Goal: Task Accomplishment & Management: Use online tool/utility

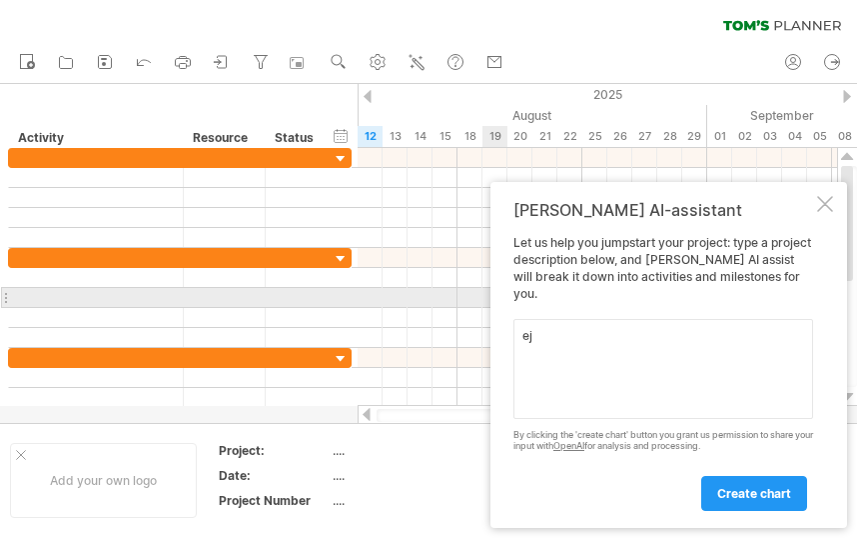
type textarea "e"
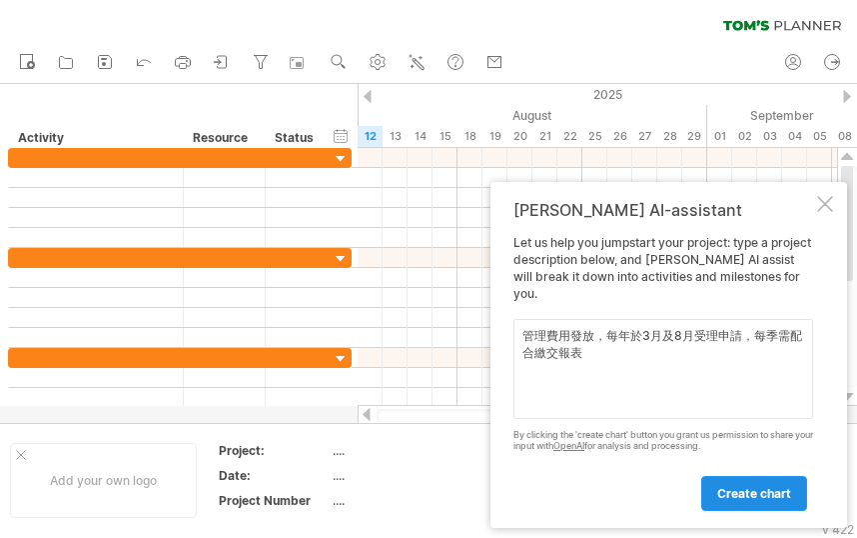
type textarea "管理費用發放，每年於3月及8月受理申請，每季需配合繳交報表"
click at [754, 496] on span "create chart" at bounding box center [754, 493] width 74 height 15
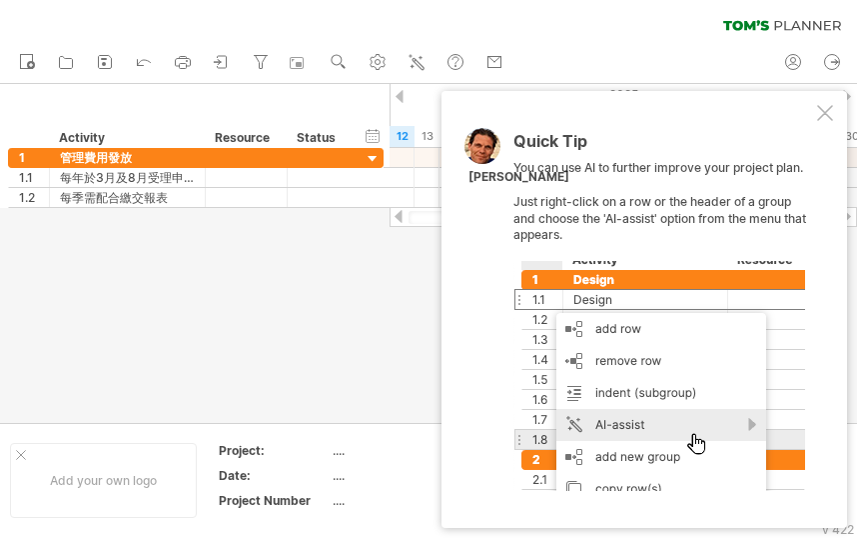
click at [830, 110] on div at bounding box center [825, 113] width 16 height 16
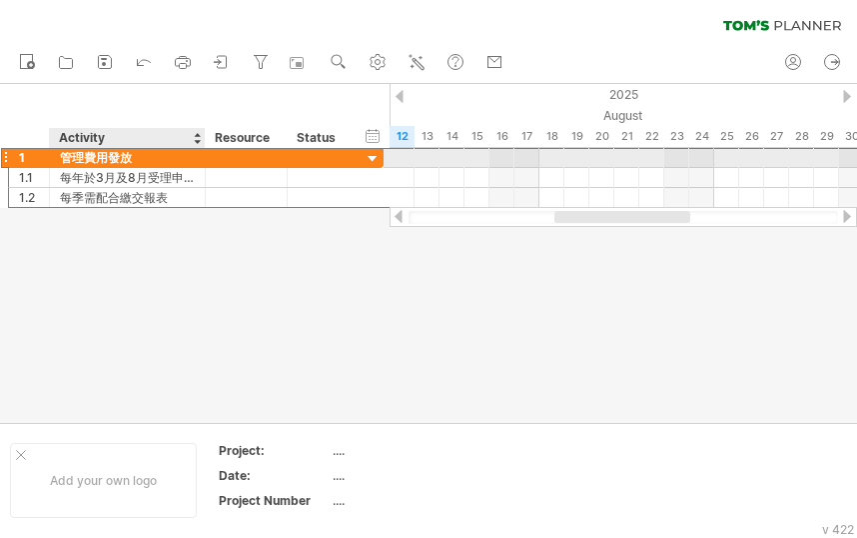
click at [102, 163] on div "管理費用發放" at bounding box center [127, 157] width 135 height 19
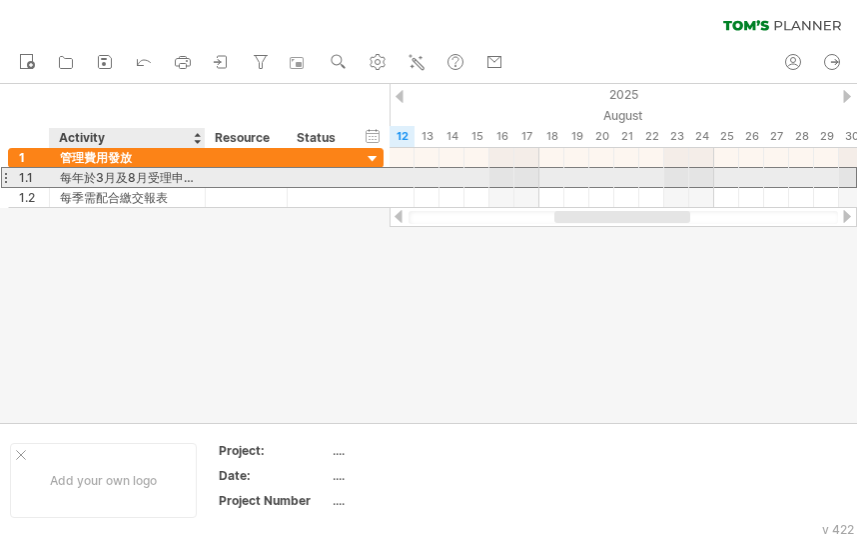
click at [147, 180] on div "每年於3月及8月受理申請" at bounding box center [127, 177] width 135 height 19
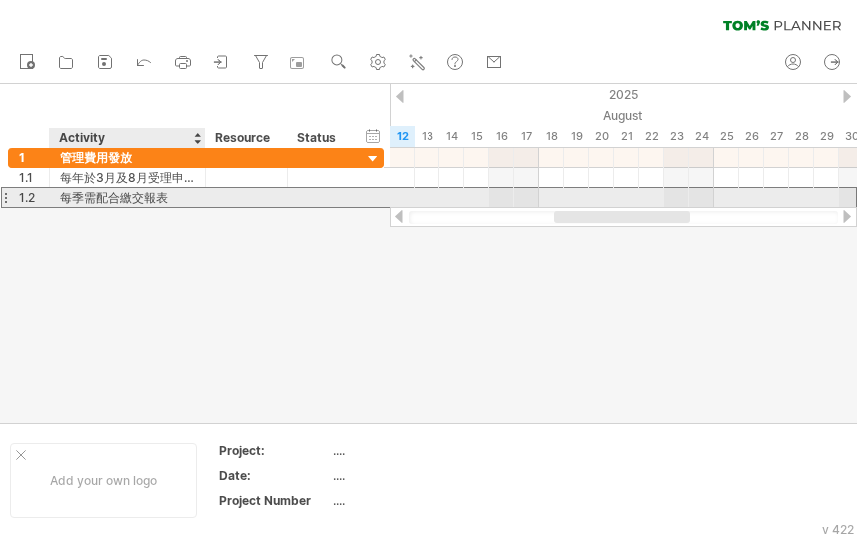
click at [122, 196] on div "每季需配合繳交報表" at bounding box center [127, 197] width 135 height 19
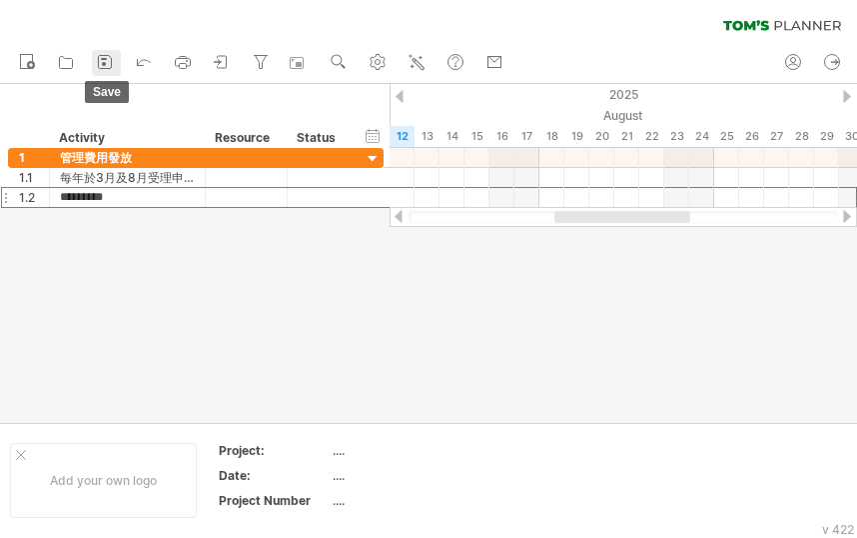
click at [103, 69] on icon at bounding box center [105, 62] width 13 height 13
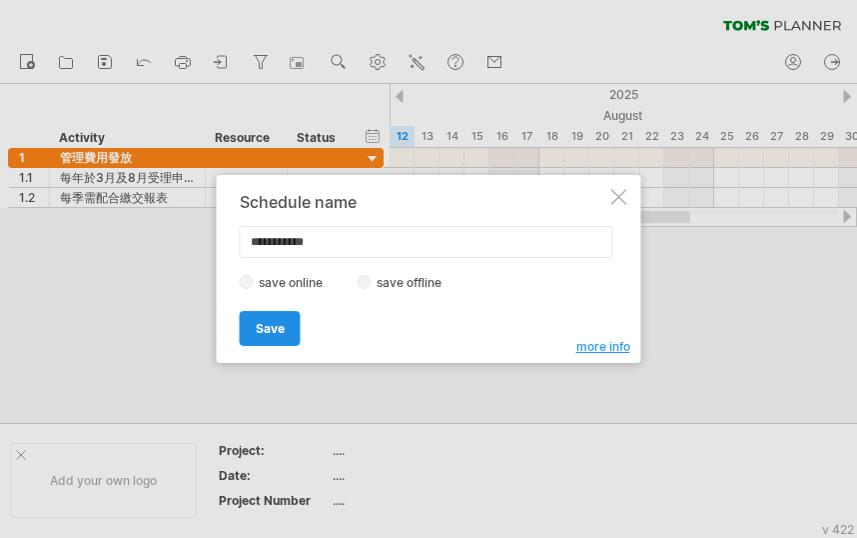
click at [265, 335] on span "Save" at bounding box center [270, 328] width 29 height 15
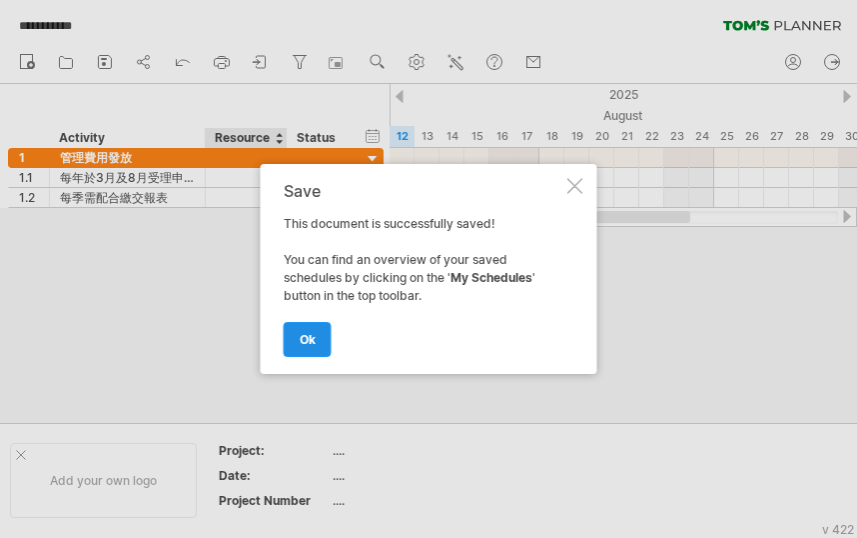
click at [310, 338] on span "ok" at bounding box center [308, 339] width 16 height 15
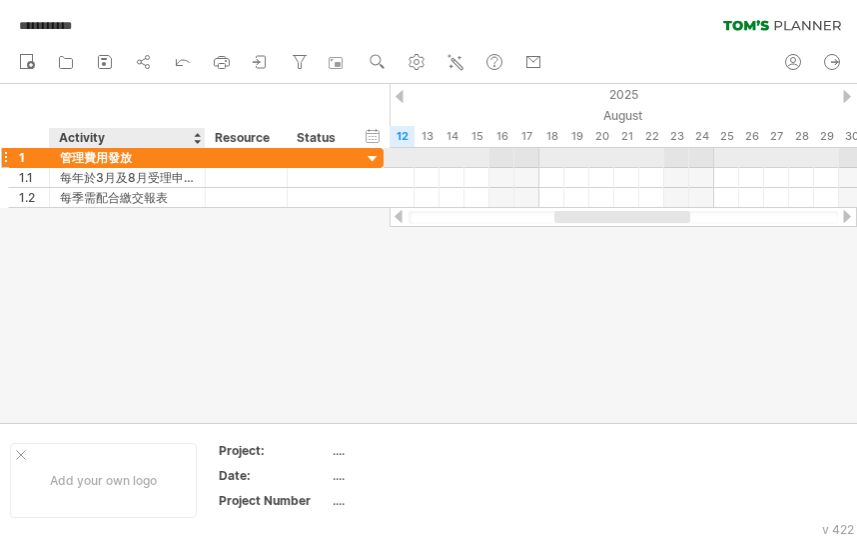
click at [89, 161] on div "管理費用發放" at bounding box center [127, 157] width 135 height 19
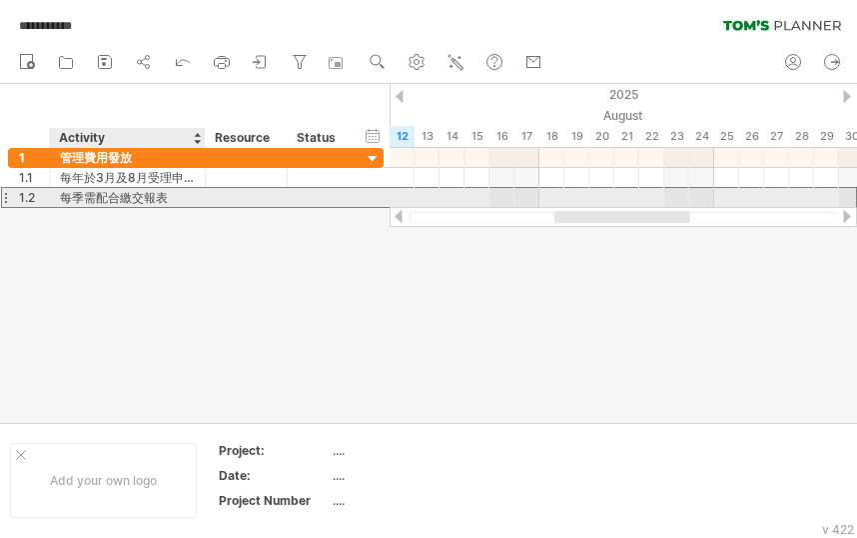
click at [79, 192] on div "每季需配合繳交報表" at bounding box center [127, 197] width 135 height 19
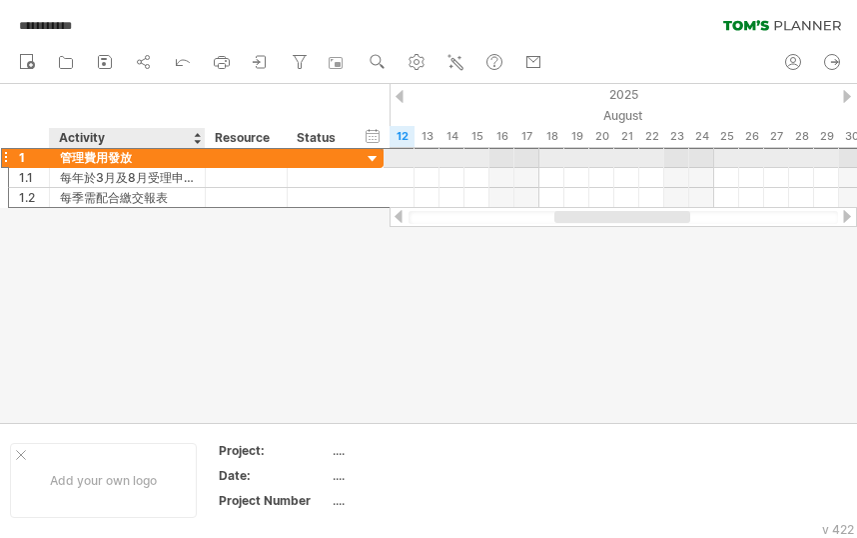
click at [110, 159] on div "管理費用發放" at bounding box center [127, 157] width 135 height 19
click at [110, 159] on input "******" at bounding box center [127, 157] width 135 height 19
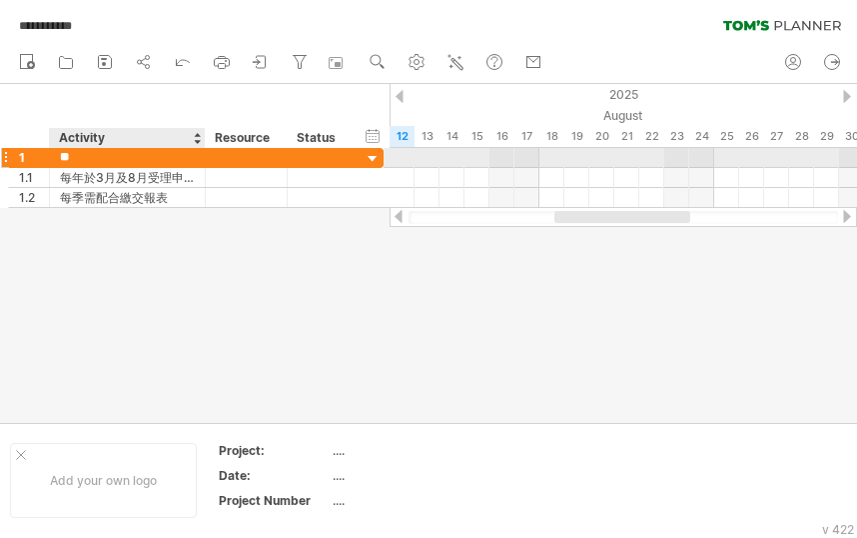
type input "*"
type input "***"
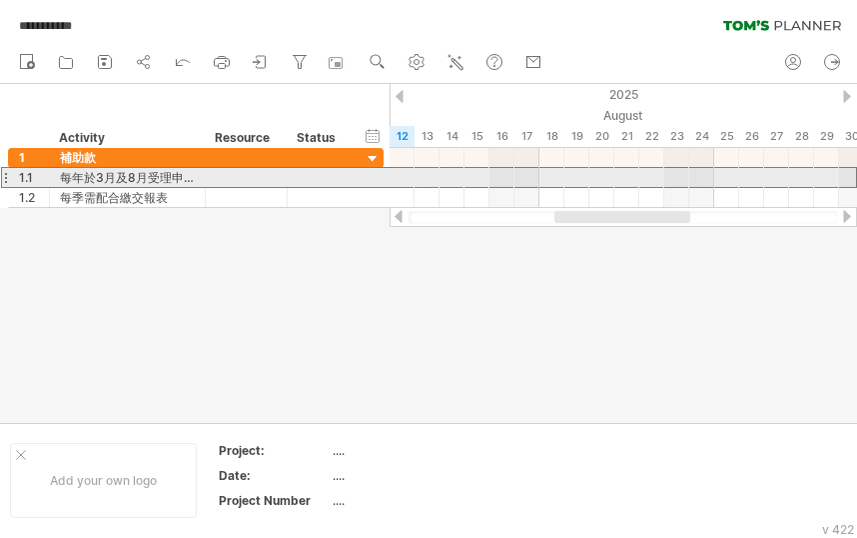
click at [8, 177] on div at bounding box center [5, 177] width 8 height 21
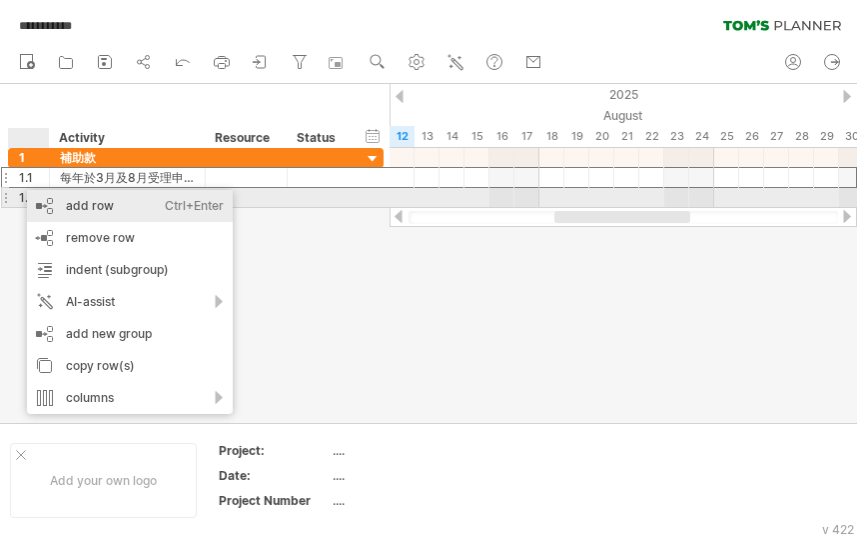
click at [42, 201] on div "add row Ctrl+Enter Cmd+Enter" at bounding box center [130, 206] width 206 height 32
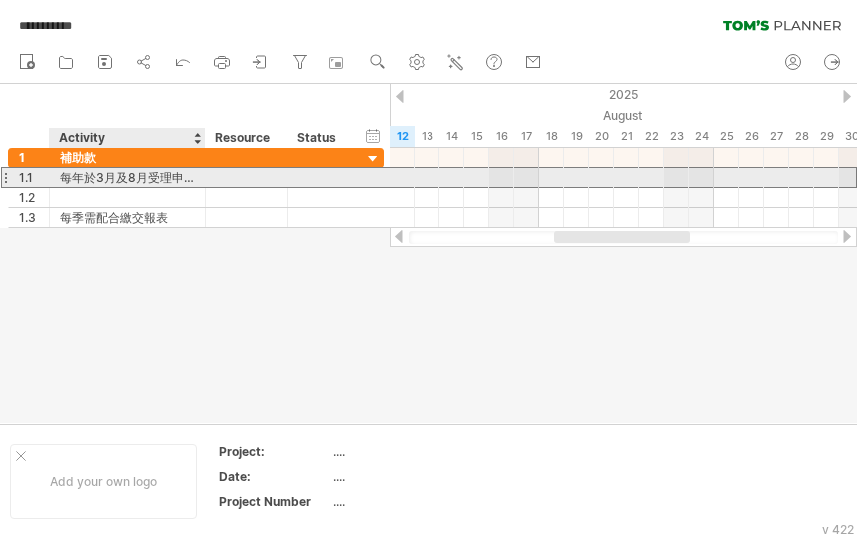
click at [63, 178] on div "每年於3月及8月受理申請" at bounding box center [127, 177] width 135 height 19
drag, startPoint x: 195, startPoint y: 182, endPoint x: 176, endPoint y: 184, distance: 19.1
click at [177, 184] on div "**********" at bounding box center [128, 177] width 156 height 19
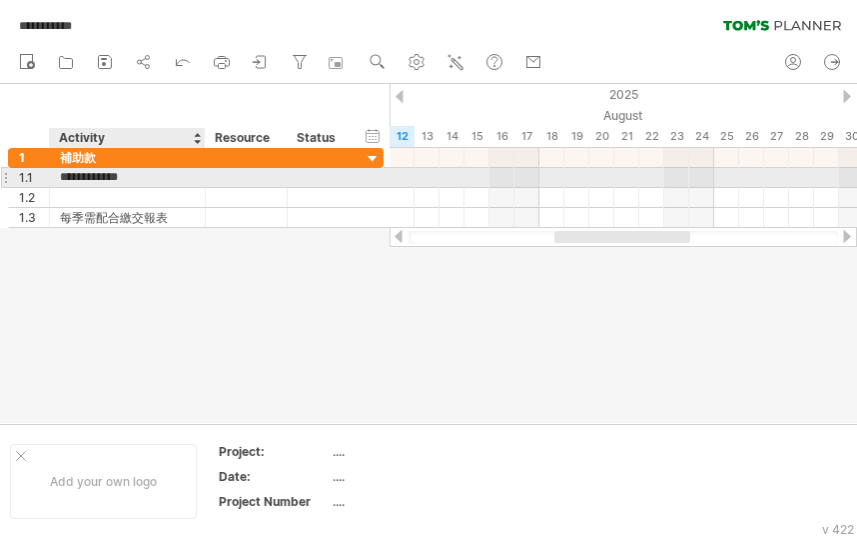
click at [70, 182] on input "**********" at bounding box center [127, 177] width 135 height 19
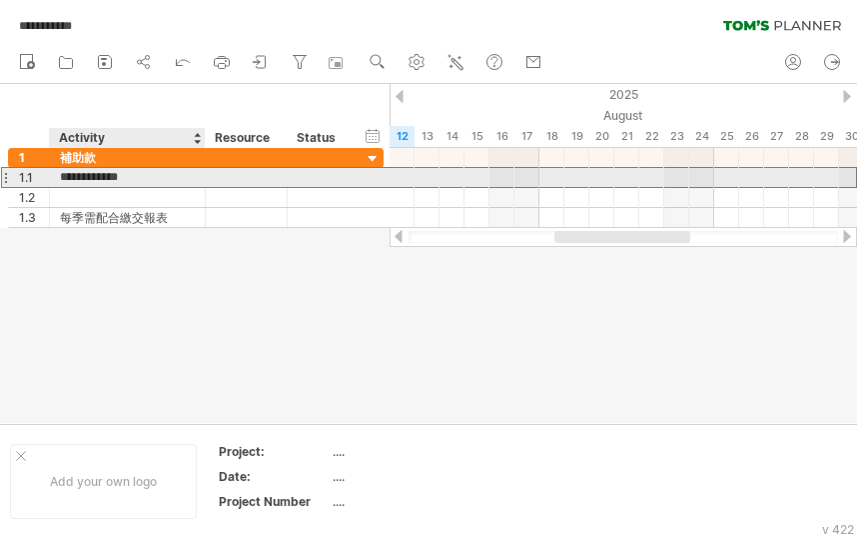
click at [65, 182] on input "**********" at bounding box center [127, 177] width 135 height 19
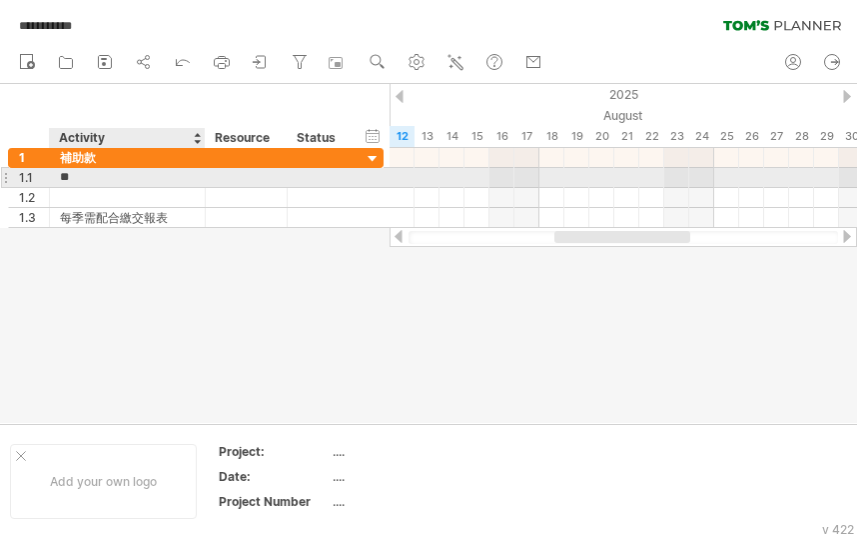
type input "*"
type input "****"
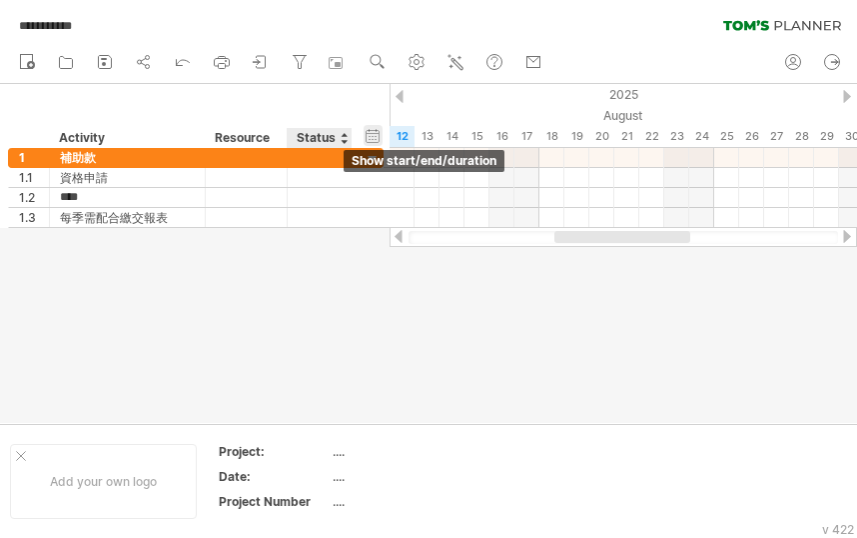
click at [371, 138] on div "hide start/end/duration show start/end/duration" at bounding box center [373, 135] width 19 height 21
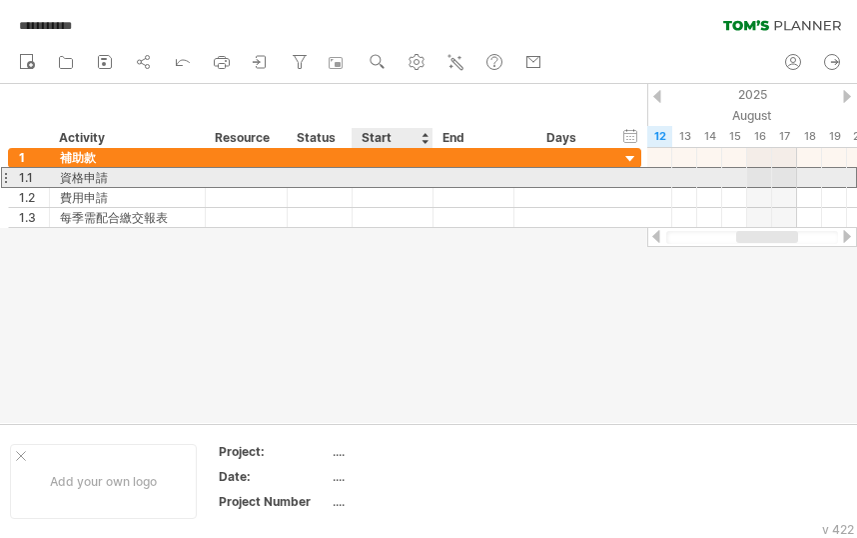
click at [365, 173] on div at bounding box center [393, 177] width 81 height 19
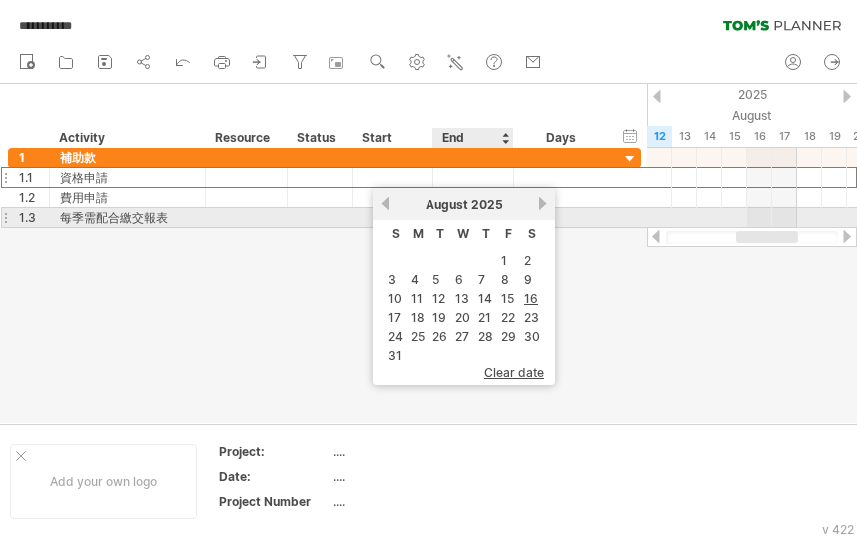
click at [464, 209] on span "August" at bounding box center [447, 204] width 43 height 15
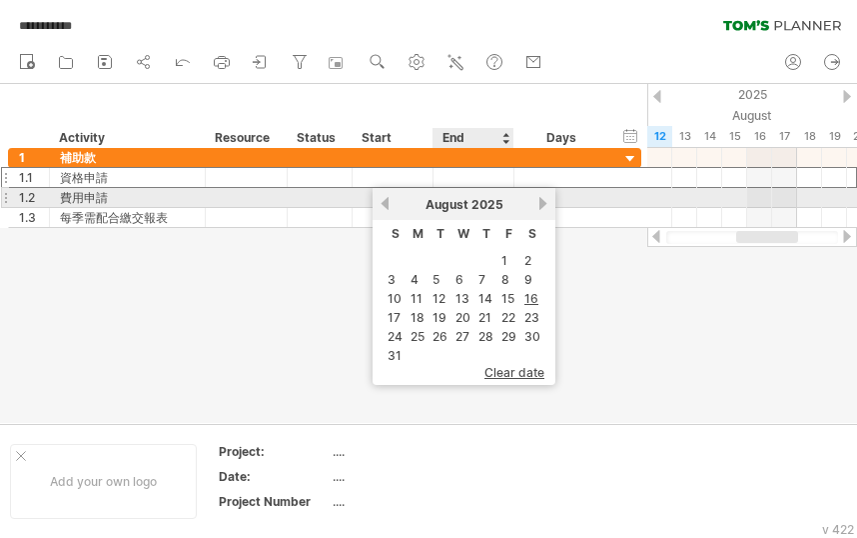
click at [451, 206] on span "August" at bounding box center [447, 204] width 43 height 15
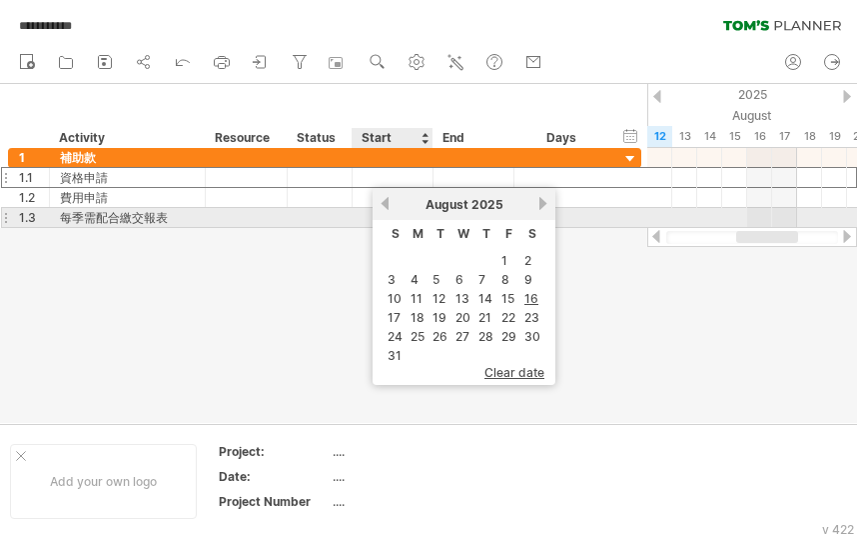
click at [385, 209] on link "previous" at bounding box center [385, 203] width 15 height 15
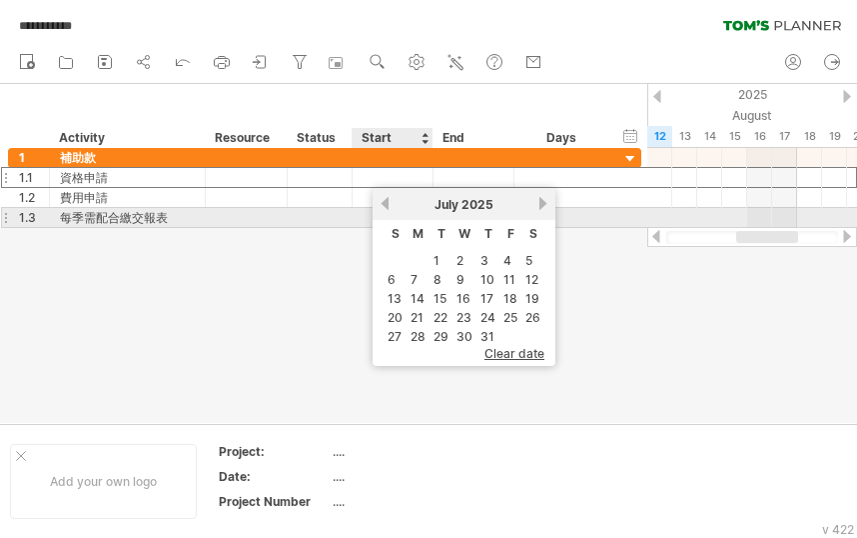
click at [385, 209] on link "previous" at bounding box center [385, 203] width 15 height 15
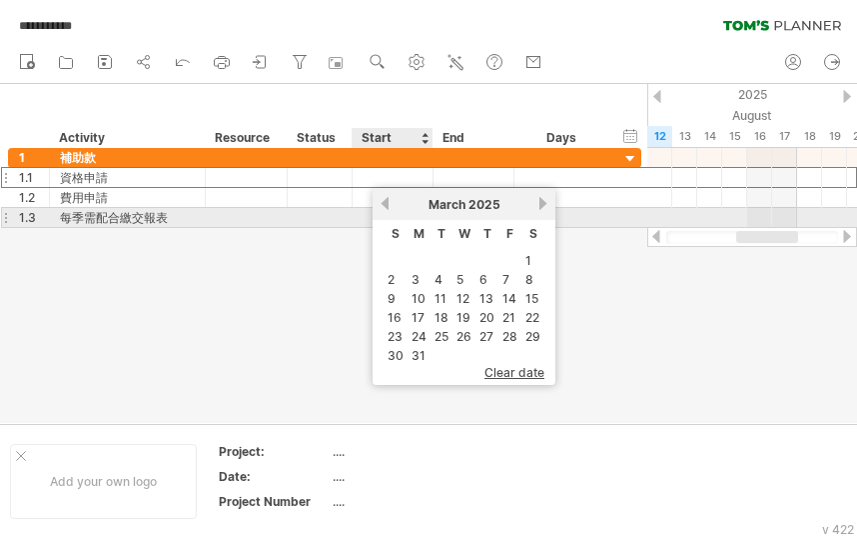
click at [385, 209] on link "previous" at bounding box center [385, 203] width 15 height 15
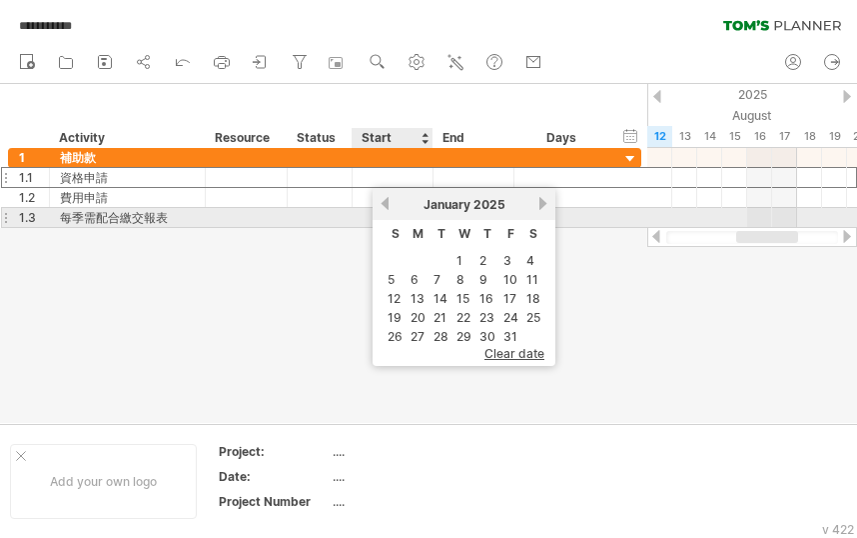
click at [385, 209] on link "previous" at bounding box center [385, 203] width 15 height 15
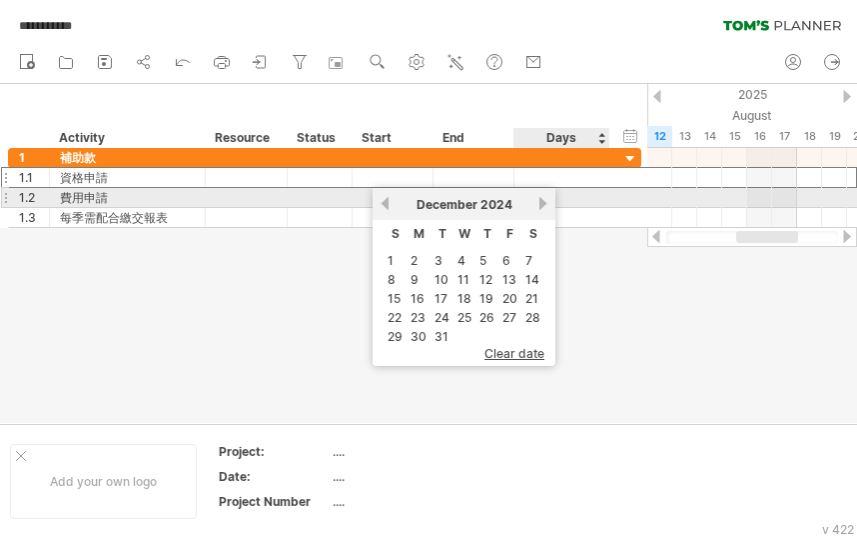
click at [541, 200] on link "next" at bounding box center [543, 203] width 15 height 15
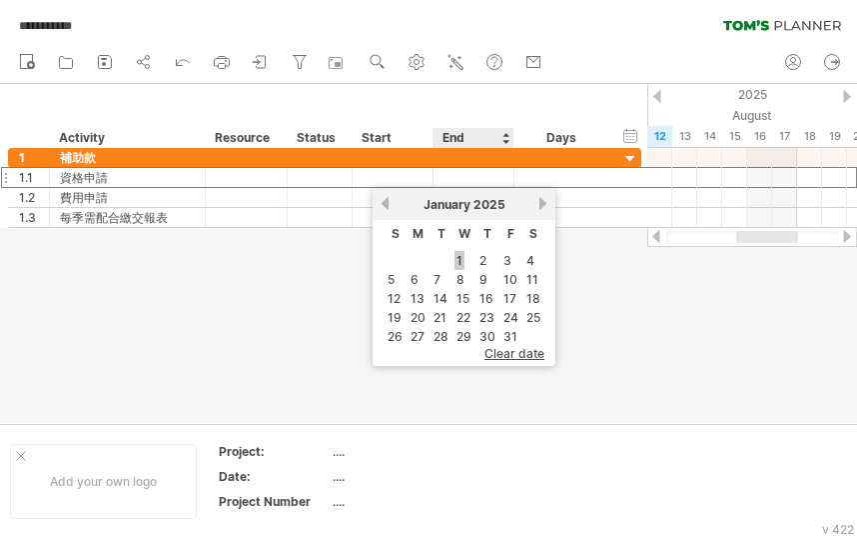
click at [459, 259] on link "1" at bounding box center [460, 260] width 10 height 19
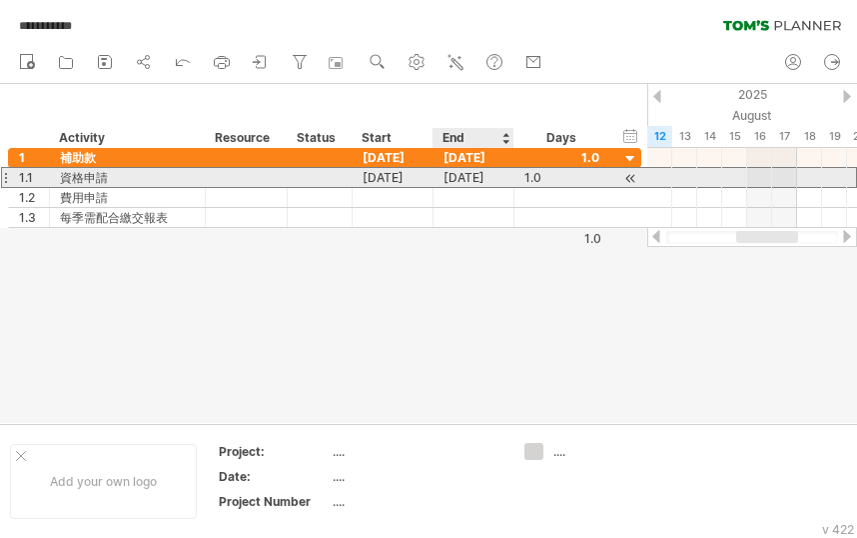
click at [480, 182] on div "[DATE]" at bounding box center [474, 177] width 81 height 19
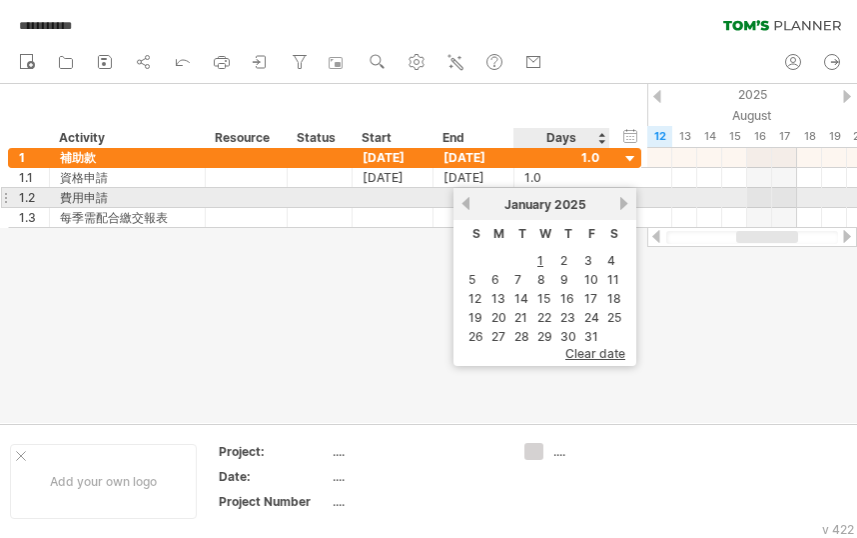
click at [629, 207] on link "next" at bounding box center [624, 203] width 15 height 15
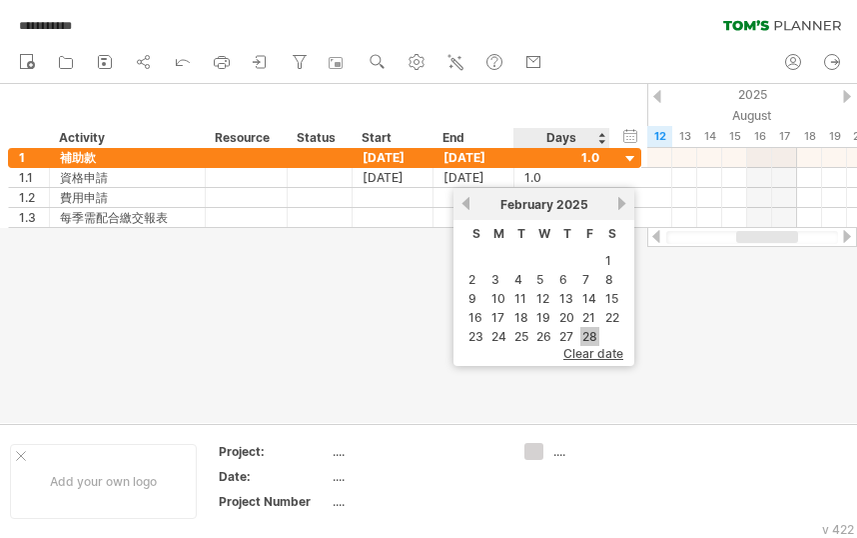
click at [590, 336] on link "28" at bounding box center [590, 336] width 19 height 19
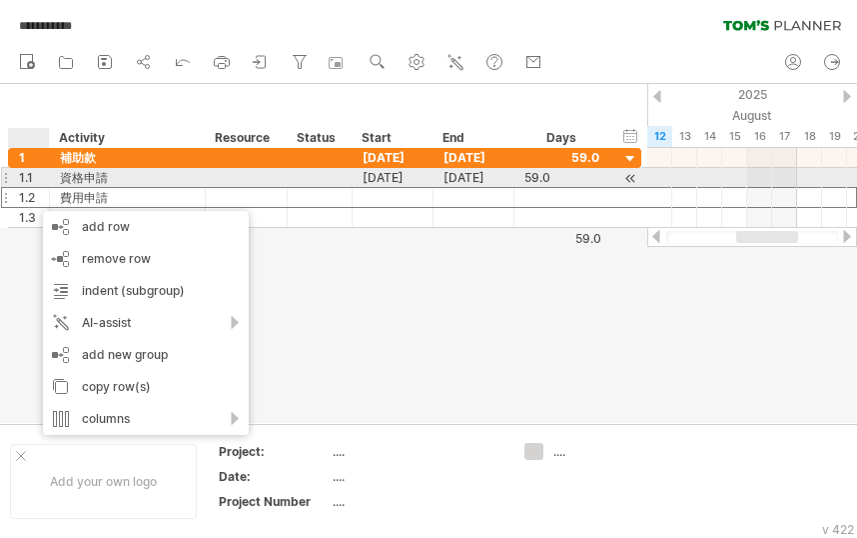
click at [25, 181] on div "1.1" at bounding box center [34, 177] width 30 height 19
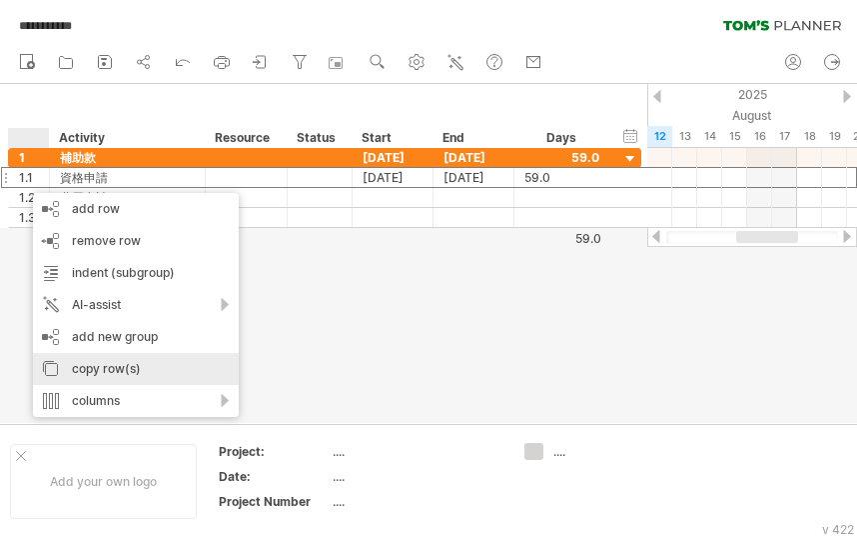
click at [113, 359] on div "copy row(s)" at bounding box center [136, 369] width 206 height 32
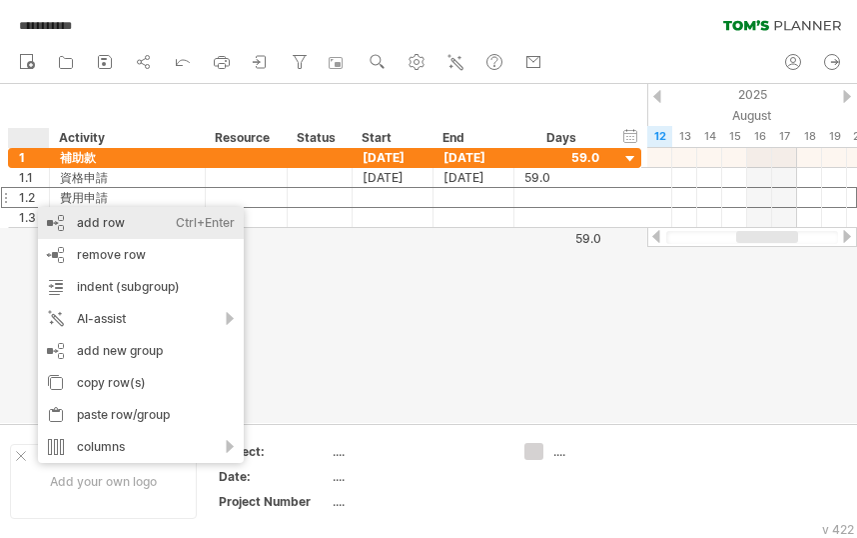
click at [166, 230] on div "add row Ctrl+Enter Cmd+Enter" at bounding box center [141, 223] width 206 height 32
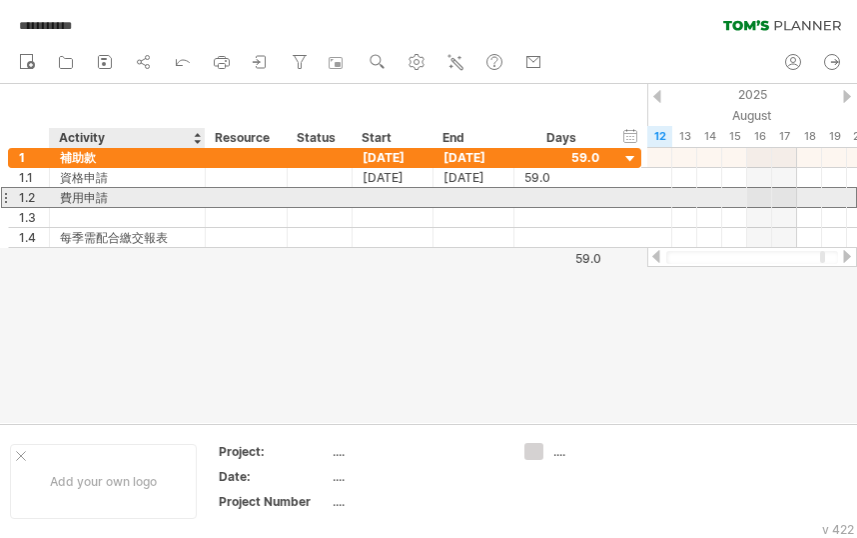
click at [113, 200] on div "費用申請" at bounding box center [127, 197] width 135 height 19
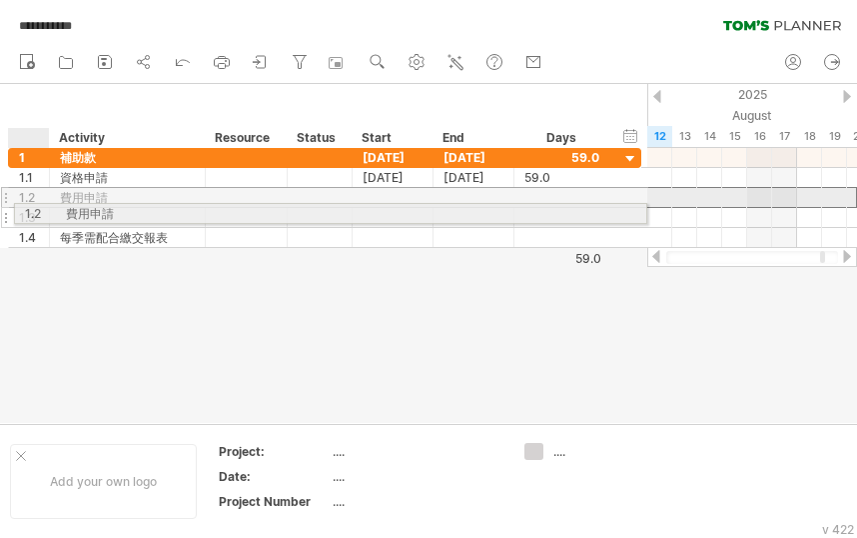
drag, startPoint x: 26, startPoint y: 198, endPoint x: 27, endPoint y: 214, distance: 16.0
click at [27, 214] on div "1 *** 補助款 [DATE] [DATE] 59.0 1.1 **** 資格申請 [DATE] [DATE] 59.0 59.0 1.2 **** 費用申…" at bounding box center [325, 198] width 634 height 100
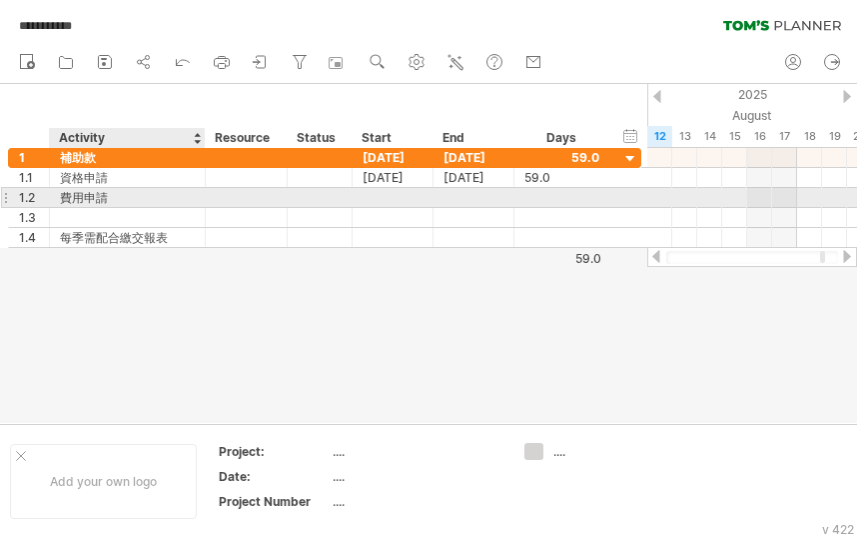
click at [91, 201] on div "費用申請" at bounding box center [127, 197] width 135 height 19
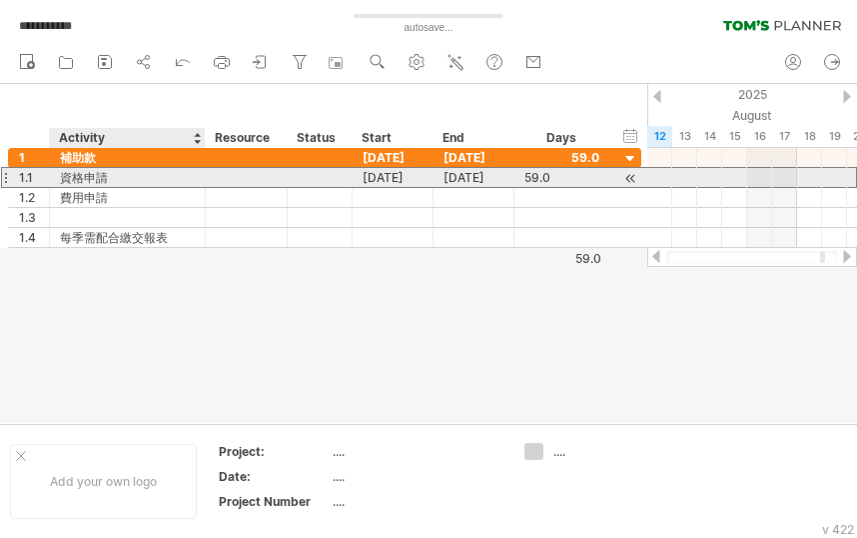
click at [78, 180] on div "資格申請" at bounding box center [127, 177] width 135 height 19
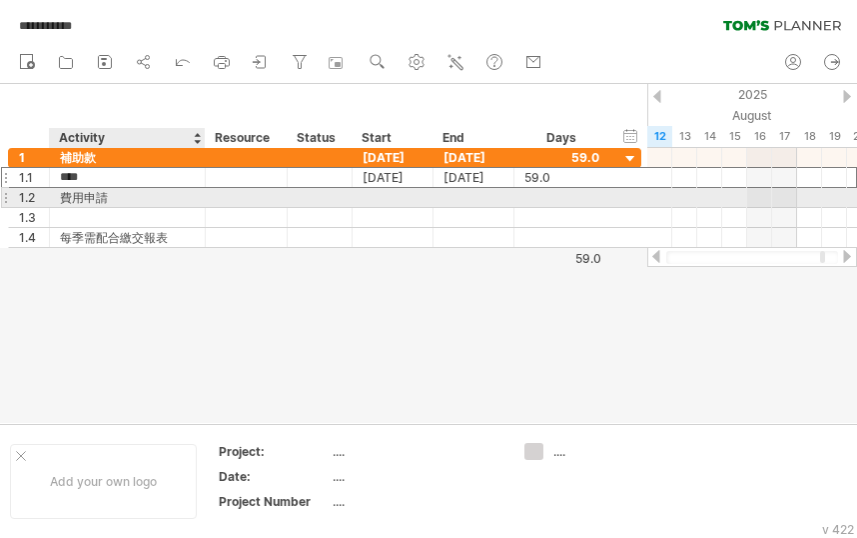
click at [84, 198] on div "費用申請" at bounding box center [127, 197] width 135 height 19
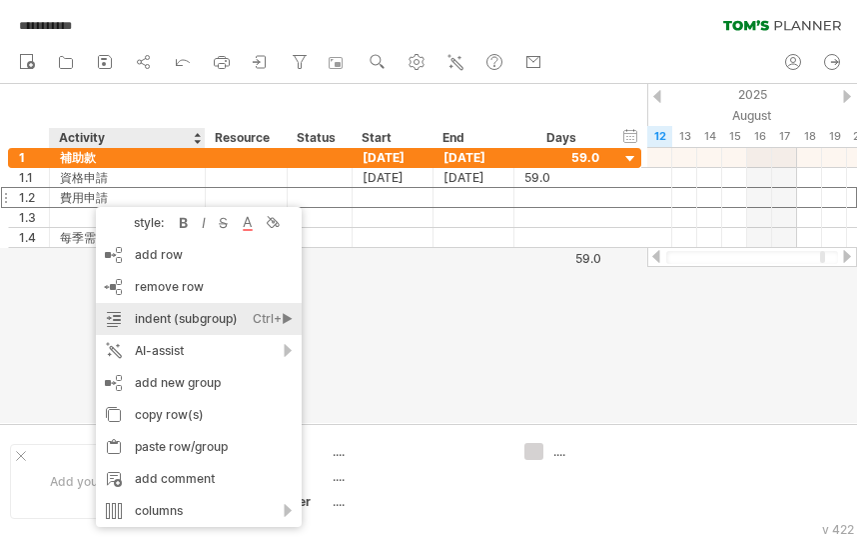
click at [220, 309] on div "indent (subgroup) Ctrl+► Cmd+►" at bounding box center [199, 319] width 206 height 32
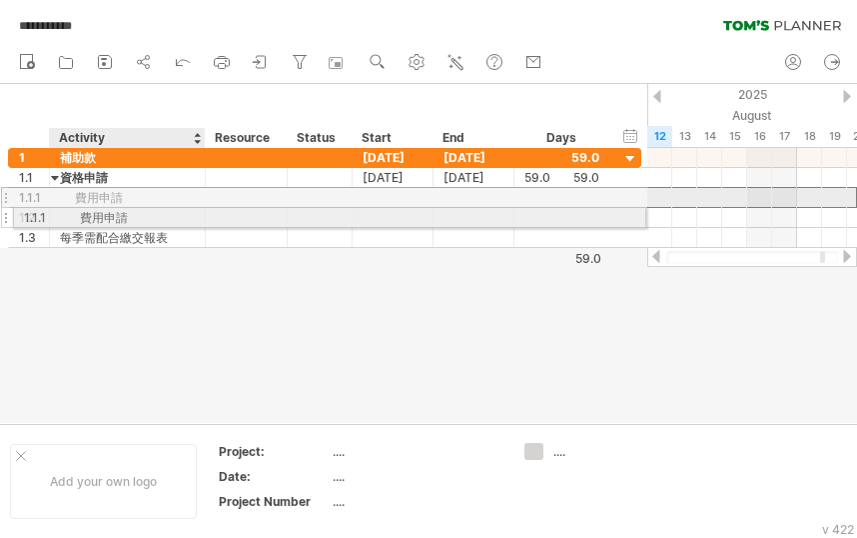
drag, startPoint x: 86, startPoint y: 197, endPoint x: 85, endPoint y: 214, distance: 17.0
click at [85, 214] on div "1 *** 補助款 [DATE] [DATE] 59.0 1.1 **** 資格申請 [DATE] [DATE] 59.0 59.0 1.1.1 **** 費…" at bounding box center [325, 198] width 634 height 100
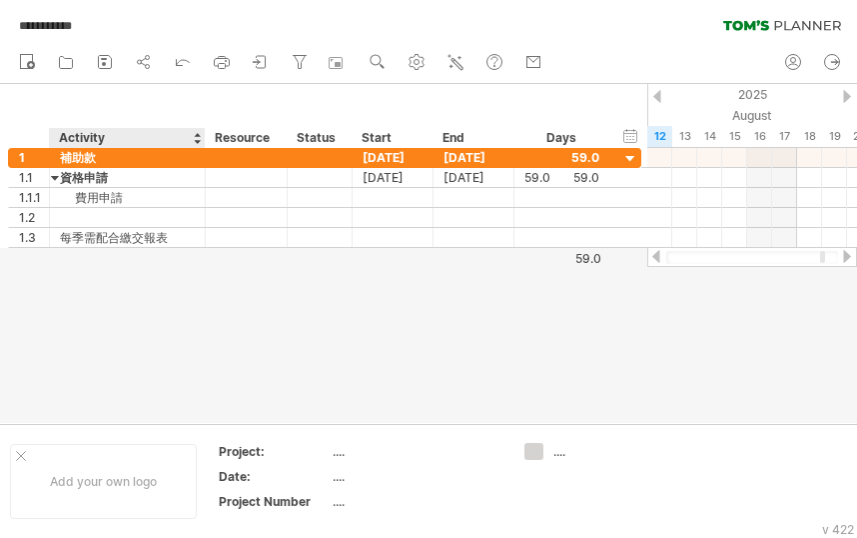
click at [237, 105] on div "hide start/end/duration show start/end/duration ******** Activity ******** Reso…" at bounding box center [324, 116] width 648 height 64
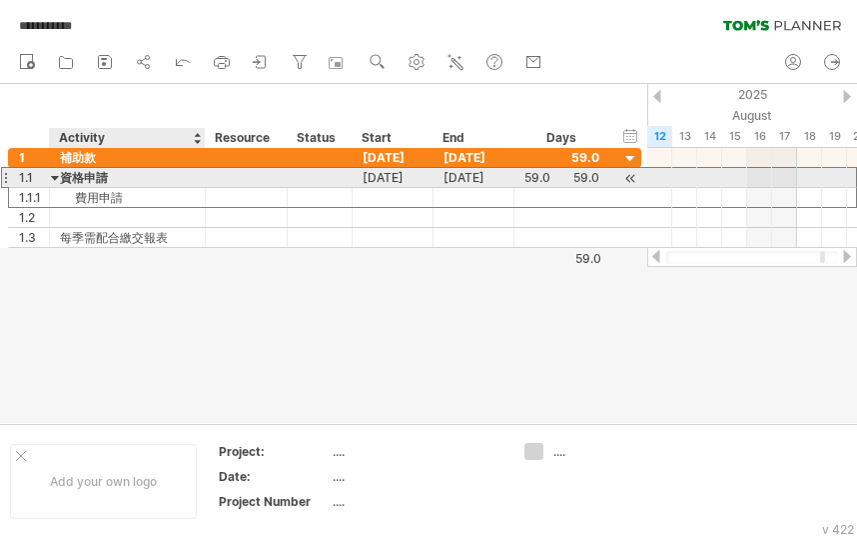
click at [83, 178] on div "資格申請" at bounding box center [127, 177] width 135 height 19
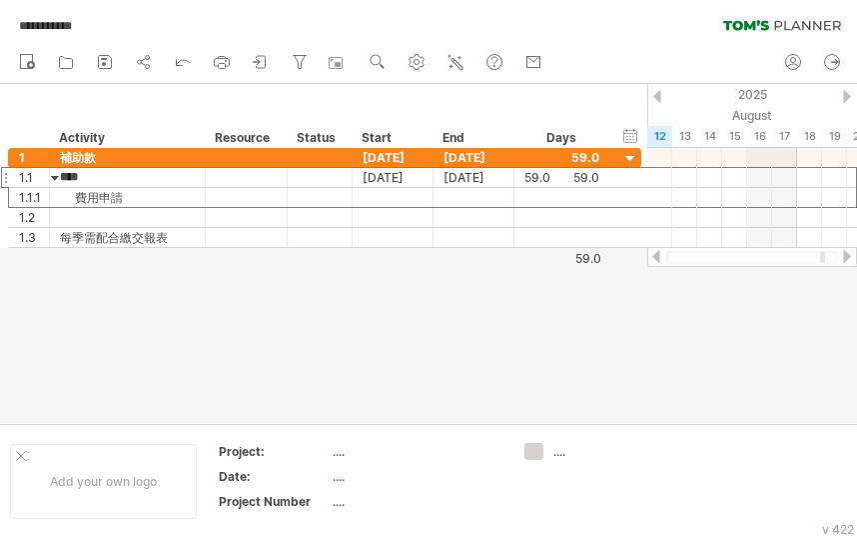
click at [658, 96] on div at bounding box center [658, 96] width 8 height 13
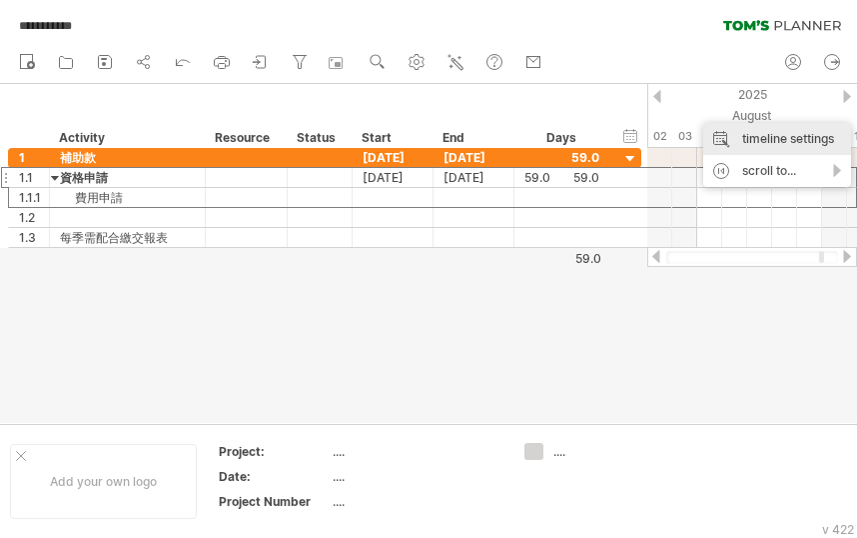
click at [713, 133] on div "timeline settings" at bounding box center [777, 139] width 148 height 32
select select "*"
select select "**"
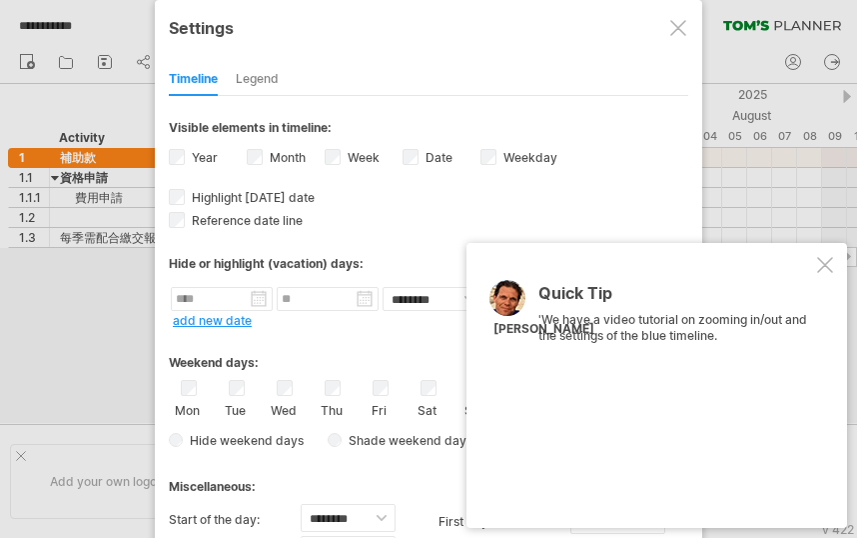
click at [833, 263] on div "Quick Tip 'We have a video tutorial on zooming in/out and the settings of the b…" at bounding box center [657, 385] width 381 height 285
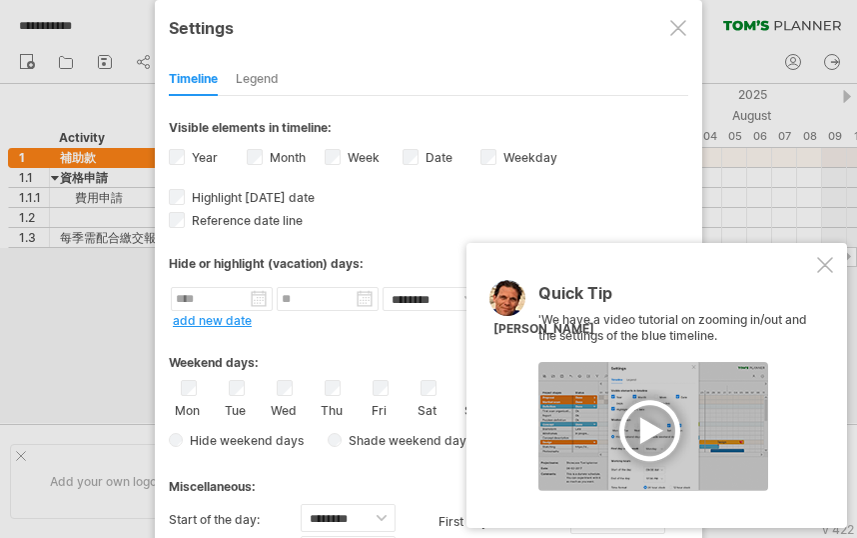
click at [830, 267] on div at bounding box center [825, 265] width 16 height 16
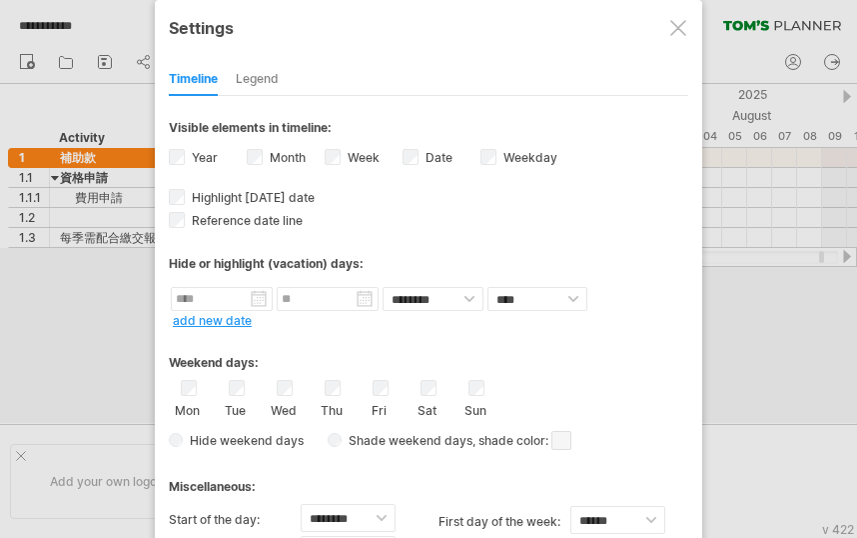
click at [680, 25] on div at bounding box center [679, 28] width 16 height 16
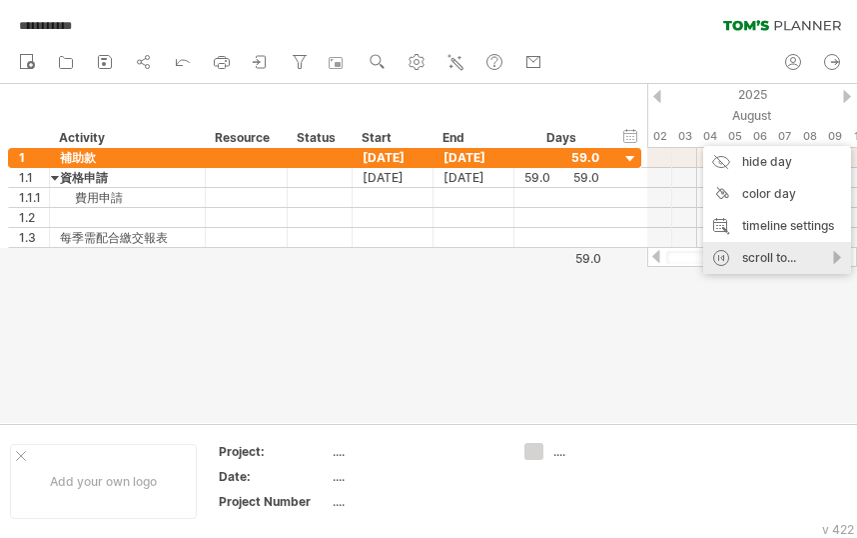
click at [838, 259] on div "scroll to..." at bounding box center [777, 258] width 148 height 32
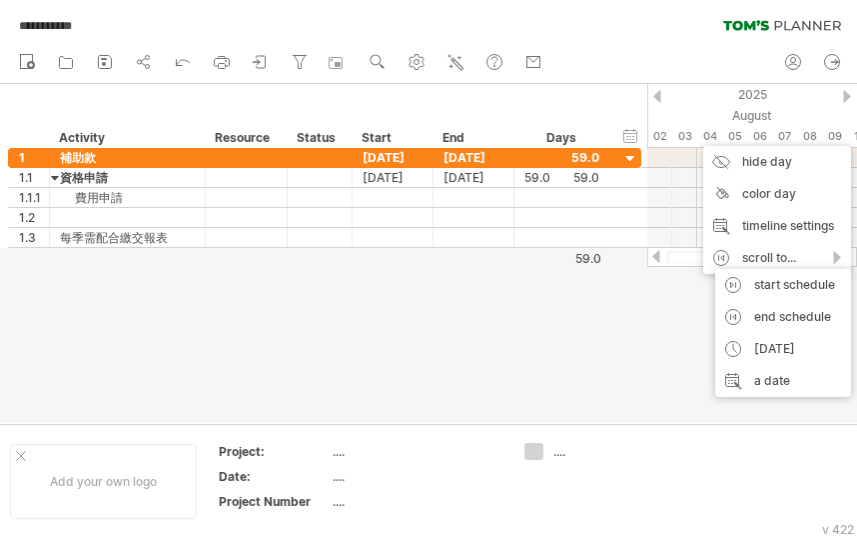
click at [506, 96] on div "hide start/end/duration show start/end/duration ******** Activity ******** Reso…" at bounding box center [324, 116] width 648 height 64
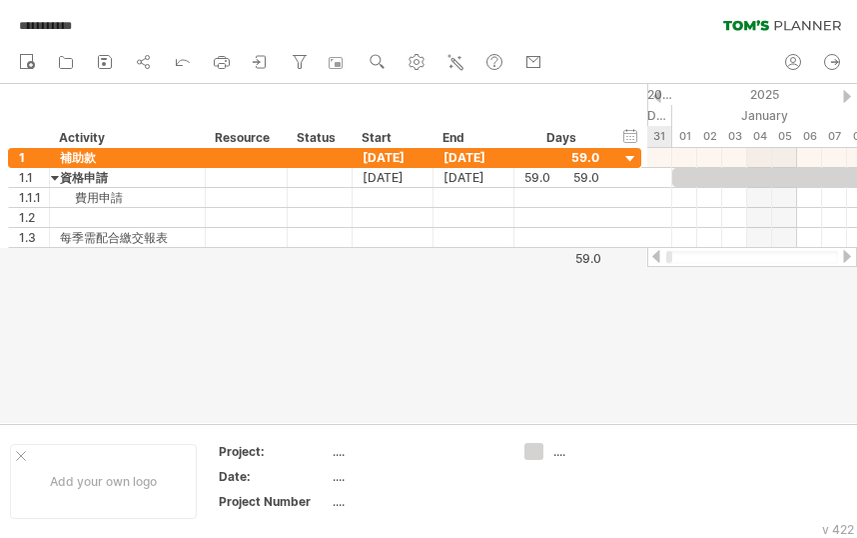
drag, startPoint x: 821, startPoint y: 260, endPoint x: 635, endPoint y: 268, distance: 187.0
click at [635, 268] on div "**********" at bounding box center [428, 269] width 857 height 538
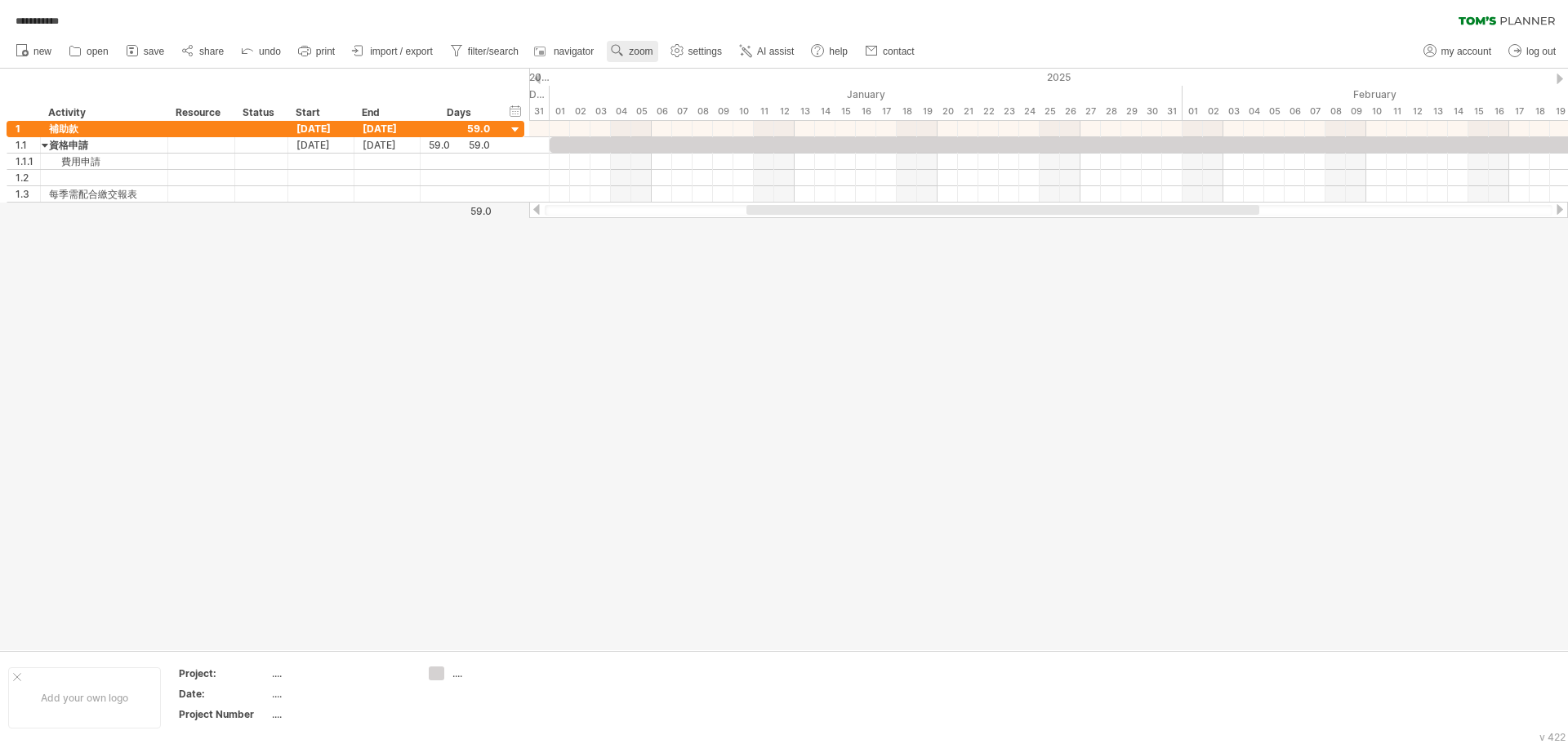
click at [618, 52] on use at bounding box center [617, 51] width 16 height 16
click at [650, 70] on div "Month" at bounding box center [671, 73] width 91 height 26
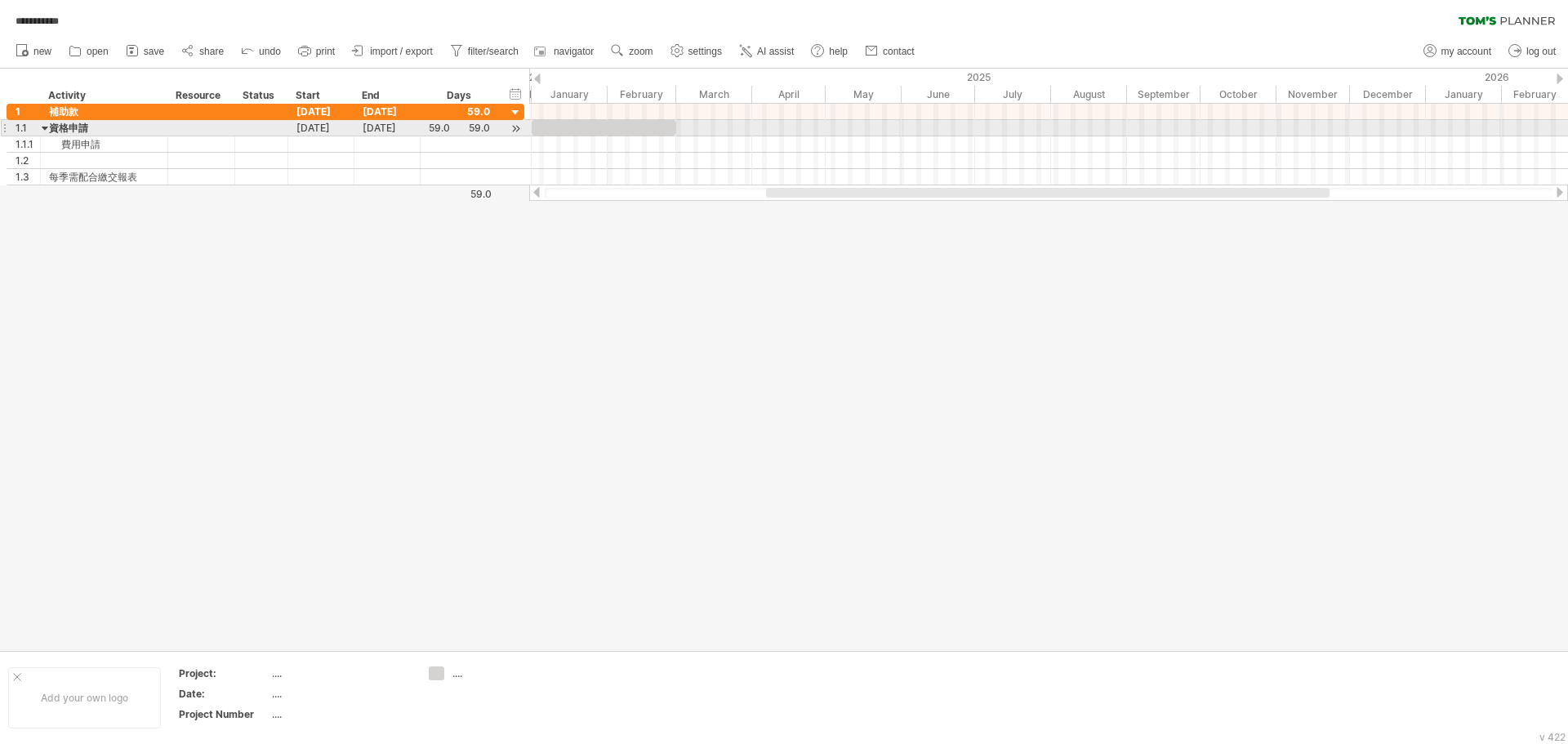
drag, startPoint x: 755, startPoint y: 130, endPoint x: 771, endPoint y: 130, distance: 16.0
click at [699, 130] on div at bounding box center [1048, 128] width 1039 height 16
click at [699, 131] on div at bounding box center [1048, 128] width 1039 height 16
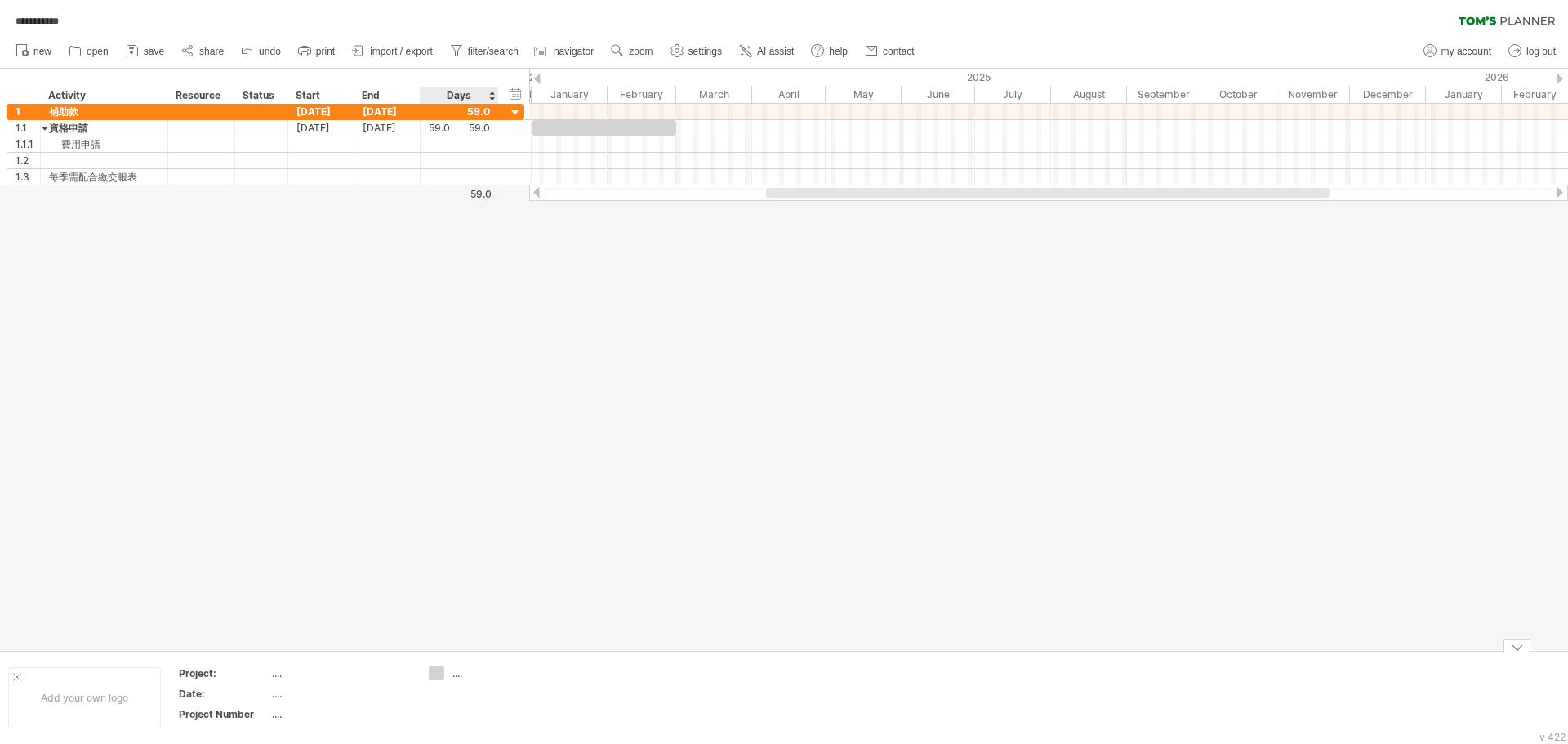
click at [434, 439] on div "**********" at bounding box center [784, 372] width 1568 height 744
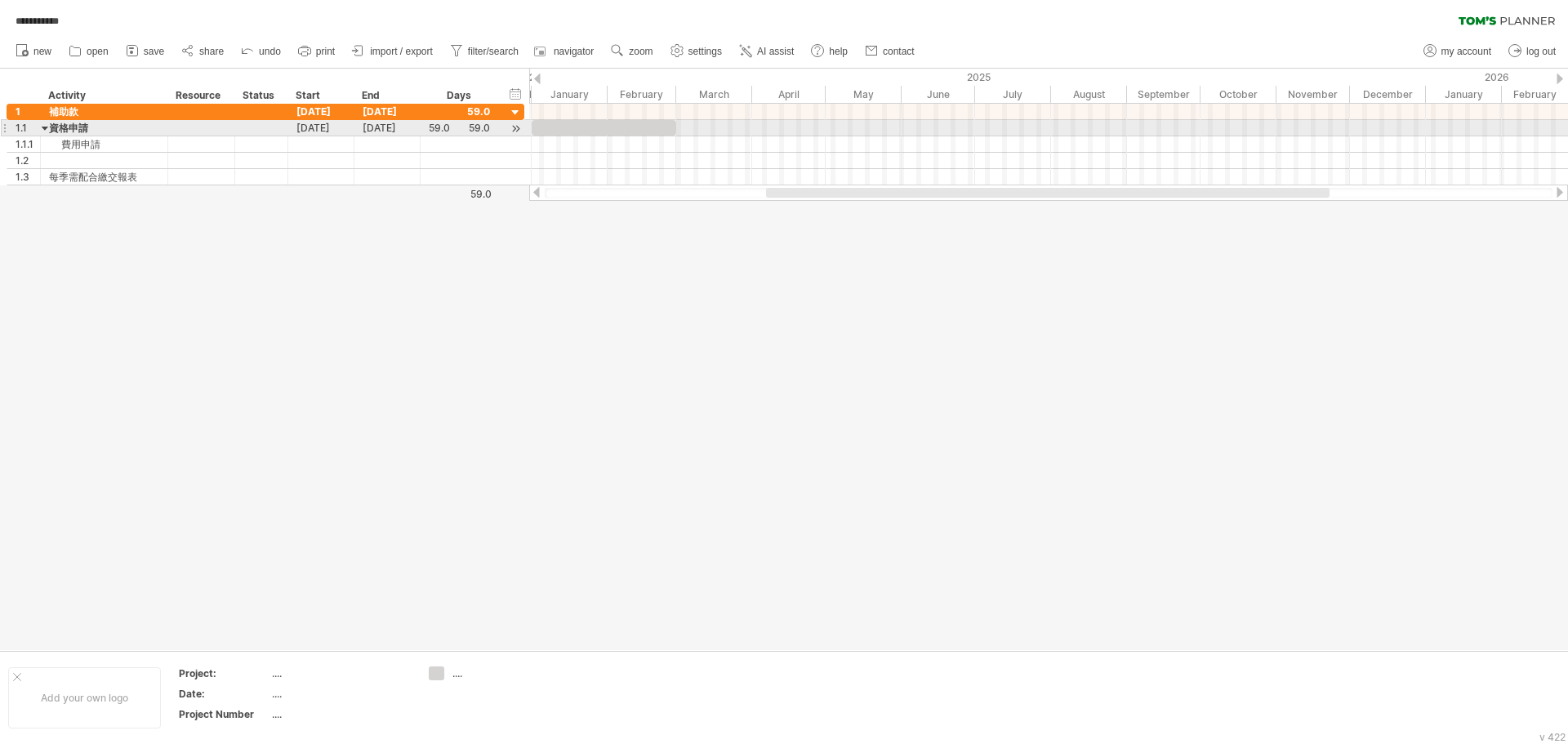
click at [699, 127] on div at bounding box center [1048, 128] width 1039 height 16
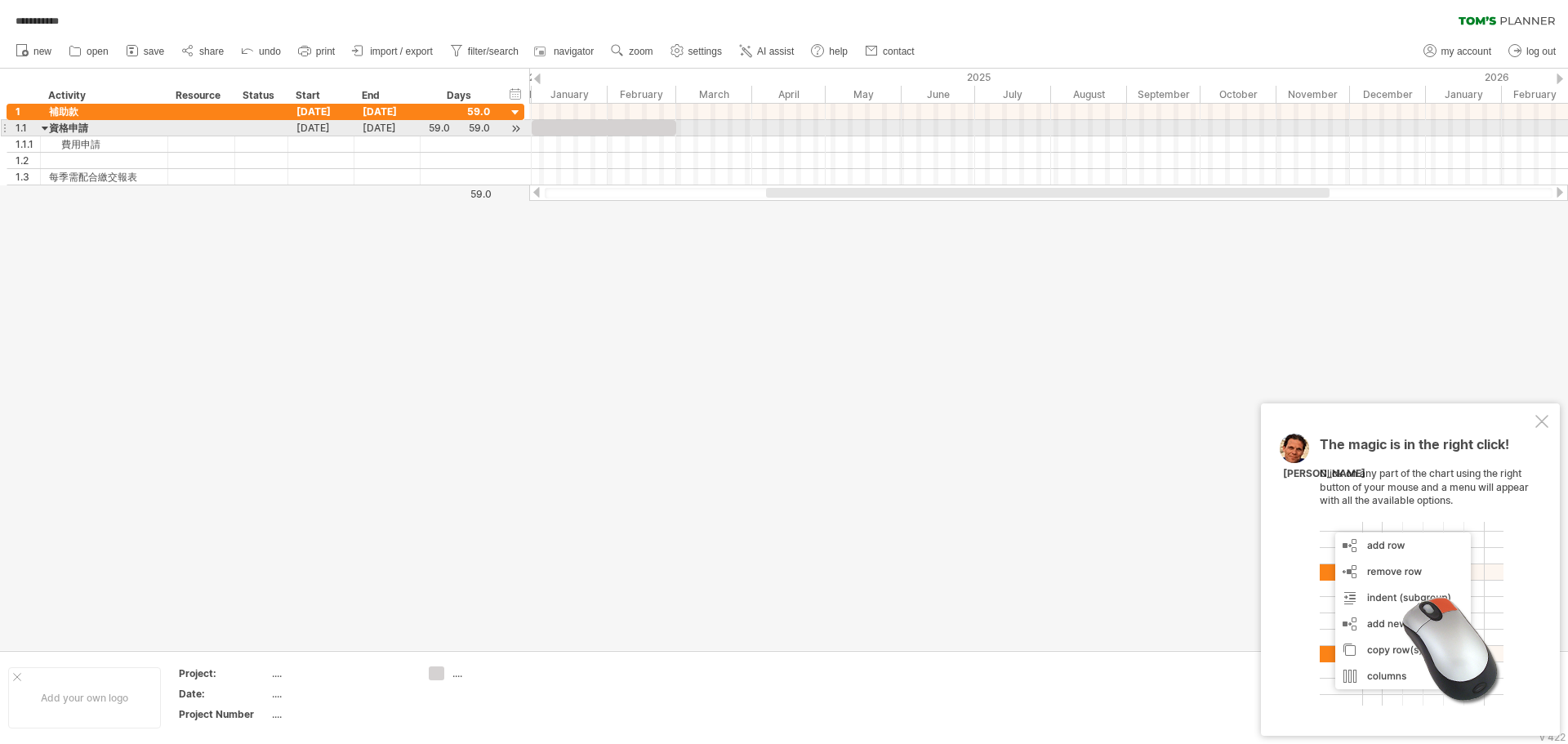
click at [699, 127] on div at bounding box center [1048, 128] width 1039 height 16
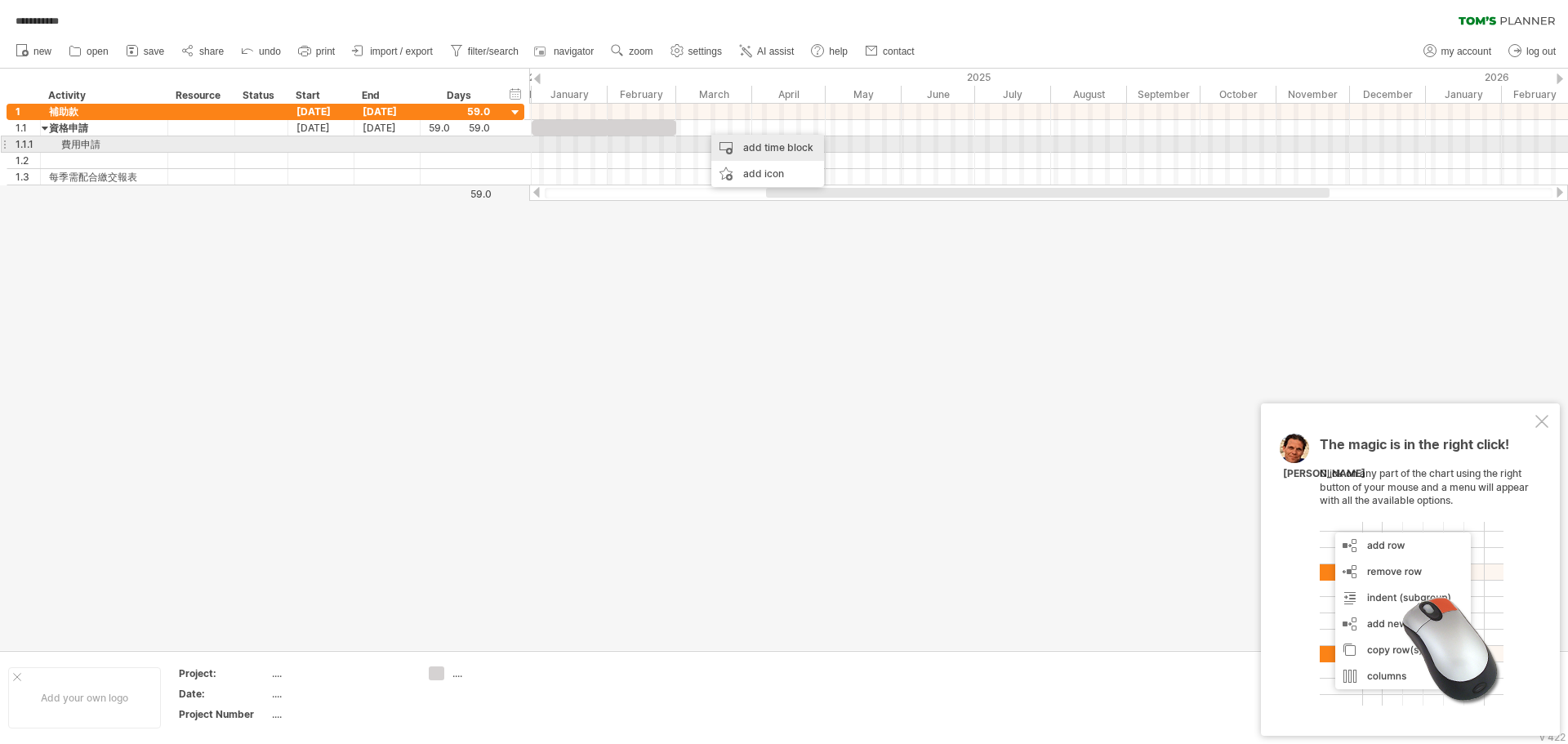
click at [699, 142] on div "add time block" at bounding box center [767, 148] width 113 height 26
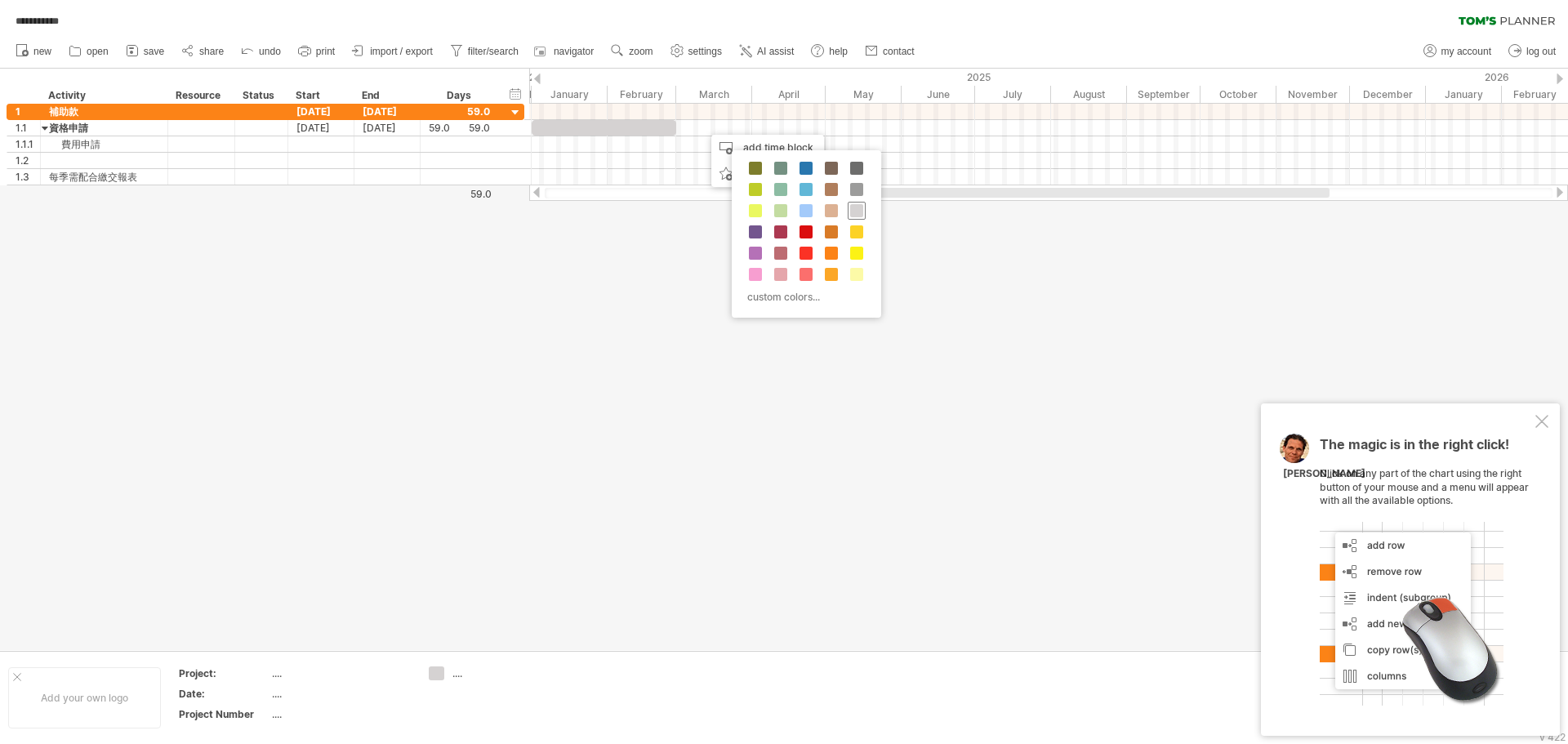
click at [699, 209] on span at bounding box center [856, 211] width 13 height 13
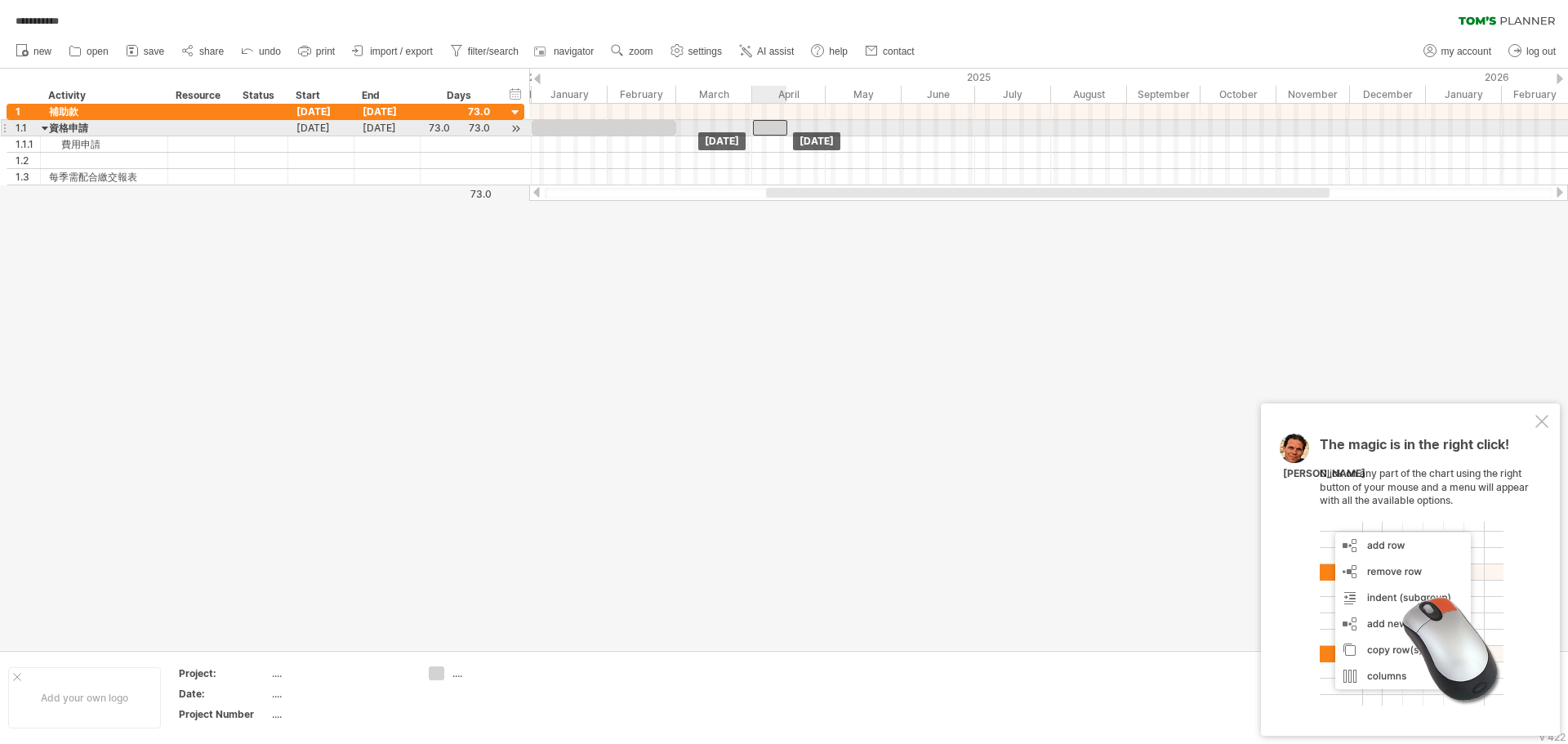
drag, startPoint x: 722, startPoint y: 126, endPoint x: 772, endPoint y: 133, distance: 50.5
click at [699, 133] on div at bounding box center [770, 128] width 34 height 16
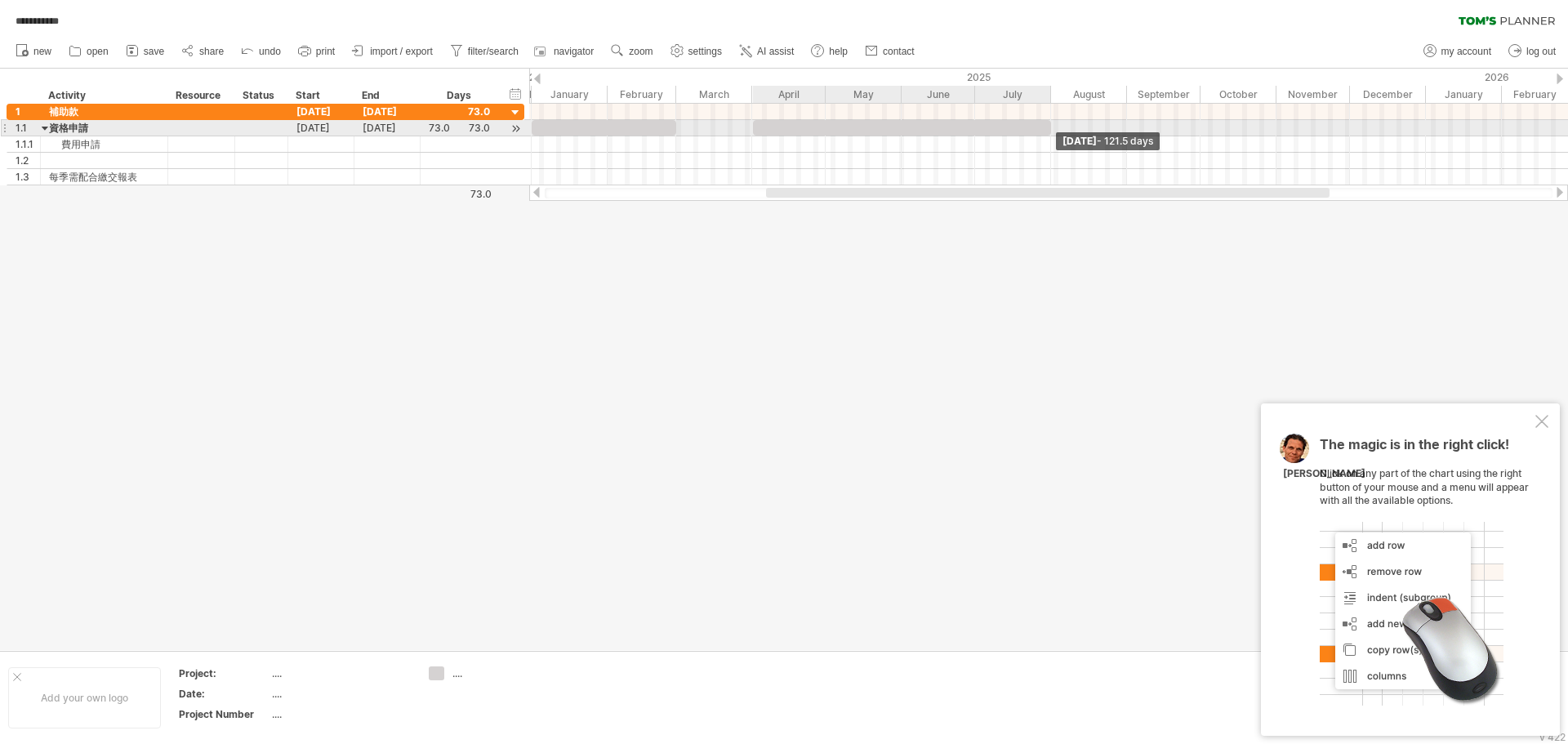
drag, startPoint x: 787, startPoint y: 130, endPoint x: 1051, endPoint y: 132, distance: 264.0
click at [699, 132] on span at bounding box center [1051, 128] width 7 height 16
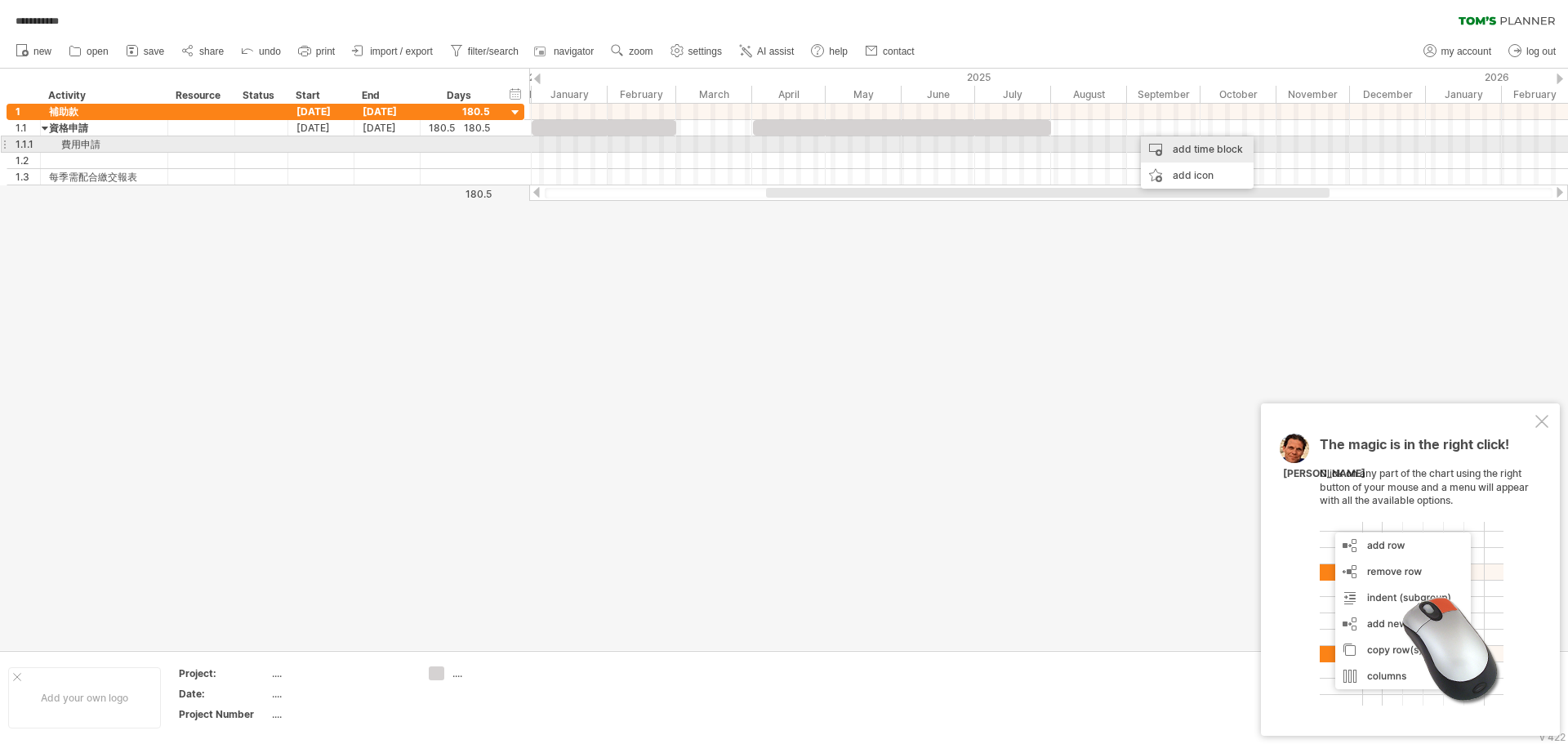
click at [699, 146] on div "add time block" at bounding box center [1197, 150] width 113 height 26
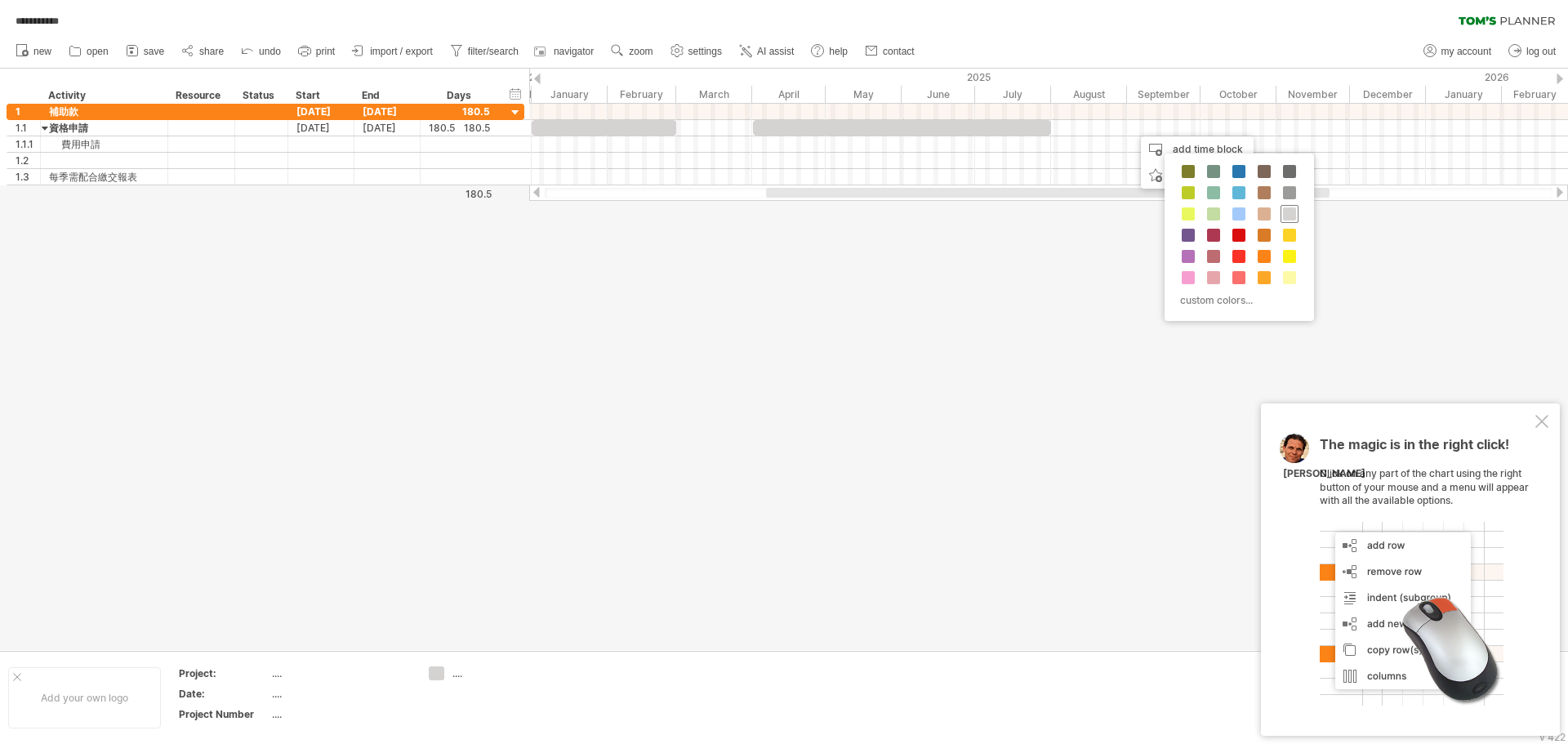
click at [699, 212] on span at bounding box center [1289, 214] width 13 height 13
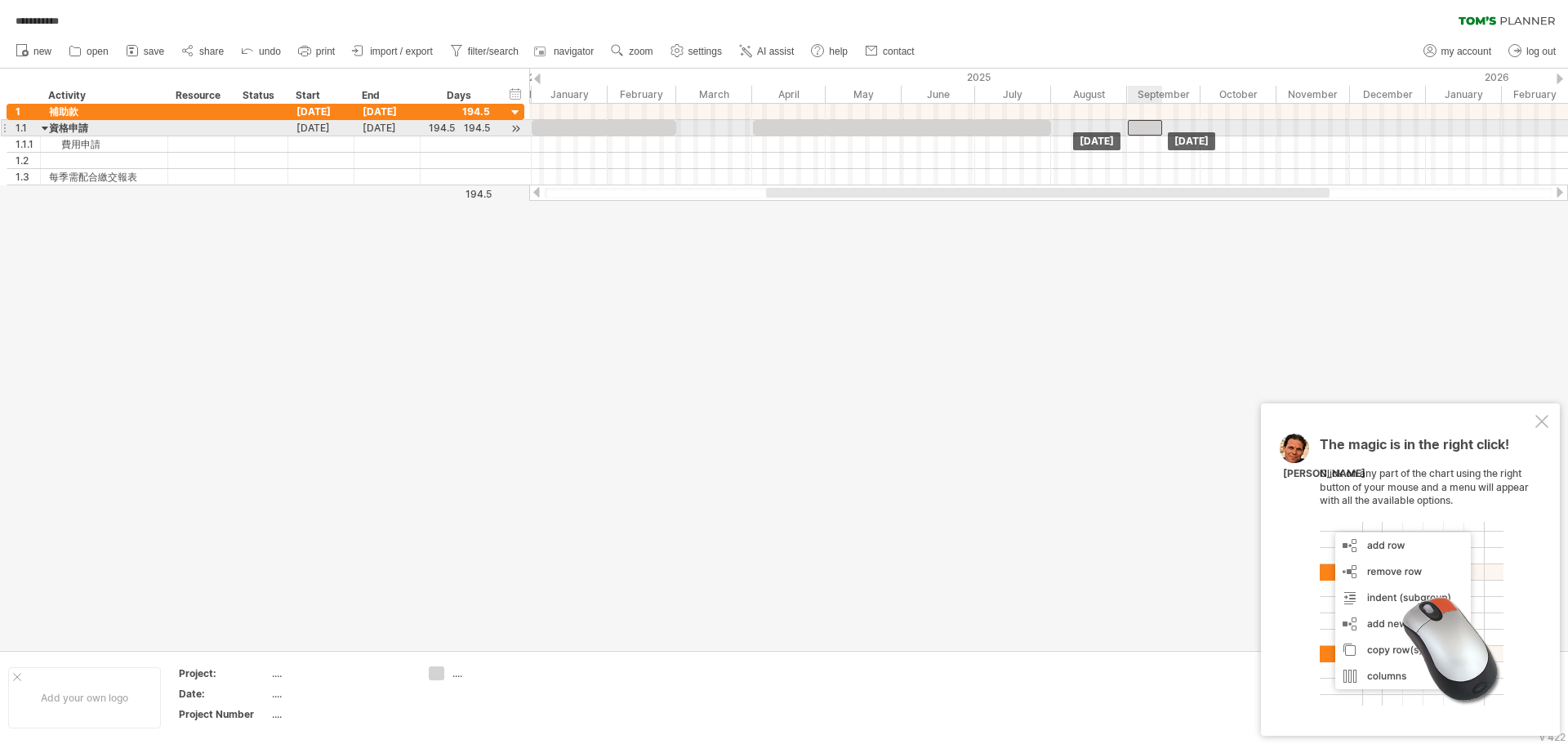
click at [699, 126] on div at bounding box center [1145, 128] width 34 height 16
click at [699, 129] on span at bounding box center [1162, 128] width 7 height 16
drag, startPoint x: 1192, startPoint y: 129, endPoint x: 1481, endPoint y: 124, distance: 289.0
click at [699, 123] on div at bounding box center [1048, 128] width 1039 height 16
click at [699, 129] on div at bounding box center [1146, 128] width 36 height 16
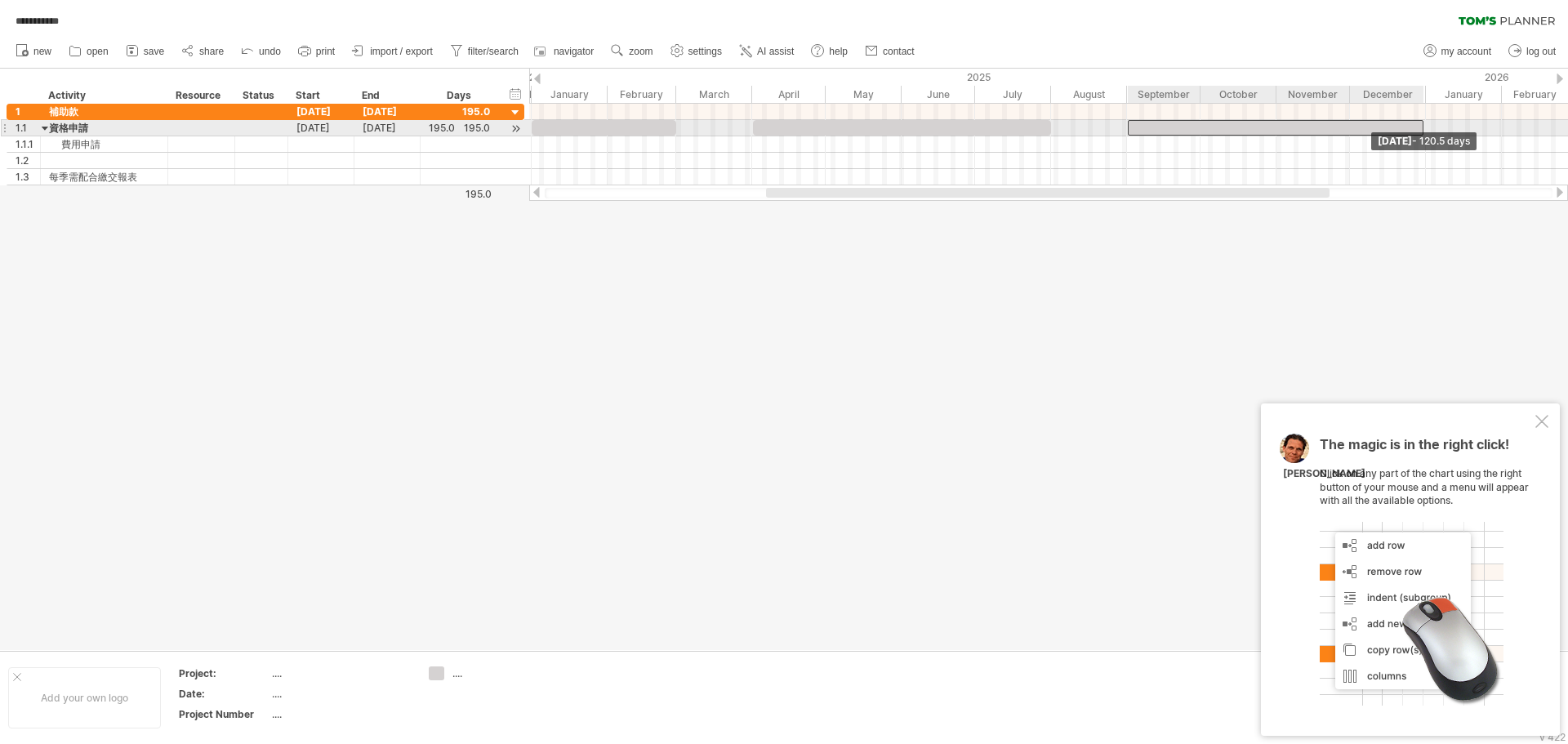
drag, startPoint x: 1164, startPoint y: 127, endPoint x: 1423, endPoint y: 121, distance: 259.1
click at [699, 121] on span at bounding box center [1423, 128] width 7 height 16
click at [699, 128] on span at bounding box center [1426, 128] width 7 height 16
click at [699, 126] on span at bounding box center [1428, 128] width 7 height 16
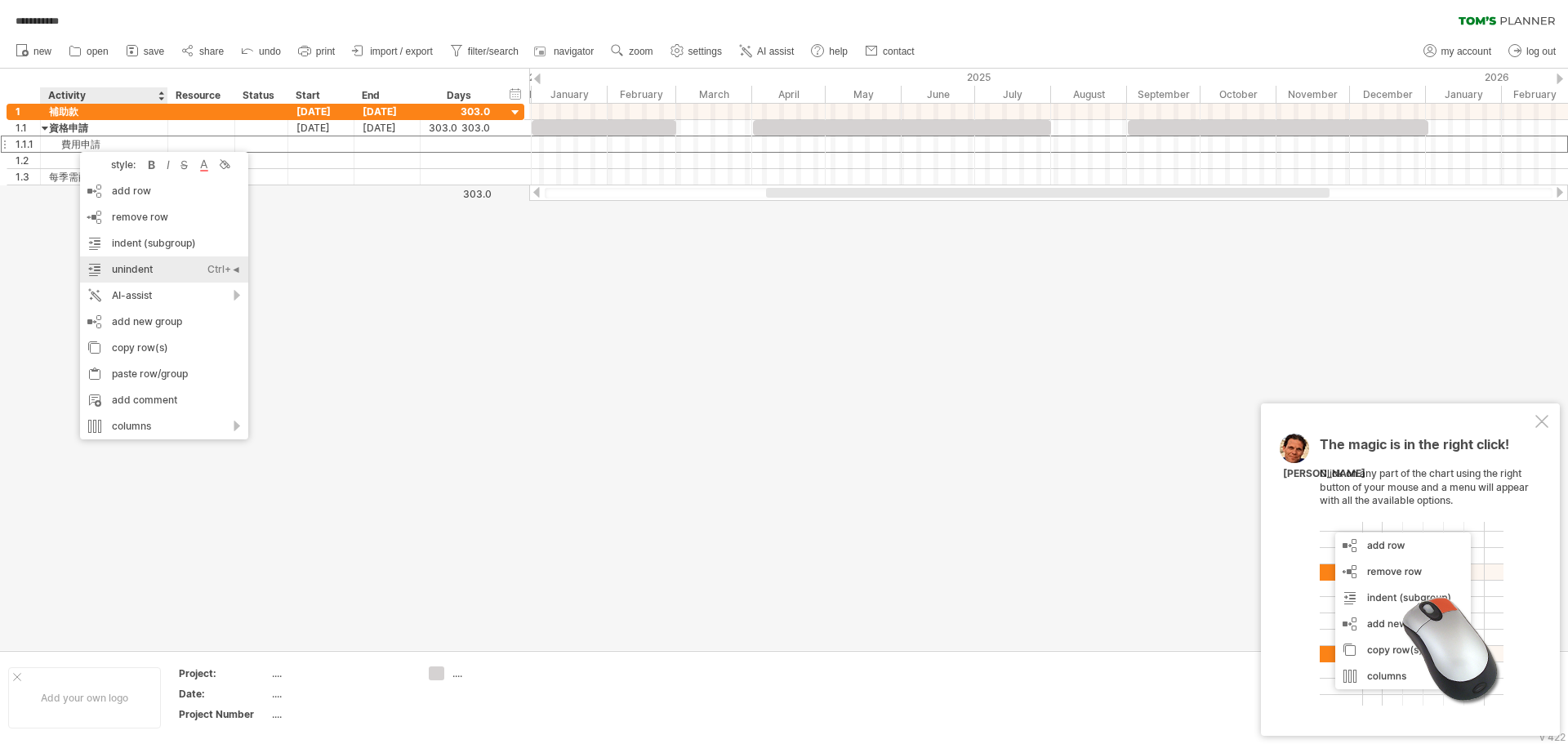
click at [155, 266] on div "unindent Ctrl+◄ Cmd+◄" at bounding box center [164, 270] width 168 height 26
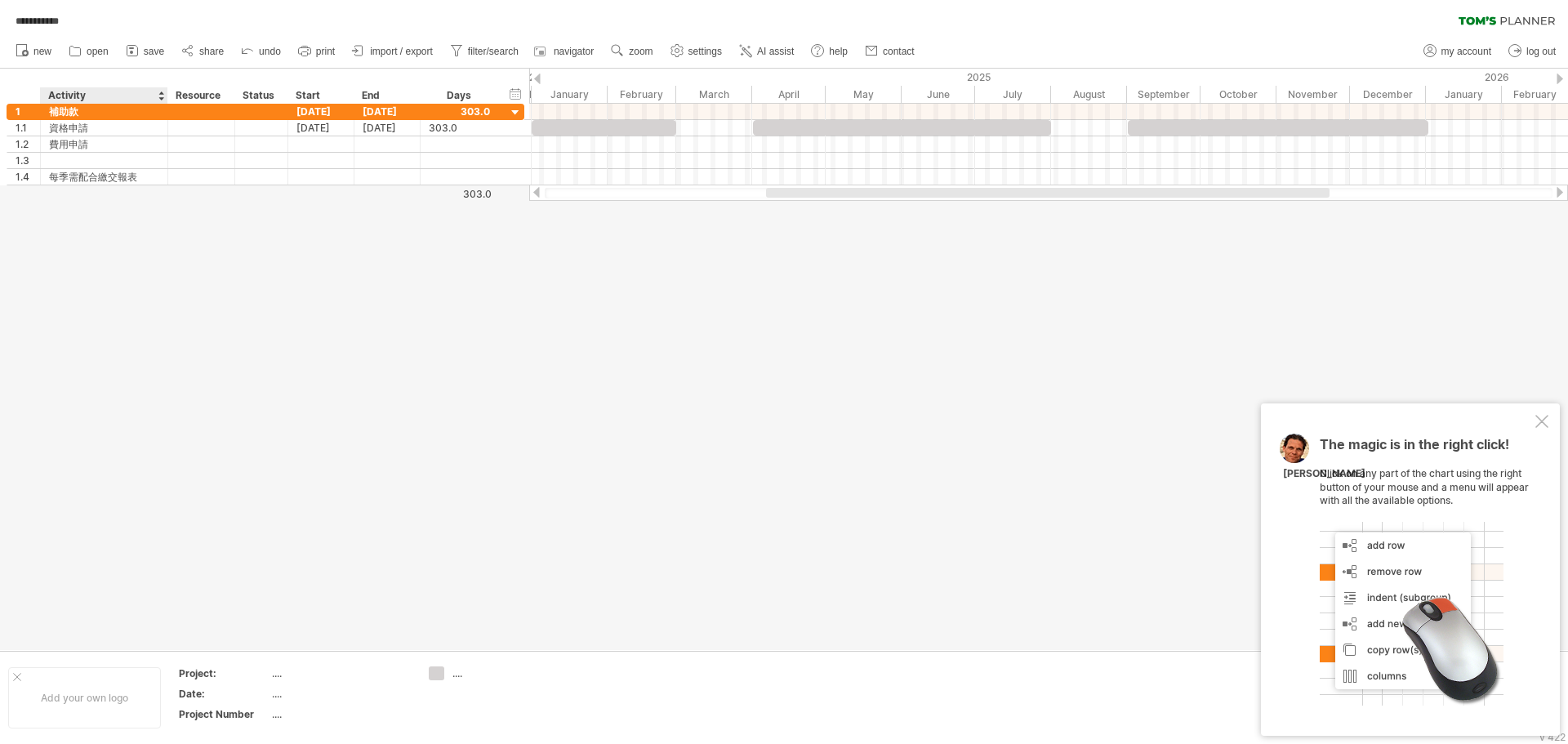
click at [364, 93] on div "End" at bounding box center [386, 96] width 49 height 16
click at [383, 95] on div "End" at bounding box center [386, 96] width 49 height 16
click at [143, 50] on link "save" at bounding box center [145, 52] width 47 height 21
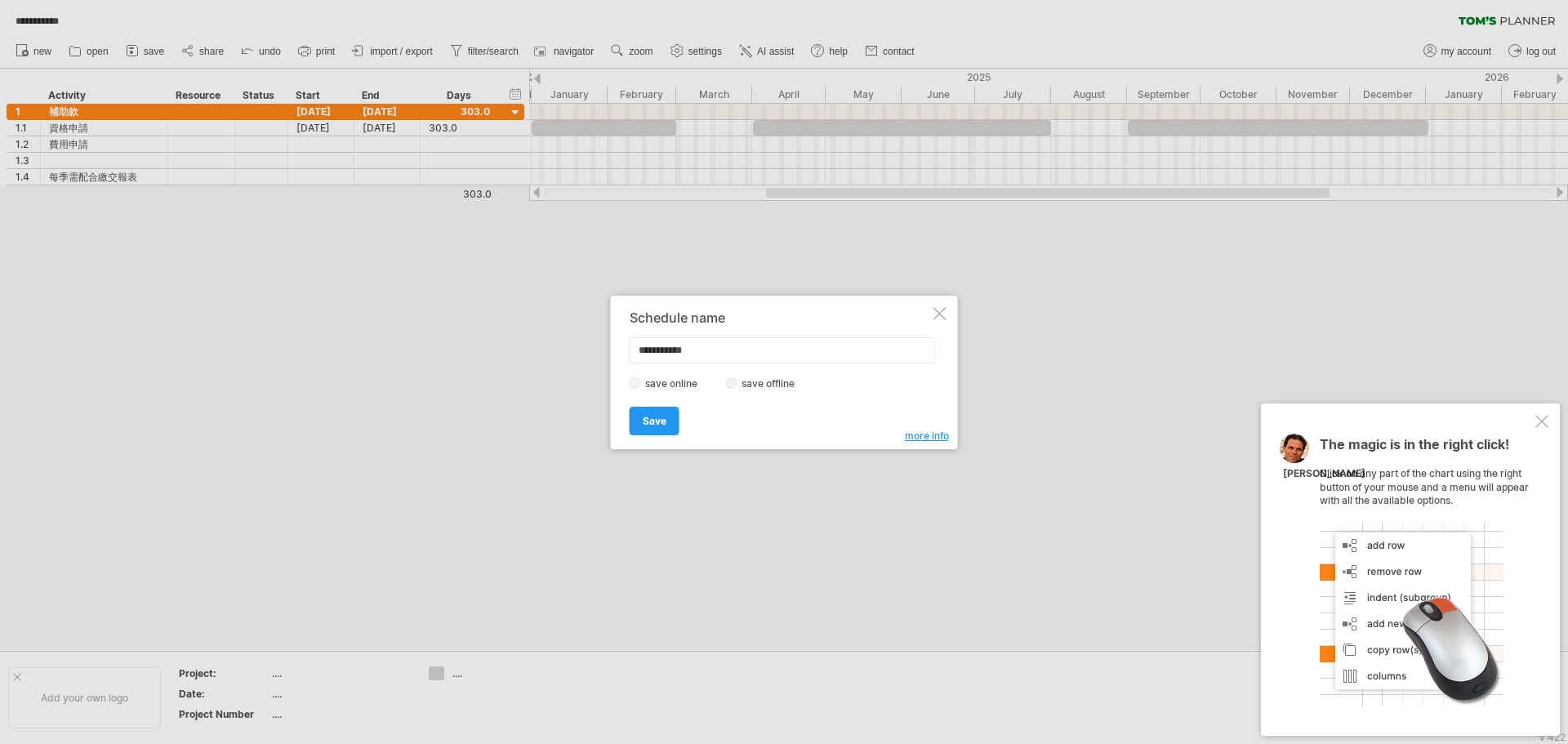
click at [699, 314] on div at bounding box center [940, 314] width 13 height 13
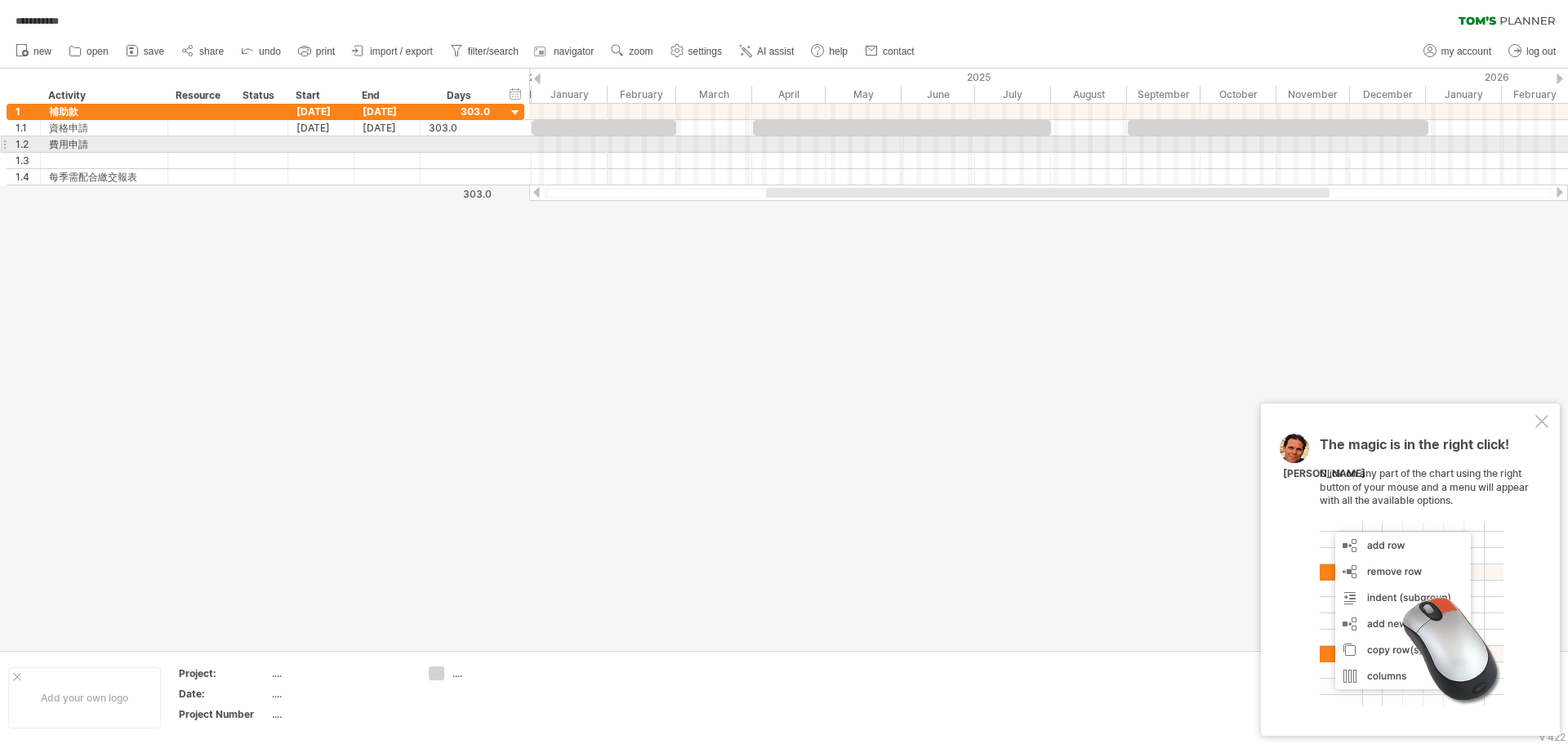
click at [685, 147] on div at bounding box center [1048, 145] width 1039 height 16
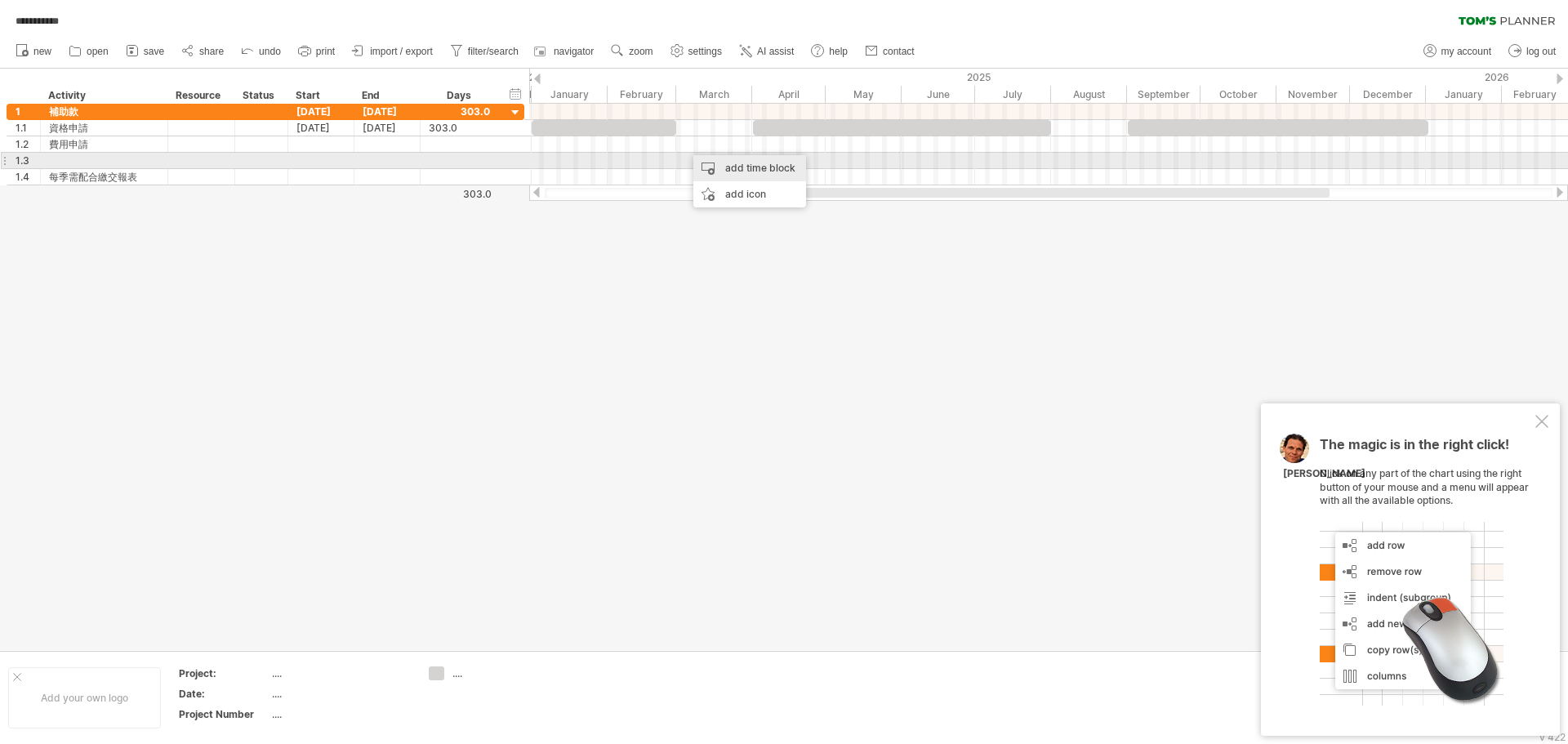
click at [699, 168] on div "add time block" at bounding box center [749, 168] width 113 height 26
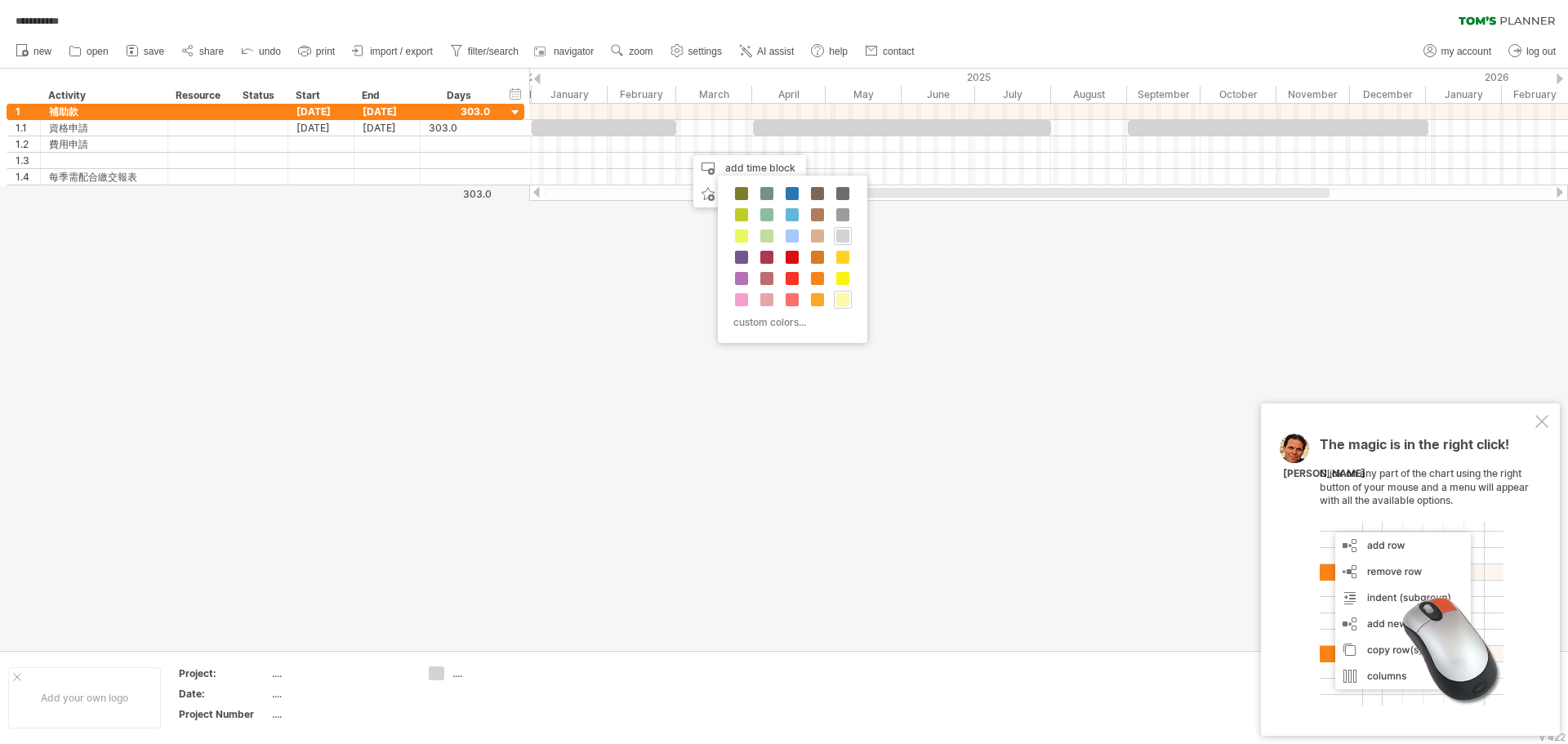
click at [699, 298] on span at bounding box center [842, 300] width 13 height 13
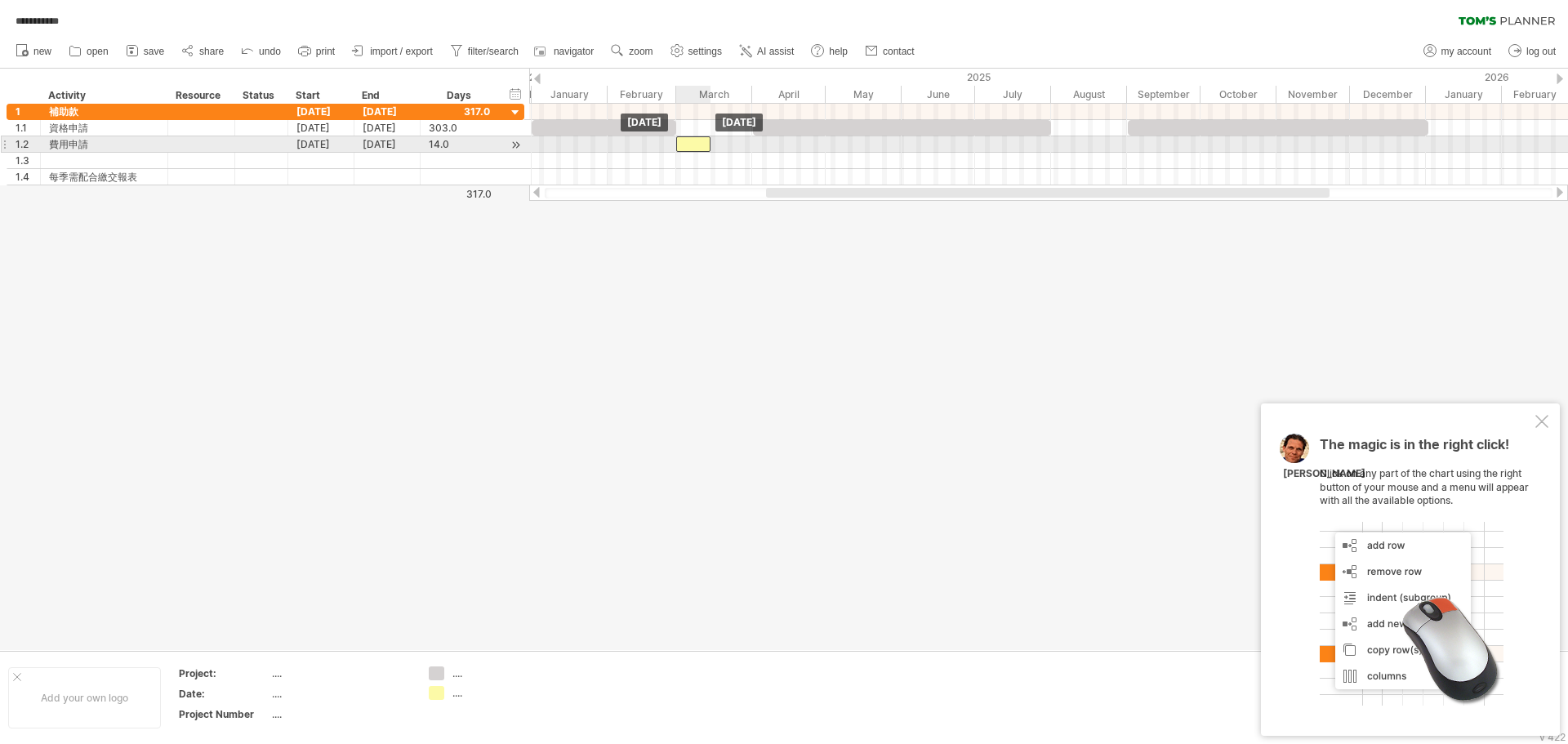
drag, startPoint x: 708, startPoint y: 147, endPoint x: 699, endPoint y: 148, distance: 9.1
click at [699, 148] on div at bounding box center [693, 144] width 34 height 16
drag, startPoint x: 709, startPoint y: 148, endPoint x: 748, endPoint y: 148, distance: 39.0
click at [699, 148] on span at bounding box center [749, 144] width 7 height 16
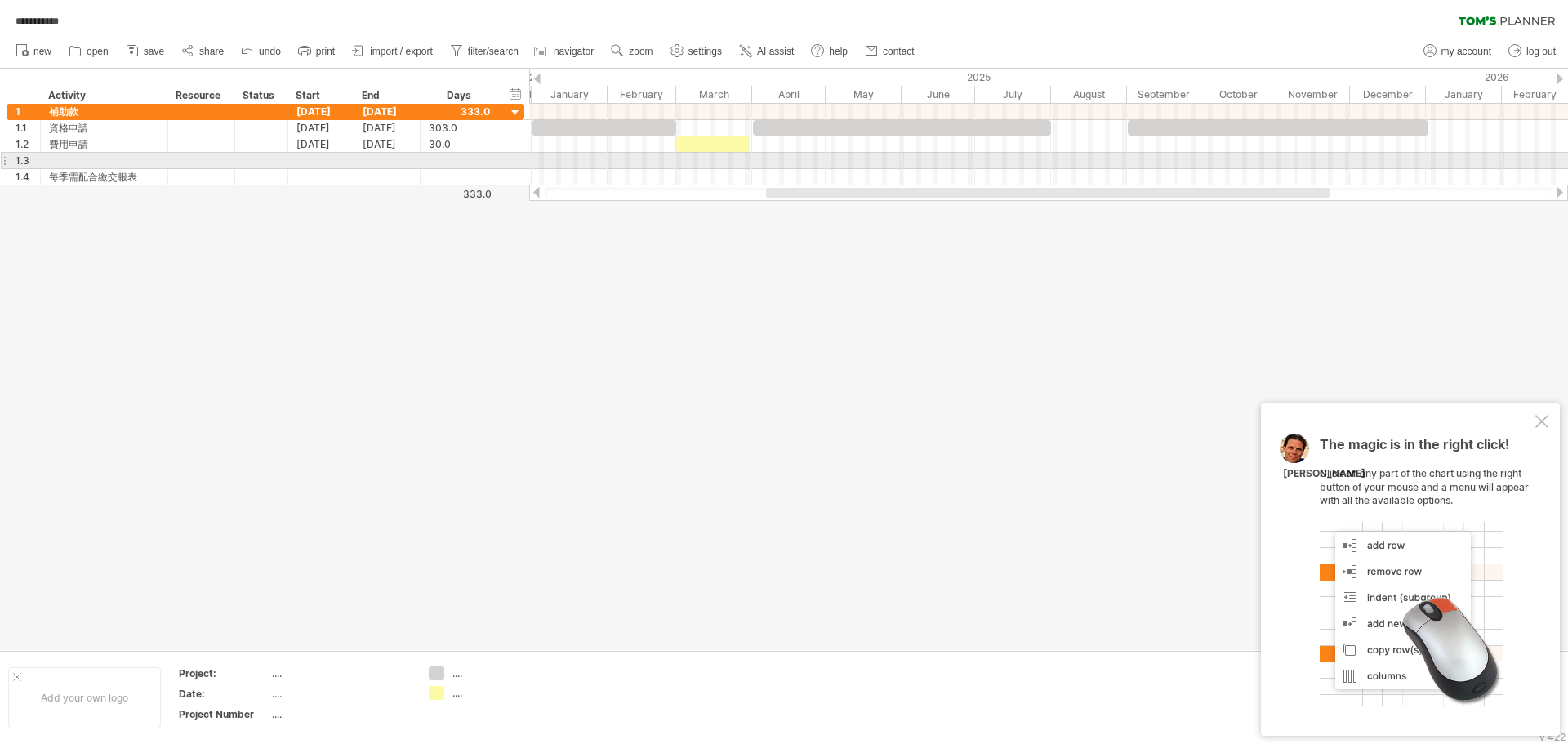
click at [699, 155] on div at bounding box center [1048, 161] width 1039 height 16
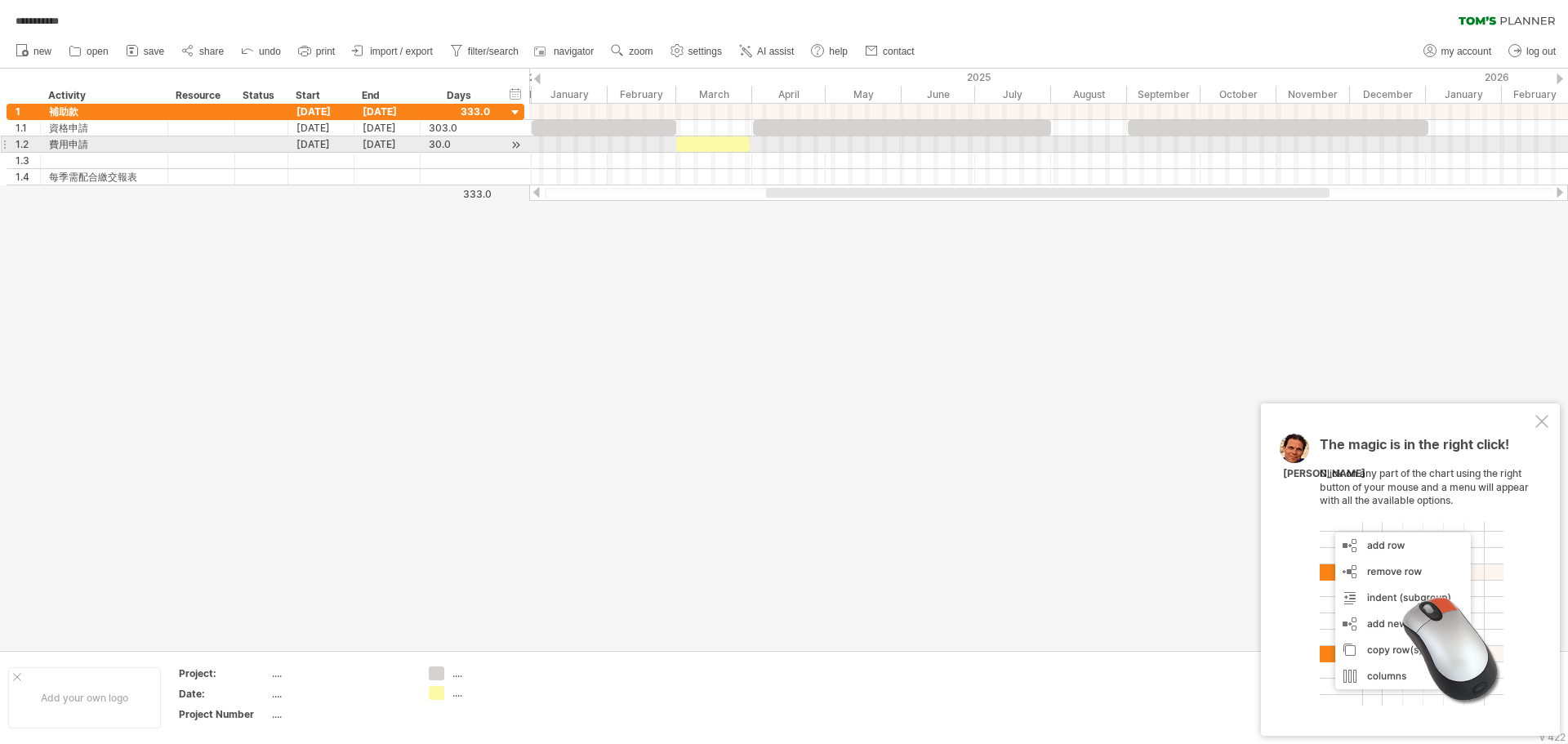
click at [699, 146] on div at bounding box center [1048, 145] width 1039 height 16
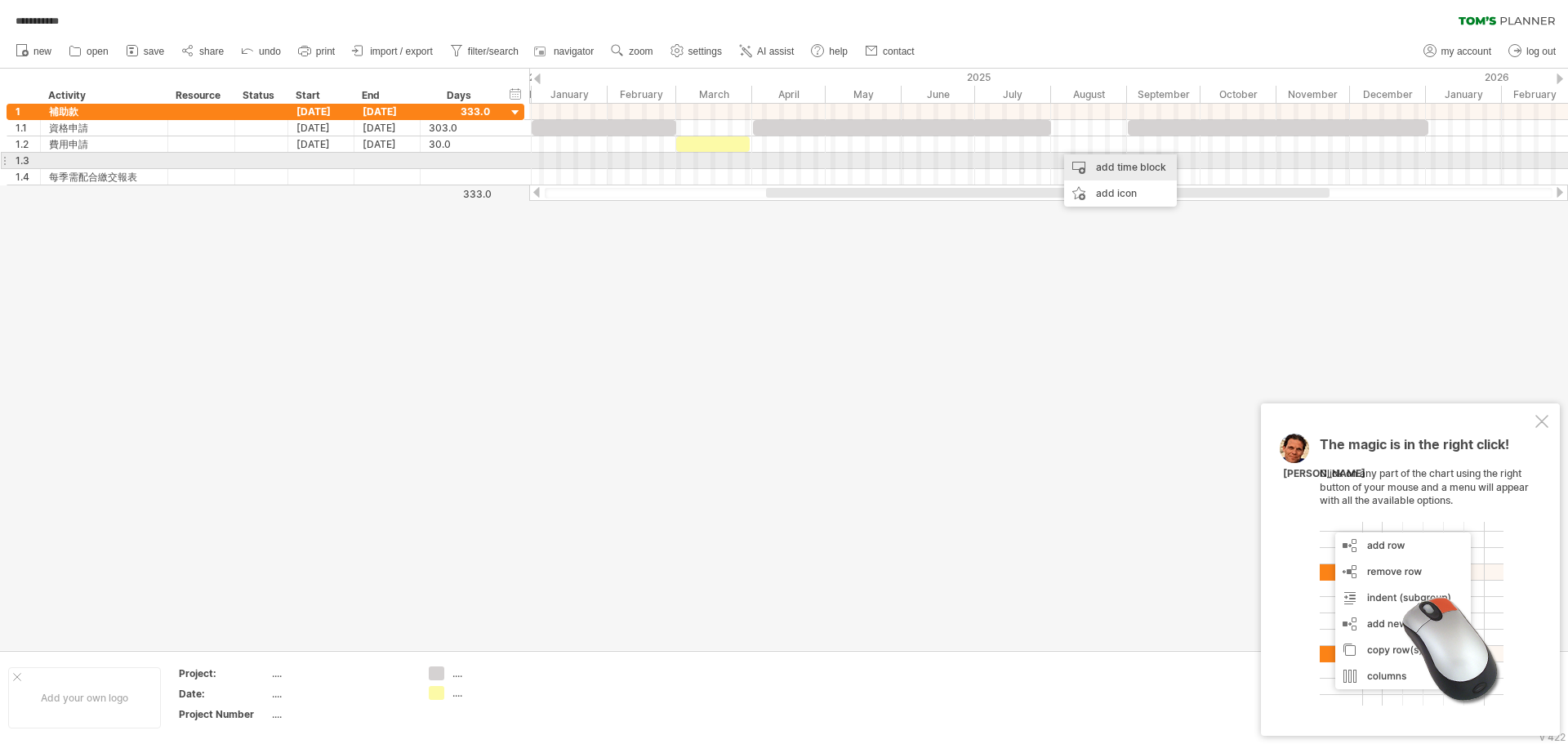
click at [699, 164] on div "add time block" at bounding box center [1120, 168] width 113 height 26
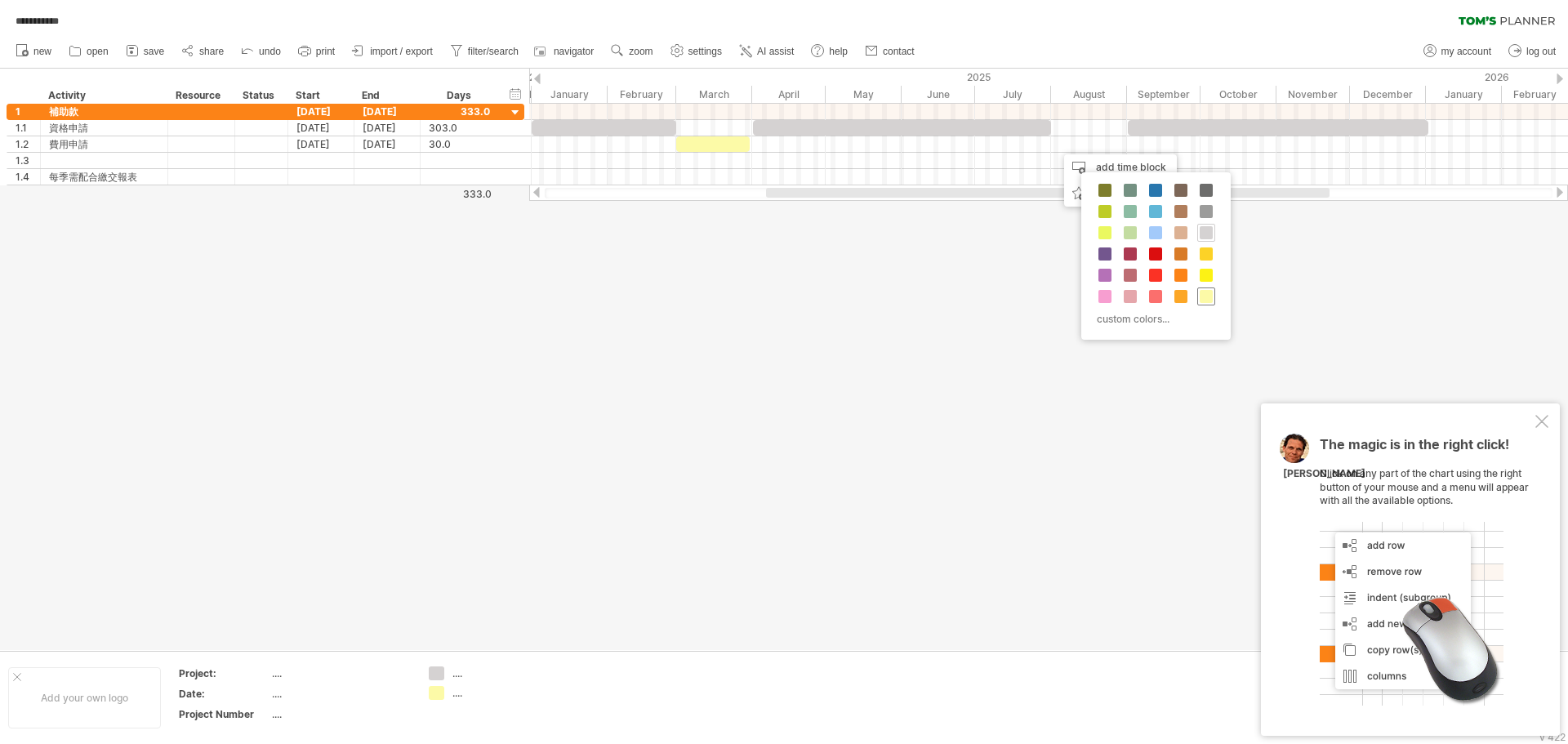
click at [699, 298] on span at bounding box center [1206, 297] width 13 height 13
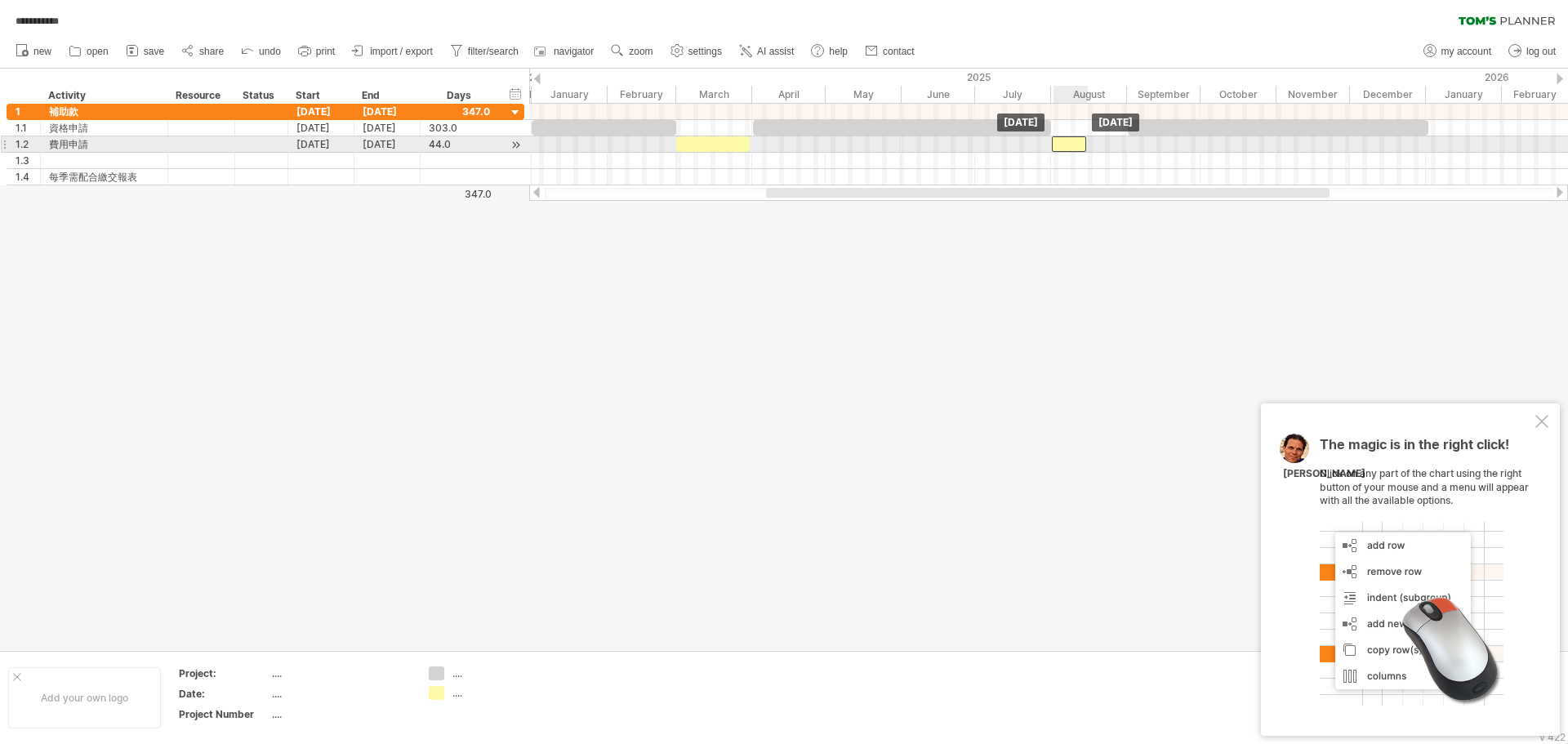
click at [699, 147] on div at bounding box center [1069, 144] width 34 height 16
drag, startPoint x: 1087, startPoint y: 143, endPoint x: 1127, endPoint y: 146, distance: 40.1
click at [699, 146] on span at bounding box center [1127, 144] width 7 height 16
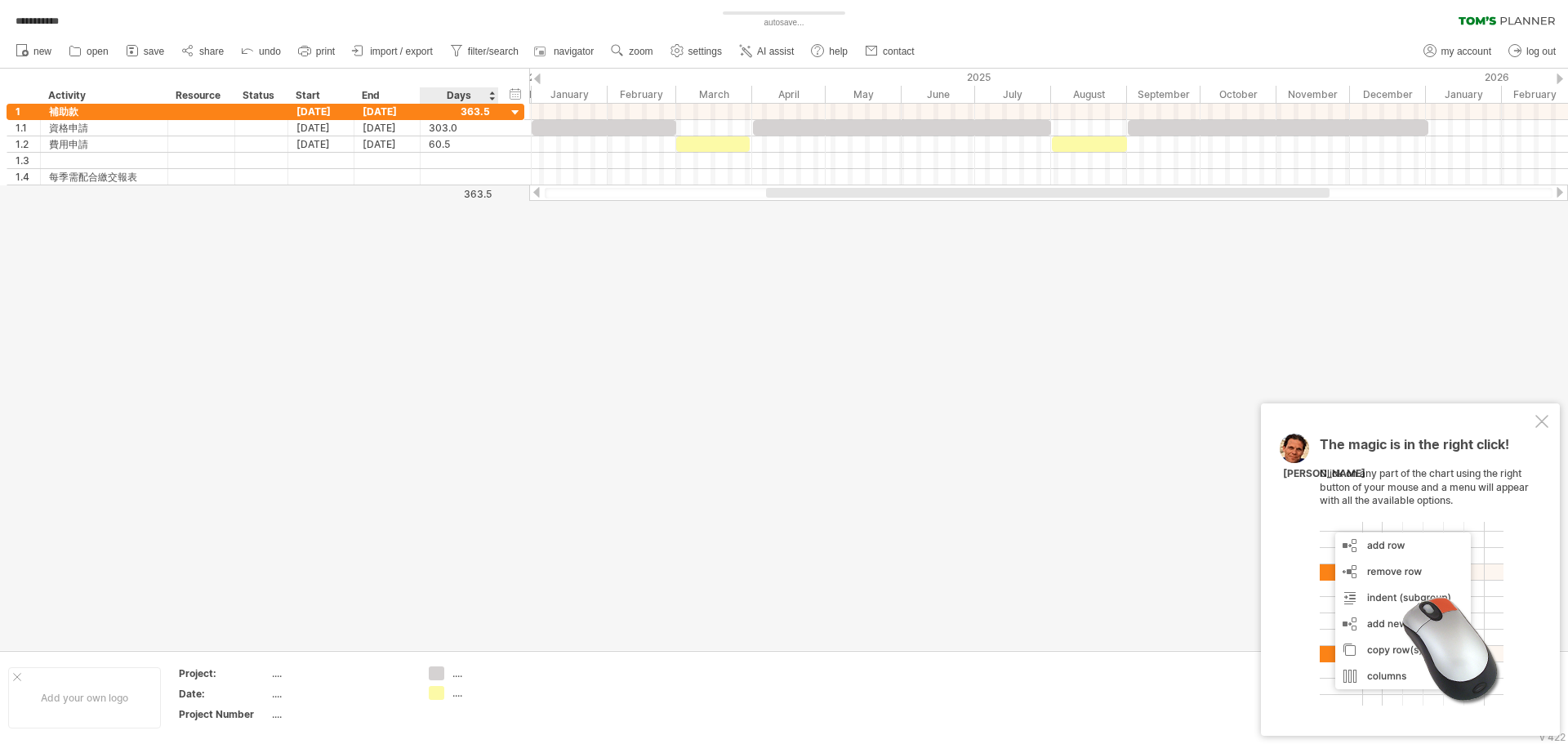
click at [454, 439] on div "...." at bounding box center [497, 673] width 89 height 14
type input "****"
click at [476, 439] on div "...." at bounding box center [497, 692] width 89 height 14
type input "****"
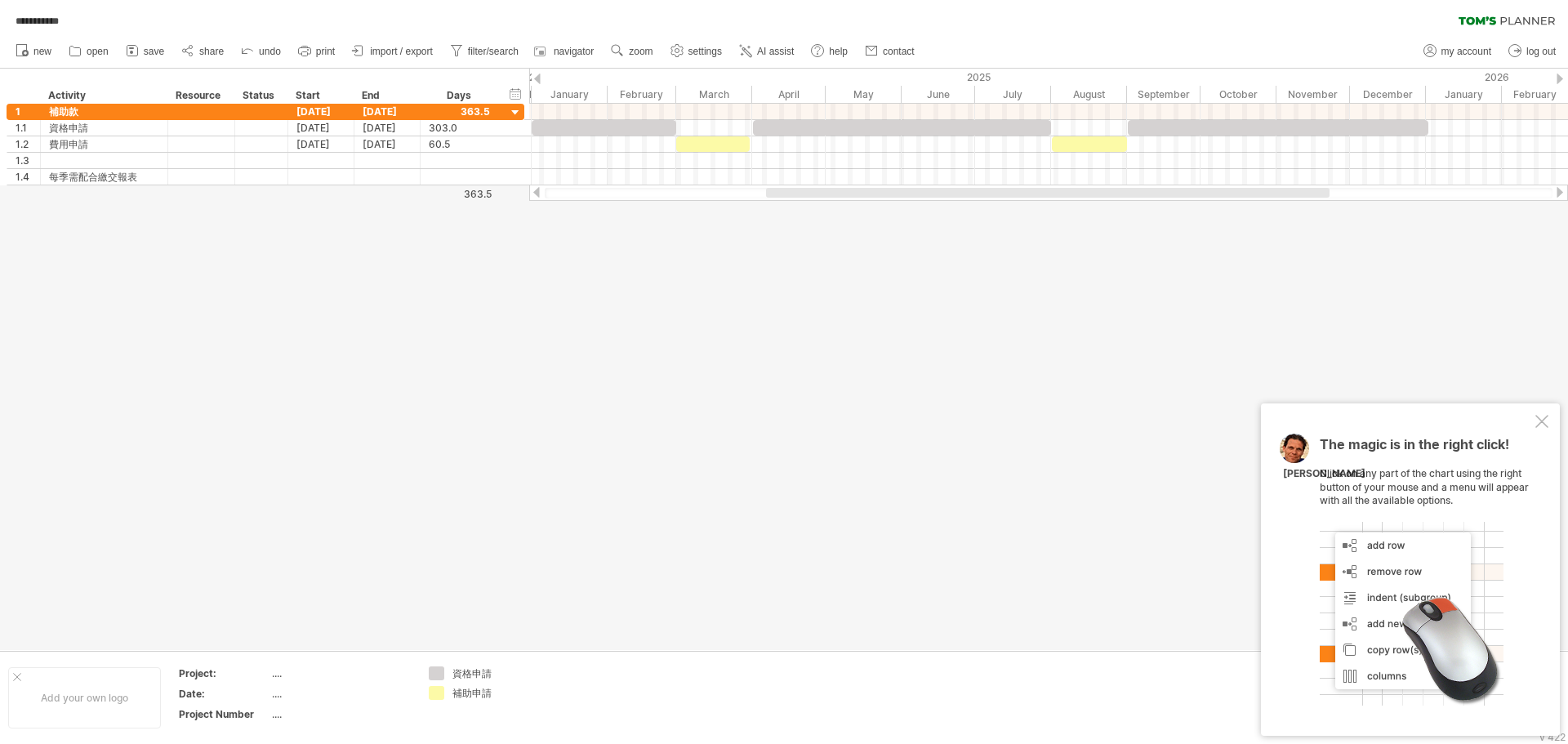
click at [699, 419] on div at bounding box center [1542, 422] width 13 height 13
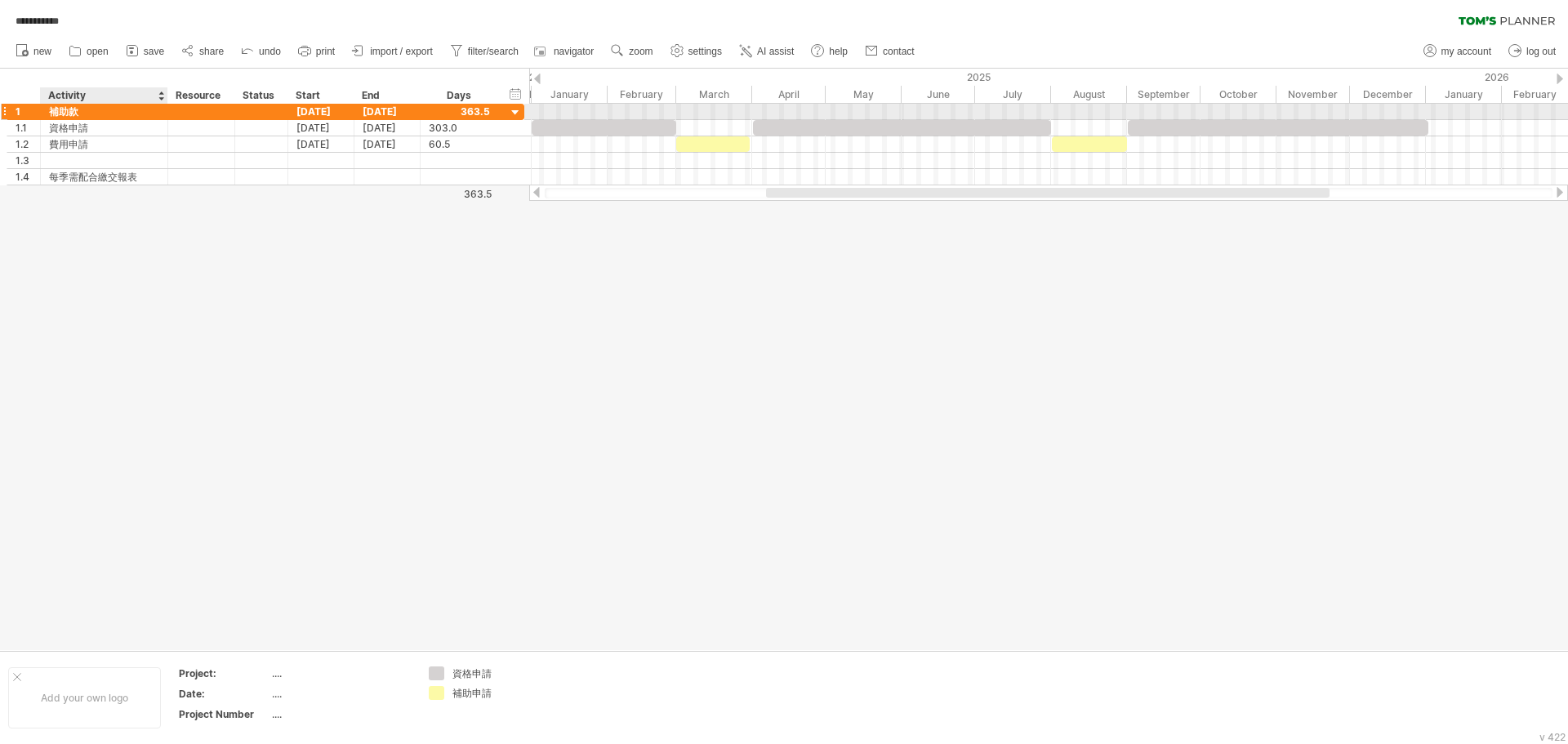
click at [65, 111] on div "補助款" at bounding box center [104, 111] width 110 height 16
click at [78, 113] on input "***" at bounding box center [104, 111] width 110 height 16
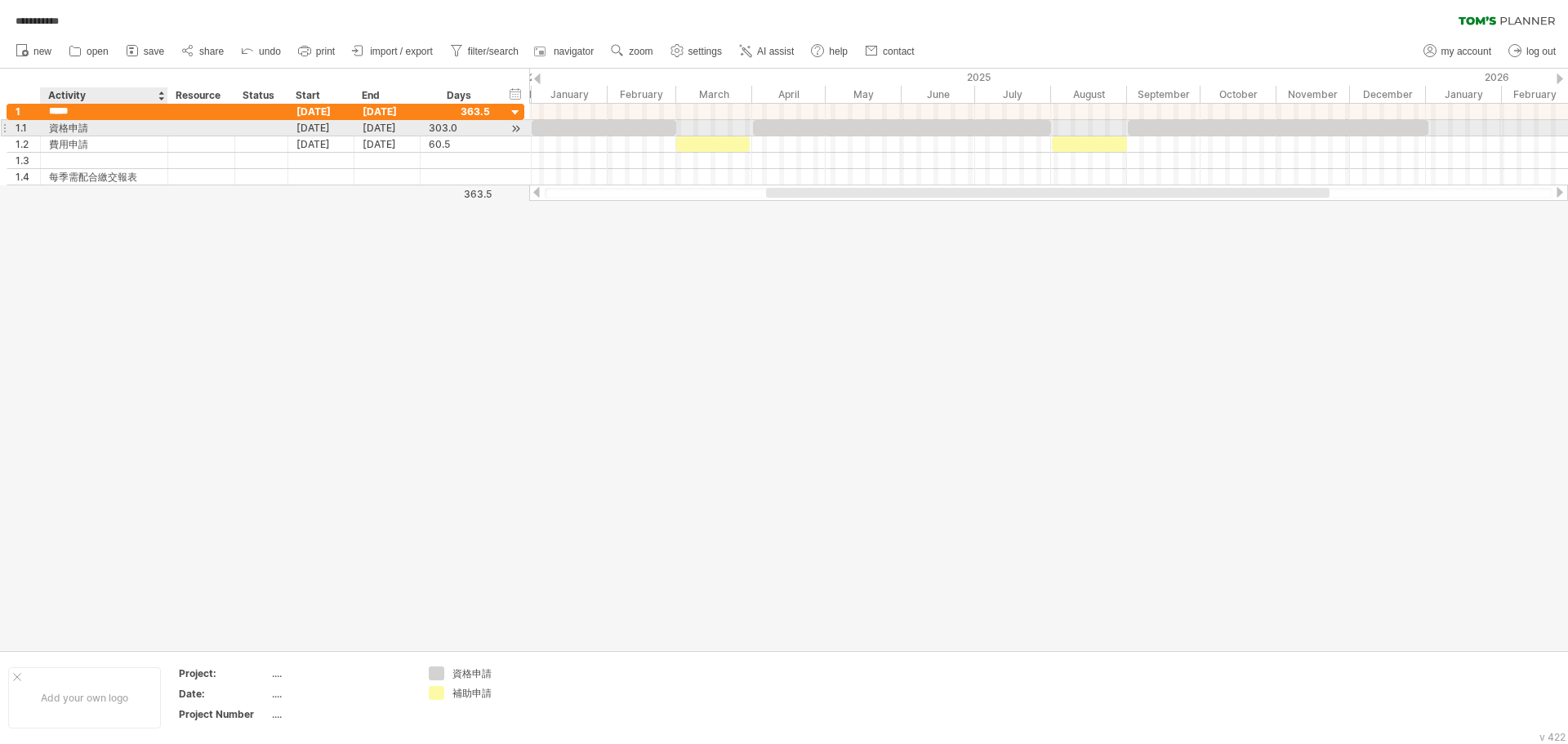
type input "****"
click at [175, 276] on div at bounding box center [784, 359] width 1568 height 581
click at [538, 128] on div at bounding box center [604, 128] width 145 height 16
click at [49, 215] on div at bounding box center [784, 359] width 1568 height 581
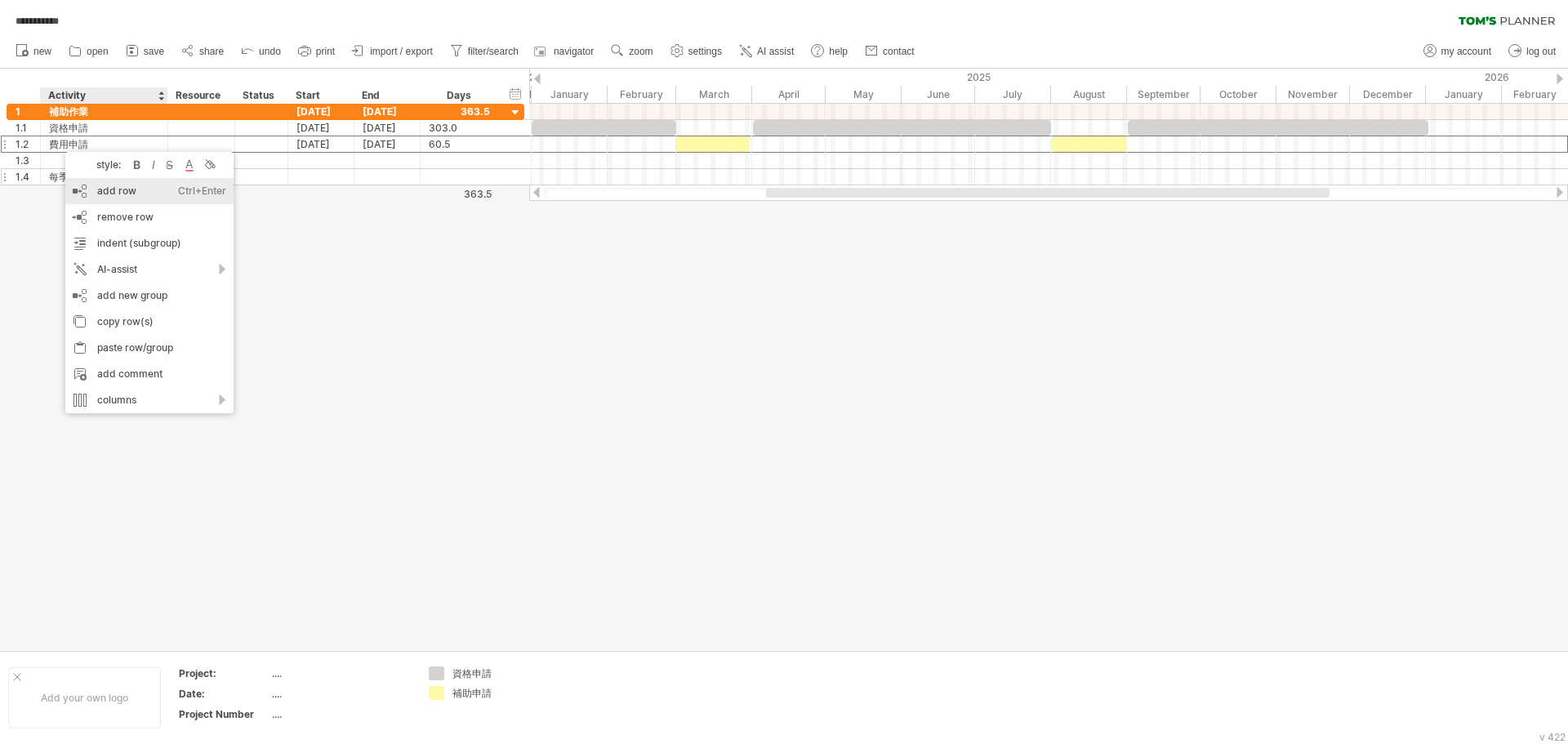
click at [87, 189] on div "add row Ctrl+Enter Cmd+Enter" at bounding box center [150, 191] width 168 height 26
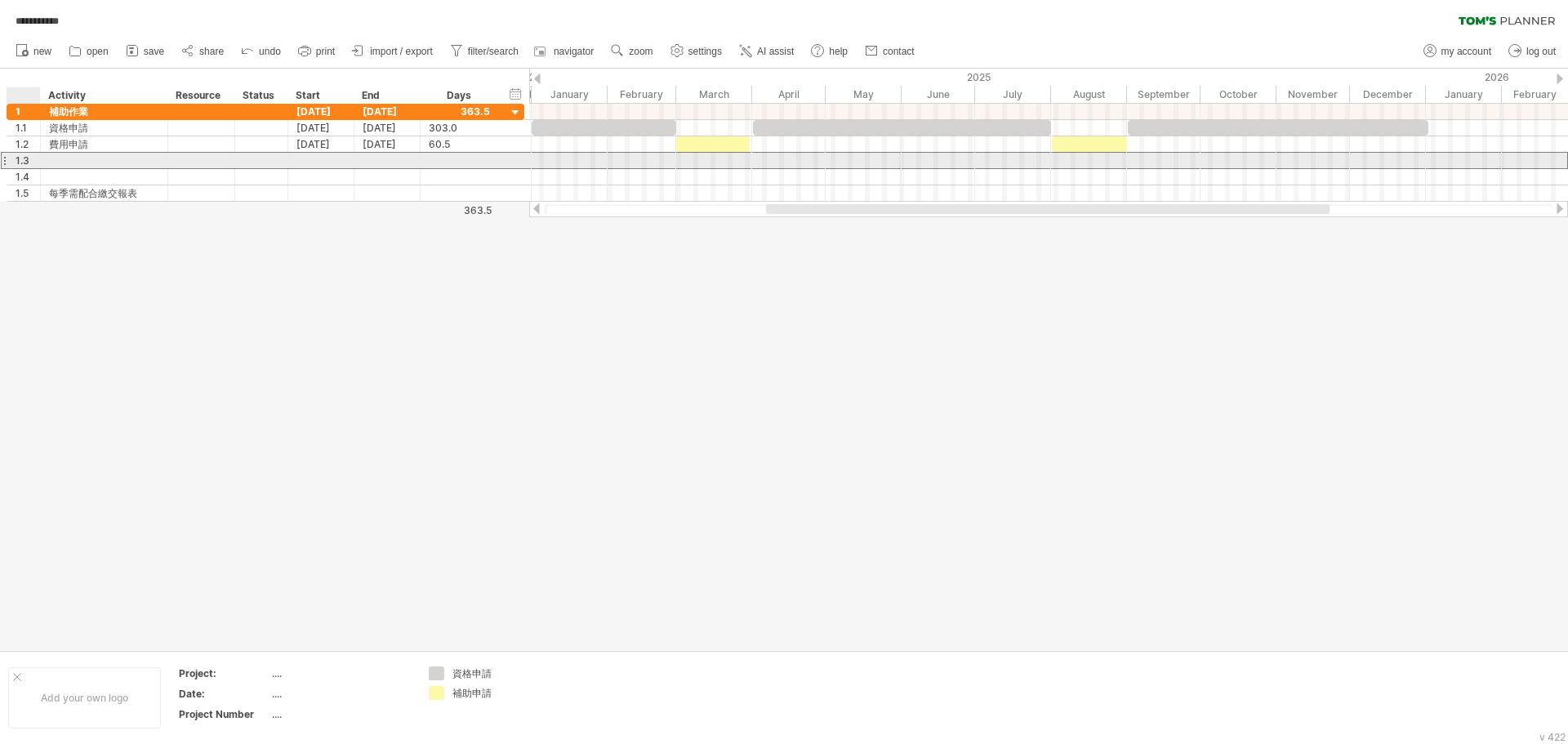
drag, startPoint x: 23, startPoint y: 162, endPoint x: 49, endPoint y: 164, distance: 26.1
click at [49, 164] on div "1.3" at bounding box center [266, 160] width 518 height 17
click at [4, 162] on div at bounding box center [4, 160] width 7 height 17
click at [12, 159] on div "1.3" at bounding box center [24, 160] width 34 height 16
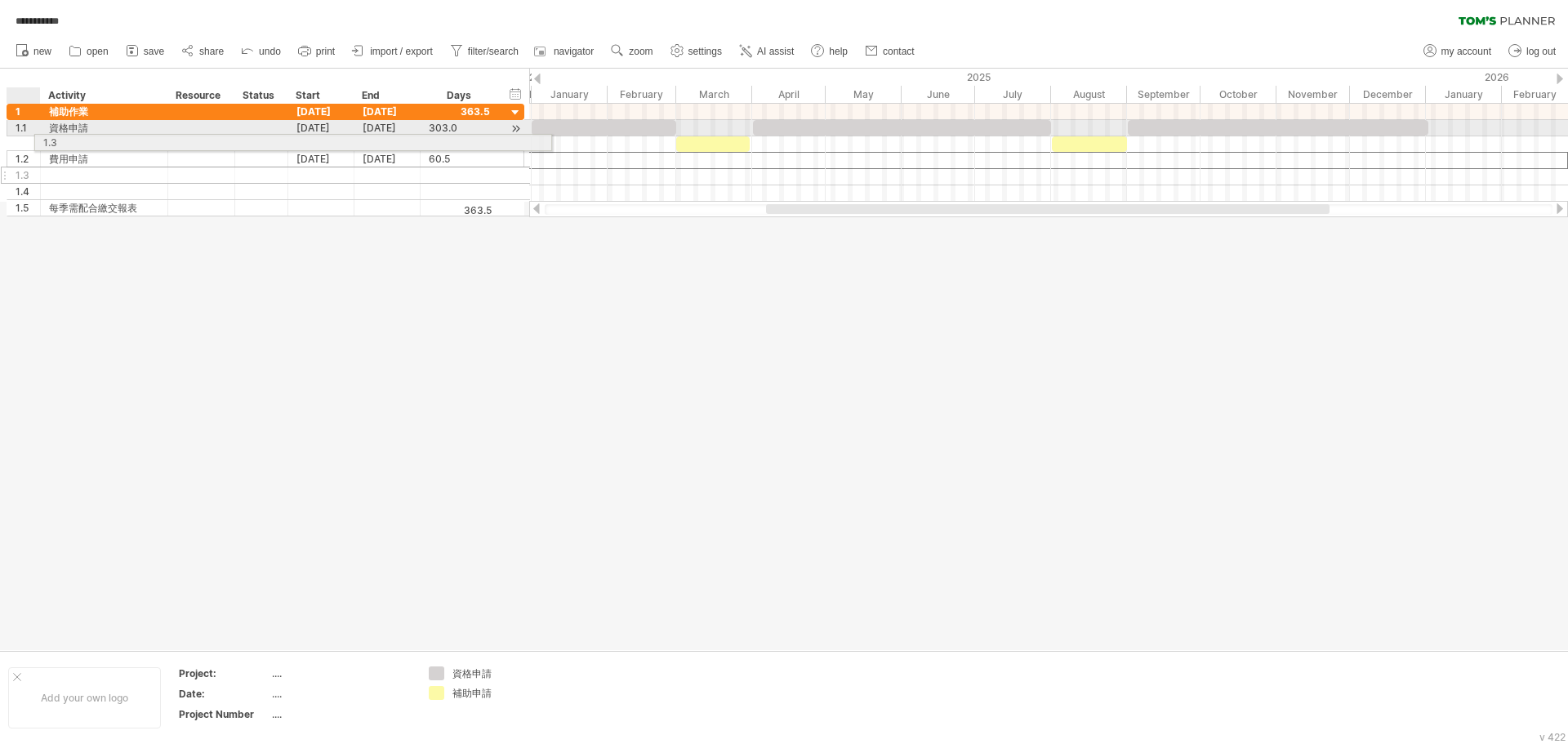
drag, startPoint x: 7, startPoint y: 163, endPoint x: 31, endPoint y: 140, distance: 33.2
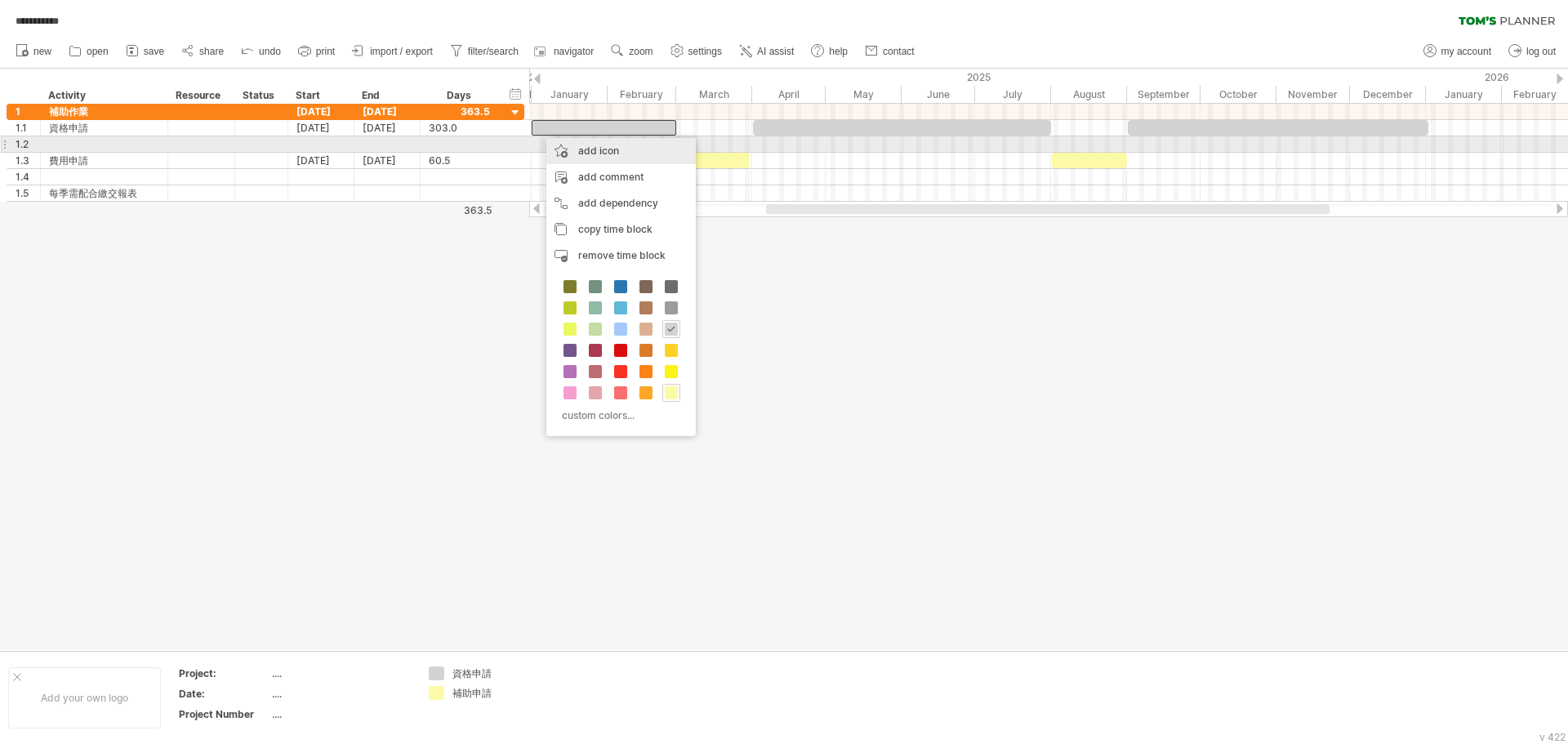
click at [564, 153] on div "add icon" at bounding box center [621, 151] width 150 height 26
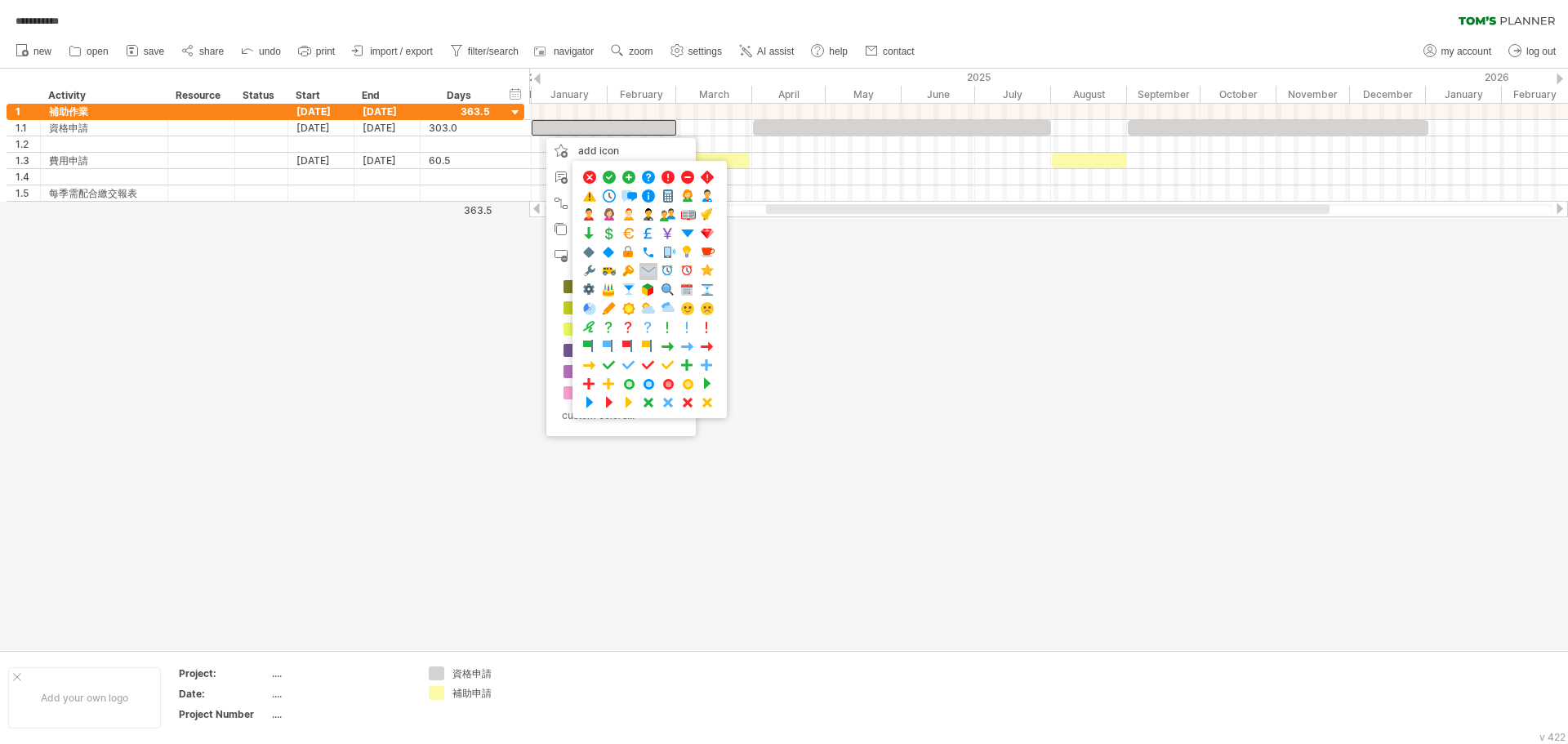
click at [646, 271] on span at bounding box center [648, 271] width 16 height 16
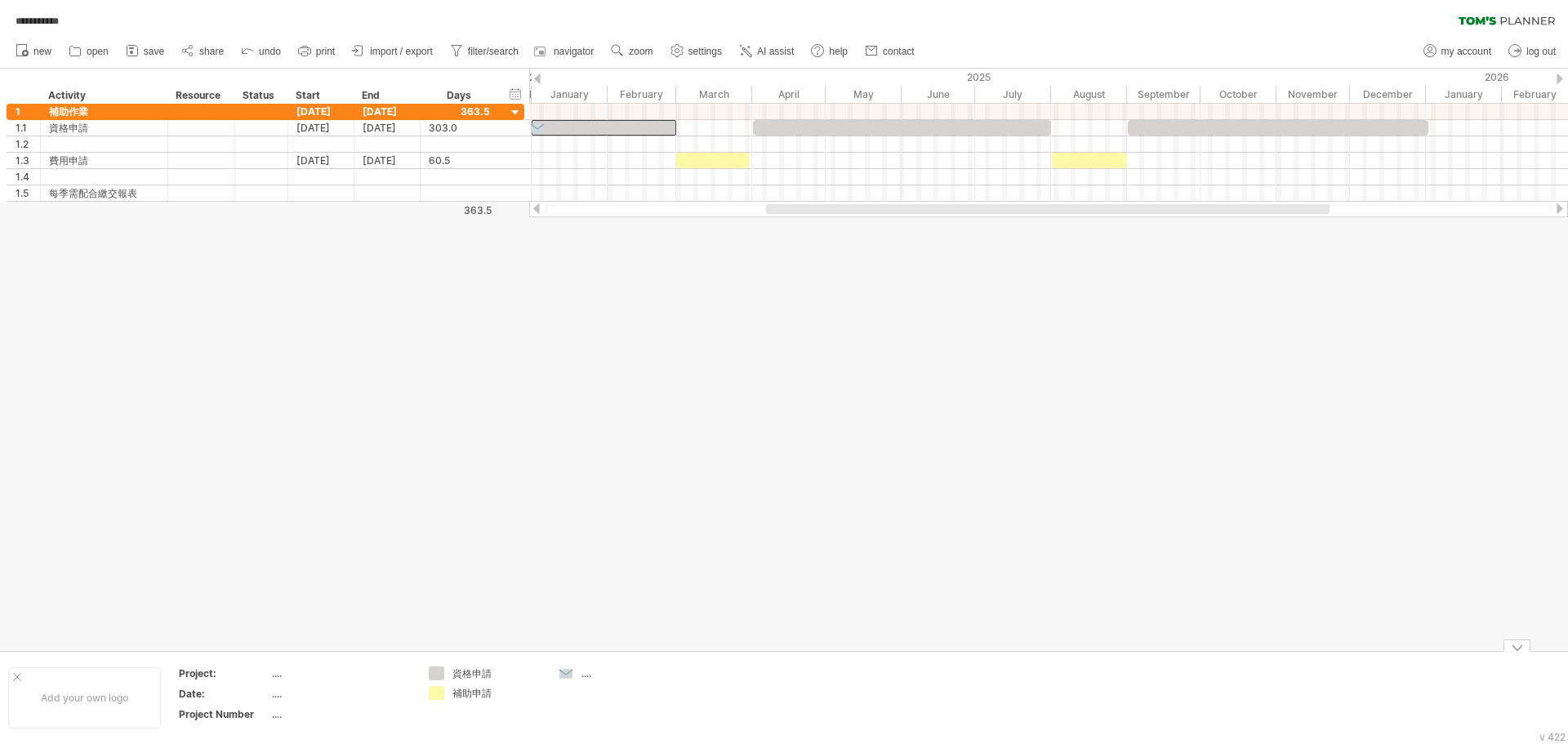
click at [585, 439] on div "...." at bounding box center [625, 673] width 89 height 14
type input "****"
click at [436, 439] on div "**********" at bounding box center [784, 372] width 1568 height 744
click at [574, 439] on div "add color" at bounding box center [527, 652] width 109 height 26
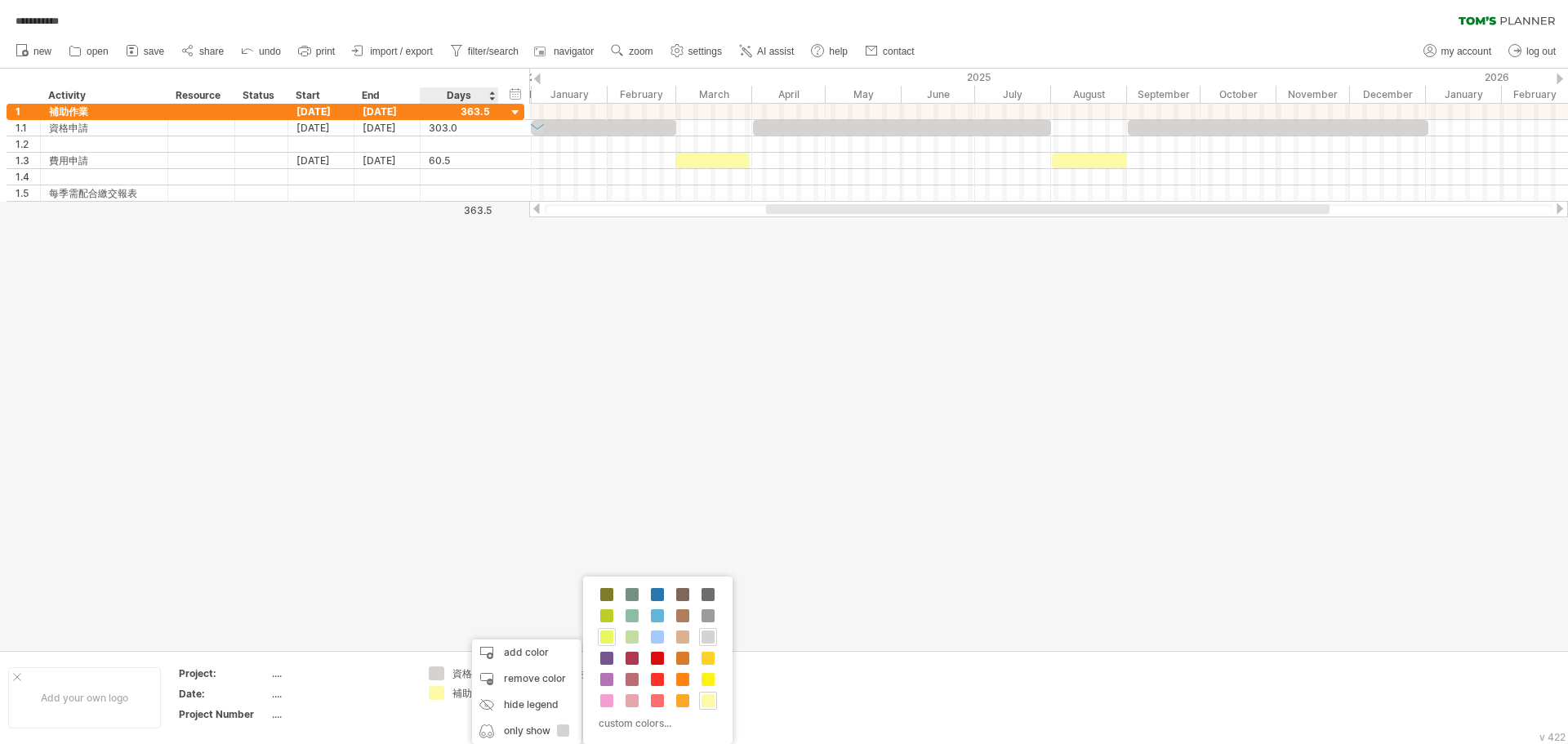
click at [609, 439] on span at bounding box center [606, 637] width 13 height 13
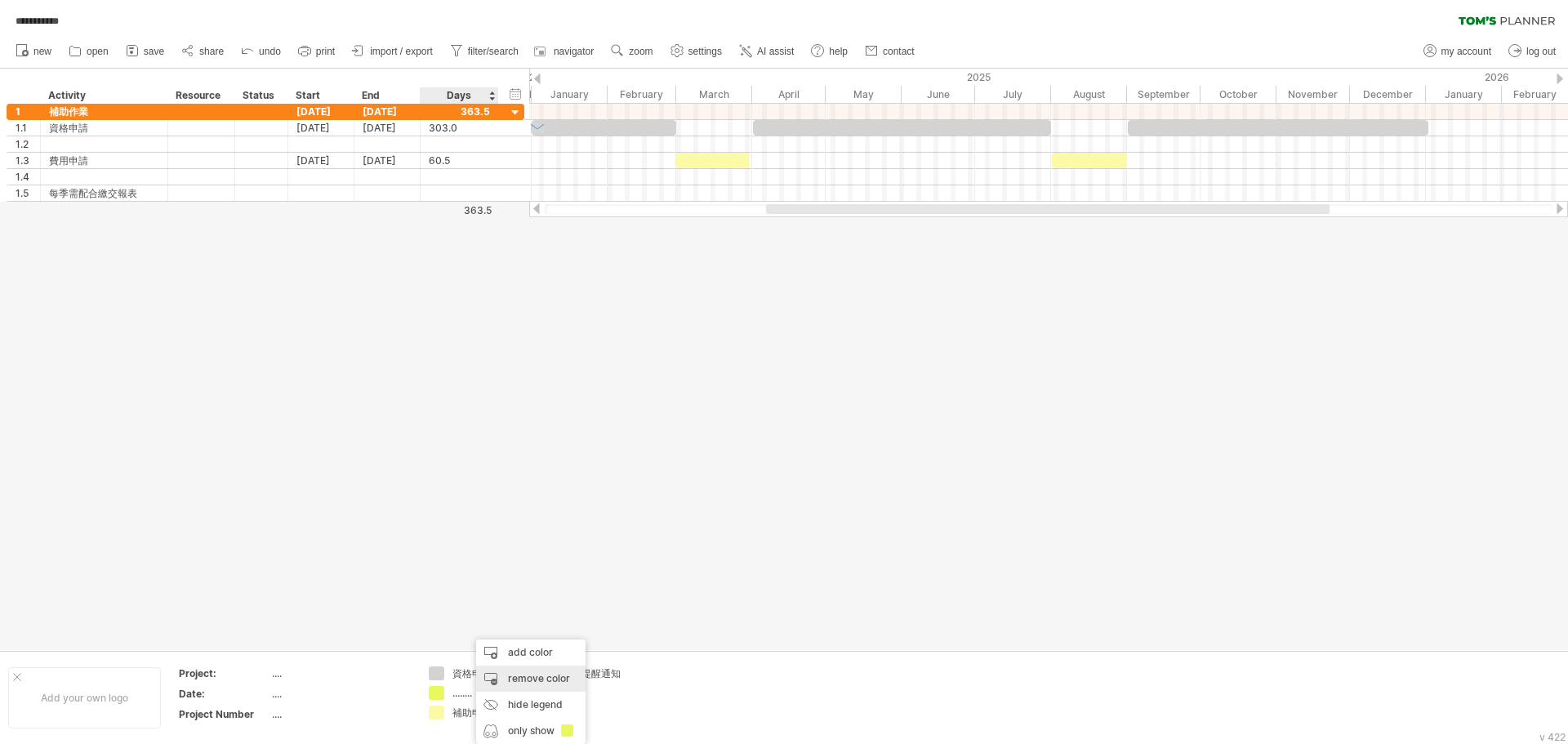
click at [521, 439] on div "remove color" at bounding box center [531, 679] width 109 height 26
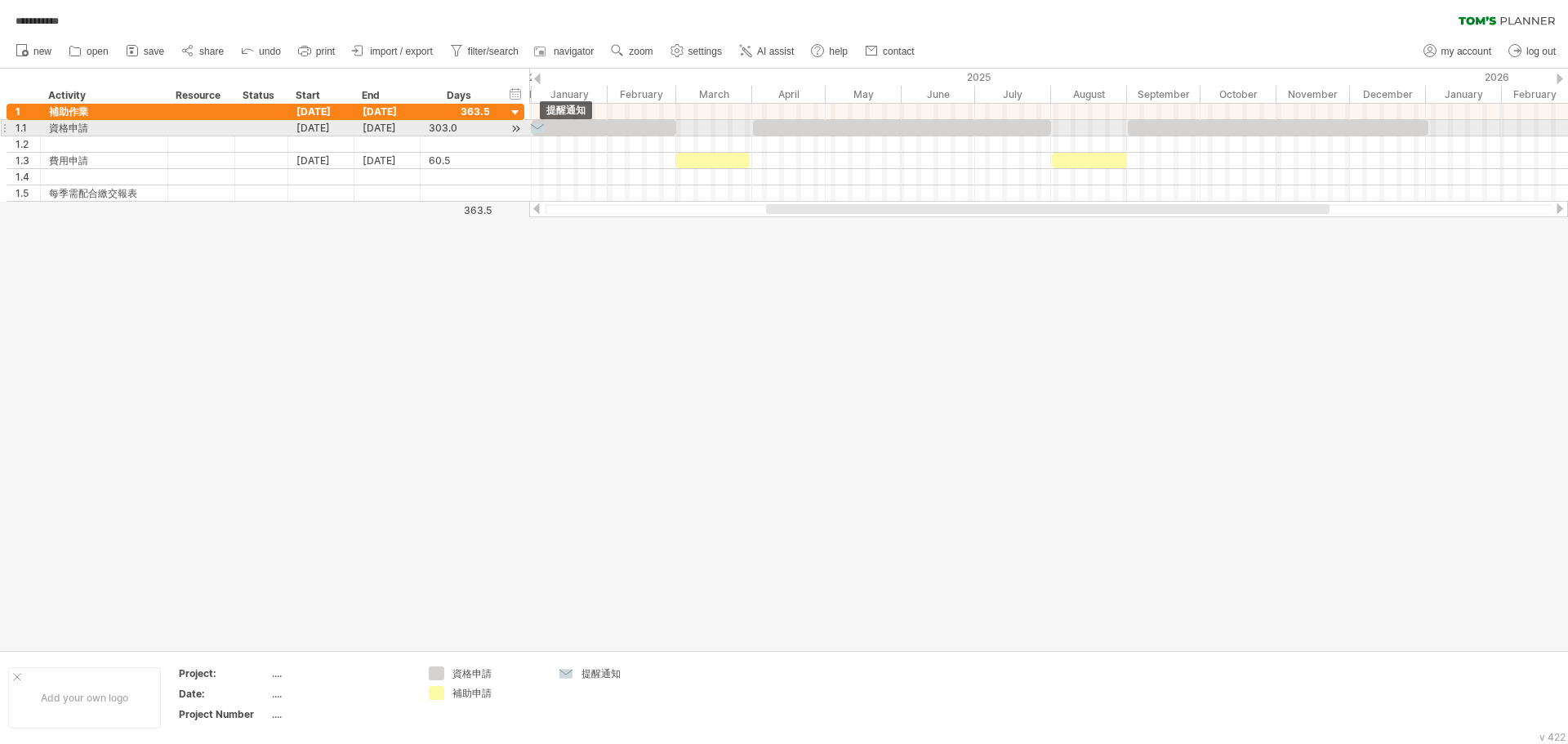
click at [540, 129] on div at bounding box center [538, 128] width 16 height 16
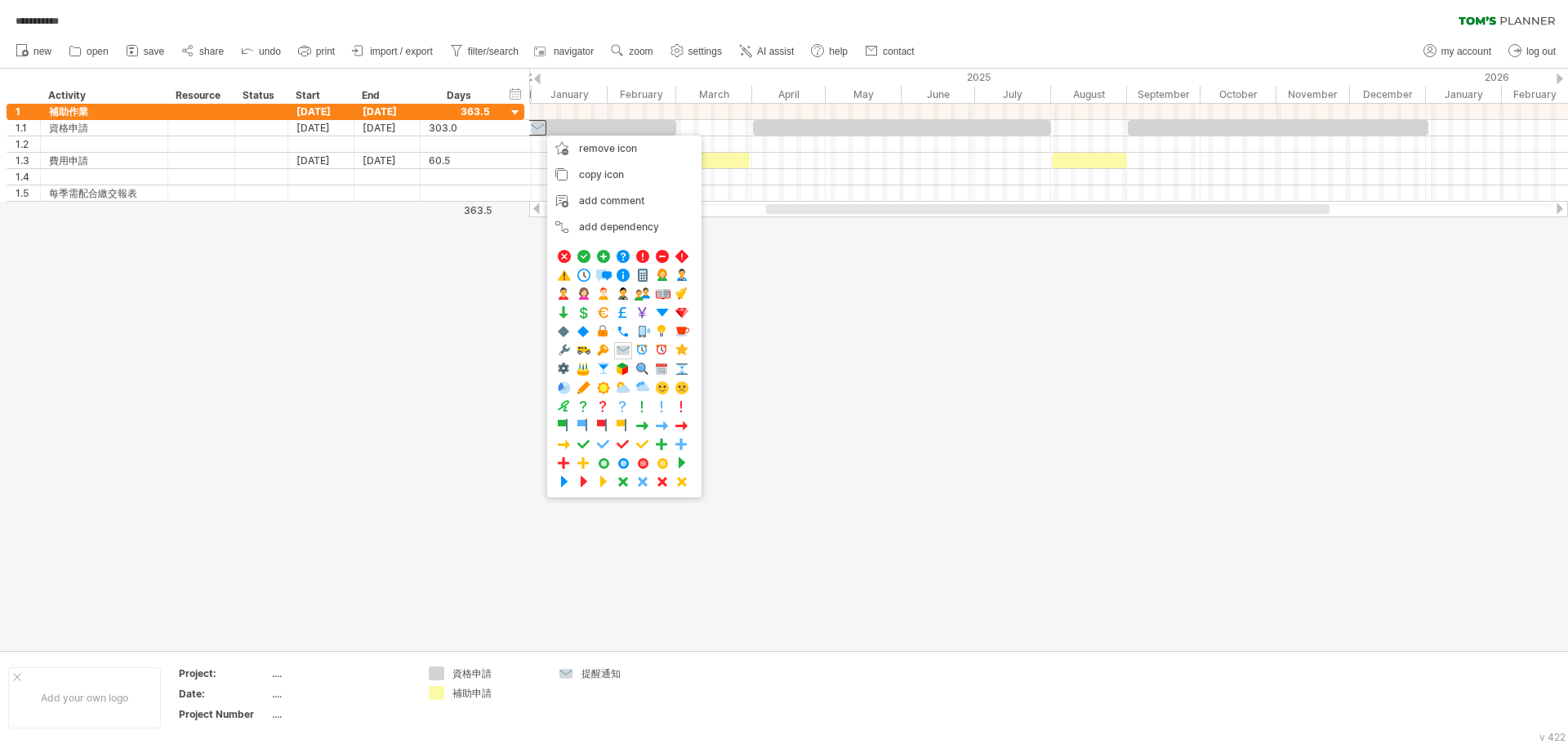
click at [699, 15] on div "**********" at bounding box center [784, 17] width 1568 height 34
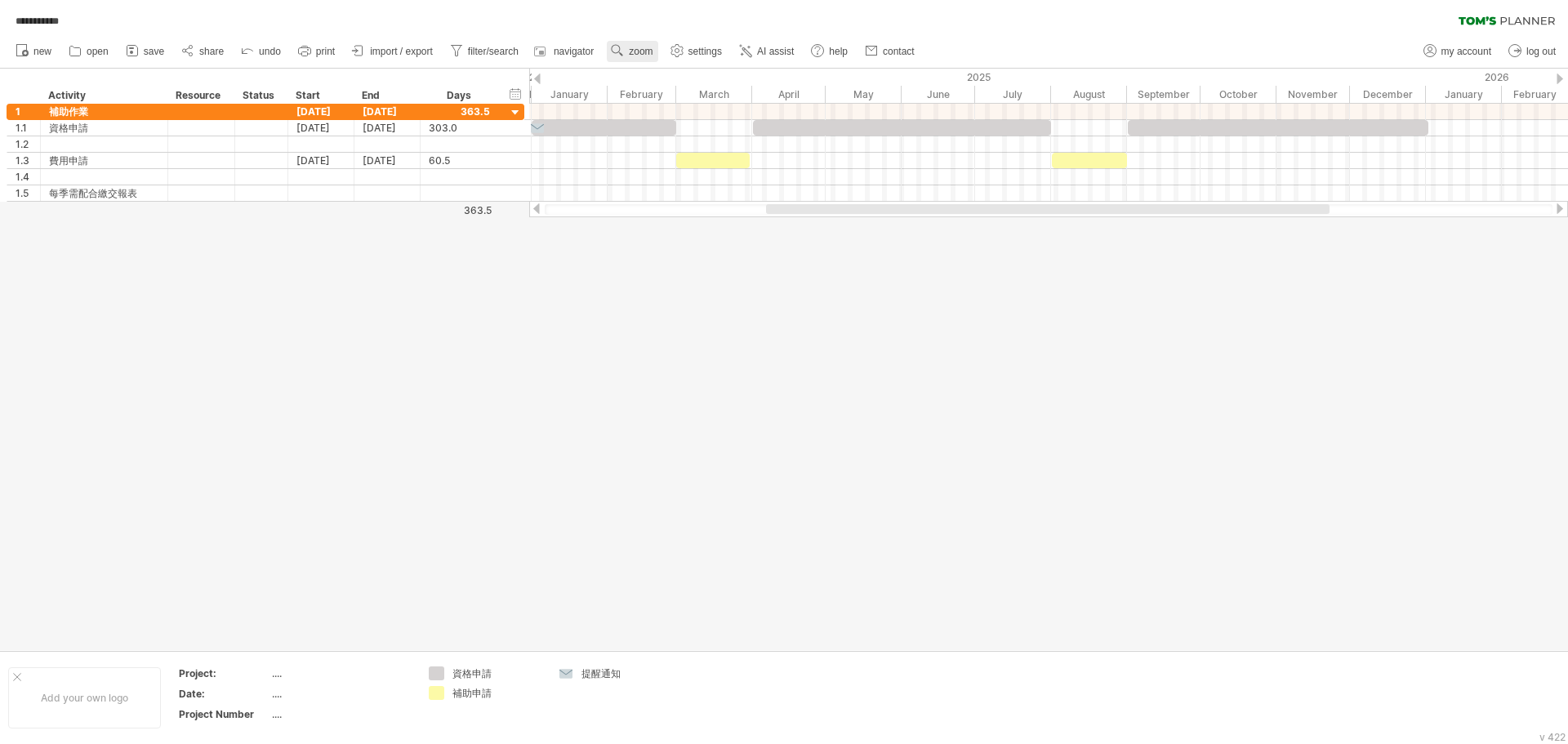
click at [646, 59] on link "zoom" at bounding box center [632, 52] width 51 height 21
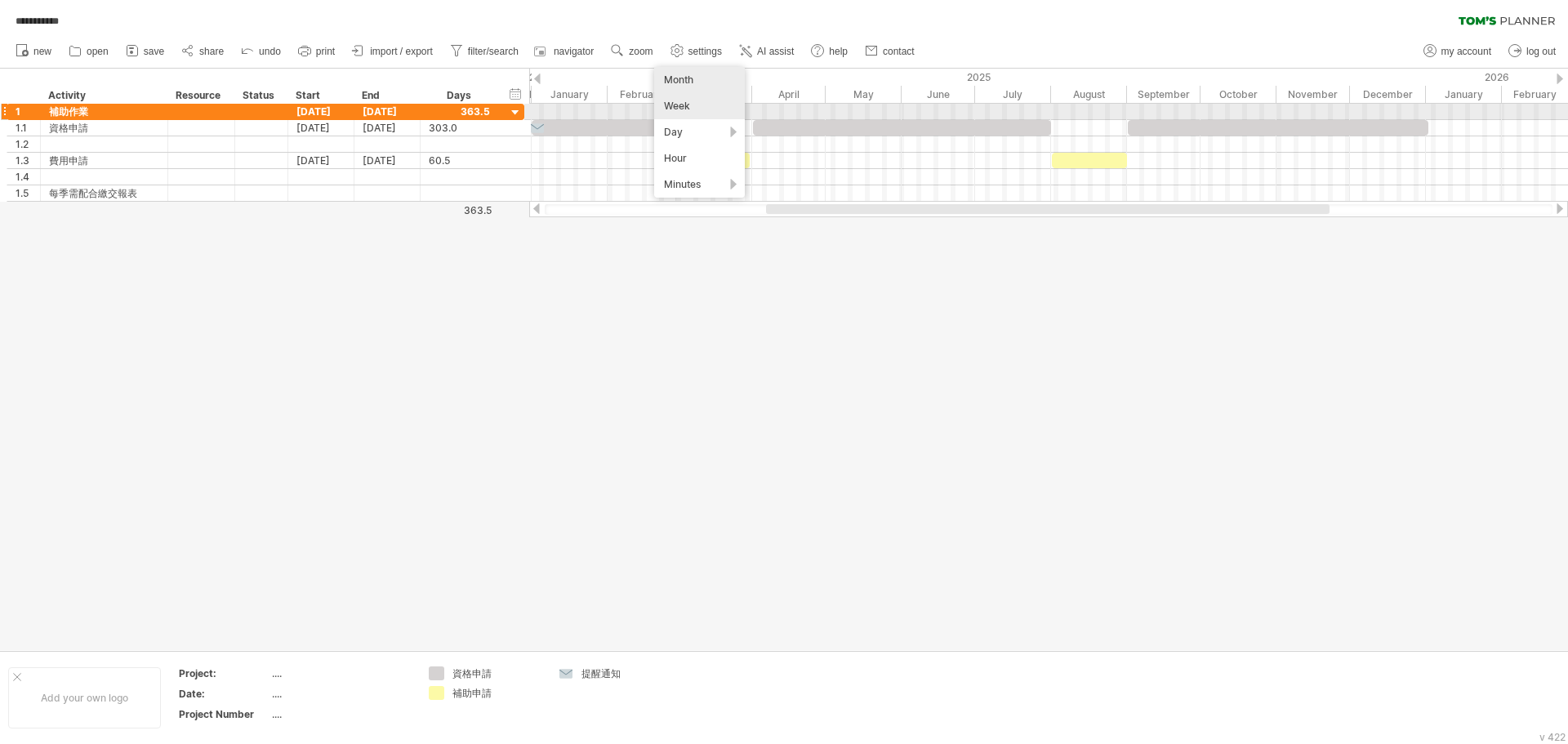
click at [689, 110] on div "Week" at bounding box center [699, 106] width 91 height 26
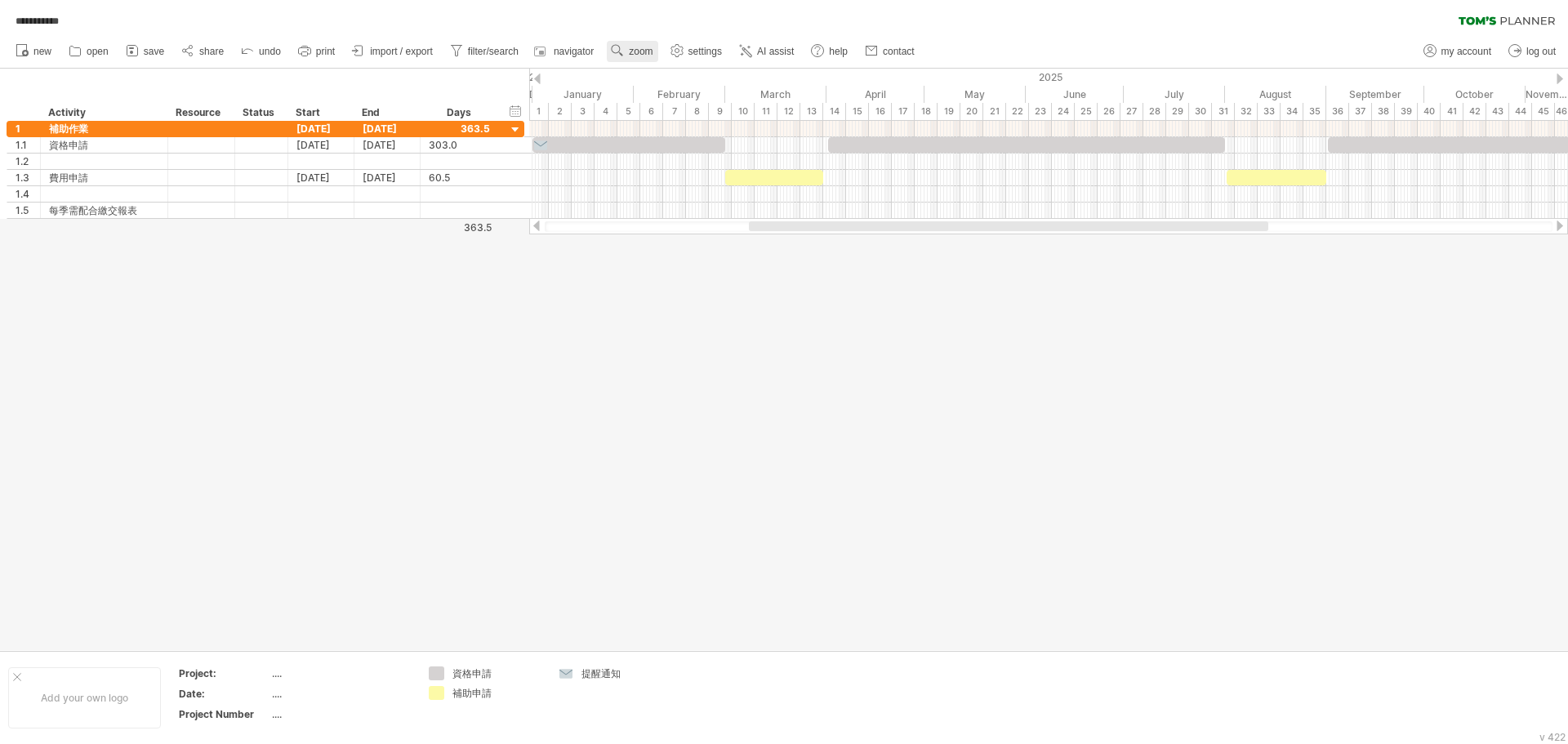
click at [641, 57] on link "zoom" at bounding box center [632, 52] width 51 height 21
click at [684, 128] on div "Day" at bounding box center [695, 131] width 91 height 26
click at [671, 129] on div "Day" at bounding box center [695, 131] width 91 height 26
click at [699, 221] on div "Wide" at bounding box center [737, 227] width 91 height 26
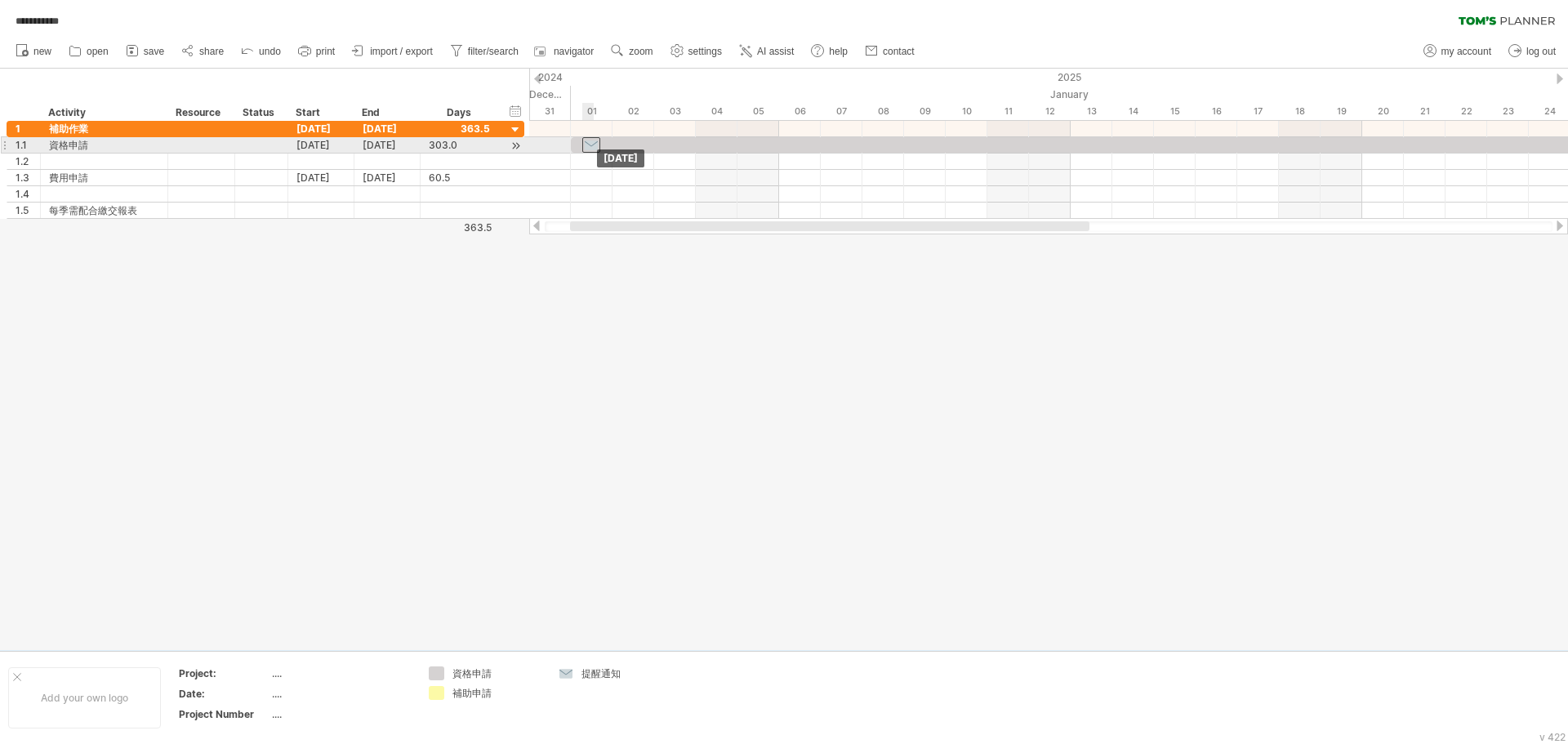
drag, startPoint x: 677, startPoint y: 146, endPoint x: 598, endPoint y: 146, distance: 79.0
click at [598, 146] on div at bounding box center [591, 145] width 18 height 16
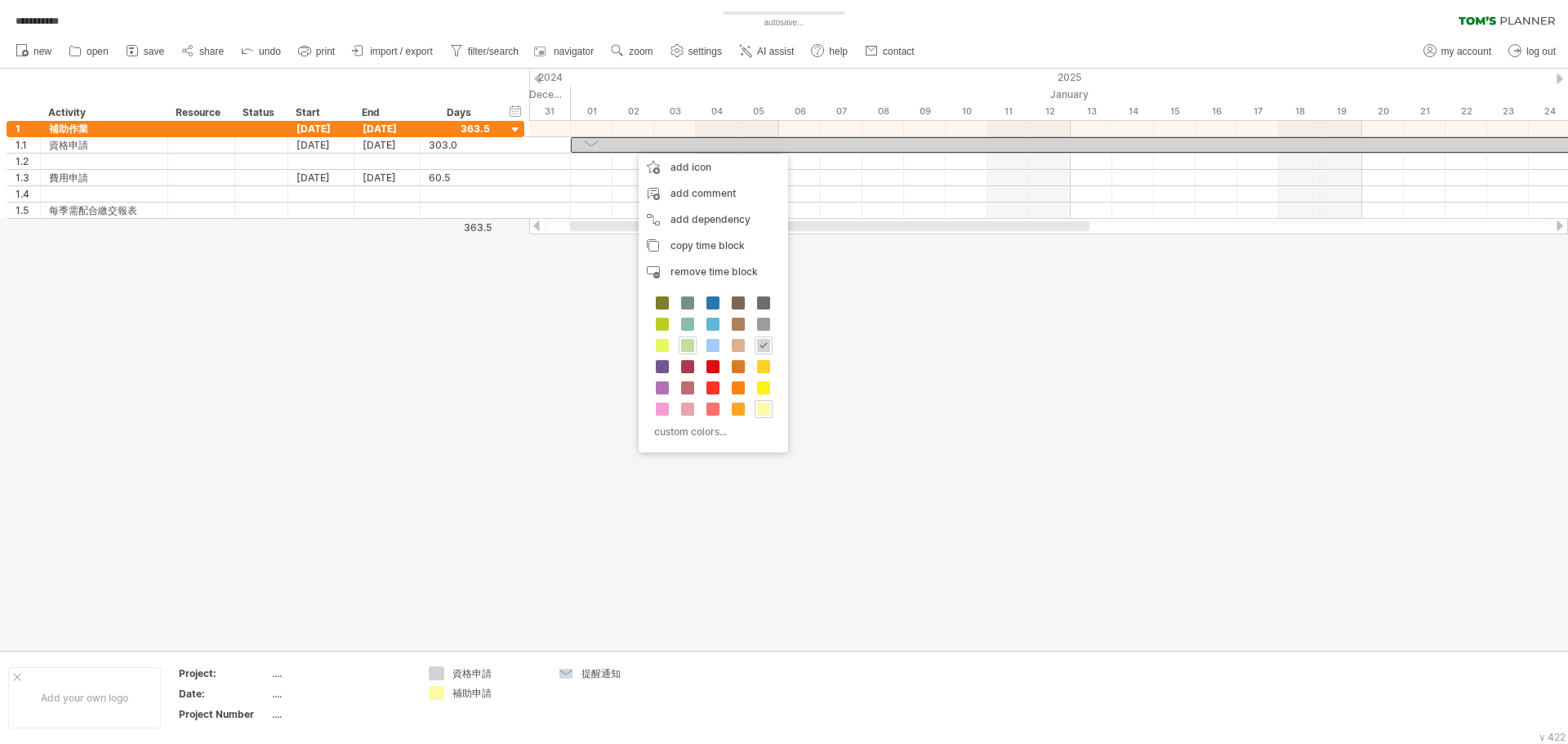
click at [689, 346] on span at bounding box center [687, 346] width 13 height 13
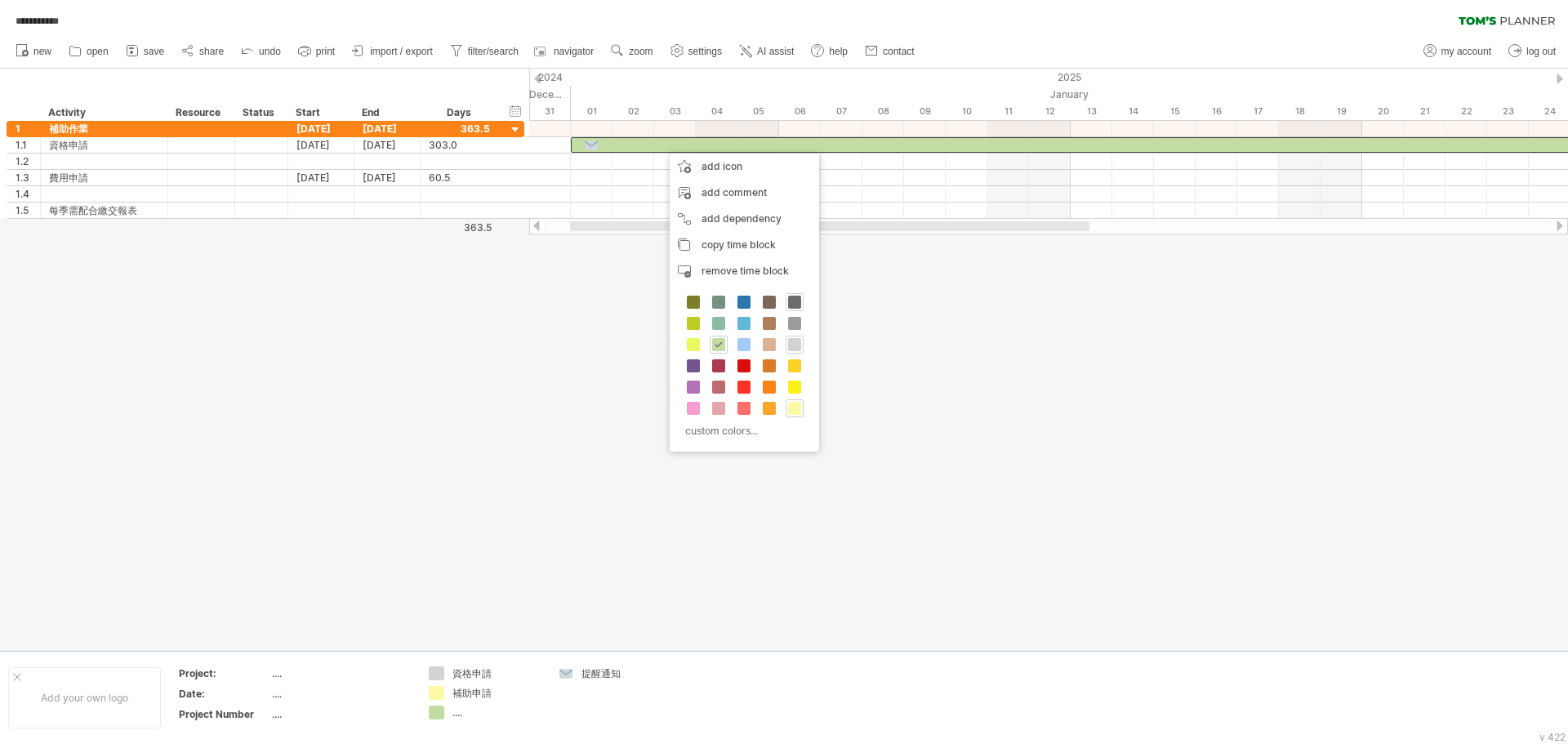
click at [699, 303] on span at bounding box center [794, 303] width 13 height 13
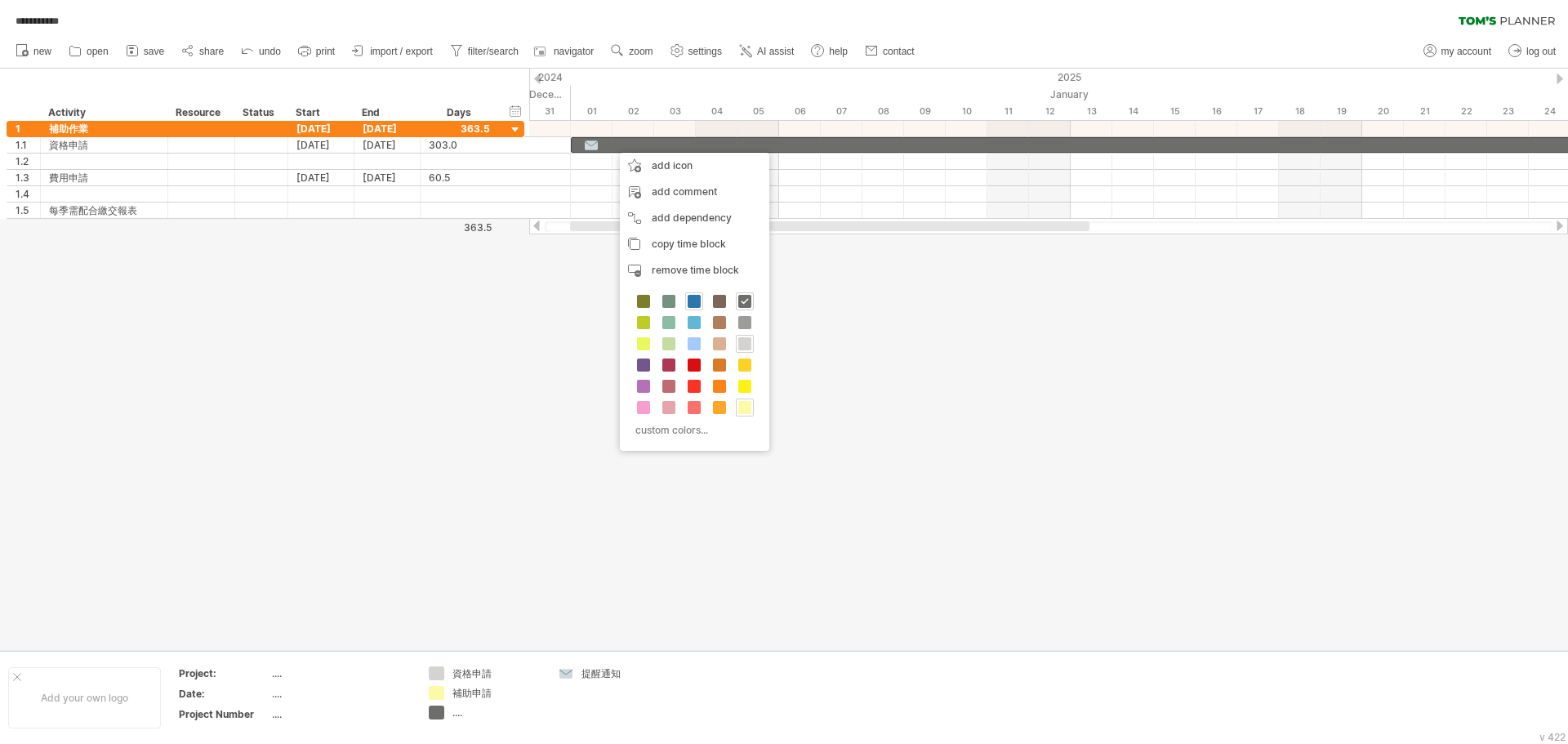
click at [690, 303] on span at bounding box center [694, 302] width 13 height 13
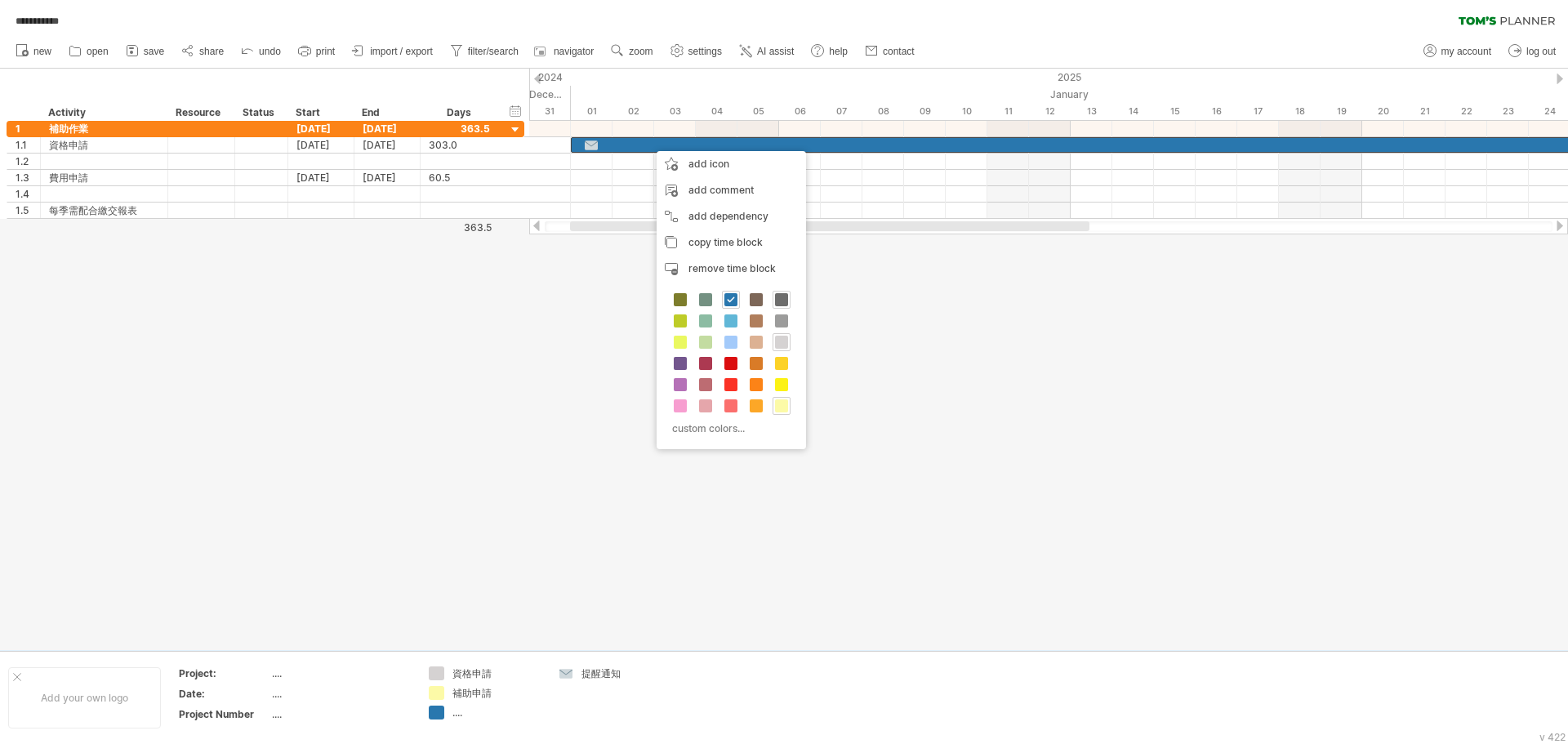
click at [699, 303] on span at bounding box center [781, 300] width 13 height 13
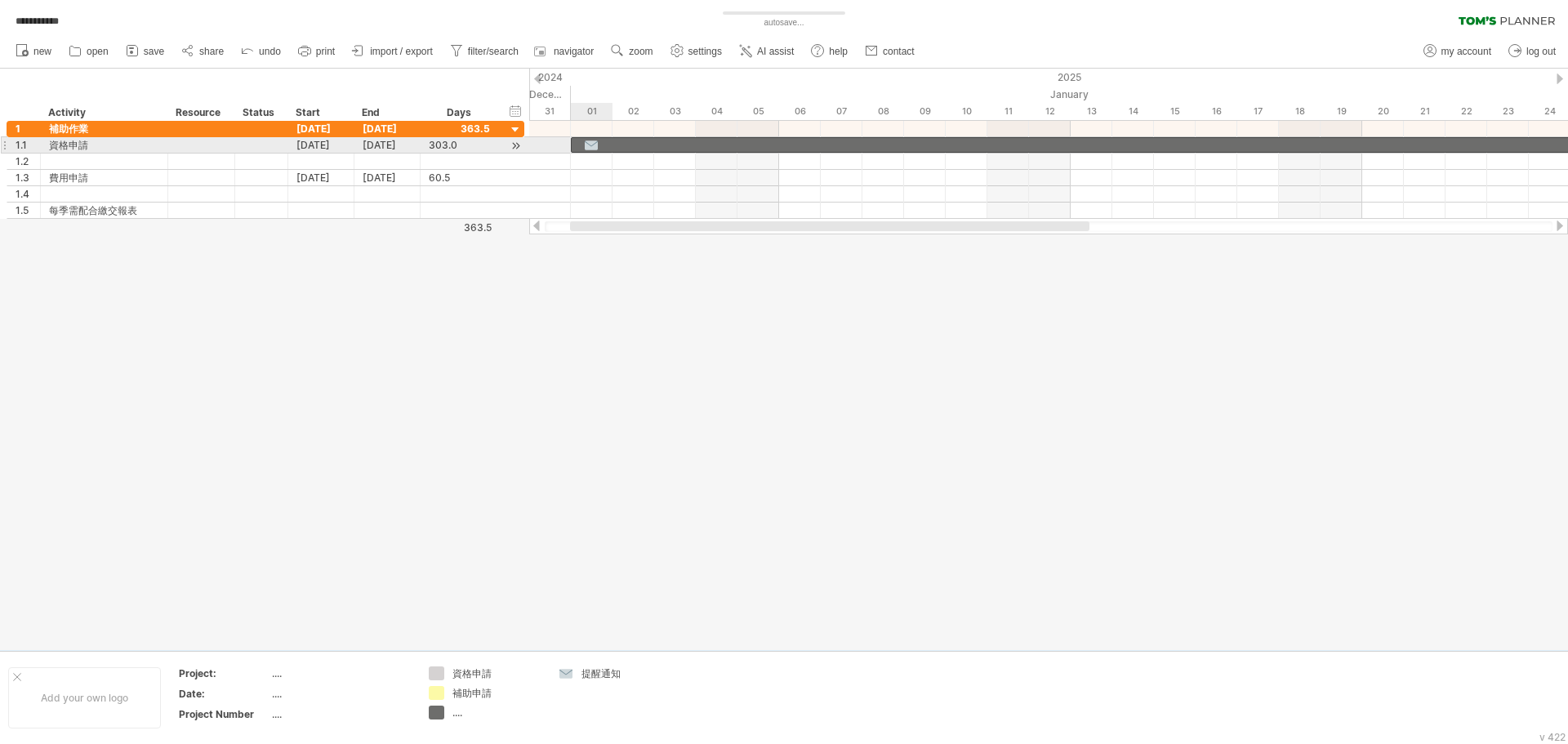
click at [592, 148] on div at bounding box center [591, 145] width 16 height 16
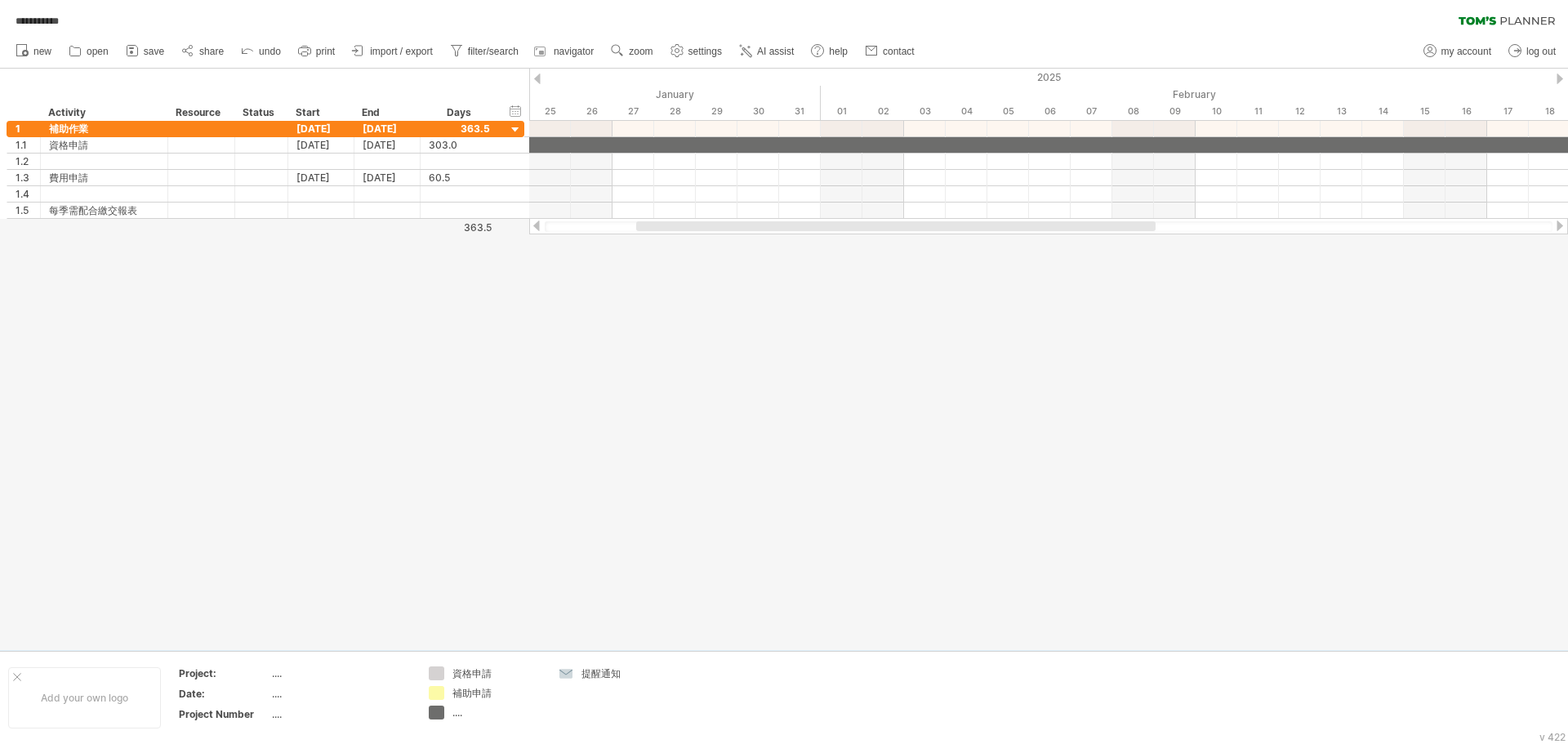
drag, startPoint x: 627, startPoint y: 228, endPoint x: 693, endPoint y: 239, distance: 66.9
click at [693, 239] on div "**********" at bounding box center [784, 372] width 1568 height 744
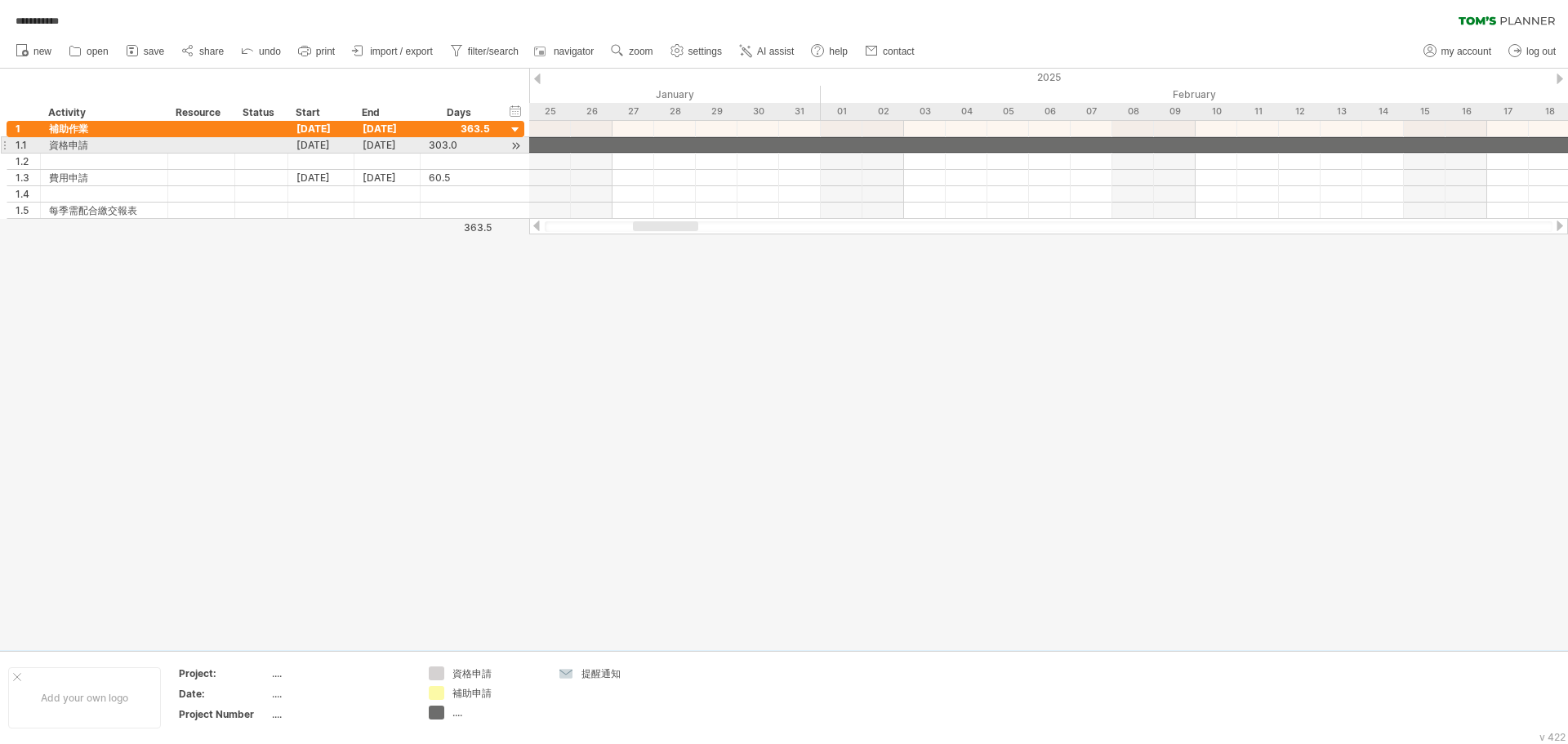
click at [699, 145] on div at bounding box center [757, 145] width 2457 height 16
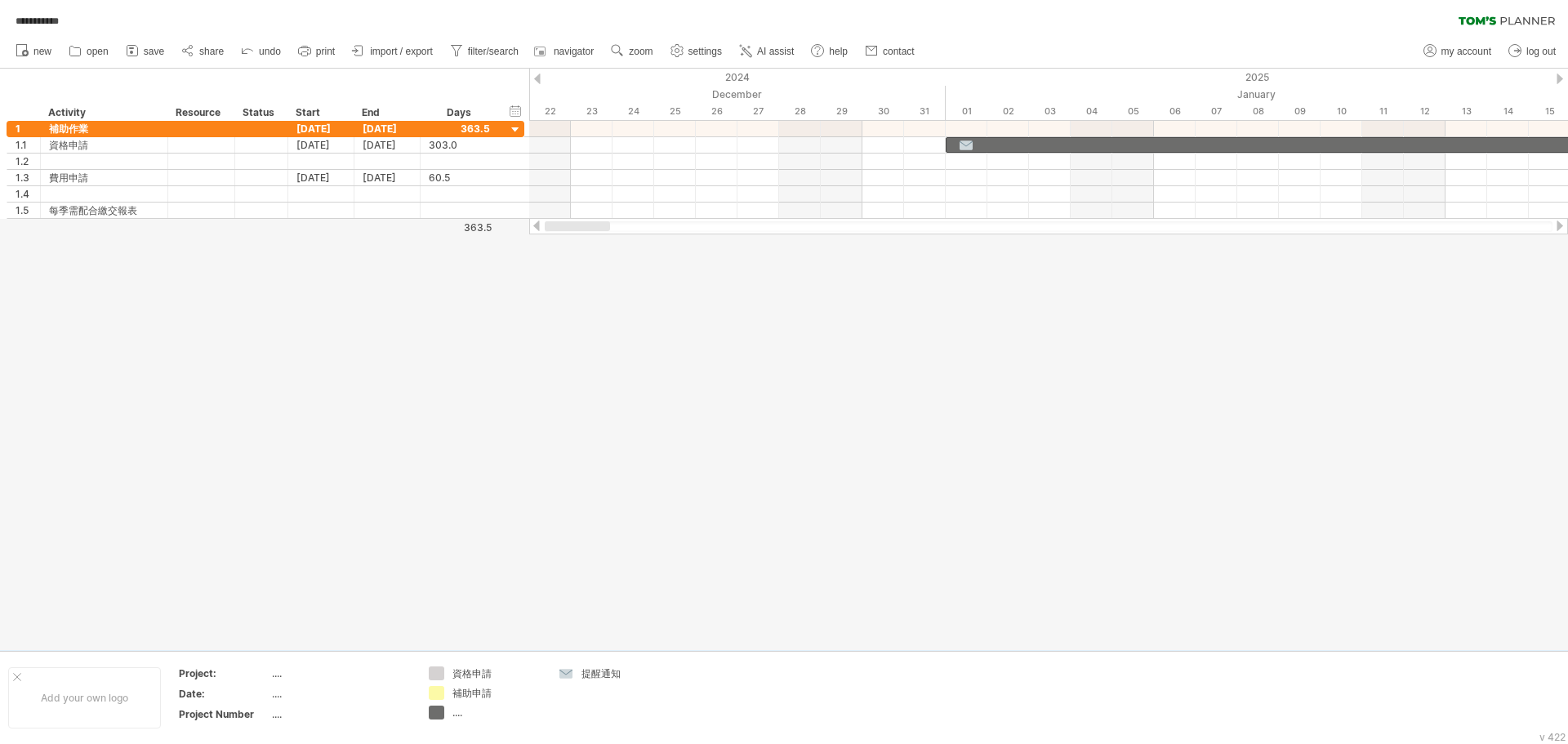
drag, startPoint x: 663, startPoint y: 227, endPoint x: 547, endPoint y: 230, distance: 116.0
click at [544, 231] on div at bounding box center [1048, 226] width 1039 height 16
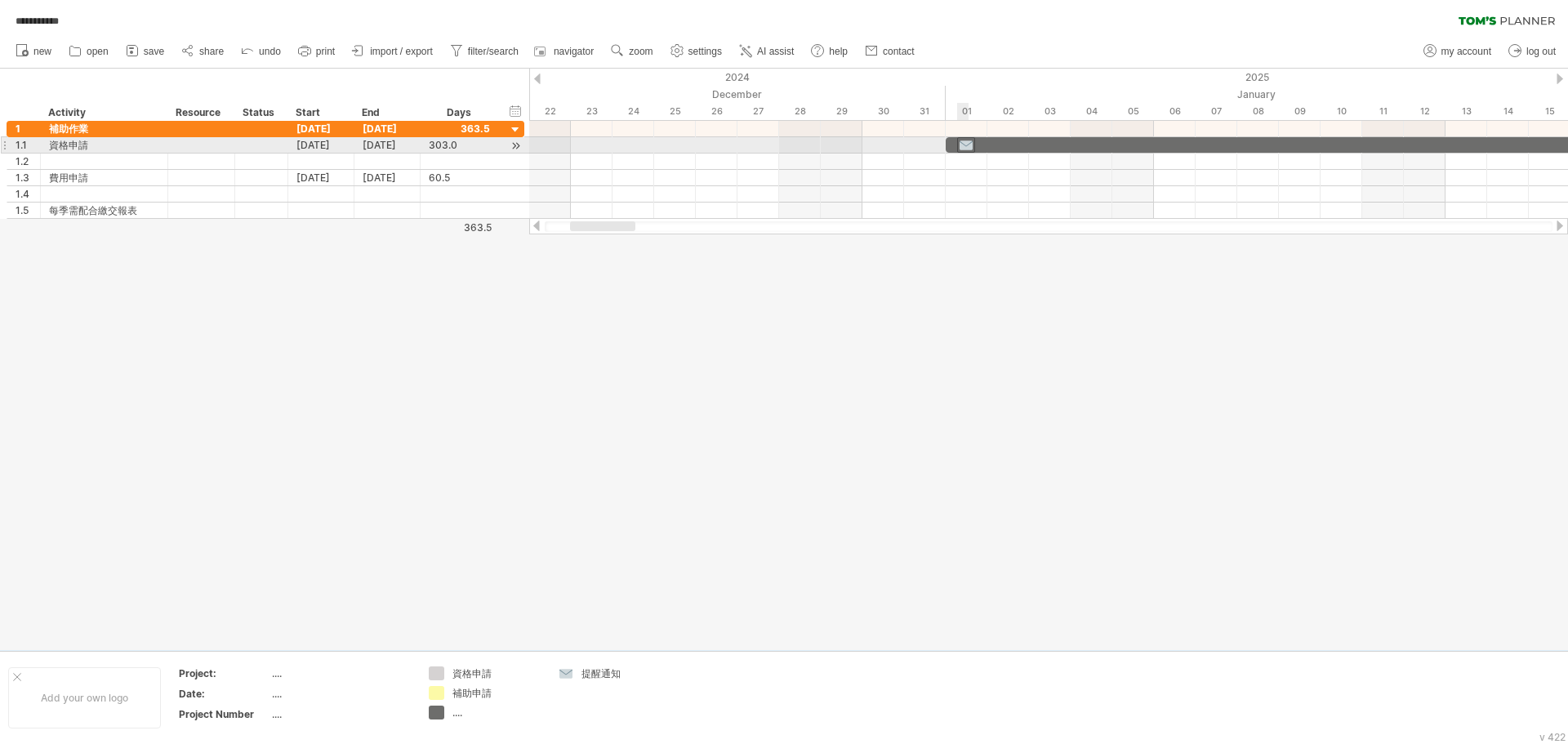
click at [699, 146] on div at bounding box center [966, 145] width 18 height 16
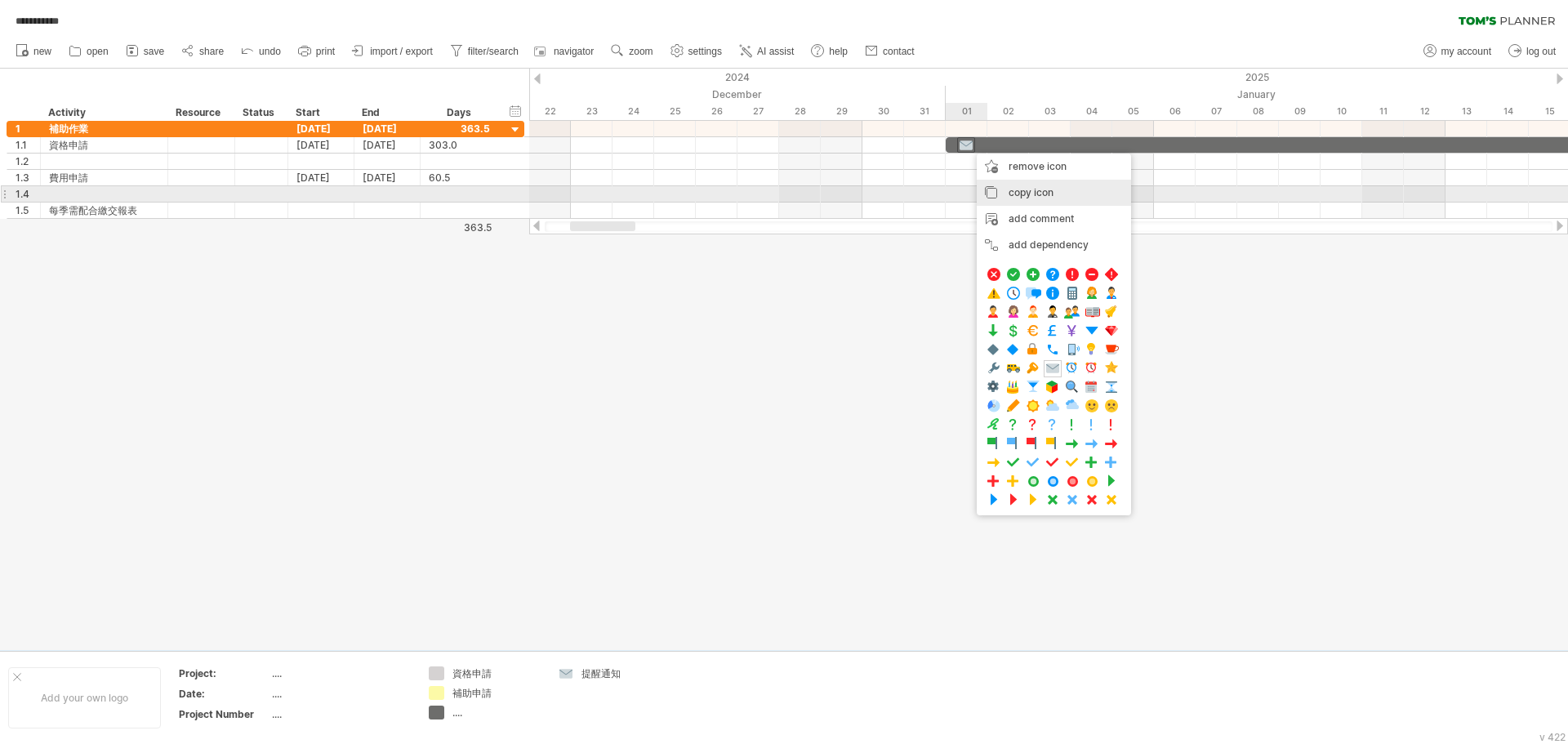
click at [699, 189] on div "copy icon copy time blocks/icons" at bounding box center [1053, 193] width 154 height 26
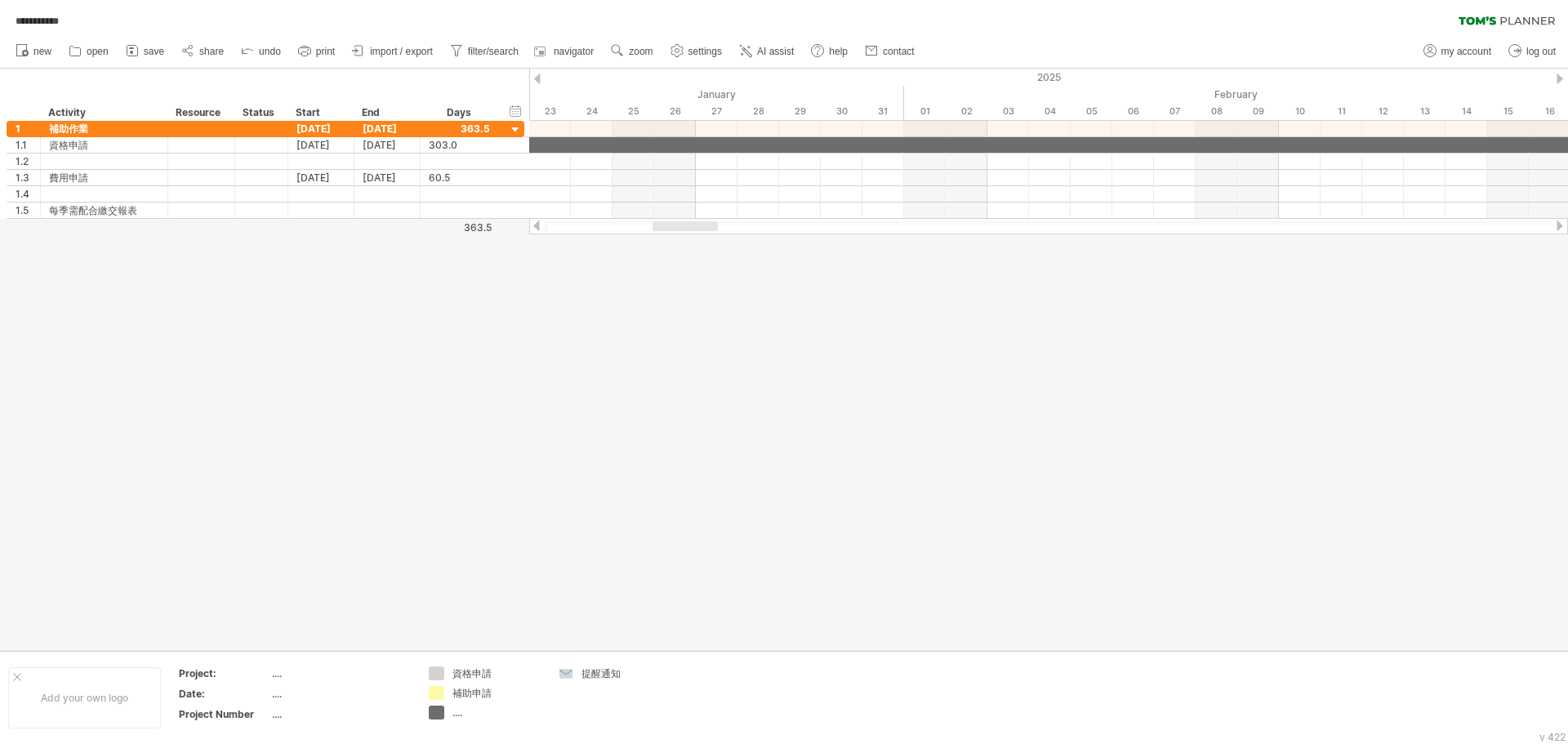
drag, startPoint x: 587, startPoint y: 229, endPoint x: 667, endPoint y: 229, distance: 80.0
click at [667, 229] on div at bounding box center [685, 226] width 65 height 10
click at [651, 60] on link "zoom" at bounding box center [632, 52] width 51 height 21
click at [694, 131] on div "Day" at bounding box center [704, 133] width 91 height 26
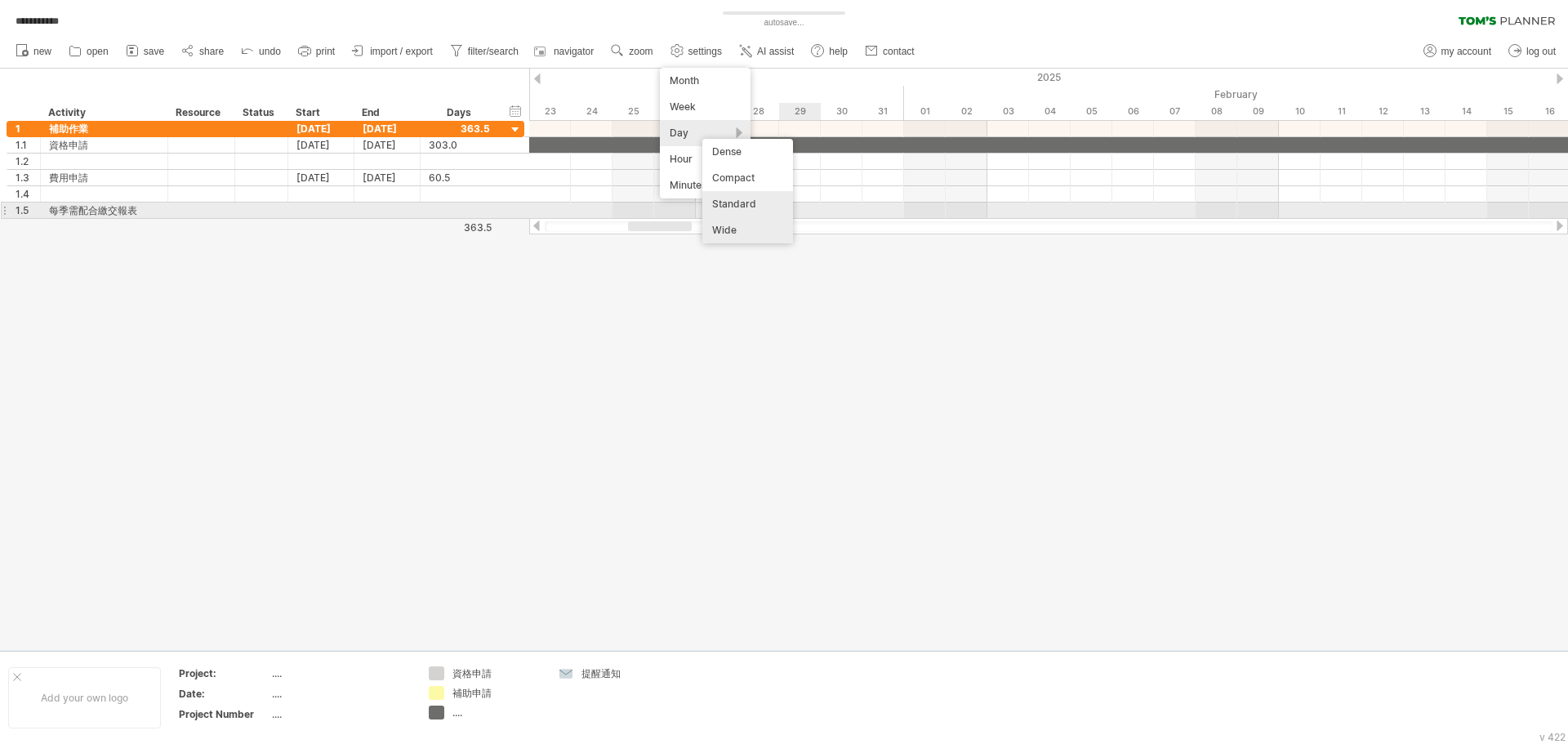
click at [699, 206] on div "Standard" at bounding box center [747, 204] width 91 height 26
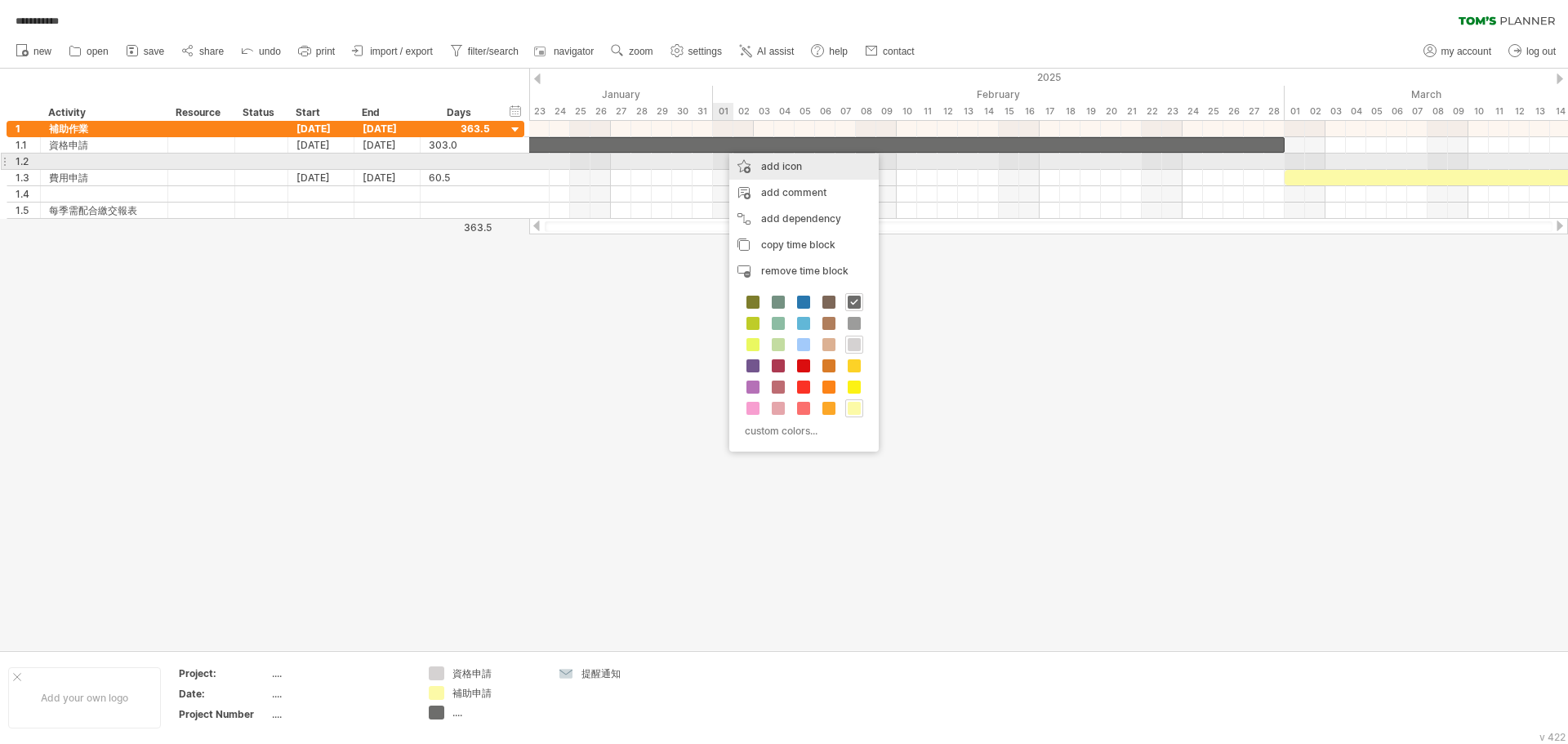
click at [699, 165] on div "add icon" at bounding box center [803, 167] width 150 height 26
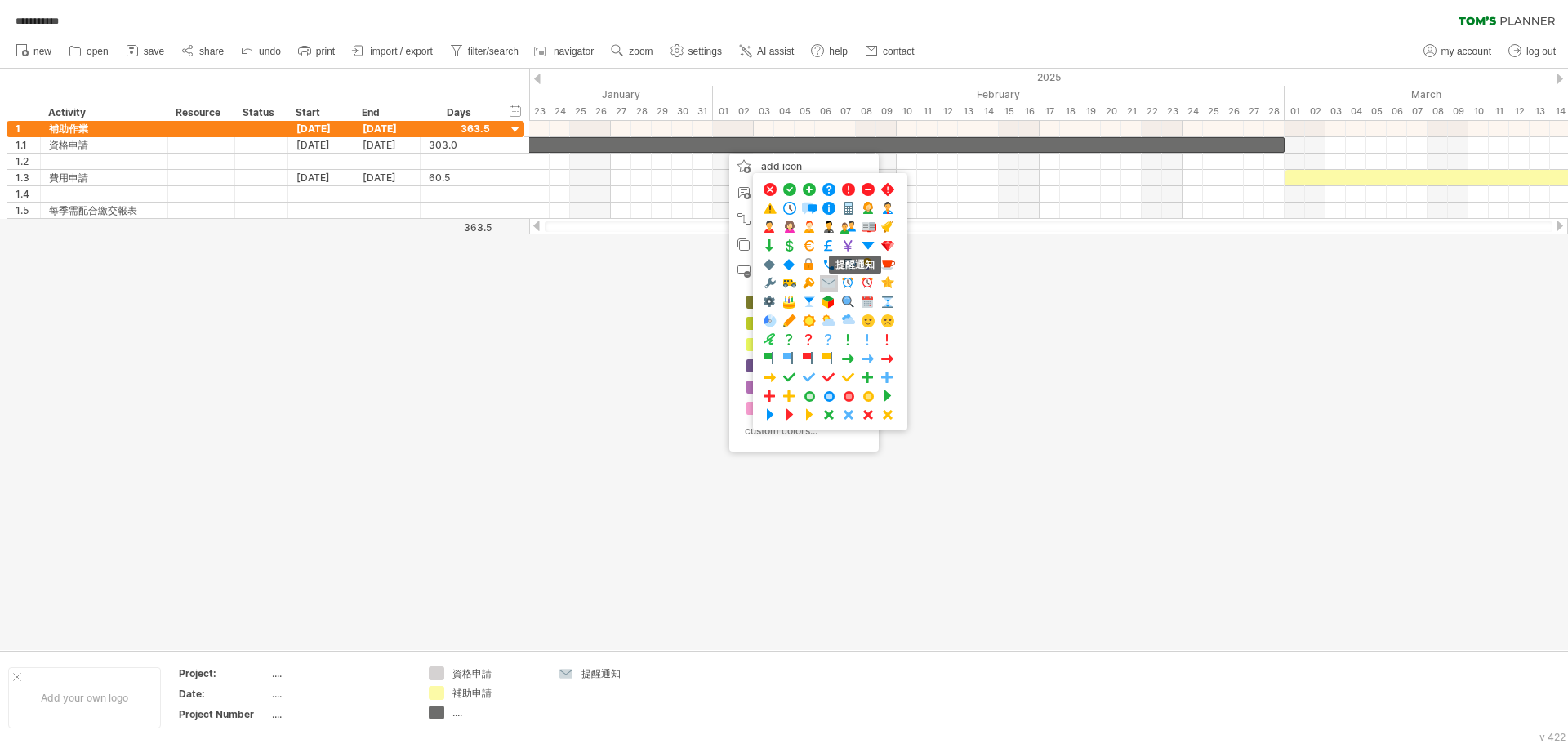
click at [699, 285] on span at bounding box center [829, 284] width 16 height 16
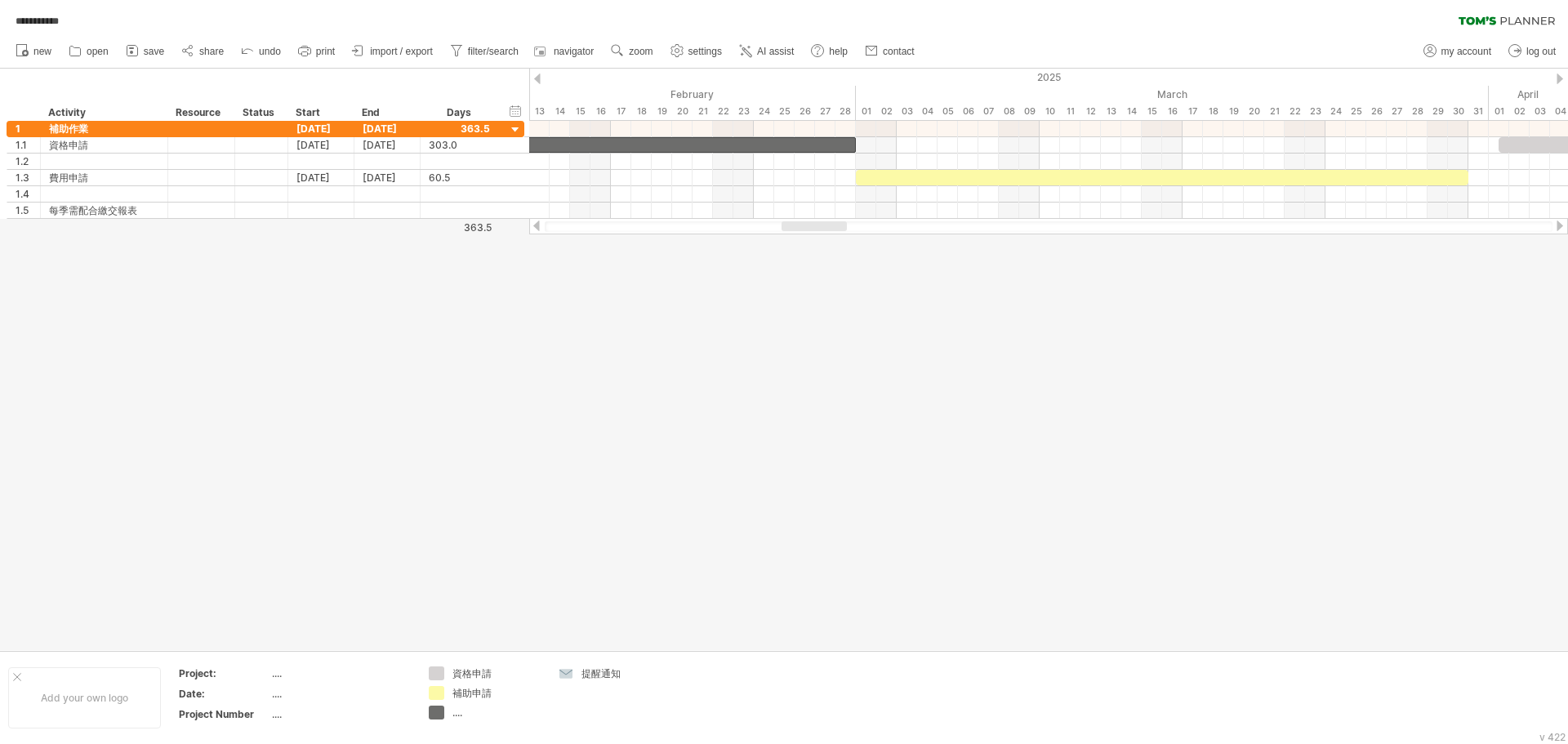
drag, startPoint x: 795, startPoint y: 224, endPoint x: 822, endPoint y: 226, distance: 27.1
click at [699, 226] on div at bounding box center [814, 226] width 65 height 10
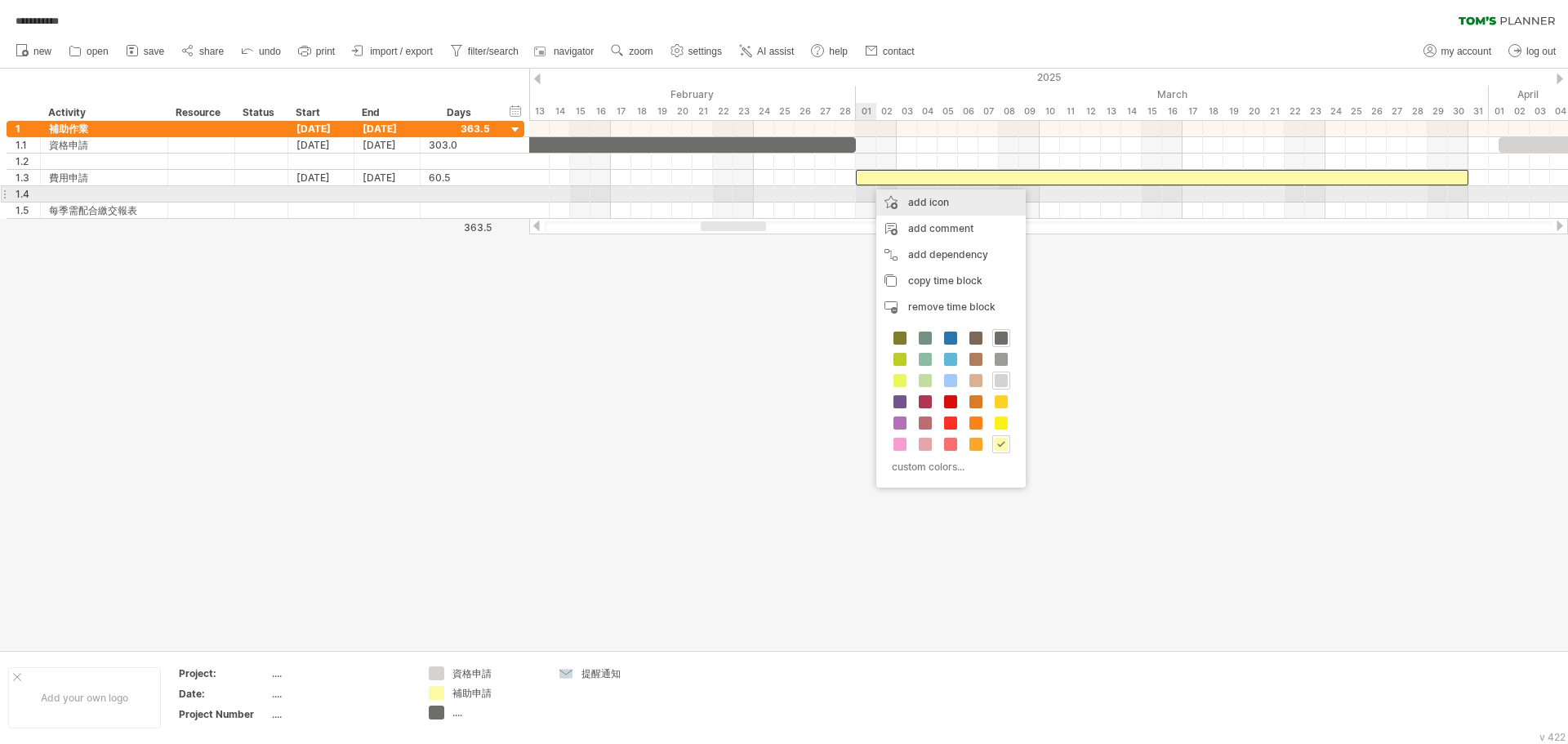
click at [699, 199] on div "add icon" at bounding box center [950, 203] width 150 height 26
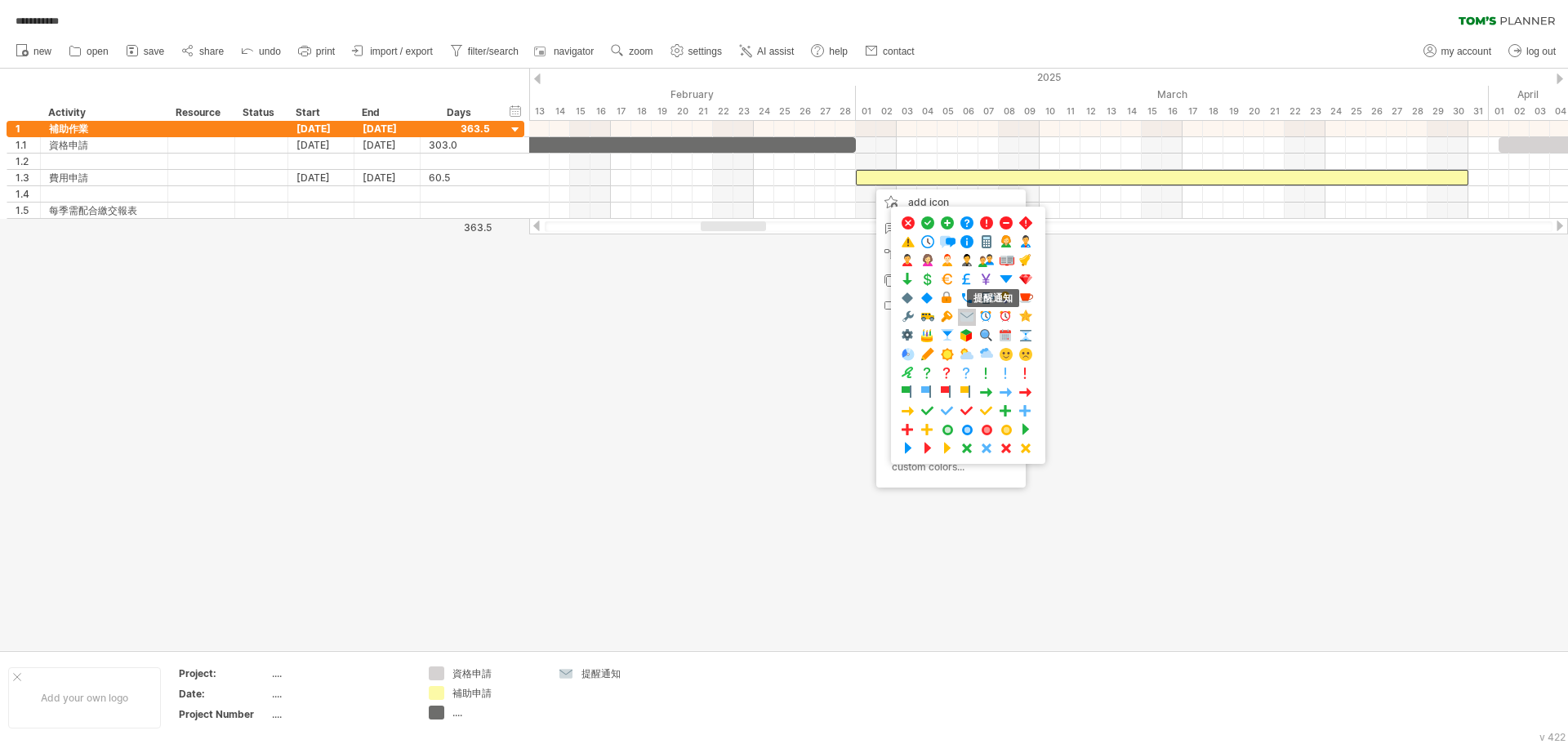
click at [699, 318] on span at bounding box center [967, 317] width 16 height 16
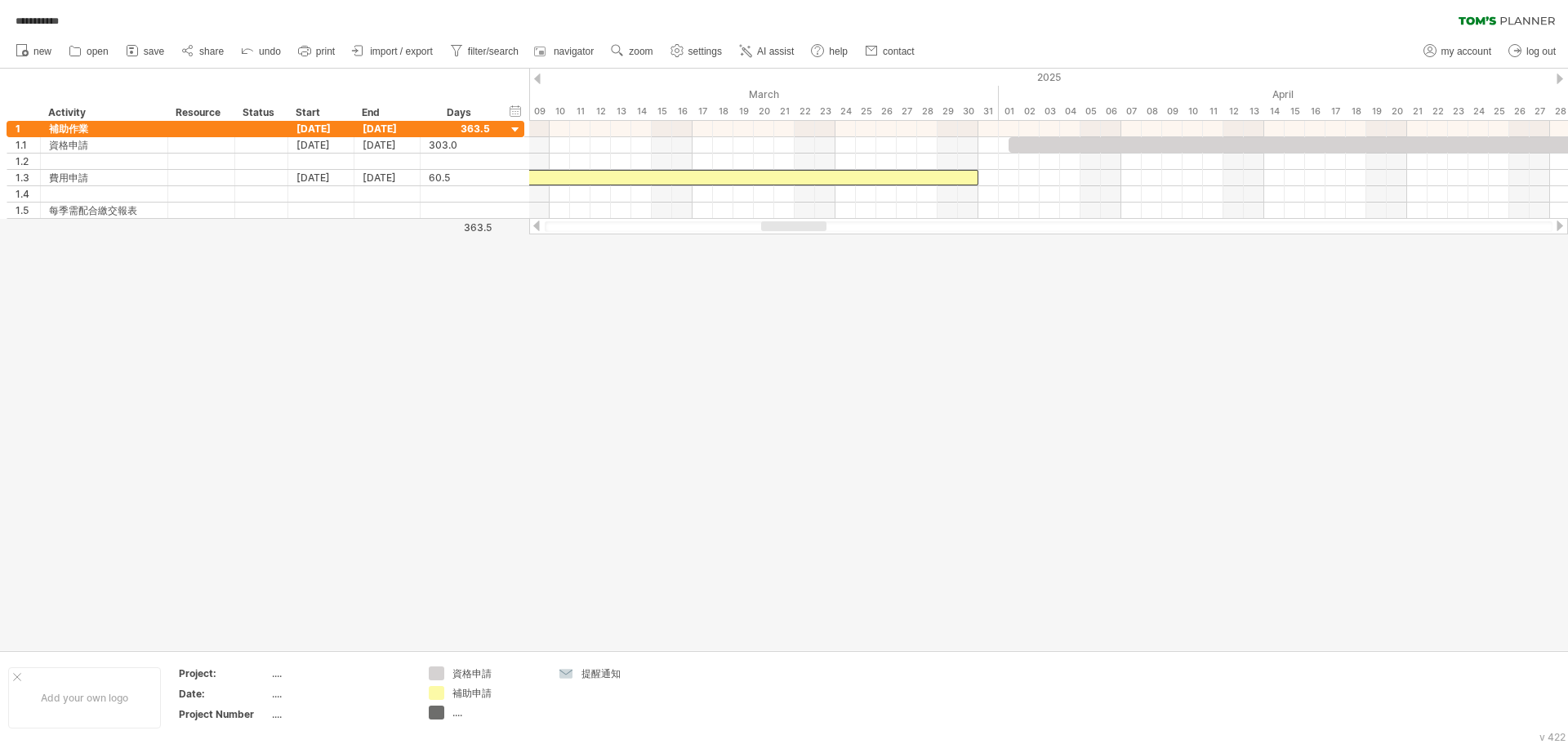
drag, startPoint x: 751, startPoint y: 230, endPoint x: 811, endPoint y: 239, distance: 60.7
click at [699, 239] on div "**********" at bounding box center [784, 372] width 1568 height 744
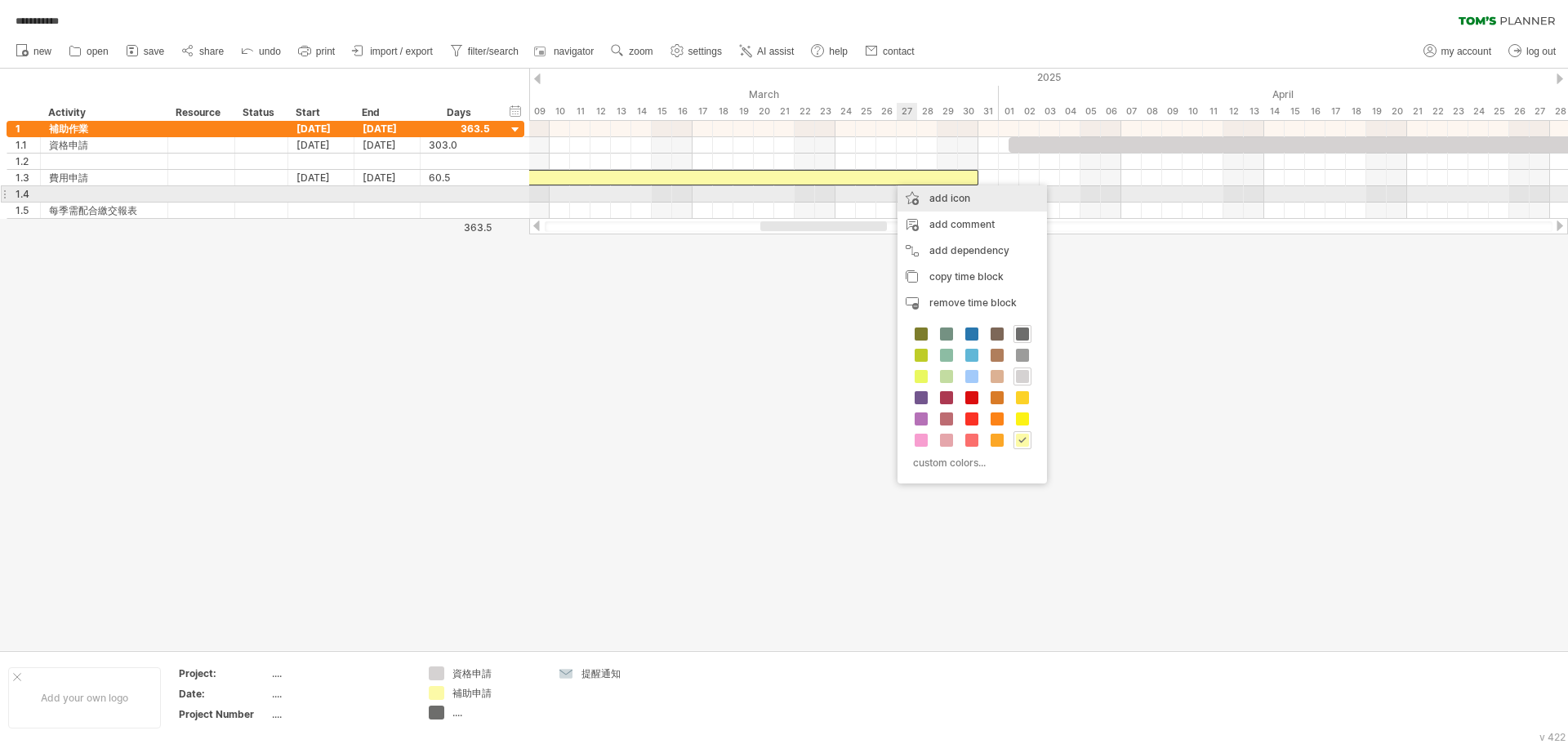
click at [699, 197] on div "add icon" at bounding box center [972, 199] width 150 height 26
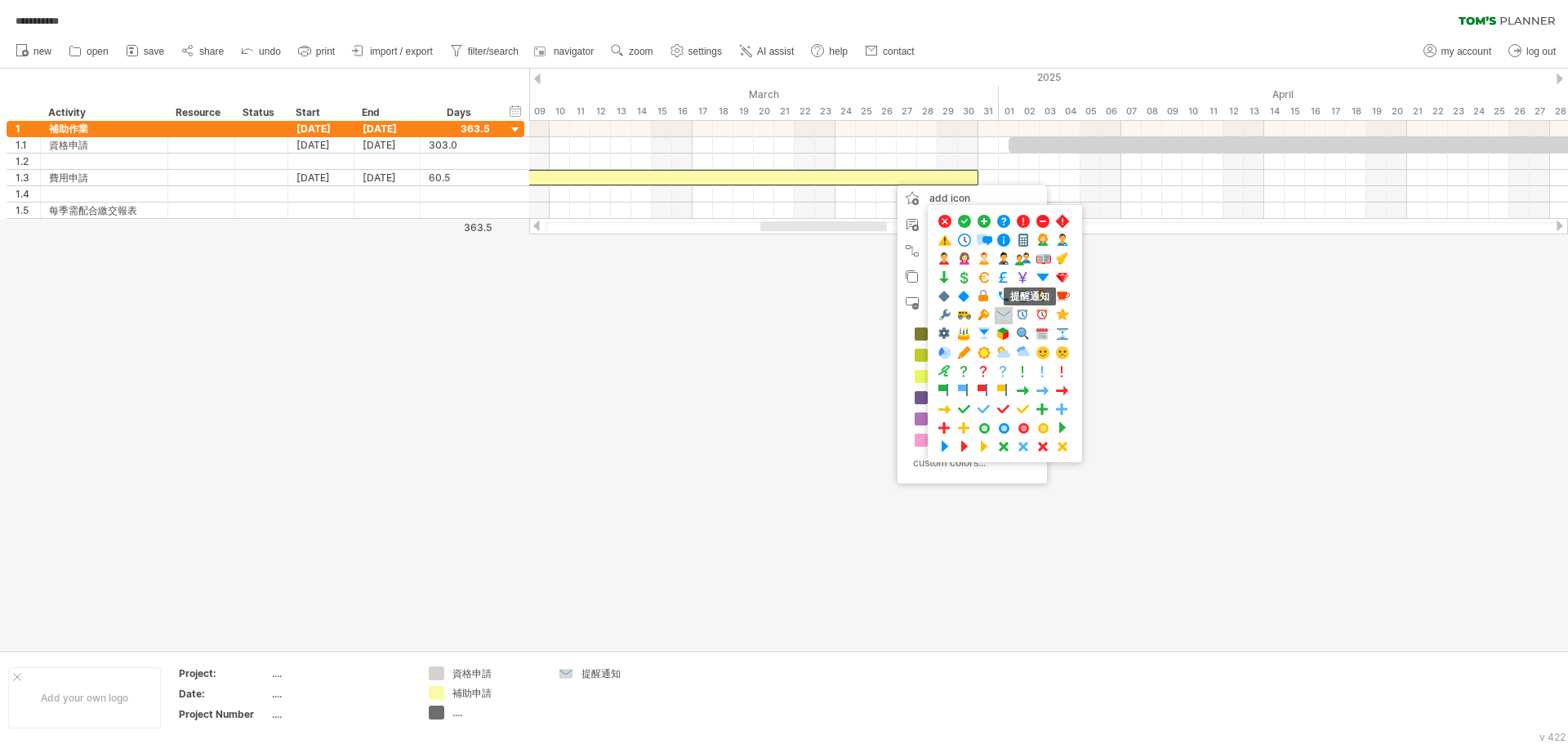
click at [699, 318] on span at bounding box center [1003, 316] width 16 height 16
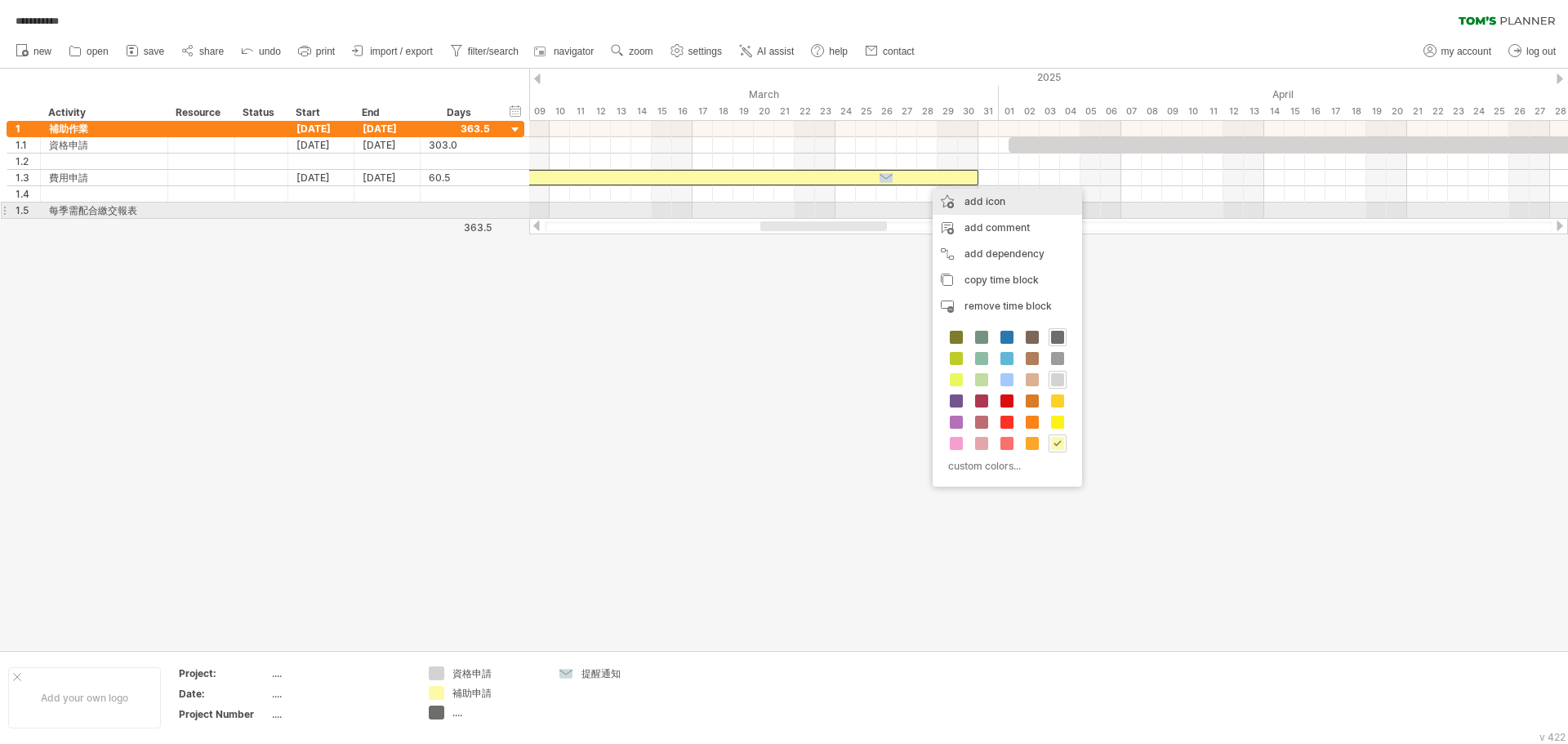
click at [699, 208] on div "add icon" at bounding box center [1007, 202] width 150 height 26
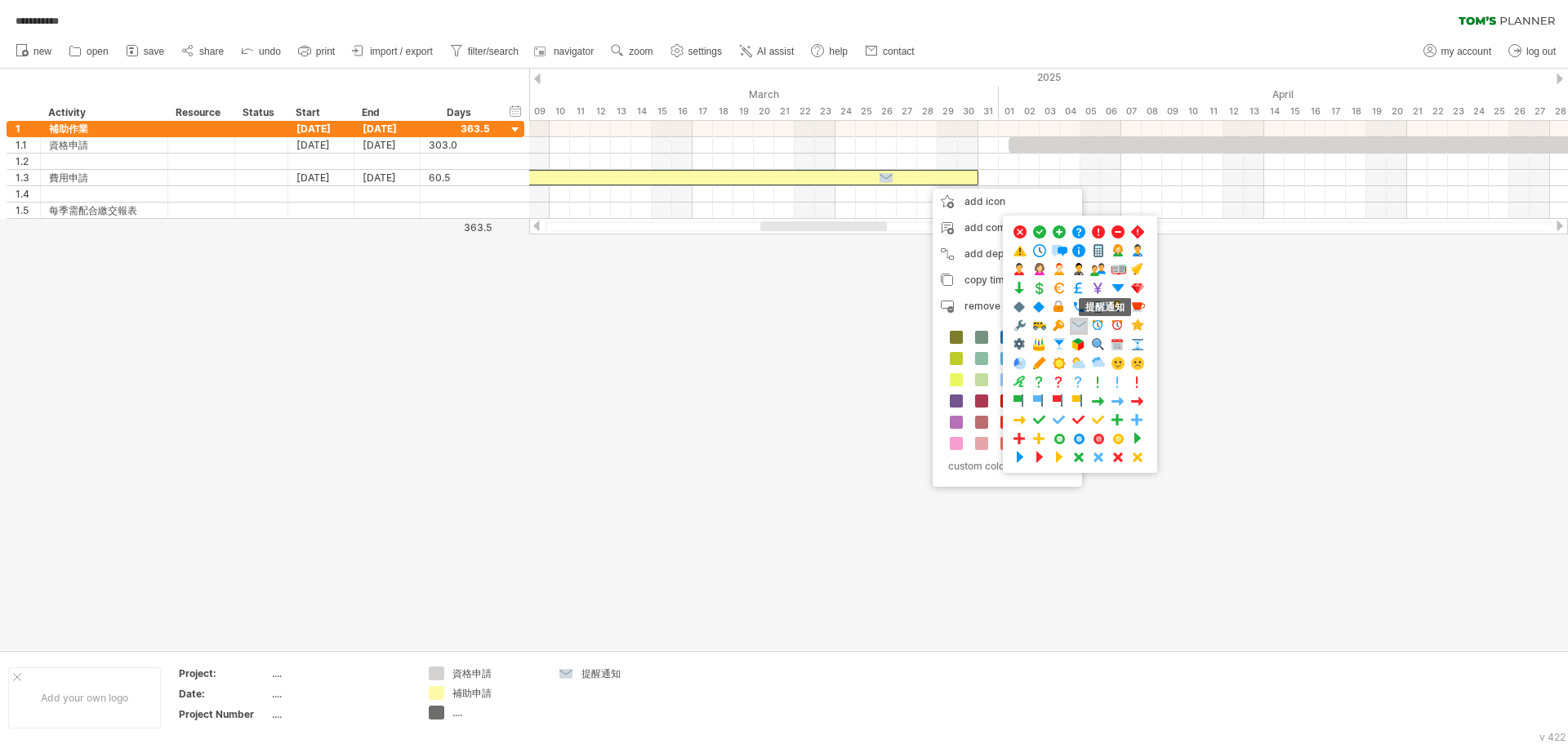
click at [699, 322] on span at bounding box center [1079, 326] width 16 height 16
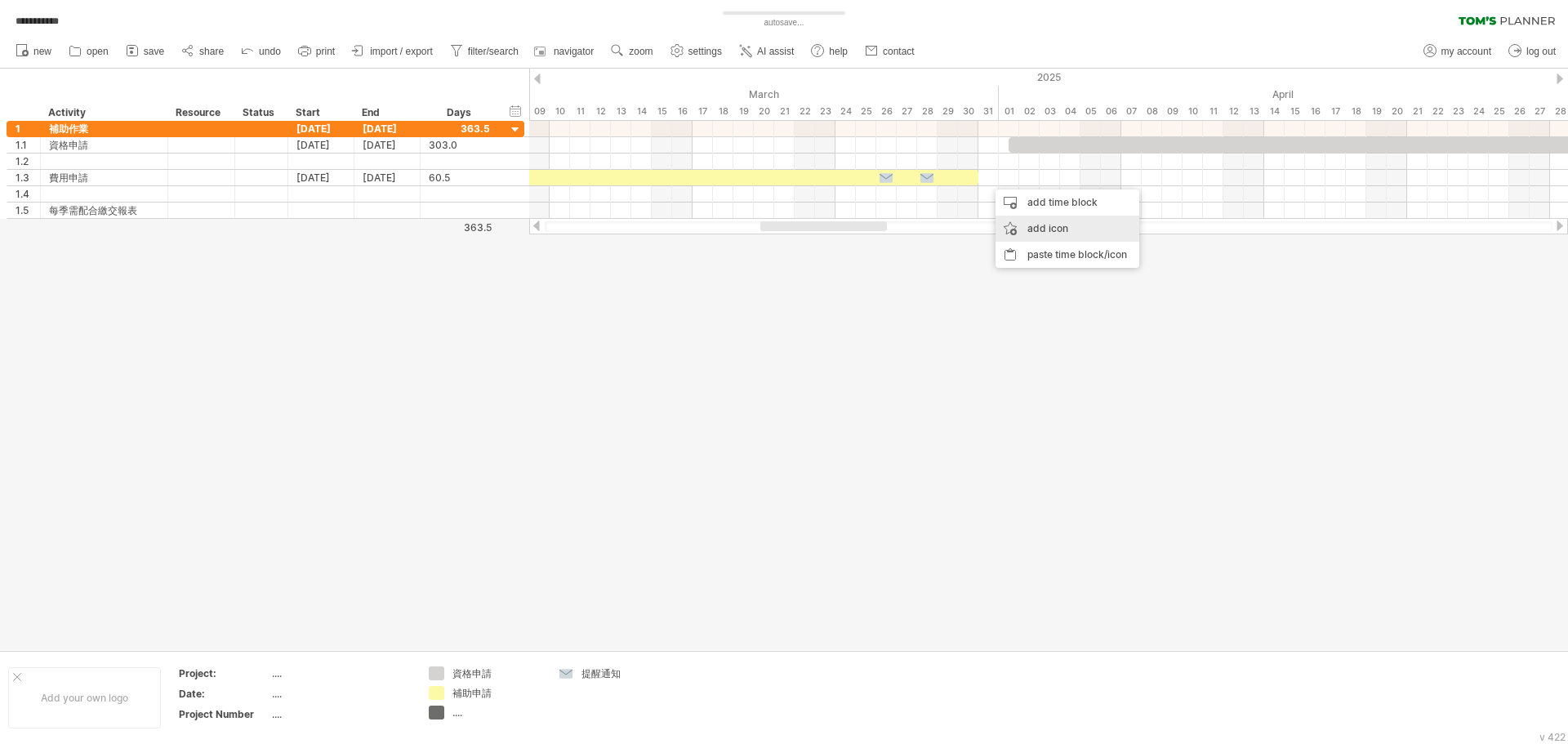
click at [699, 222] on div "add icon" at bounding box center [1067, 229] width 144 height 26
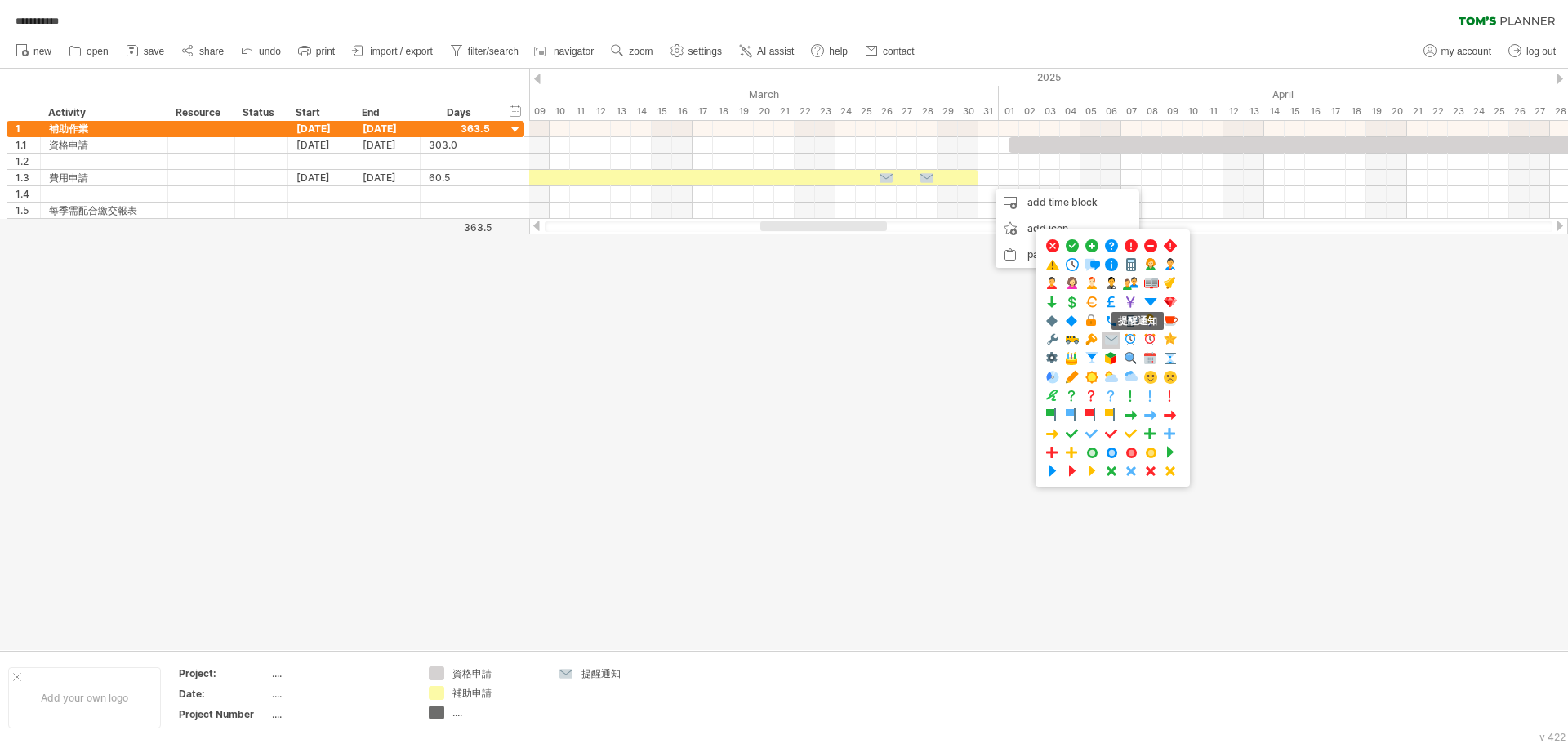
click at [699, 335] on span at bounding box center [1111, 340] width 16 height 16
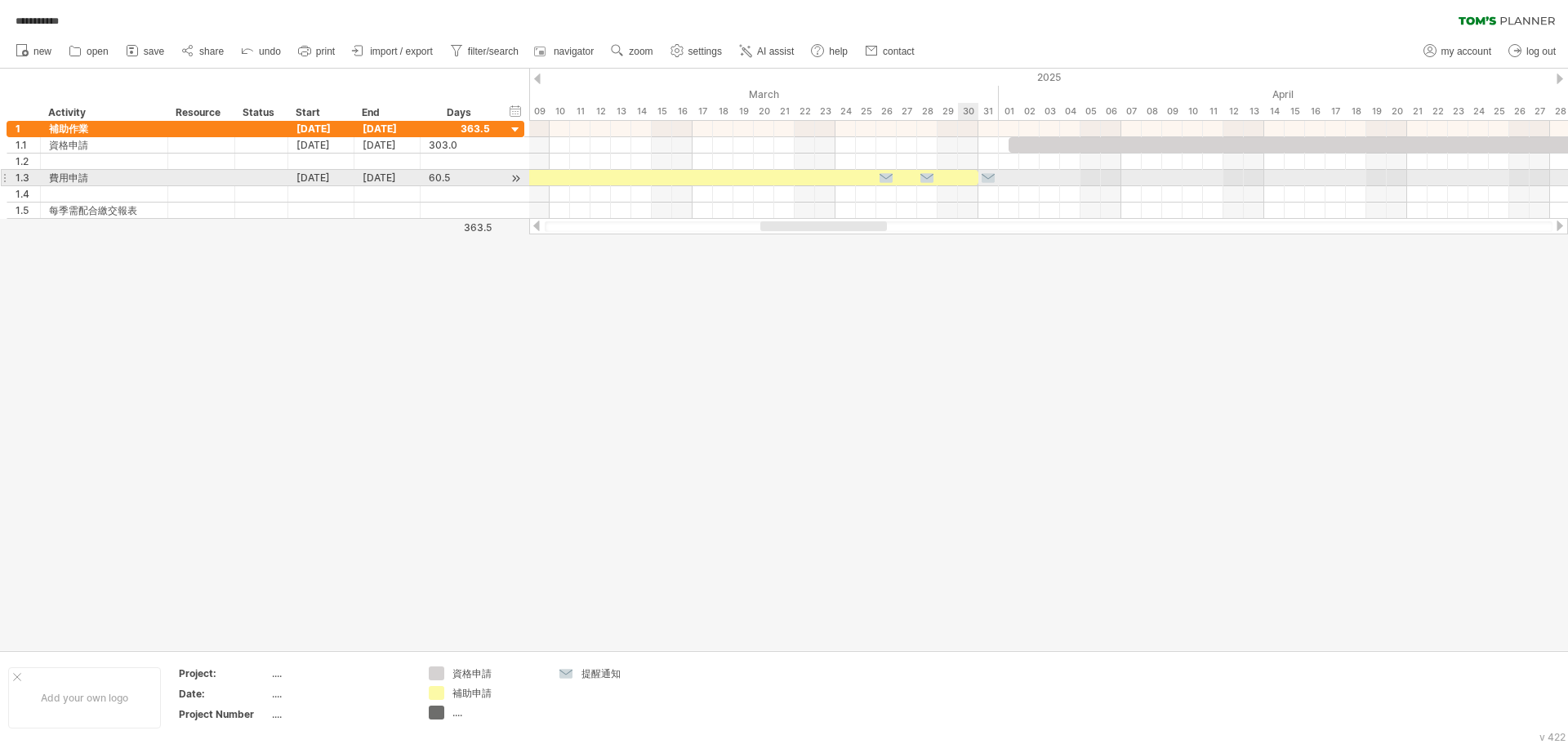
click at [699, 180] on div at bounding box center [672, 177] width 612 height 16
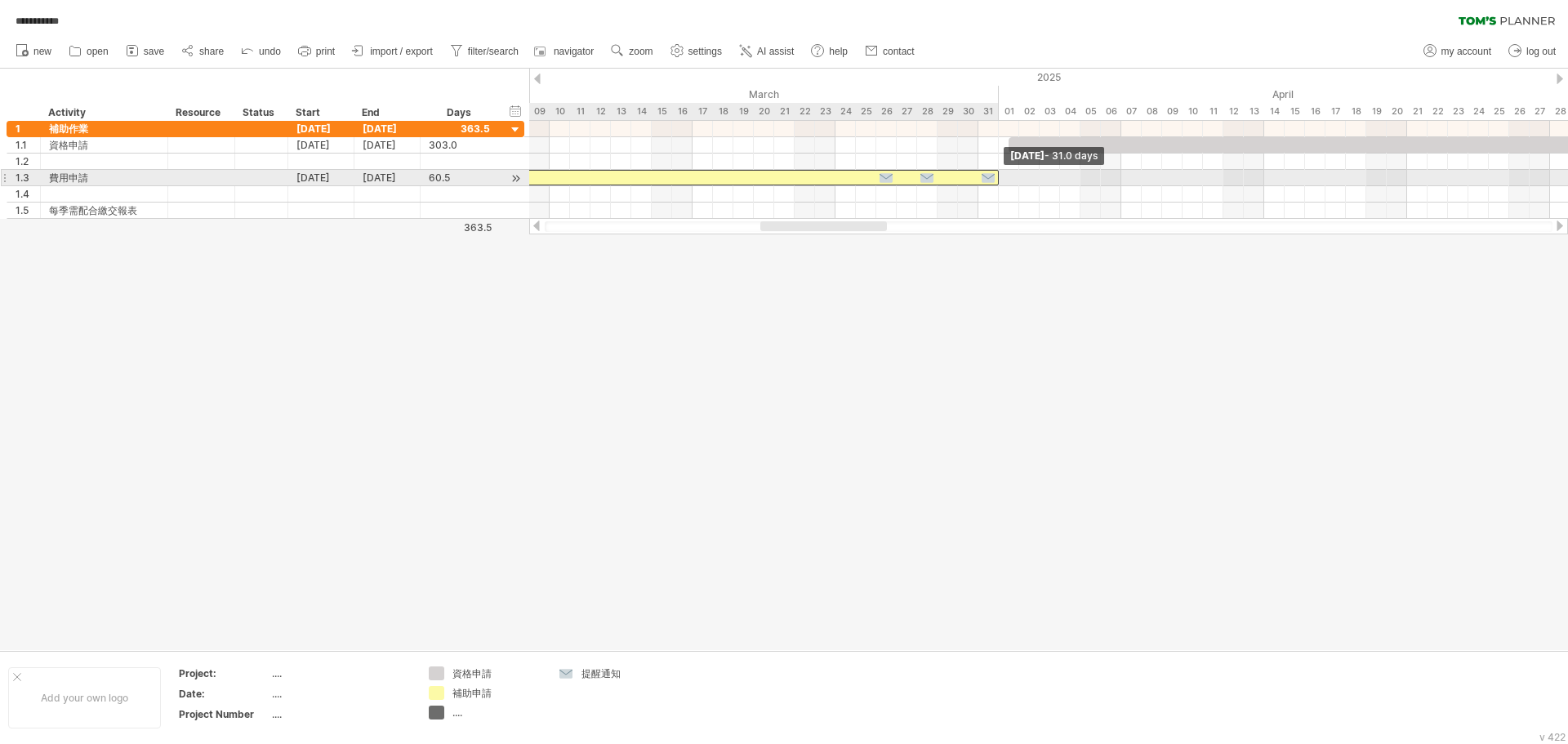
drag, startPoint x: 977, startPoint y: 179, endPoint x: 994, endPoint y: 178, distance: 17.0
click at [699, 178] on div at bounding box center [1550, 178] width 0 height 16
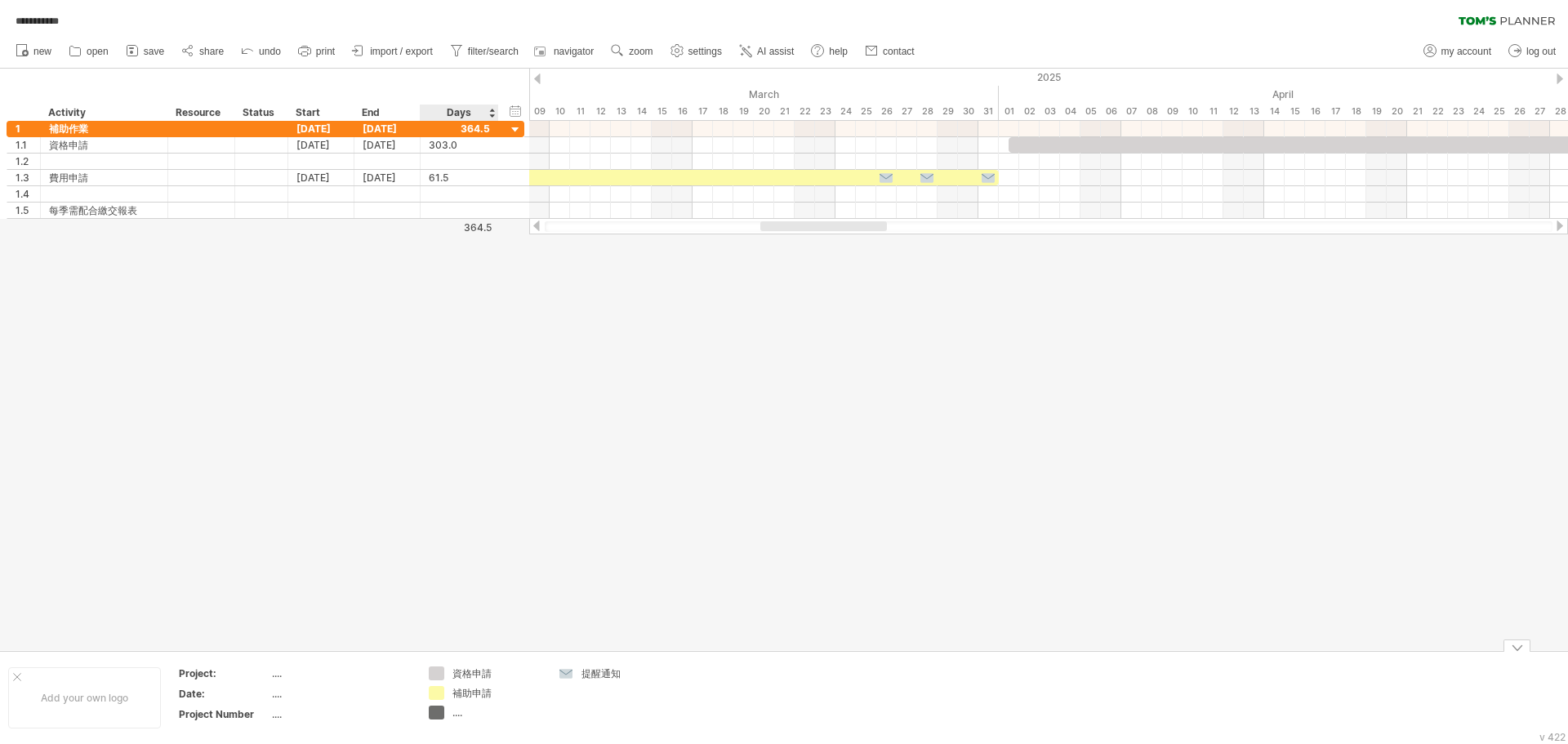
drag, startPoint x: 772, startPoint y: 232, endPoint x: 682, endPoint y: 231, distance: 90.0
click at [682, 231] on div at bounding box center [1048, 226] width 1039 height 16
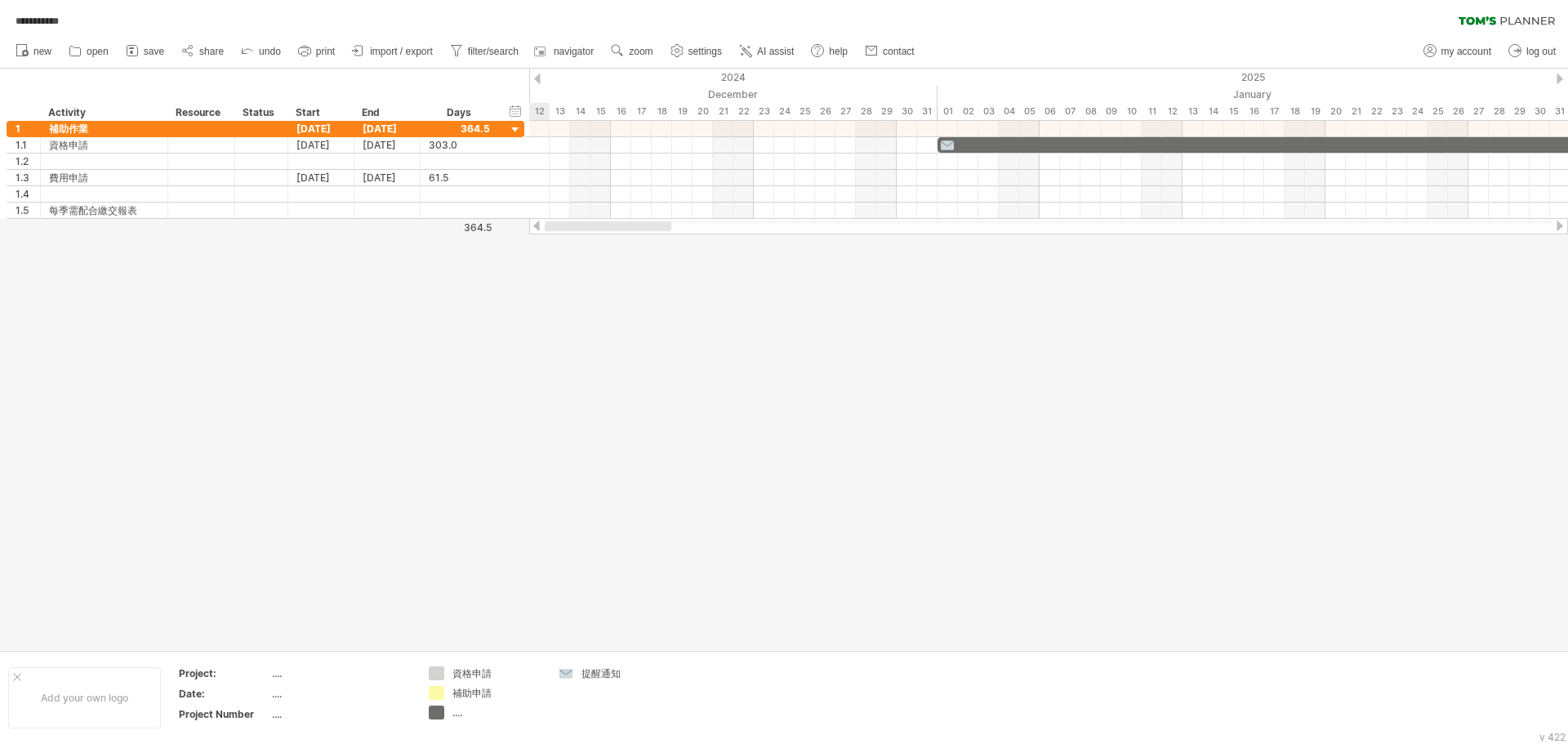
drag, startPoint x: 781, startPoint y: 225, endPoint x: 547, endPoint y: 222, distance: 234.0
click at [547, 222] on div at bounding box center [608, 226] width 127 height 10
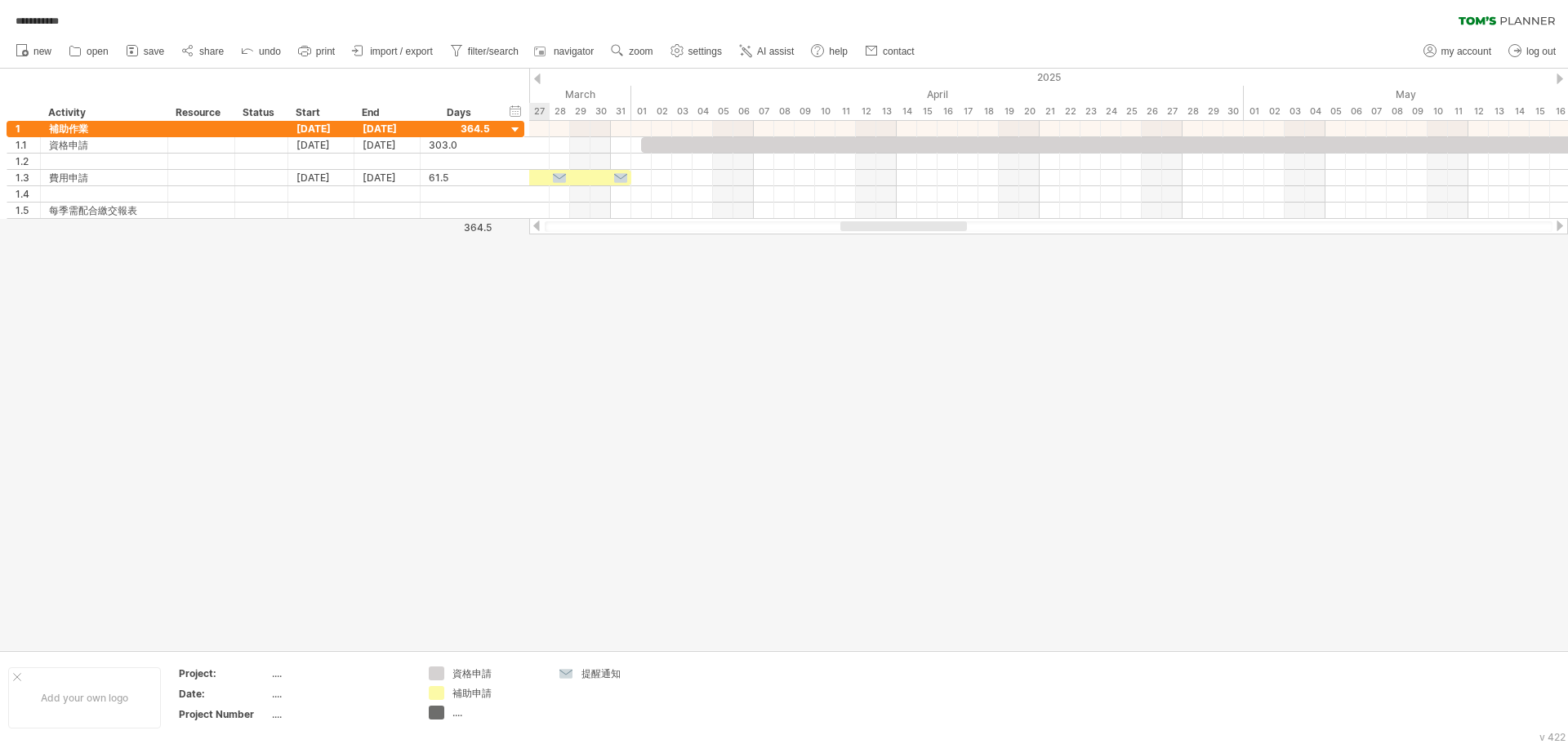
drag, startPoint x: 634, startPoint y: 229, endPoint x: 882, endPoint y: 232, distance: 248.0
click at [699, 232] on div at bounding box center [1048, 226] width 1039 height 16
click at [569, 358] on div at bounding box center [784, 359] width 1568 height 581
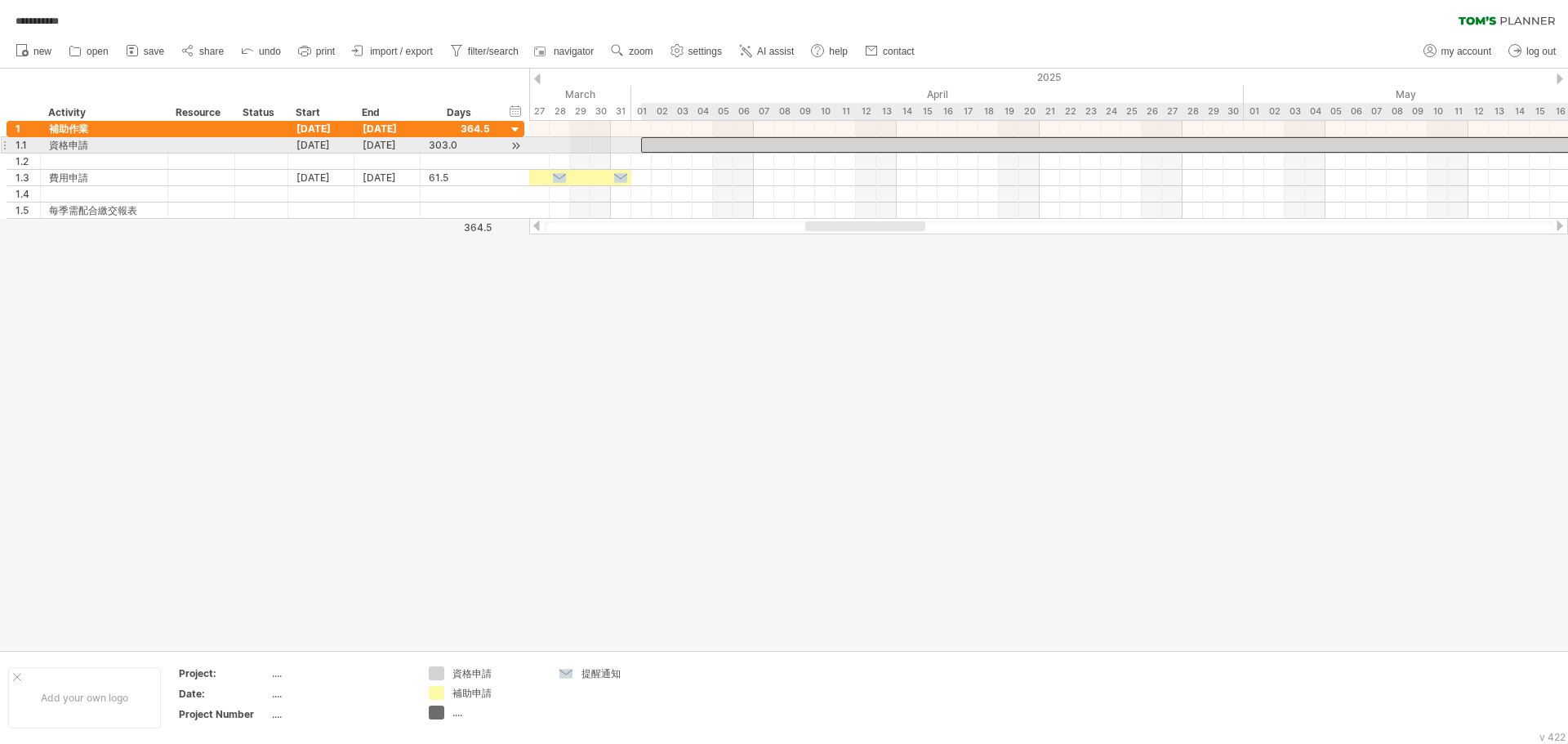
drag, startPoint x: 643, startPoint y: 146, endPoint x: 631, endPoint y: 144, distance: 12.2
click at [631, 144] on span at bounding box center [631, 145] width 7 height 16
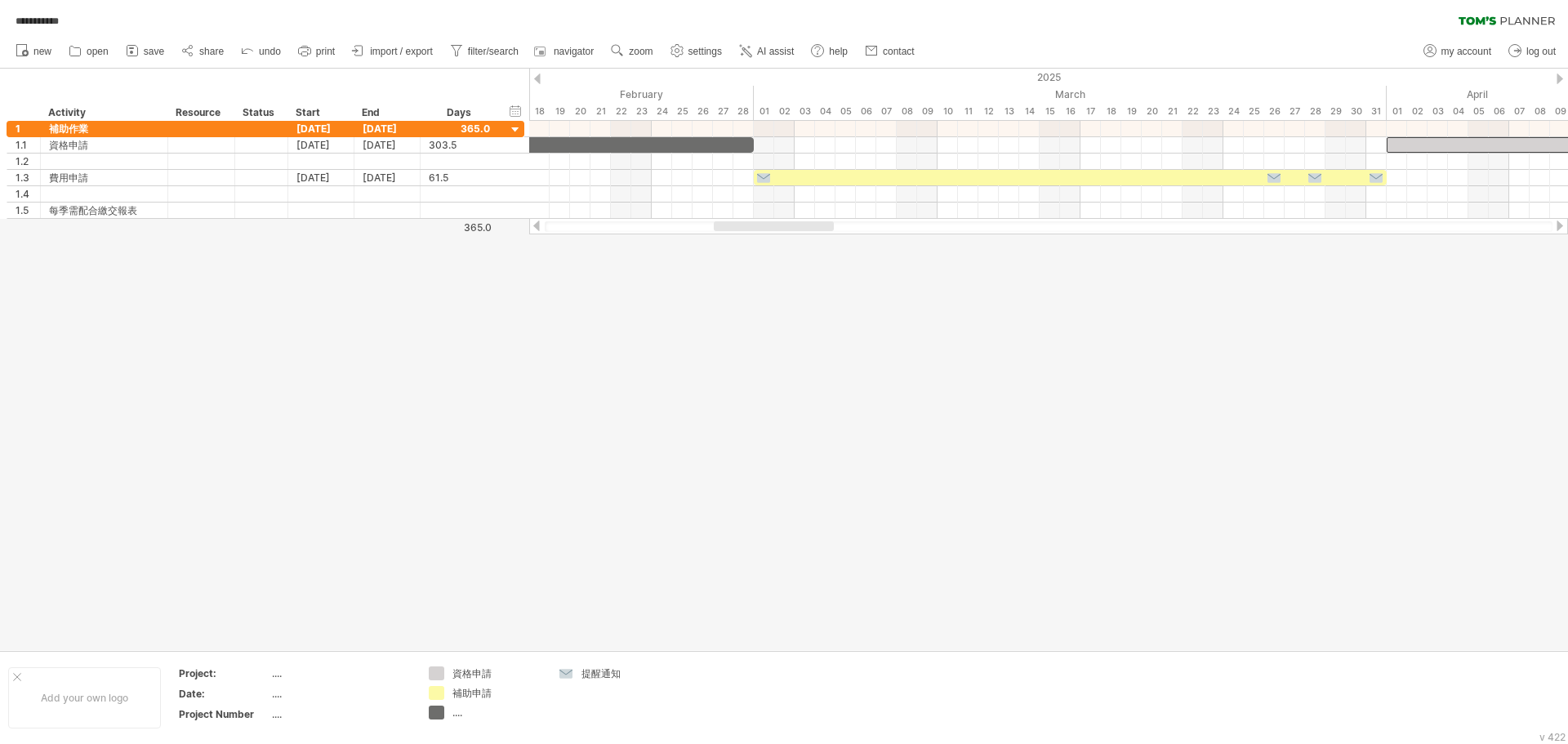
drag, startPoint x: 880, startPoint y: 226, endPoint x: 788, endPoint y: 226, distance: 92.0
click at [699, 226] on div at bounding box center [773, 226] width 120 height 10
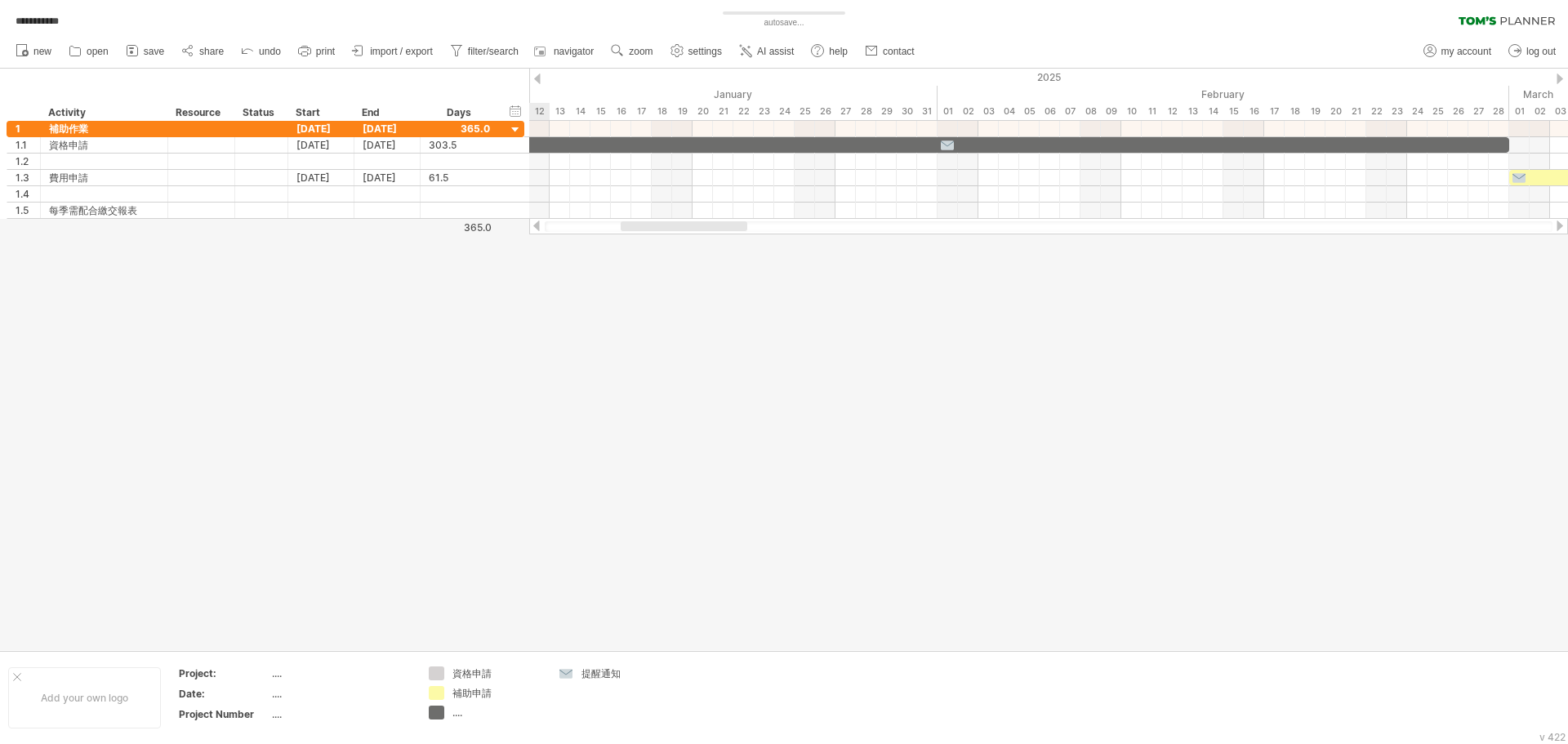
drag, startPoint x: 795, startPoint y: 225, endPoint x: 702, endPoint y: 226, distance: 93.0
click at [699, 226] on div at bounding box center [683, 226] width 127 height 10
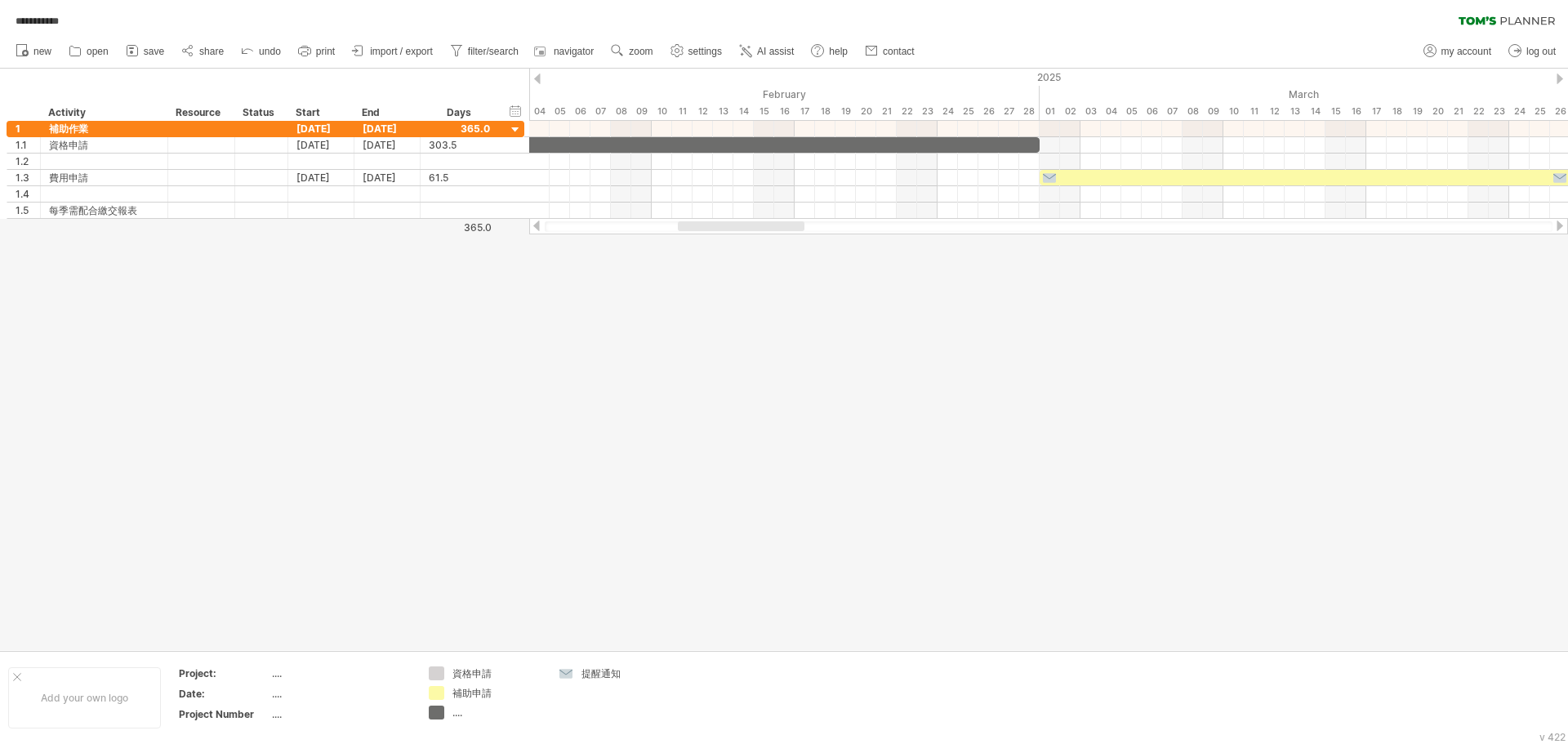
drag, startPoint x: 706, startPoint y: 228, endPoint x: 762, endPoint y: 230, distance: 56.0
click at [699, 230] on div at bounding box center [740, 226] width 127 height 10
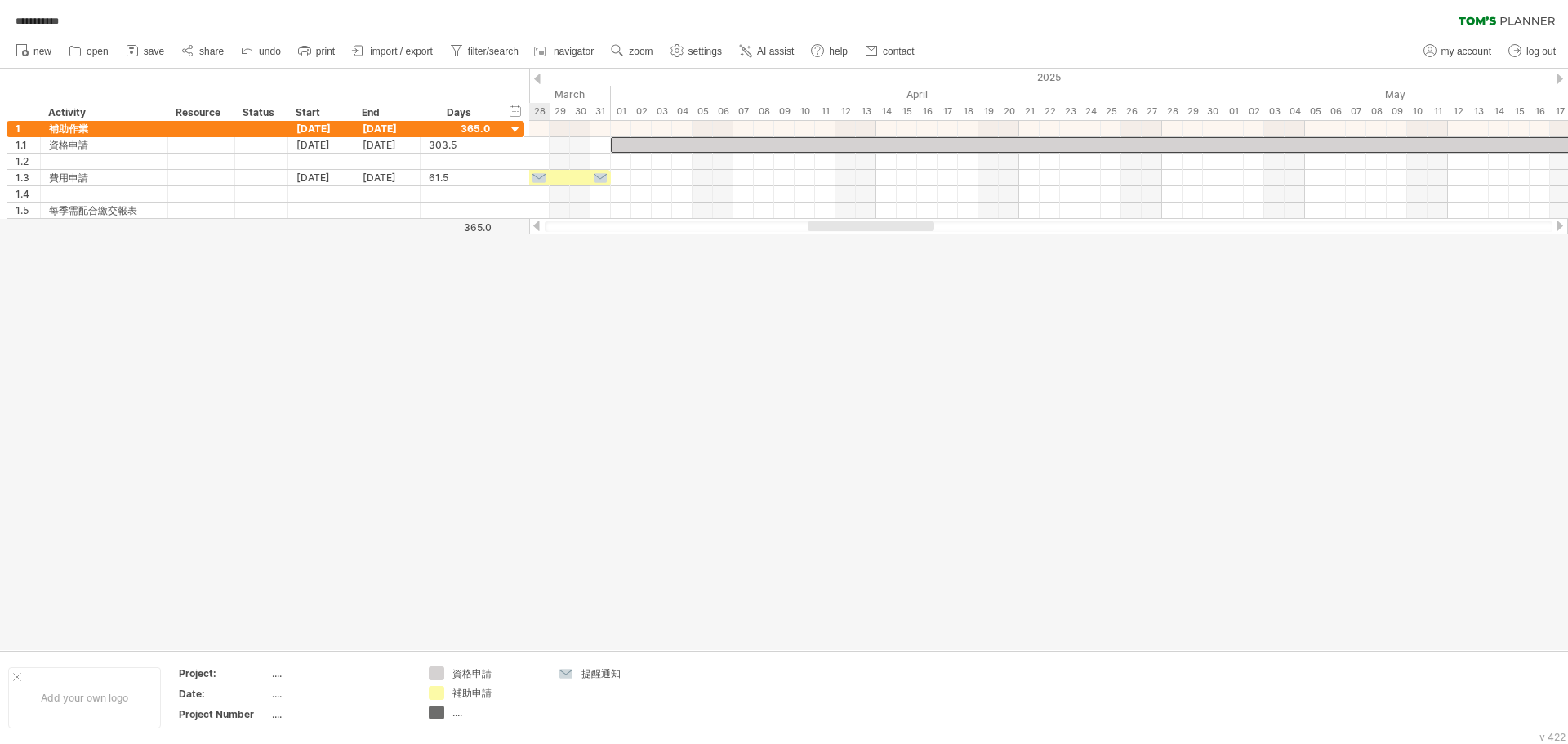
drag, startPoint x: 768, startPoint y: 229, endPoint x: 897, endPoint y: 232, distance: 129.0
click at [699, 232] on div at bounding box center [1048, 226] width 1039 height 16
drag, startPoint x: 900, startPoint y: 229, endPoint x: 972, endPoint y: 231, distance: 72.0
click at [699, 231] on div at bounding box center [941, 226] width 127 height 10
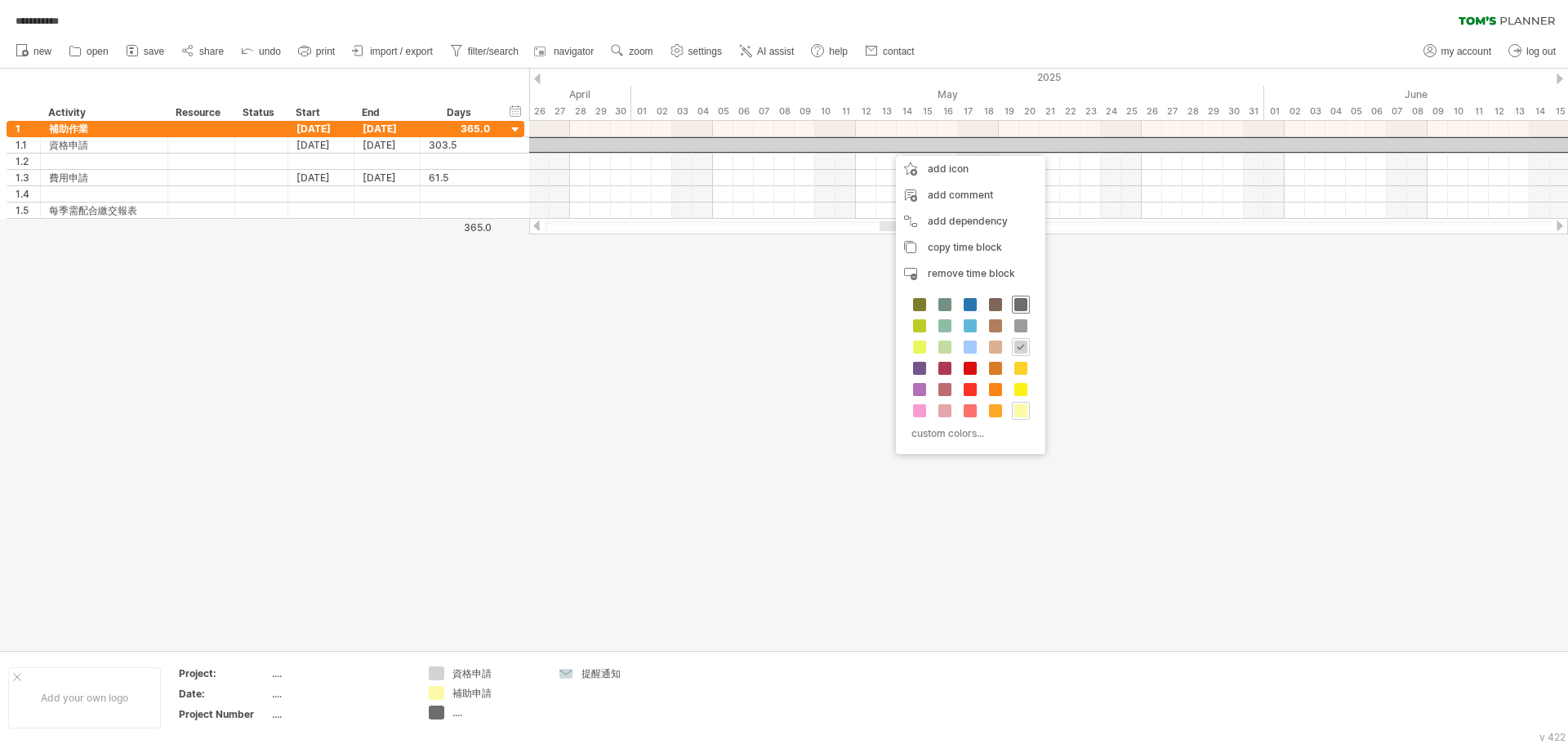
click at [699, 304] on span at bounding box center [1021, 305] width 13 height 13
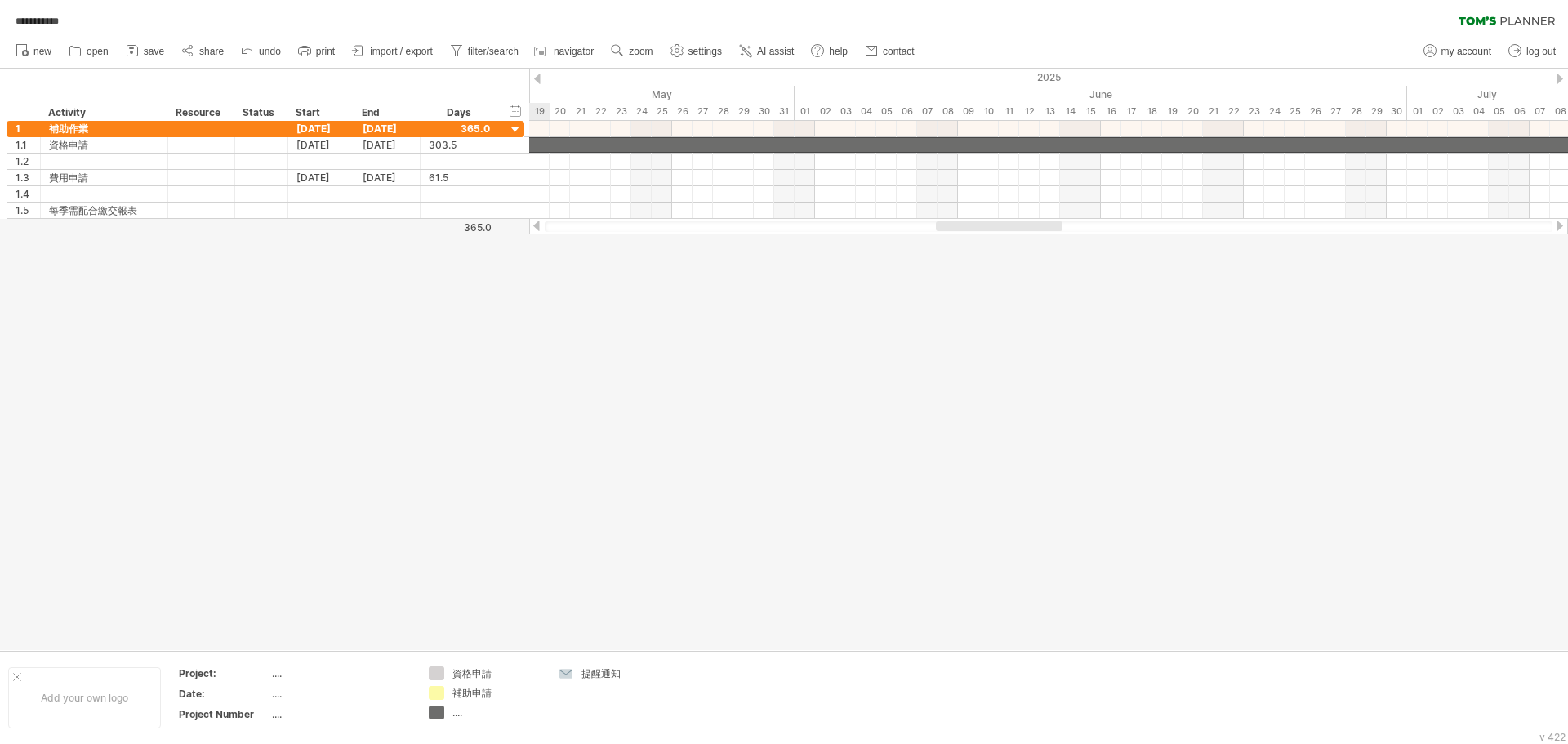
drag, startPoint x: 938, startPoint y: 229, endPoint x: 994, endPoint y: 234, distance: 56.2
click at [699, 234] on div at bounding box center [1048, 226] width 1039 height 16
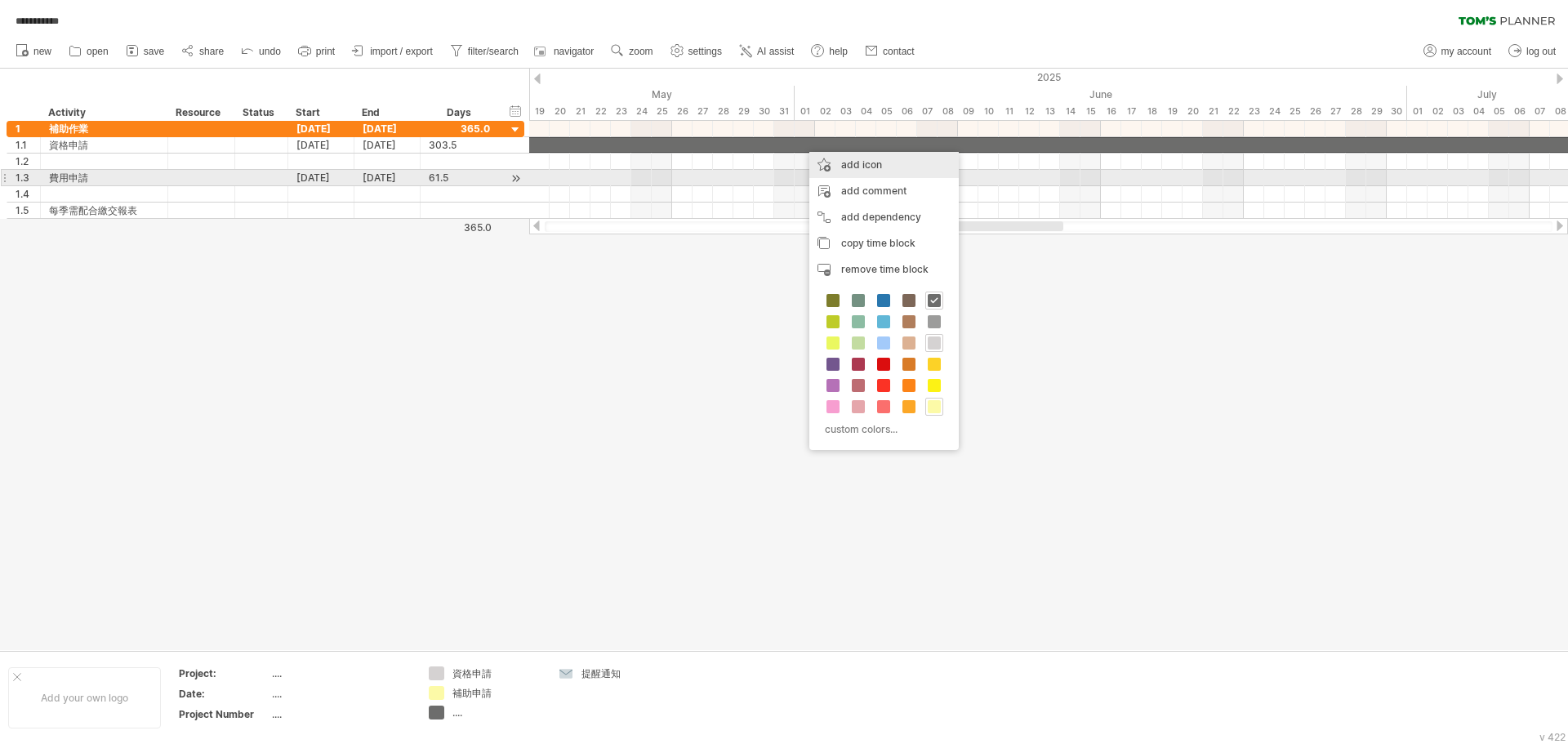
click at [699, 175] on div "add icon" at bounding box center [883, 165] width 150 height 26
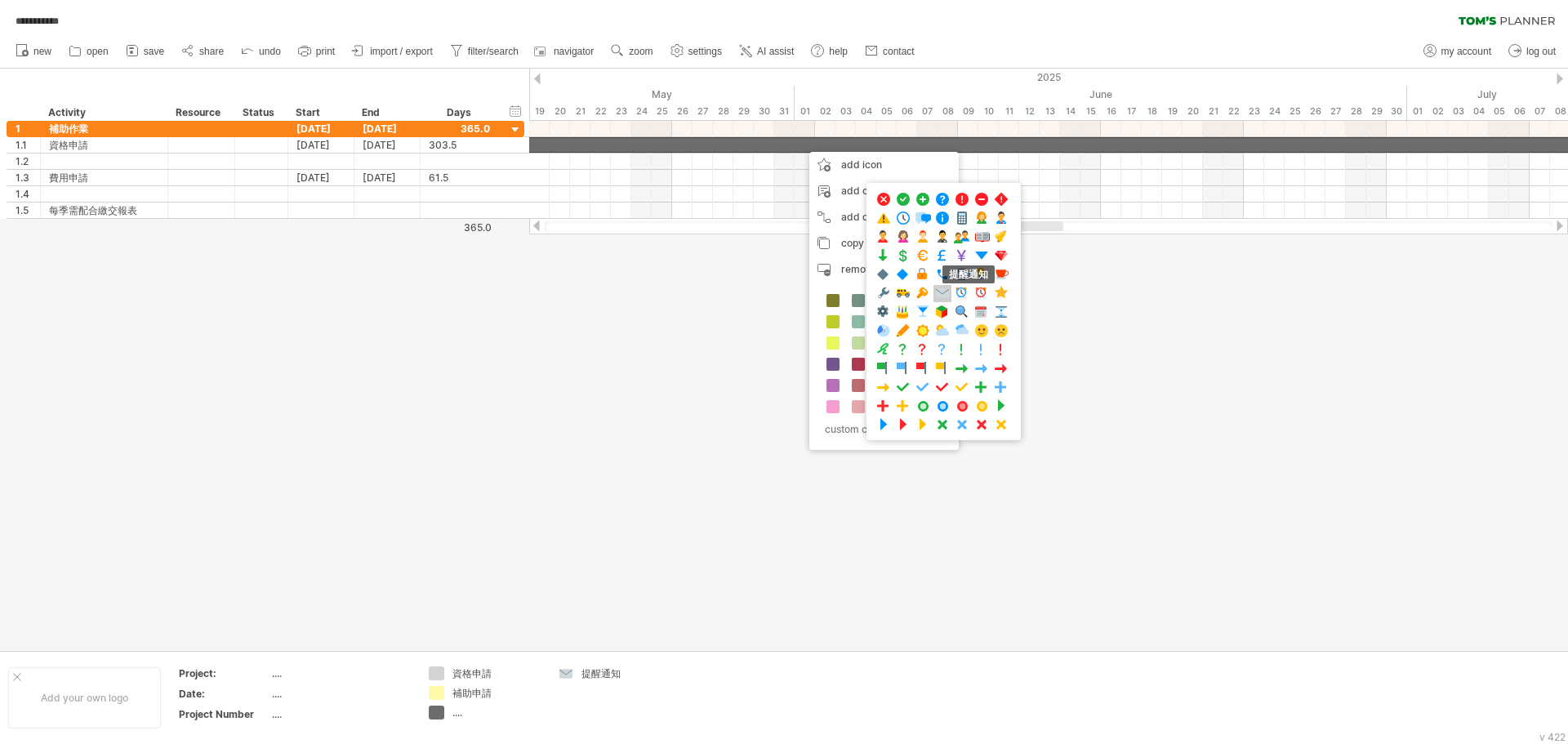
click at [699, 296] on span at bounding box center [942, 294] width 16 height 16
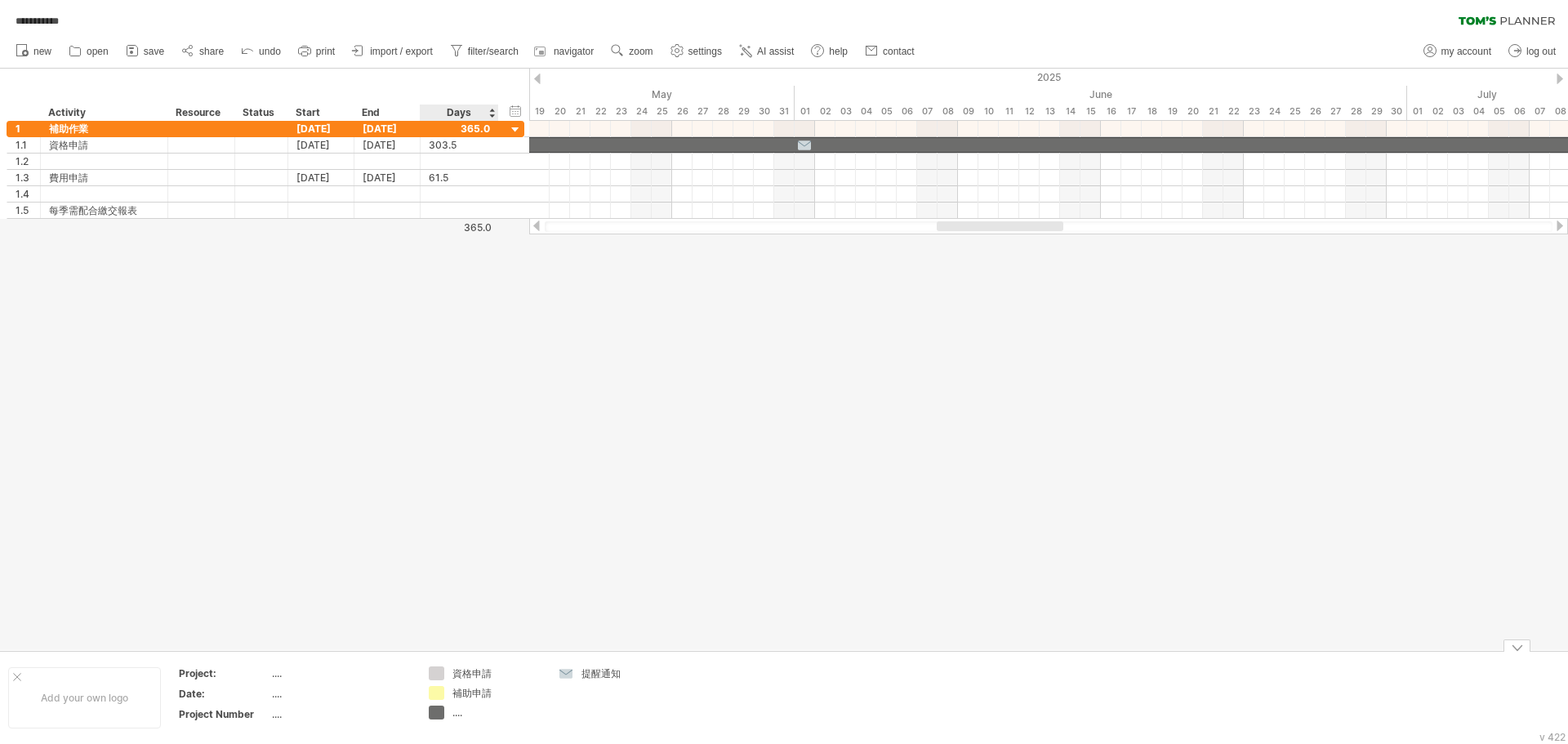
click at [480, 439] on div "資格申請" at bounding box center [497, 673] width 89 height 14
drag, startPoint x: 494, startPoint y: 673, endPoint x: 446, endPoint y: 672, distance: 48.0
click at [448, 439] on div "****" at bounding box center [485, 673] width 113 height 14
click at [460, 439] on div "...." at bounding box center [497, 712] width 89 height 14
type input "****"
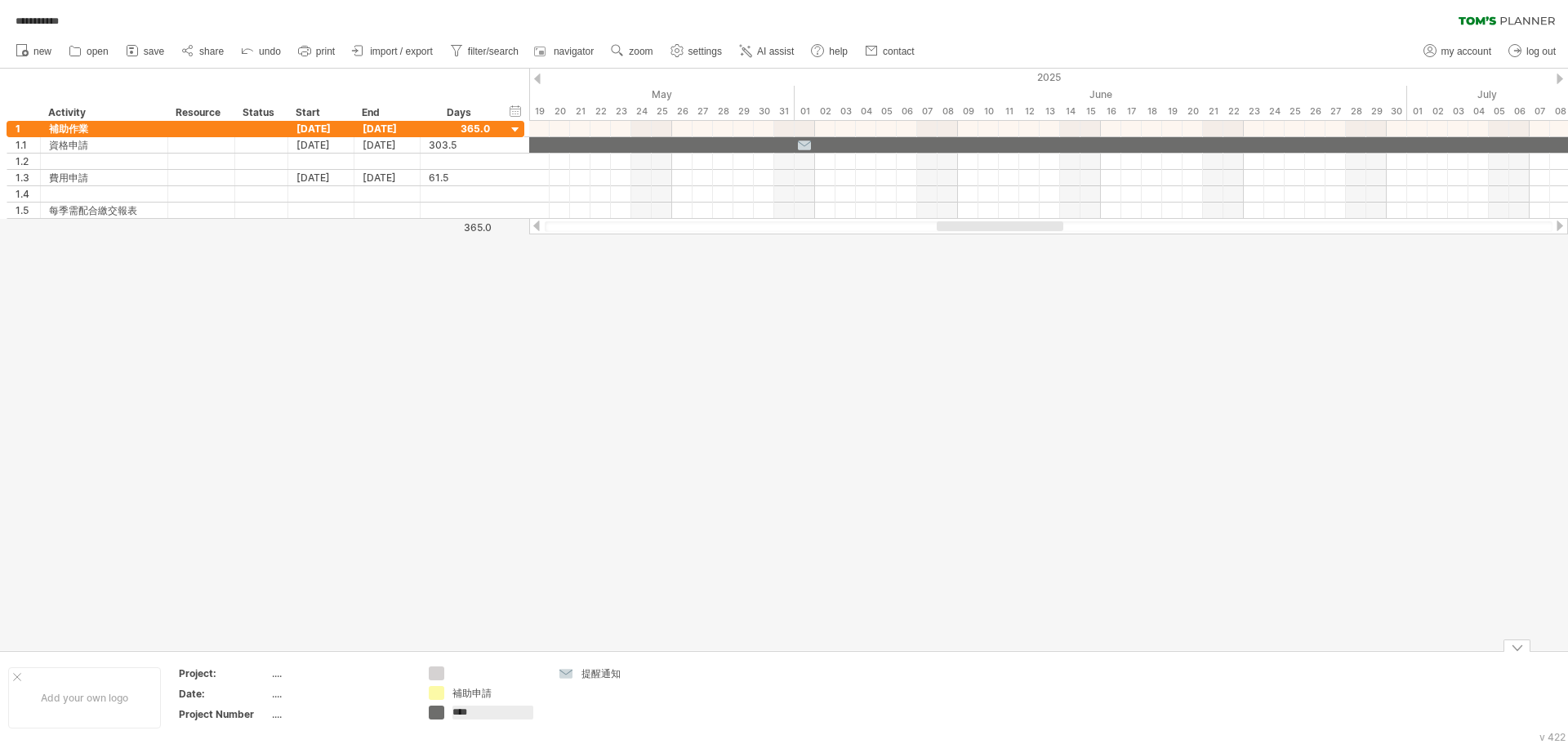
click at [610, 439] on td "提醒通知" at bounding box center [614, 697] width 129 height 63
click at [434, 439] on div "**********" at bounding box center [784, 372] width 1568 height 744
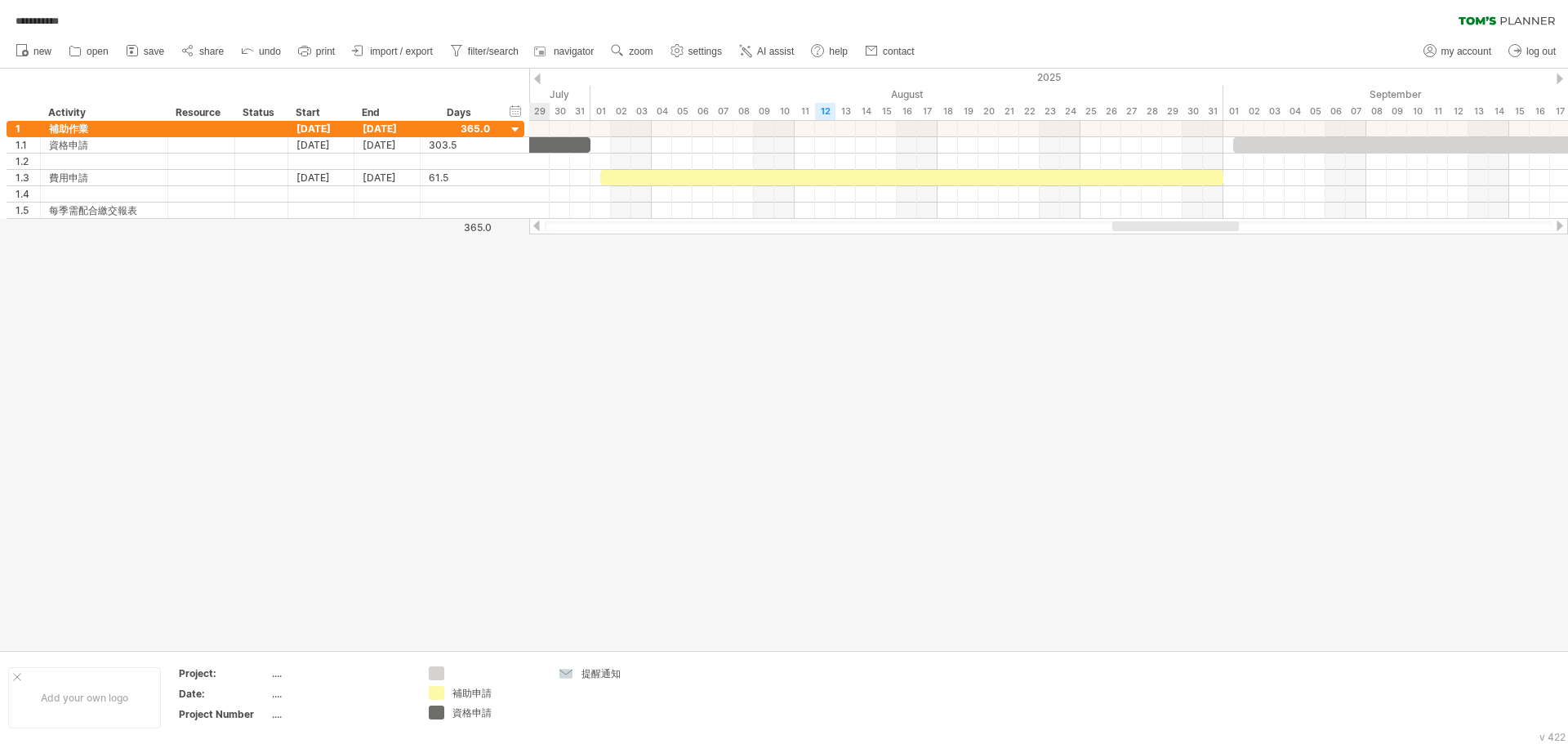
drag, startPoint x: 1023, startPoint y: 228, endPoint x: 1199, endPoint y: 241, distance: 176.5
click at [699, 241] on div "**********" at bounding box center [784, 372] width 1568 height 744
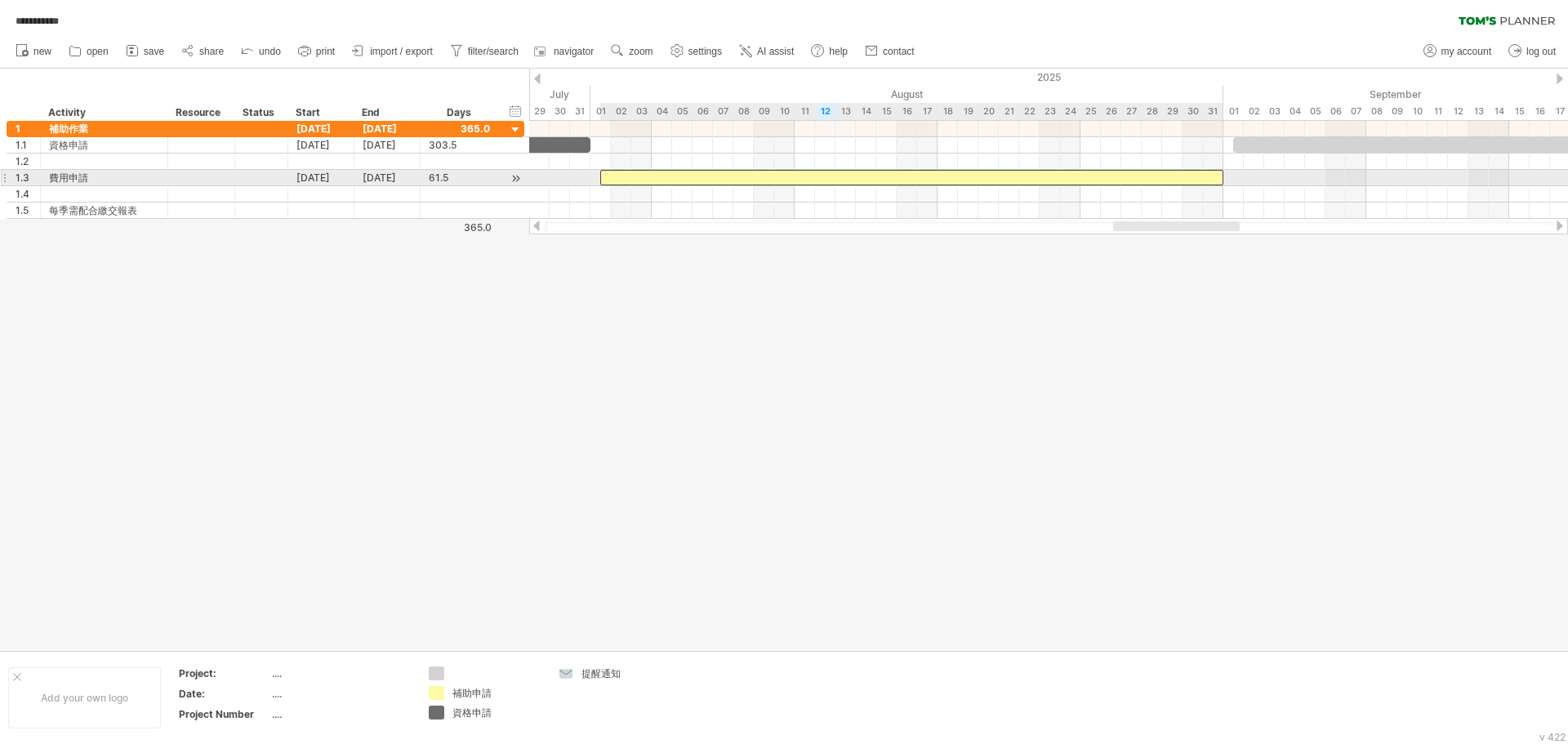
click at [609, 180] on div at bounding box center [911, 177] width 623 height 16
click at [591, 177] on span at bounding box center [590, 177] width 7 height 16
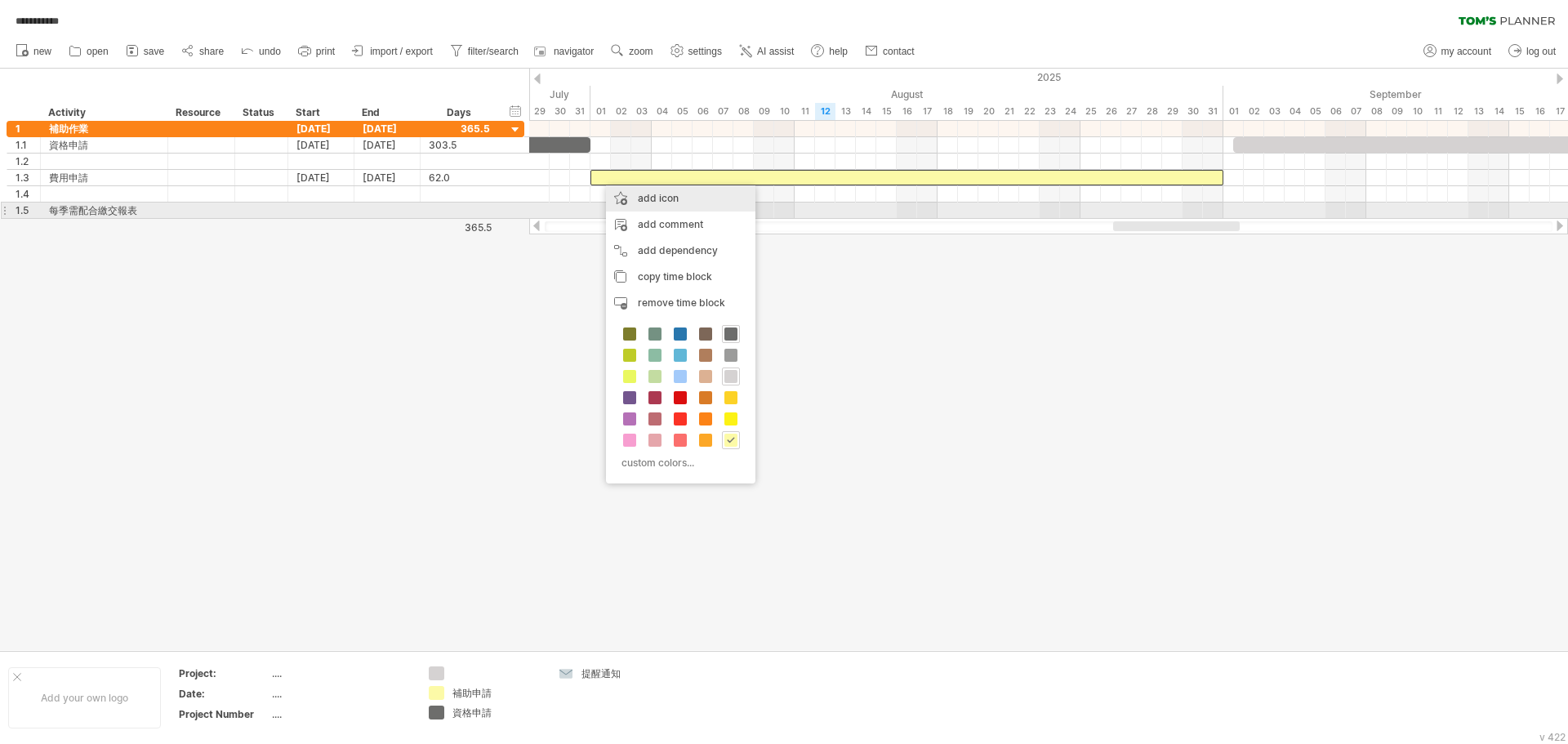
click at [680, 203] on div "add icon" at bounding box center [680, 199] width 150 height 26
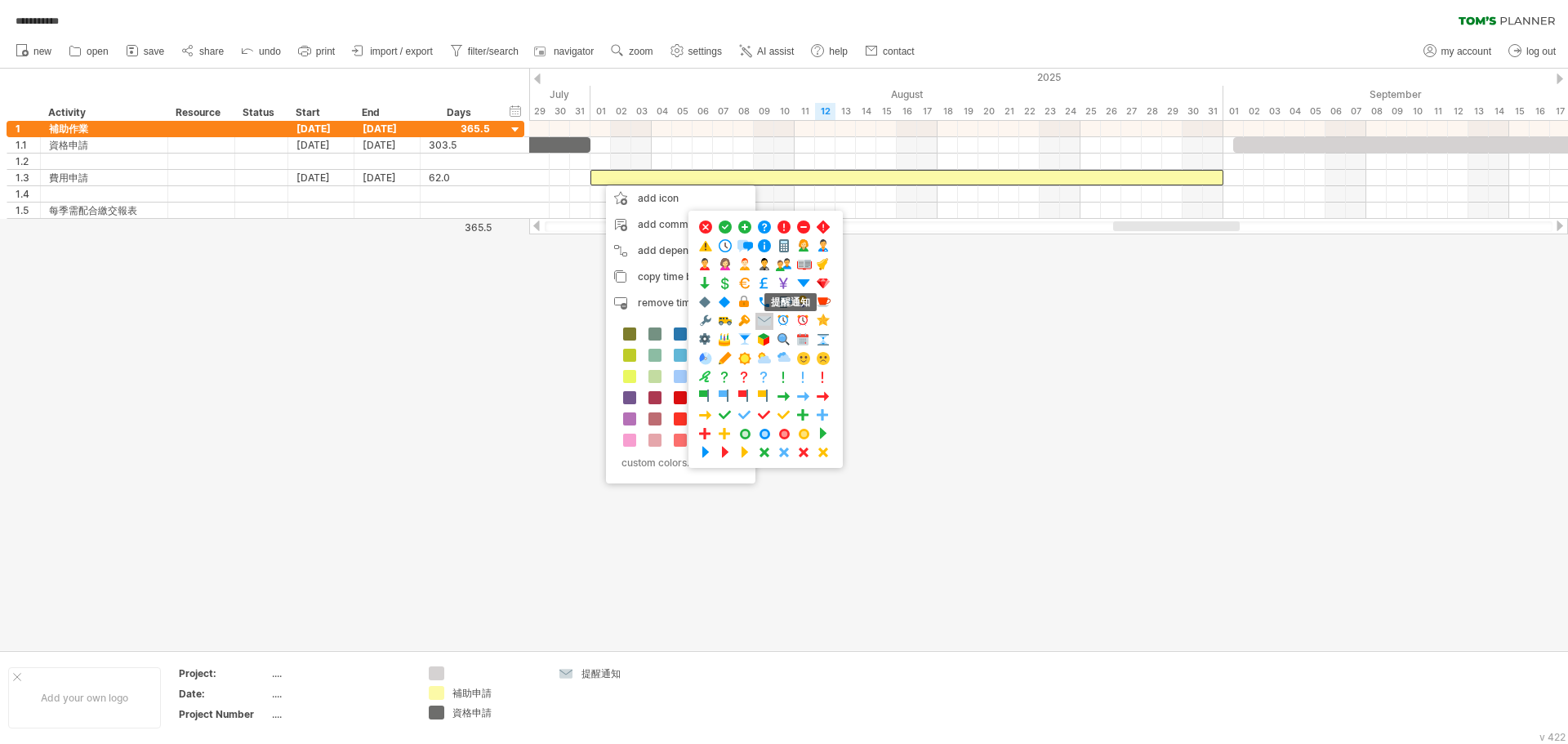
click at [699, 326] on span at bounding box center [764, 321] width 16 height 16
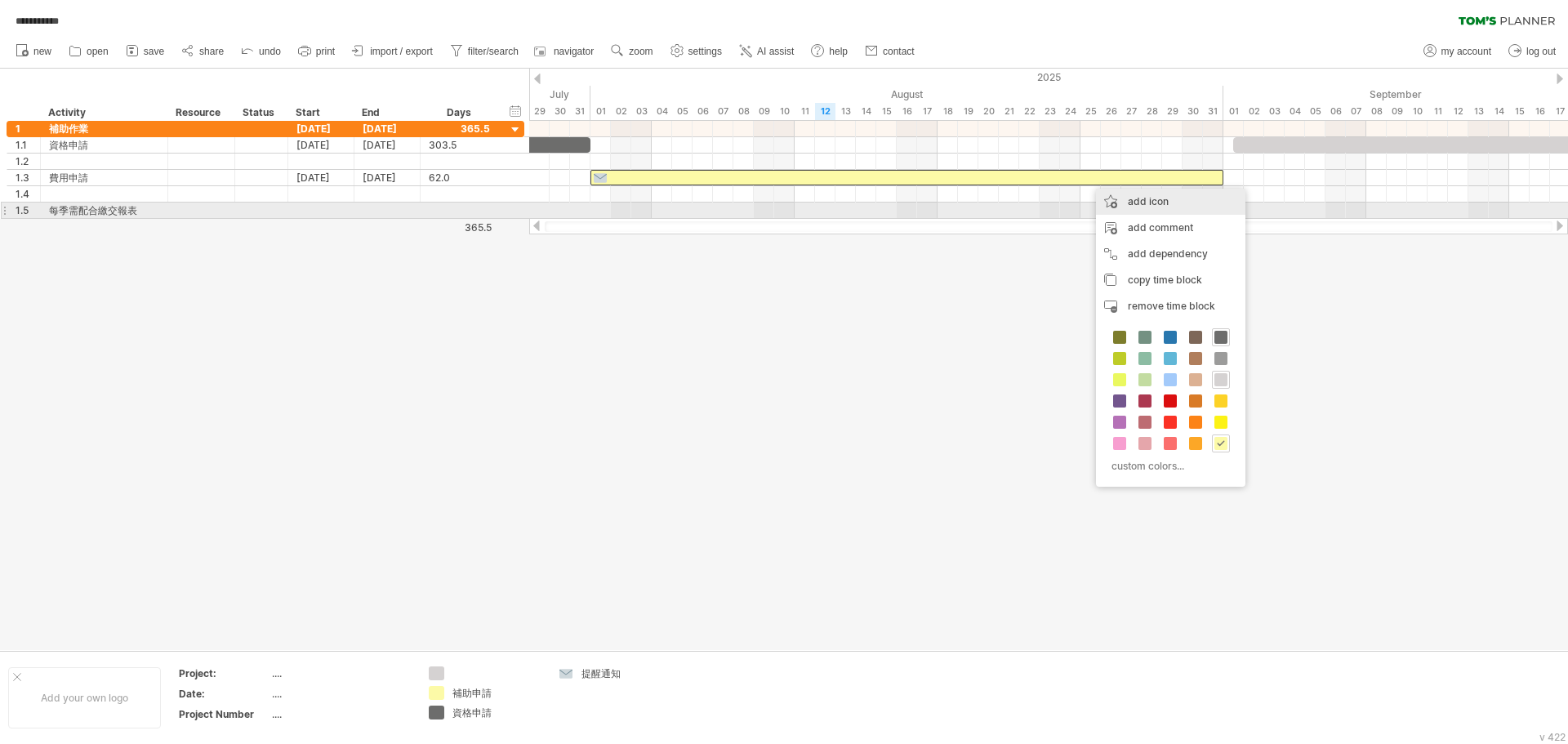
click at [699, 208] on div "add icon" at bounding box center [1170, 202] width 150 height 26
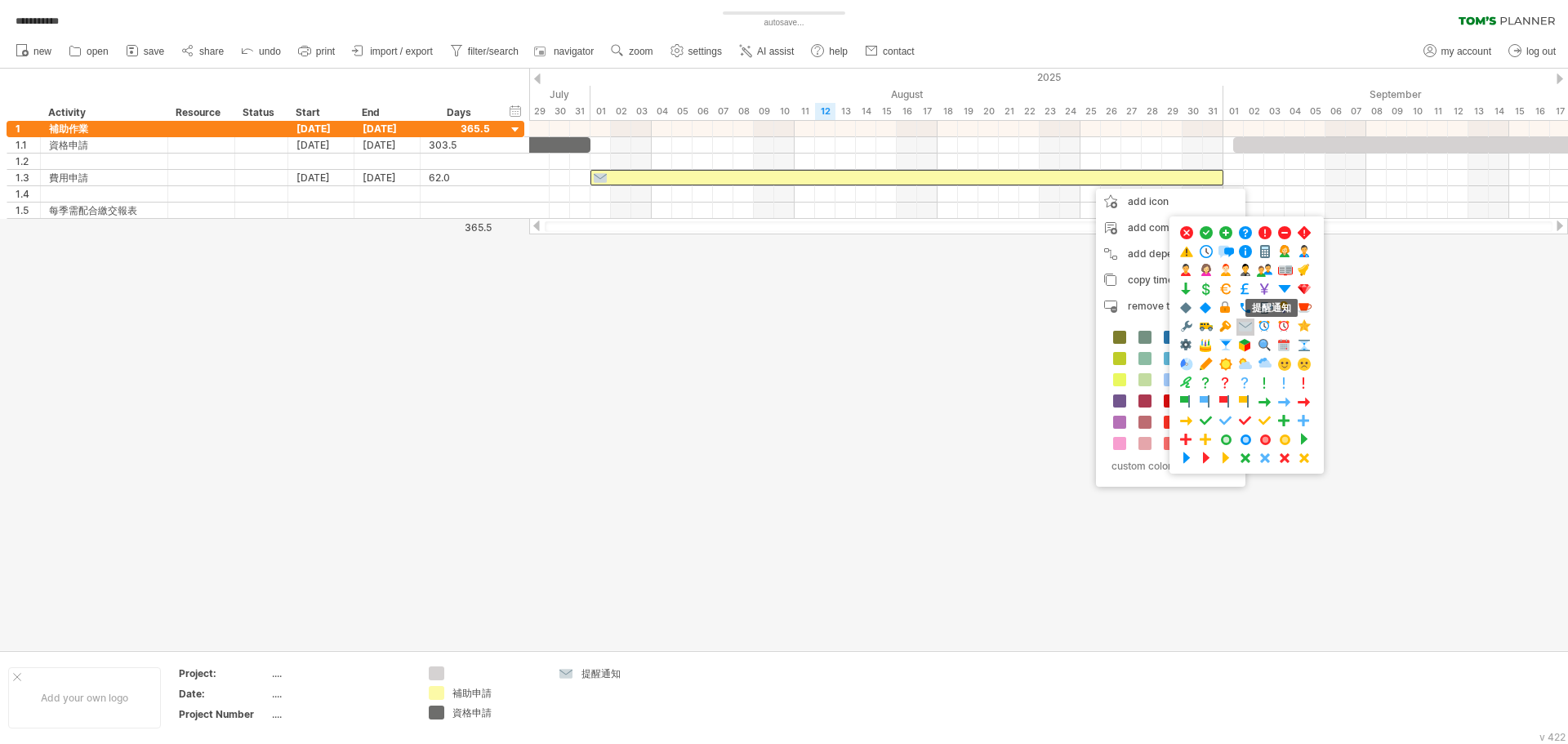
click at [699, 324] on span at bounding box center [1245, 327] width 16 height 16
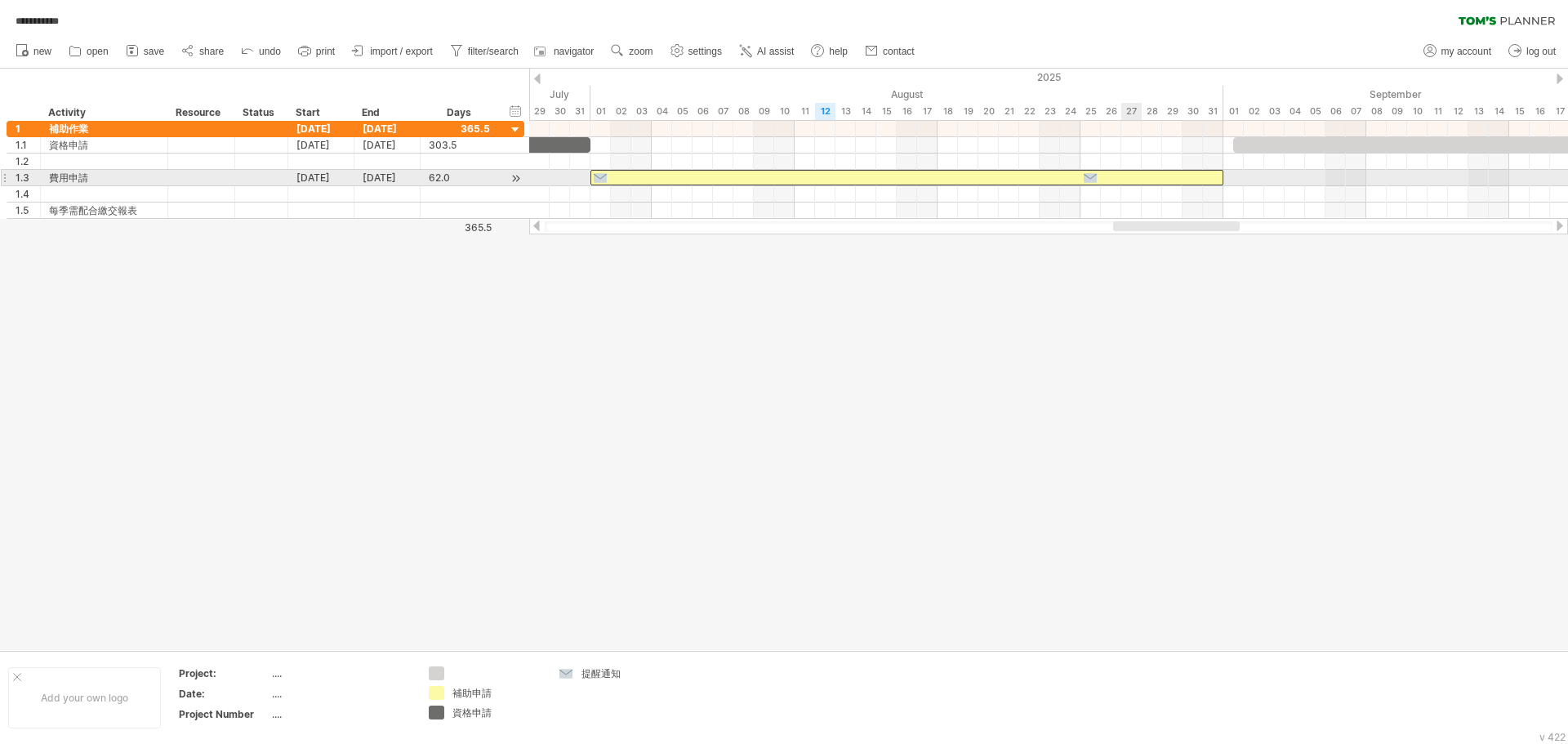
click at [699, 178] on div at bounding box center [906, 177] width 632 height 16
click at [699, 180] on div at bounding box center [906, 177] width 632 height 16
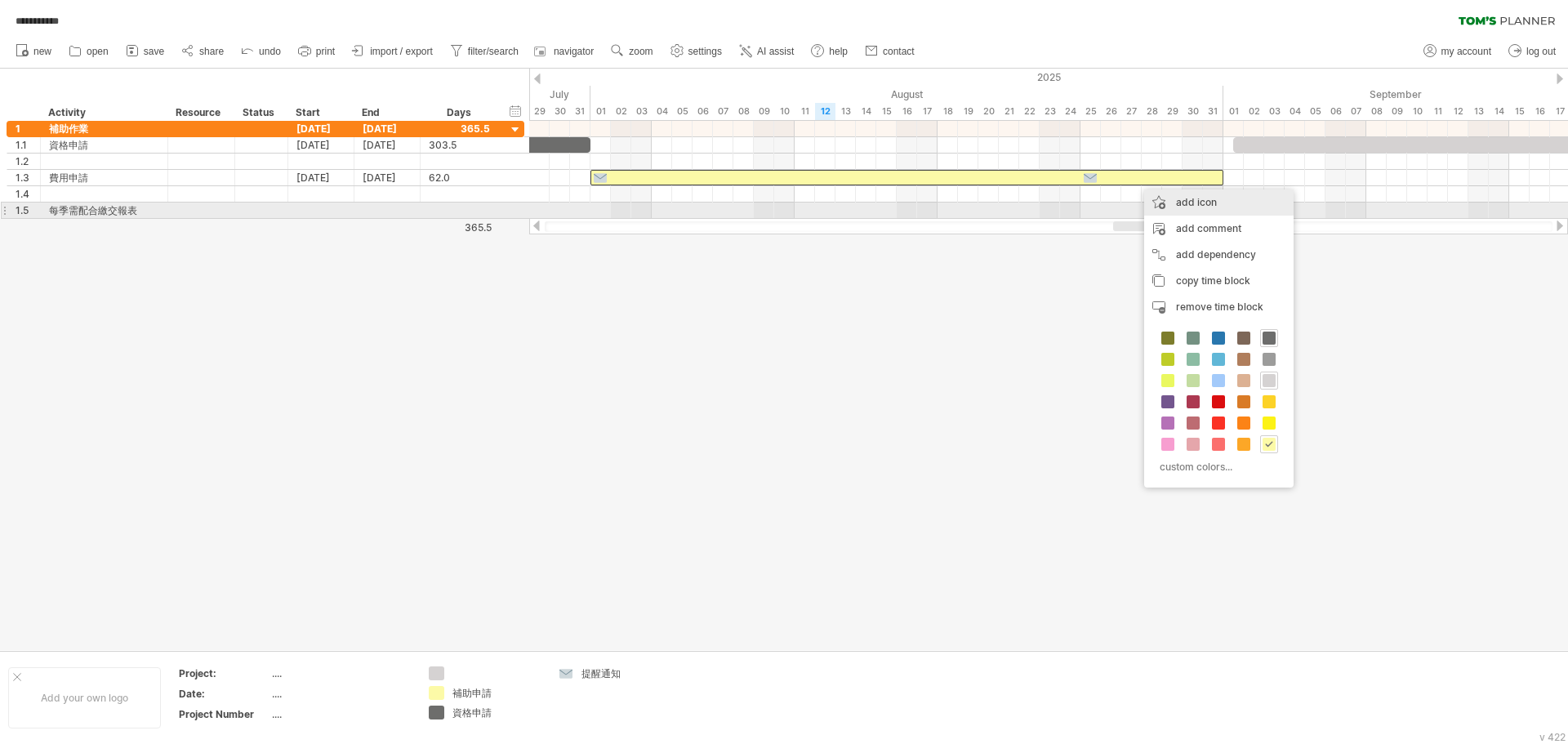
click at [699, 204] on div "add icon" at bounding box center [1218, 203] width 150 height 26
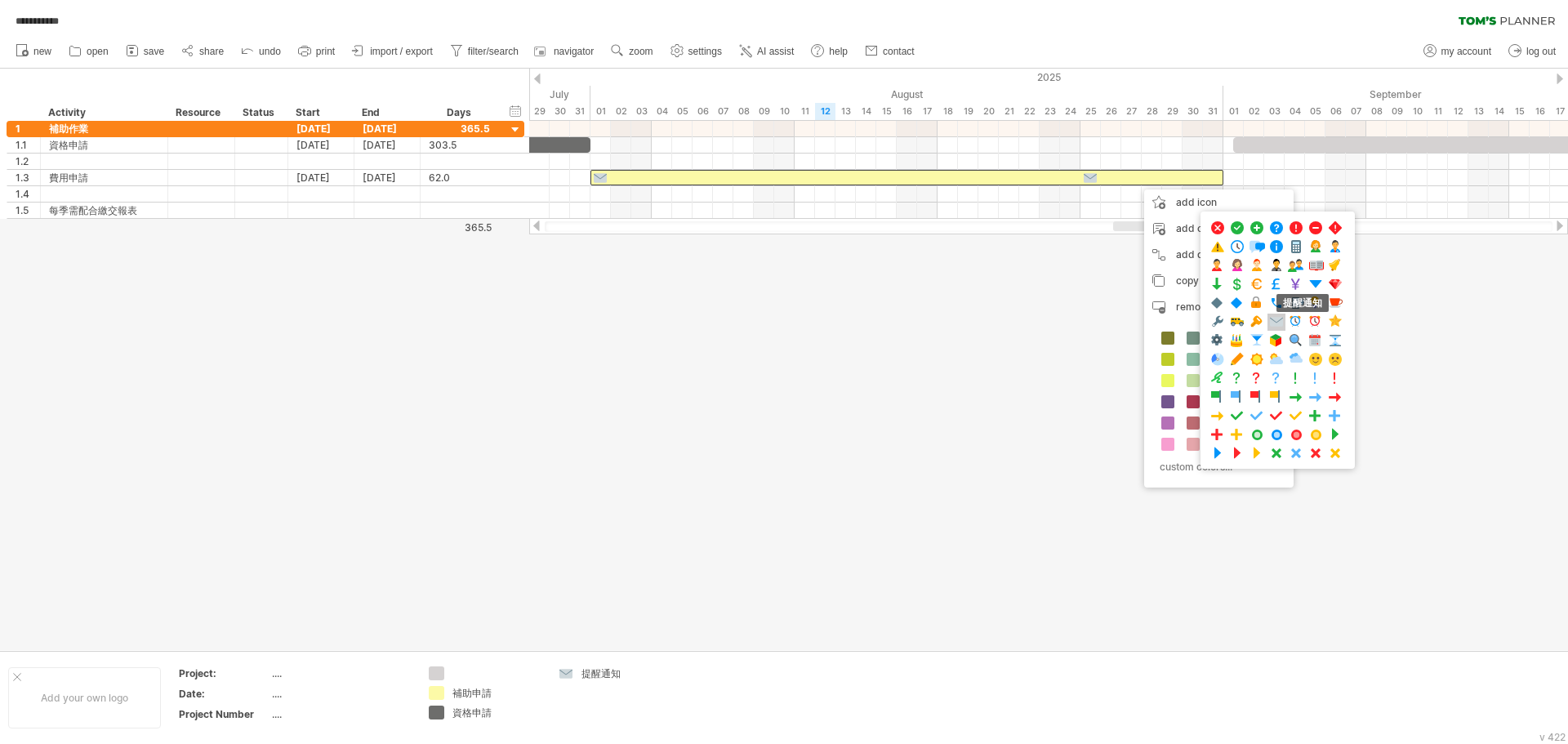
click at [699, 325] on span at bounding box center [1276, 322] width 16 height 16
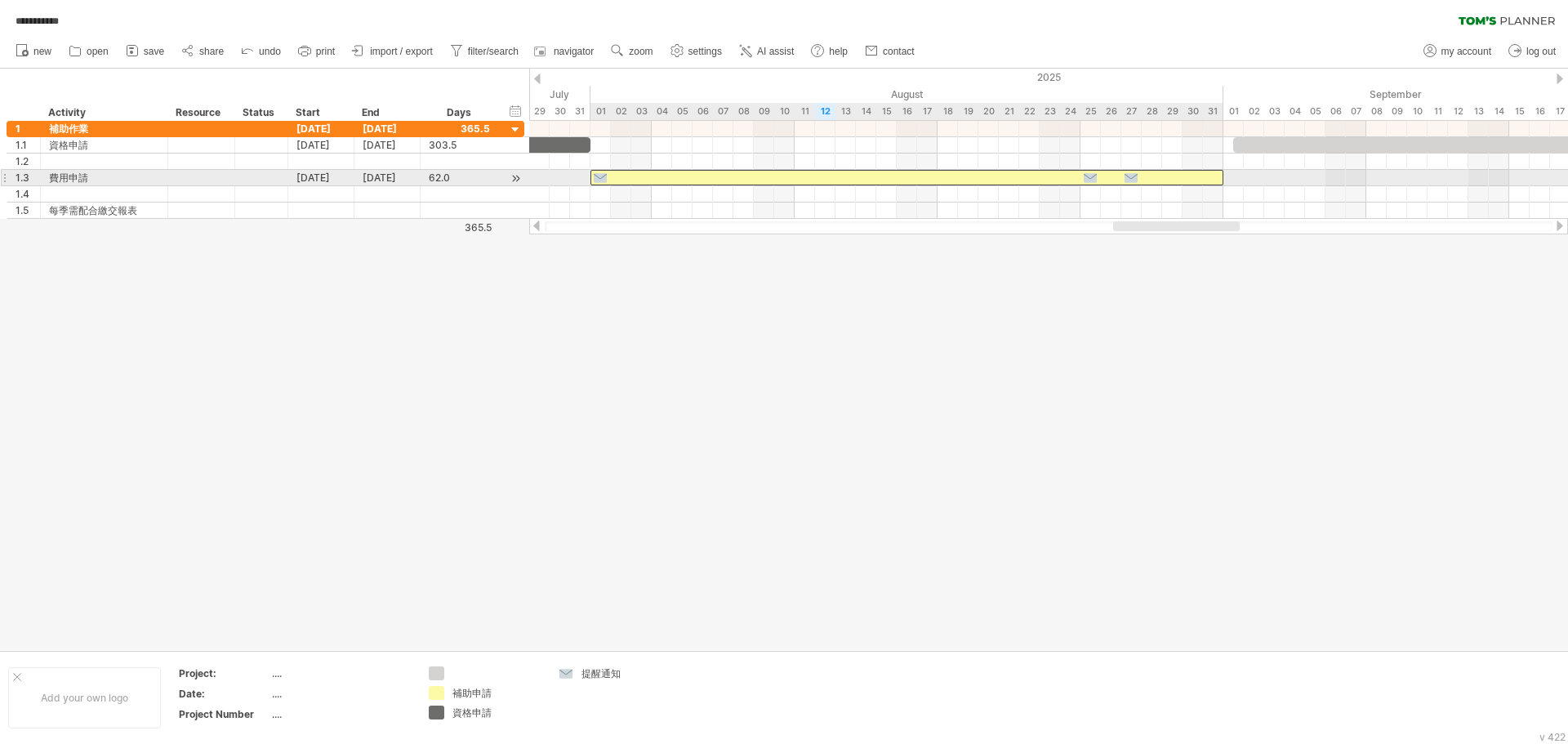
click at [699, 180] on div at bounding box center [906, 177] width 632 height 16
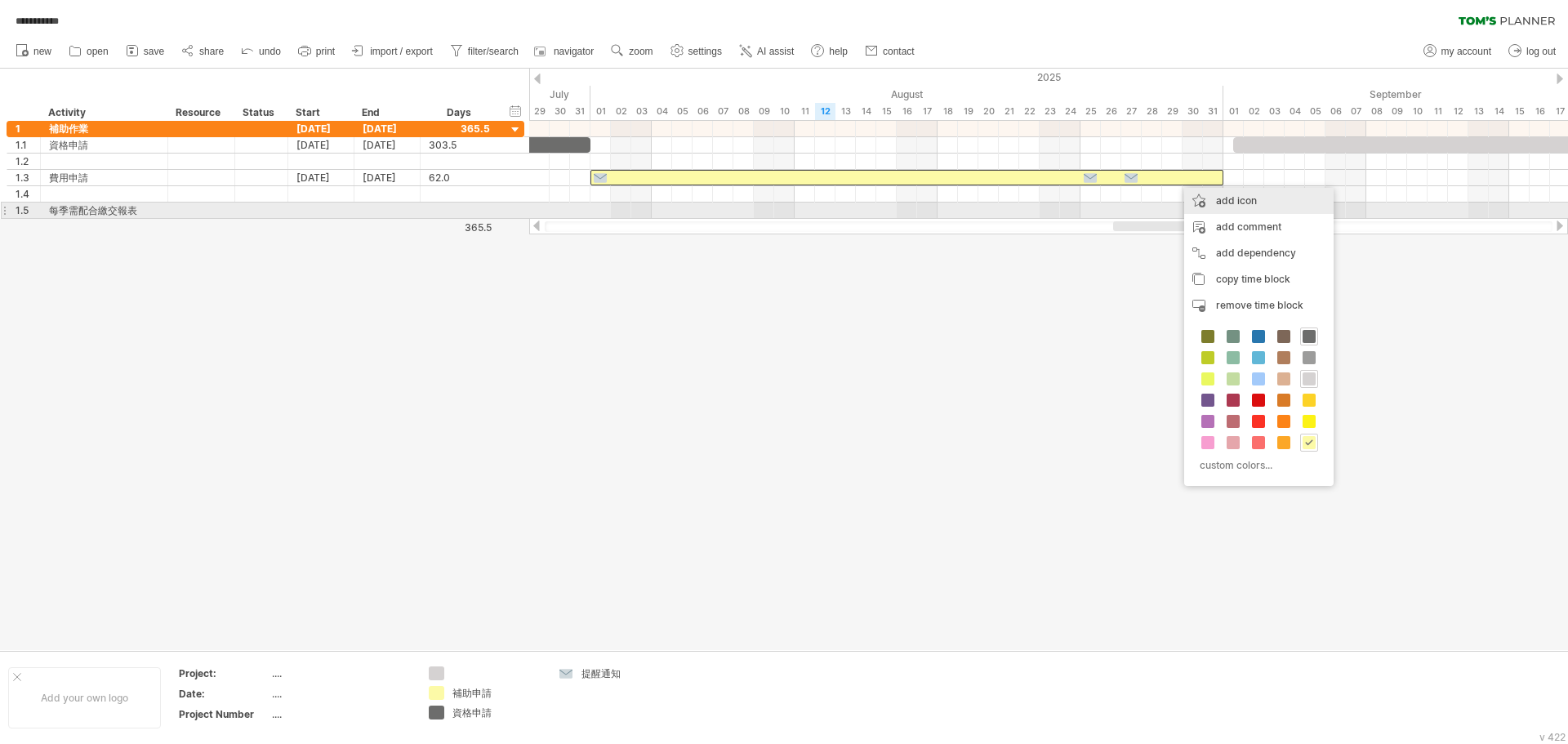
click at [699, 203] on div "add icon" at bounding box center [1258, 201] width 150 height 26
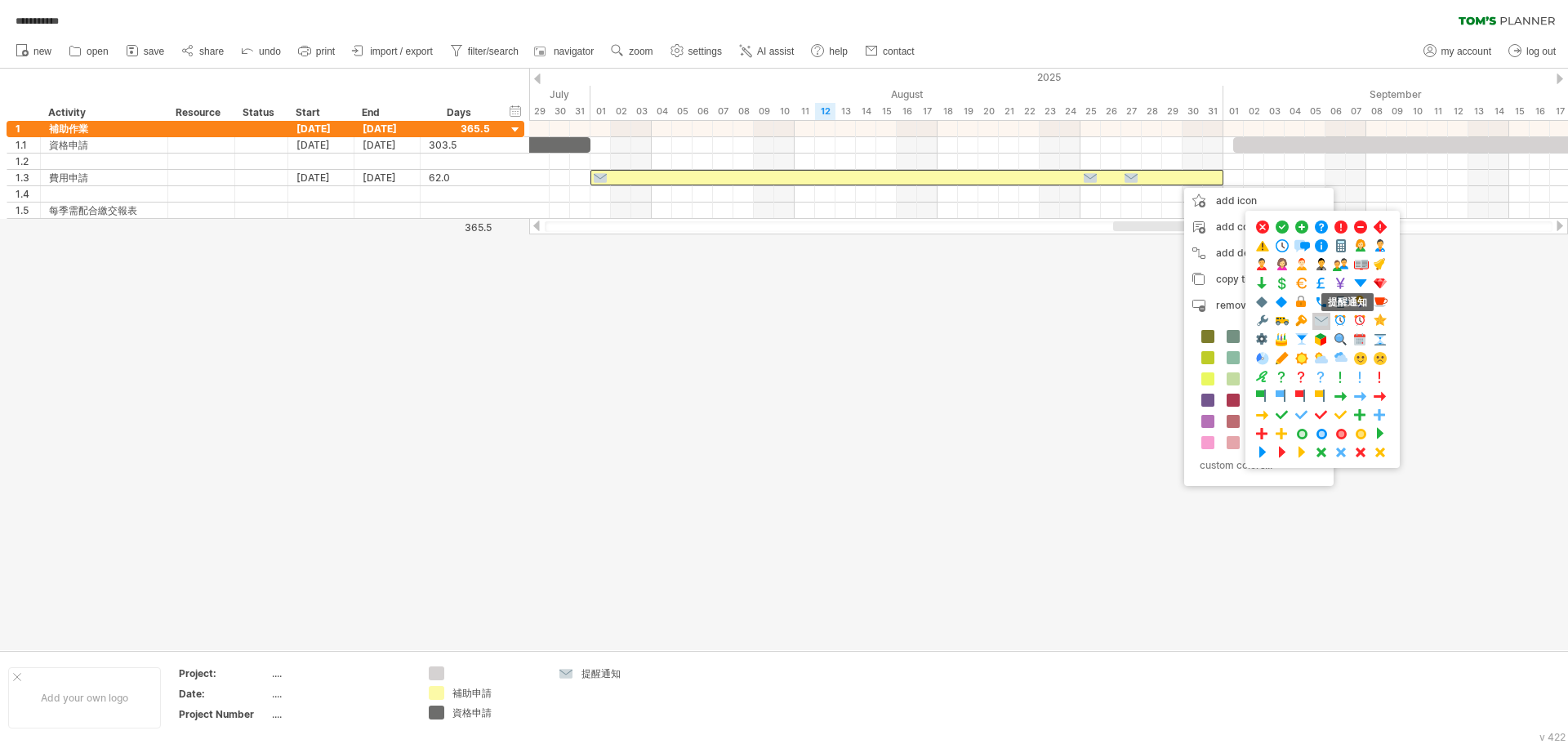
click at [699, 318] on span at bounding box center [1321, 321] width 16 height 16
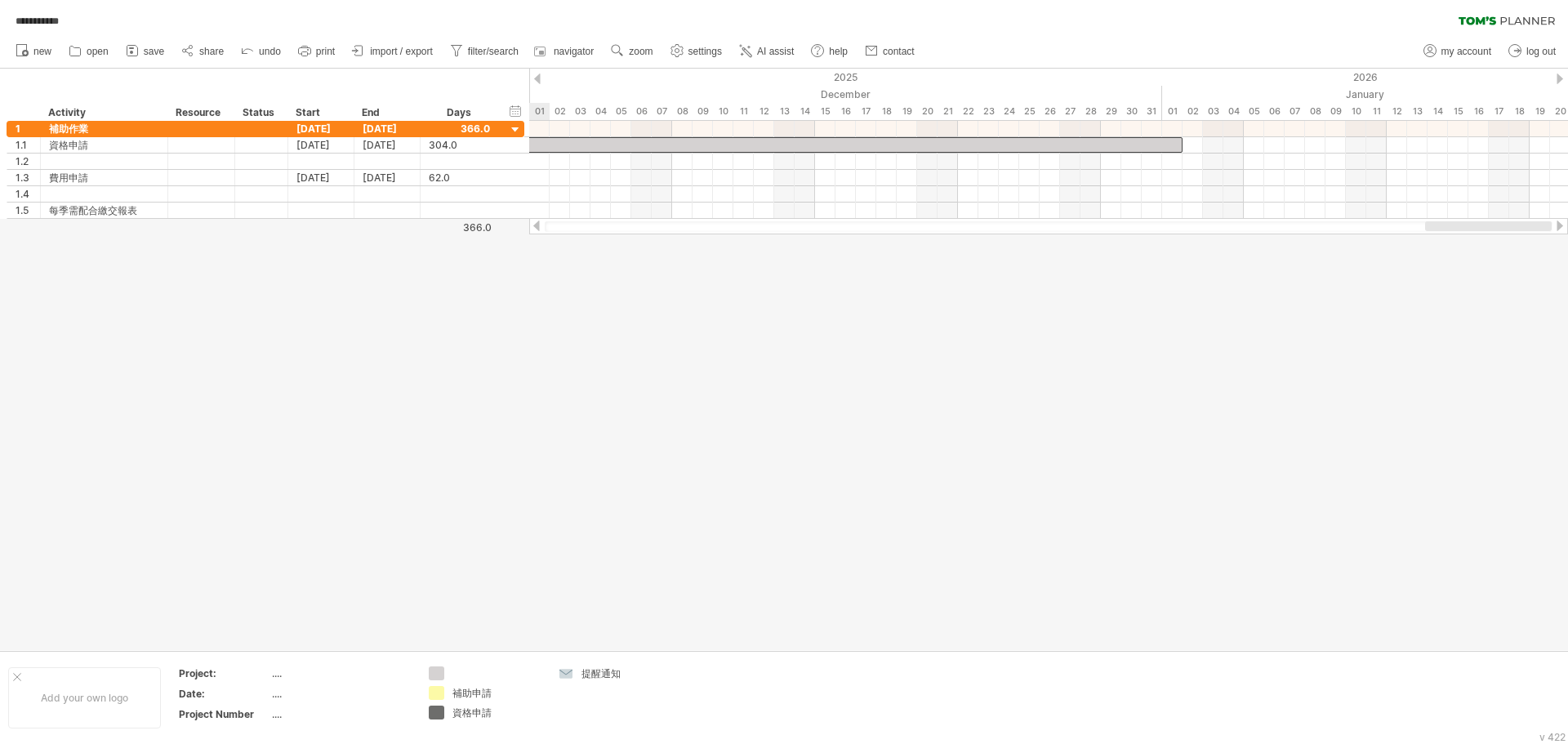
drag, startPoint x: 1156, startPoint y: 227, endPoint x: 1468, endPoint y: 253, distance: 313.1
click at [699, 253] on div "**********" at bounding box center [784, 372] width 1568 height 744
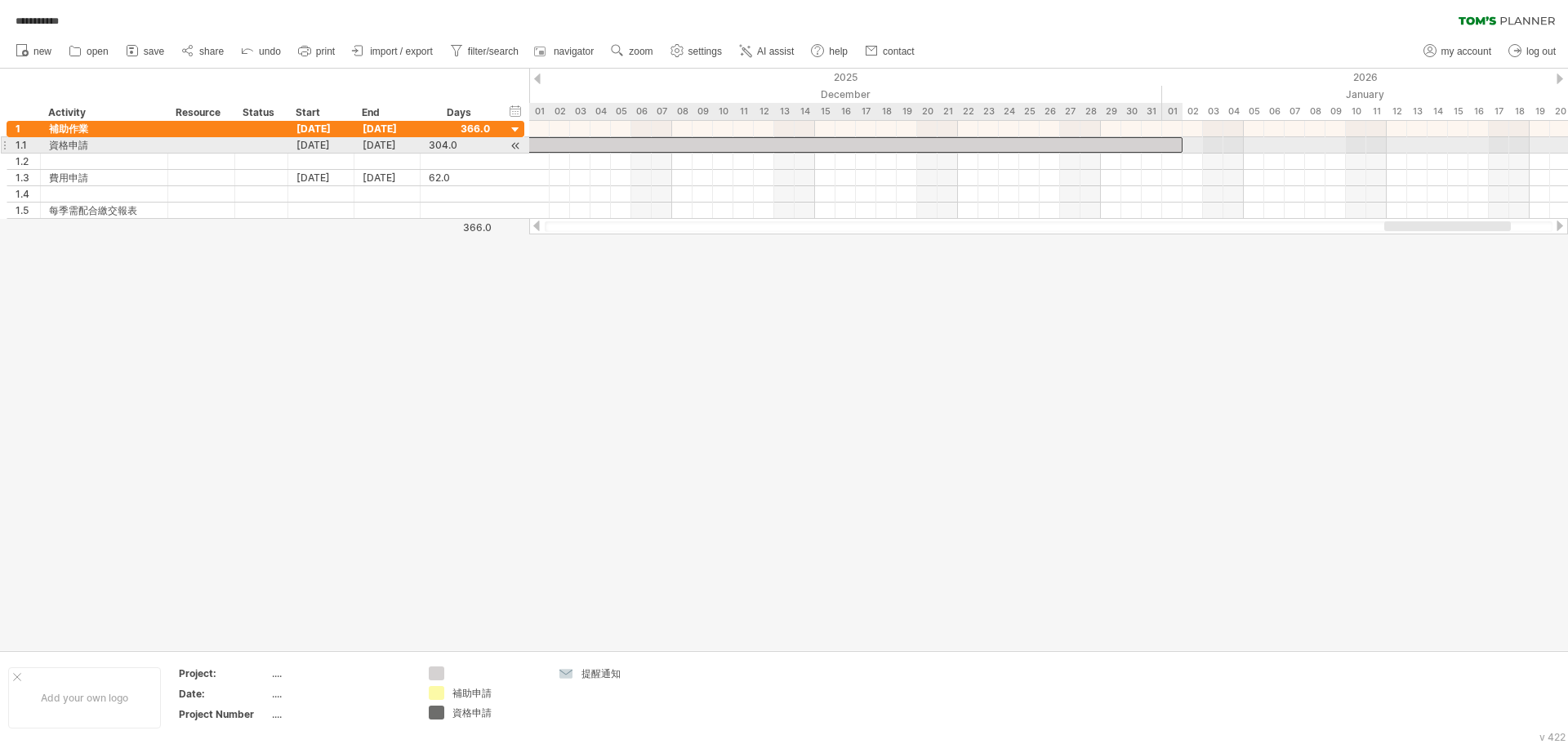
drag, startPoint x: 1184, startPoint y: 143, endPoint x: 1165, endPoint y: 142, distance: 19.0
click at [699, 142] on div "[DATE] - 122.0 days [DATE]" at bounding box center [1048, 170] width 1039 height 98
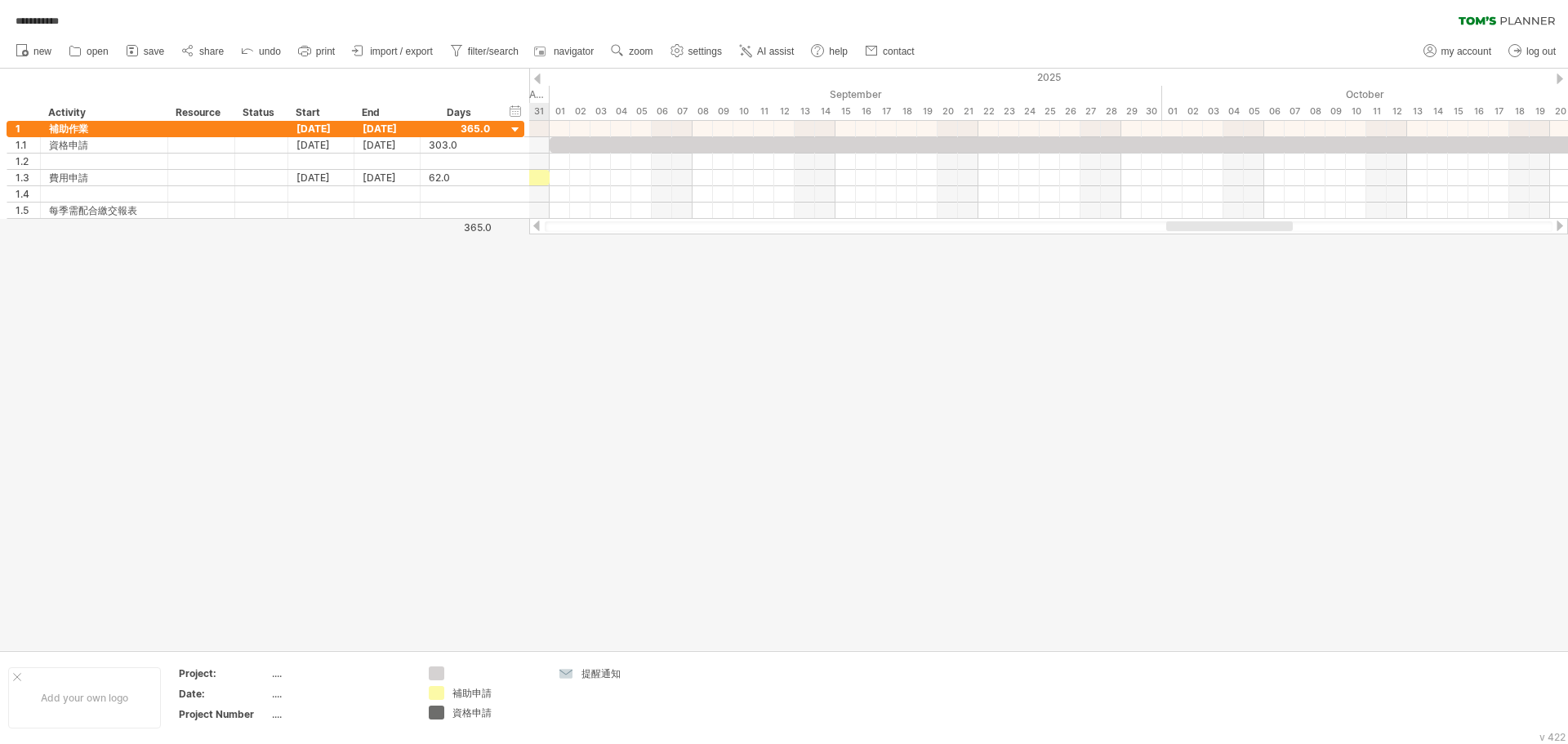
drag, startPoint x: 1418, startPoint y: 227, endPoint x: 1202, endPoint y: 238, distance: 216.3
click at [699, 238] on div "**********" at bounding box center [784, 372] width 1568 height 744
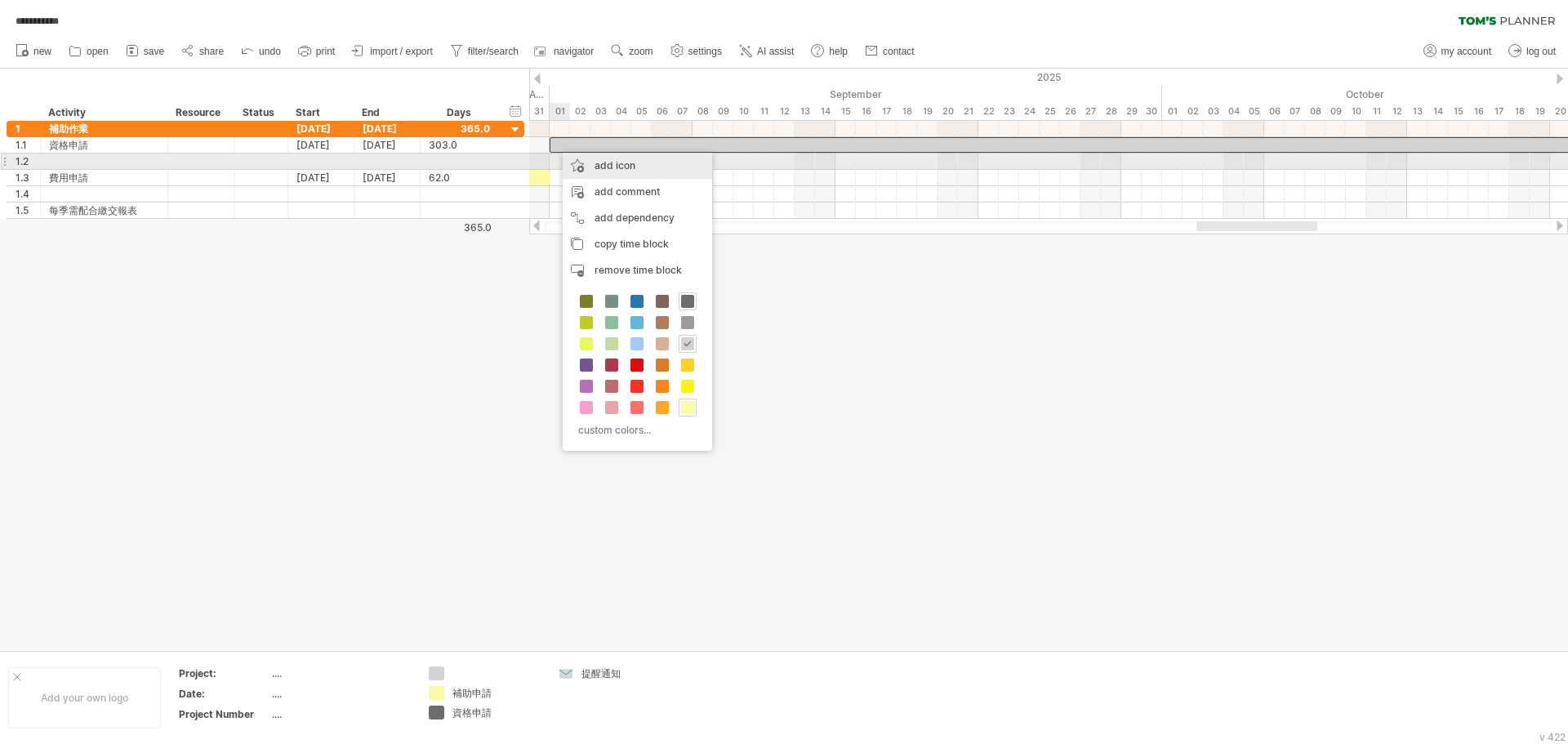
click at [598, 165] on div "add icon" at bounding box center [637, 166] width 150 height 26
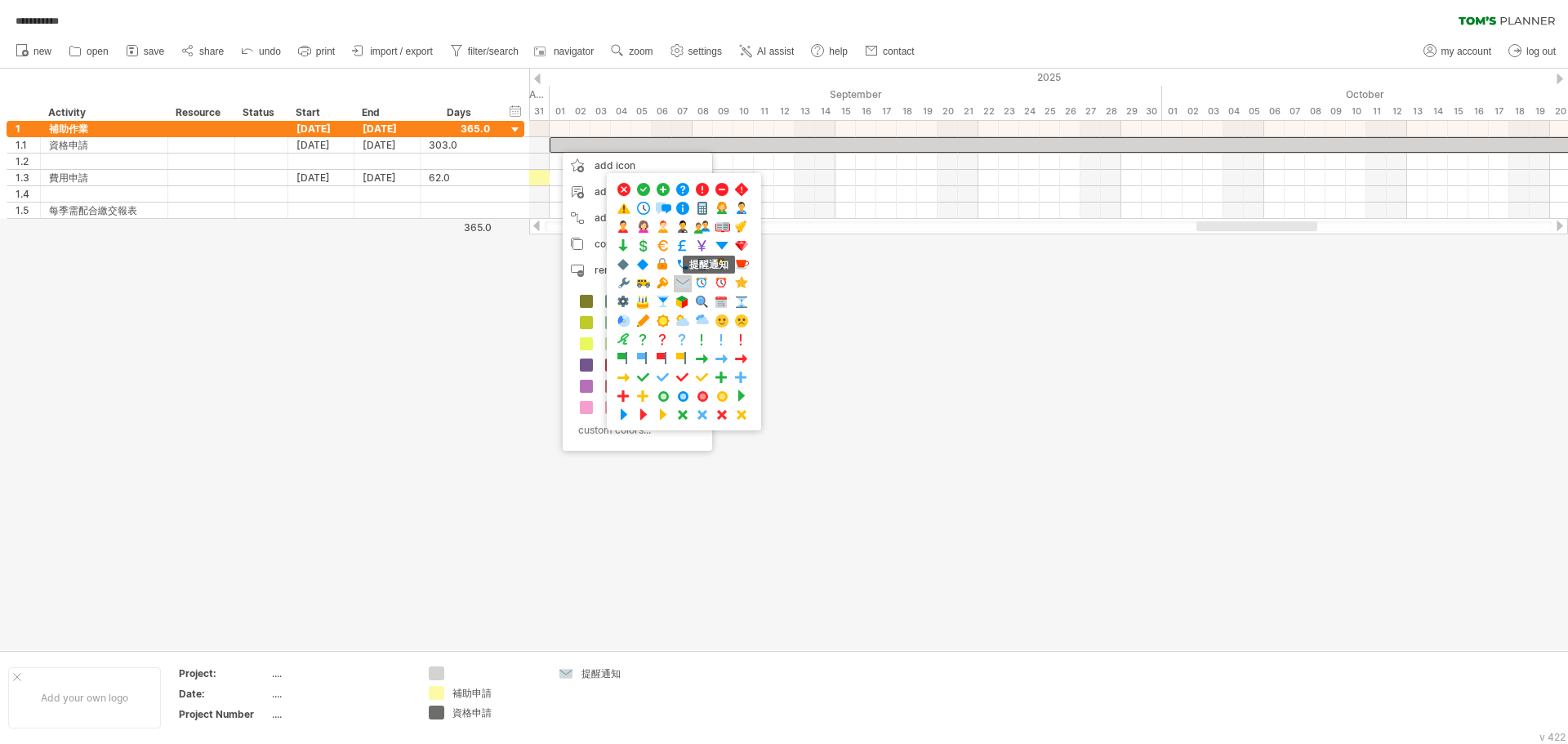
click at [686, 284] on span at bounding box center [682, 284] width 16 height 16
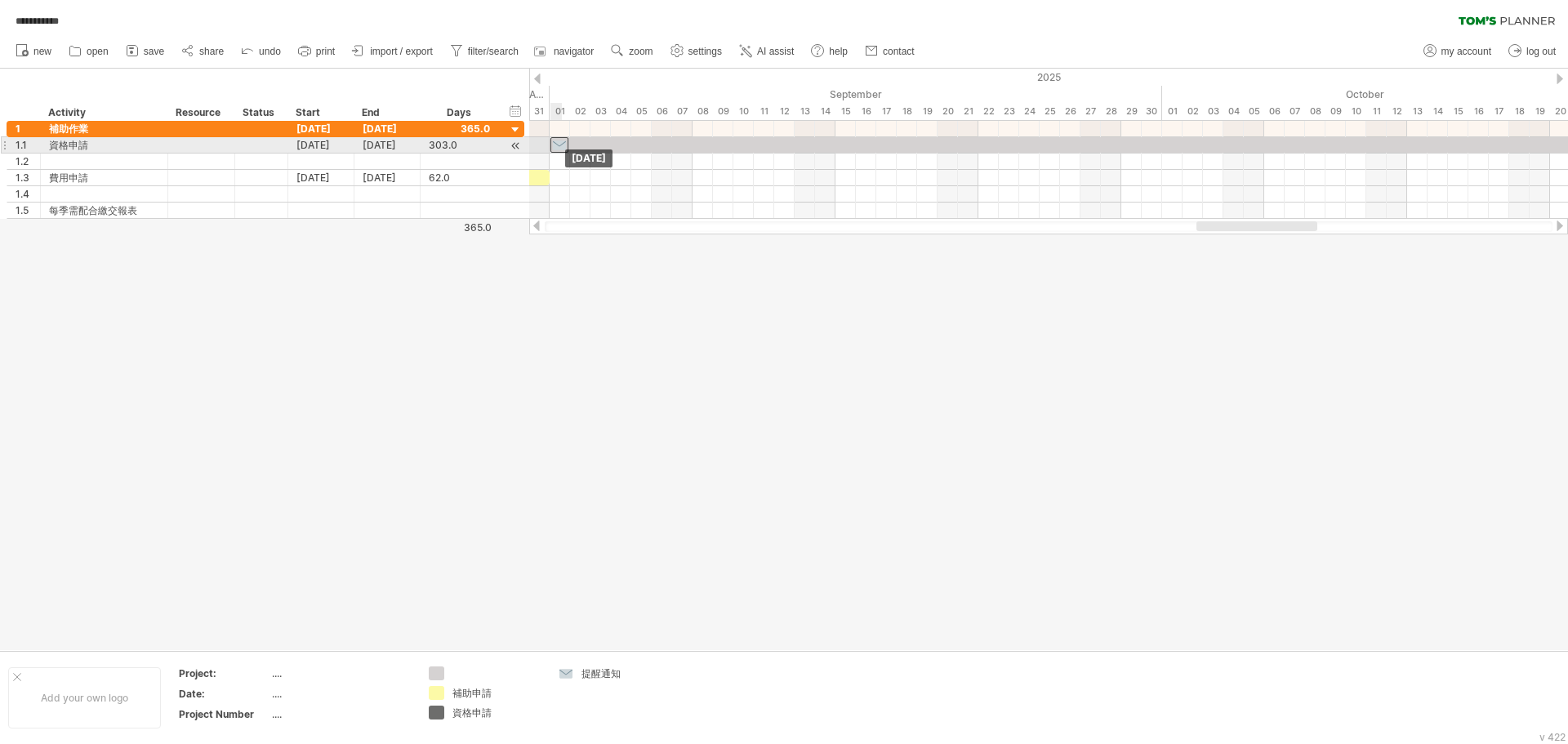
drag, startPoint x: 548, startPoint y: 145, endPoint x: 556, endPoint y: 147, distance: 8.2
click at [556, 147] on div at bounding box center [559, 145] width 18 height 16
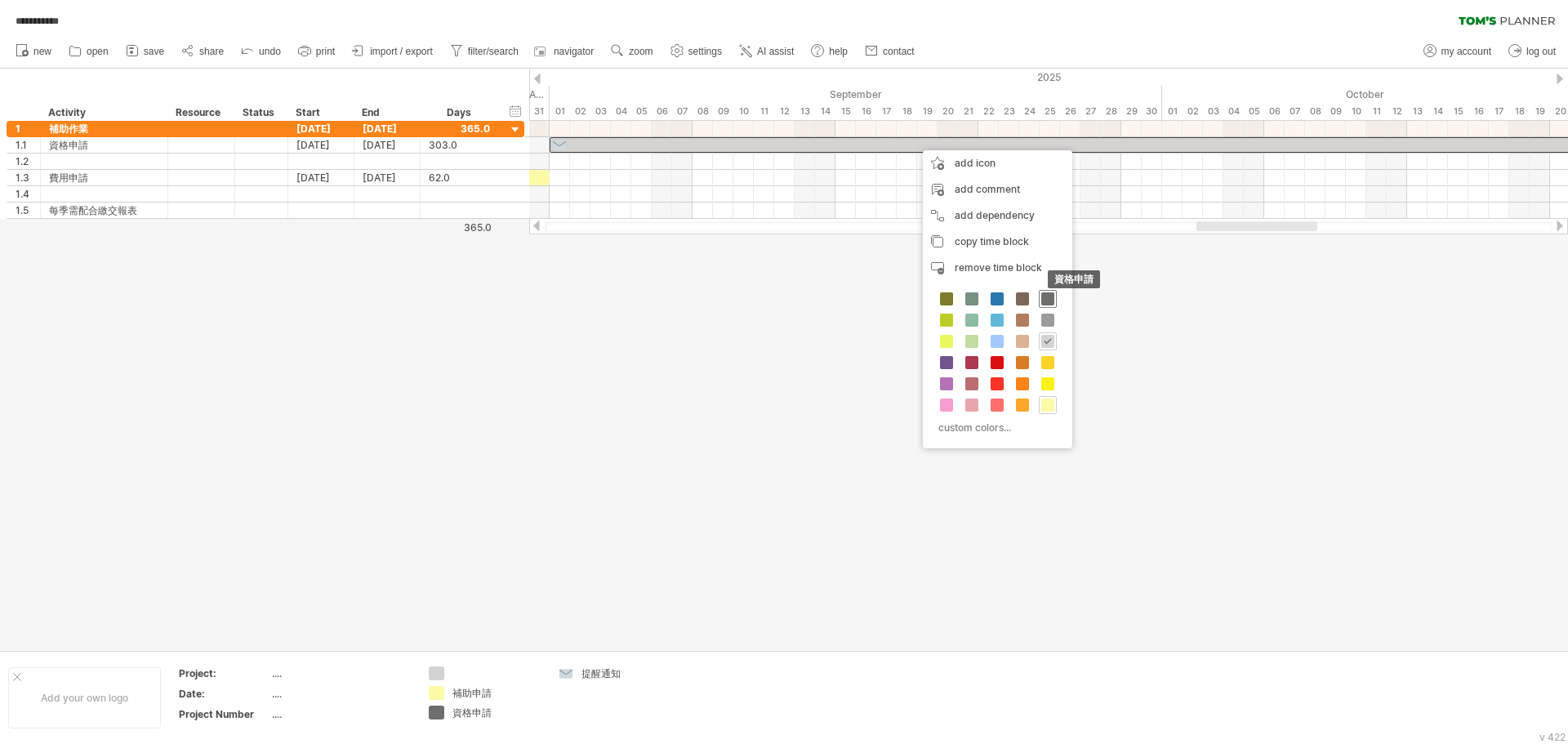
click at [699, 298] on span at bounding box center [1048, 299] width 13 height 13
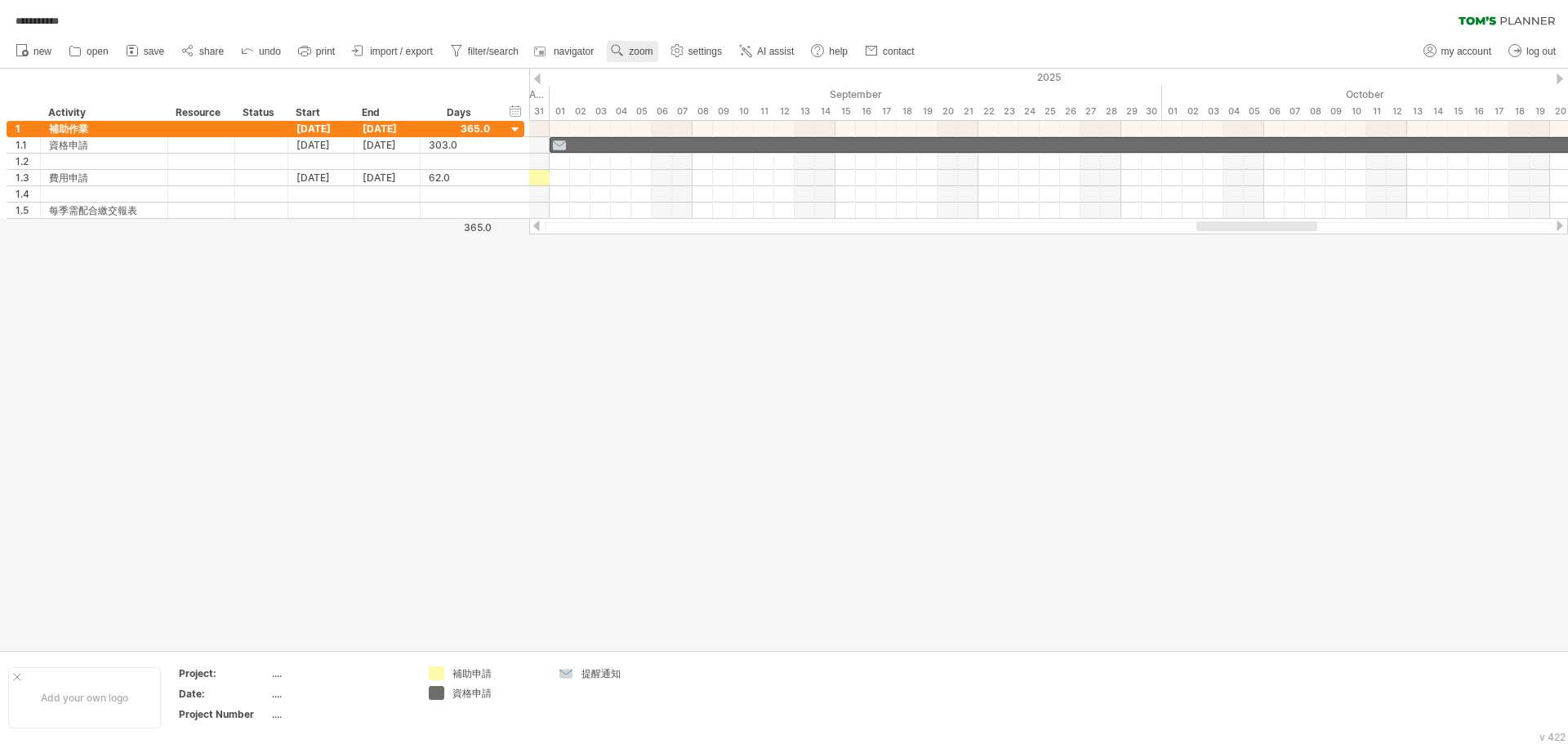
click at [632, 55] on span "zoom" at bounding box center [640, 52] width 24 height 11
click at [661, 101] on div "Week" at bounding box center [685, 102] width 91 height 26
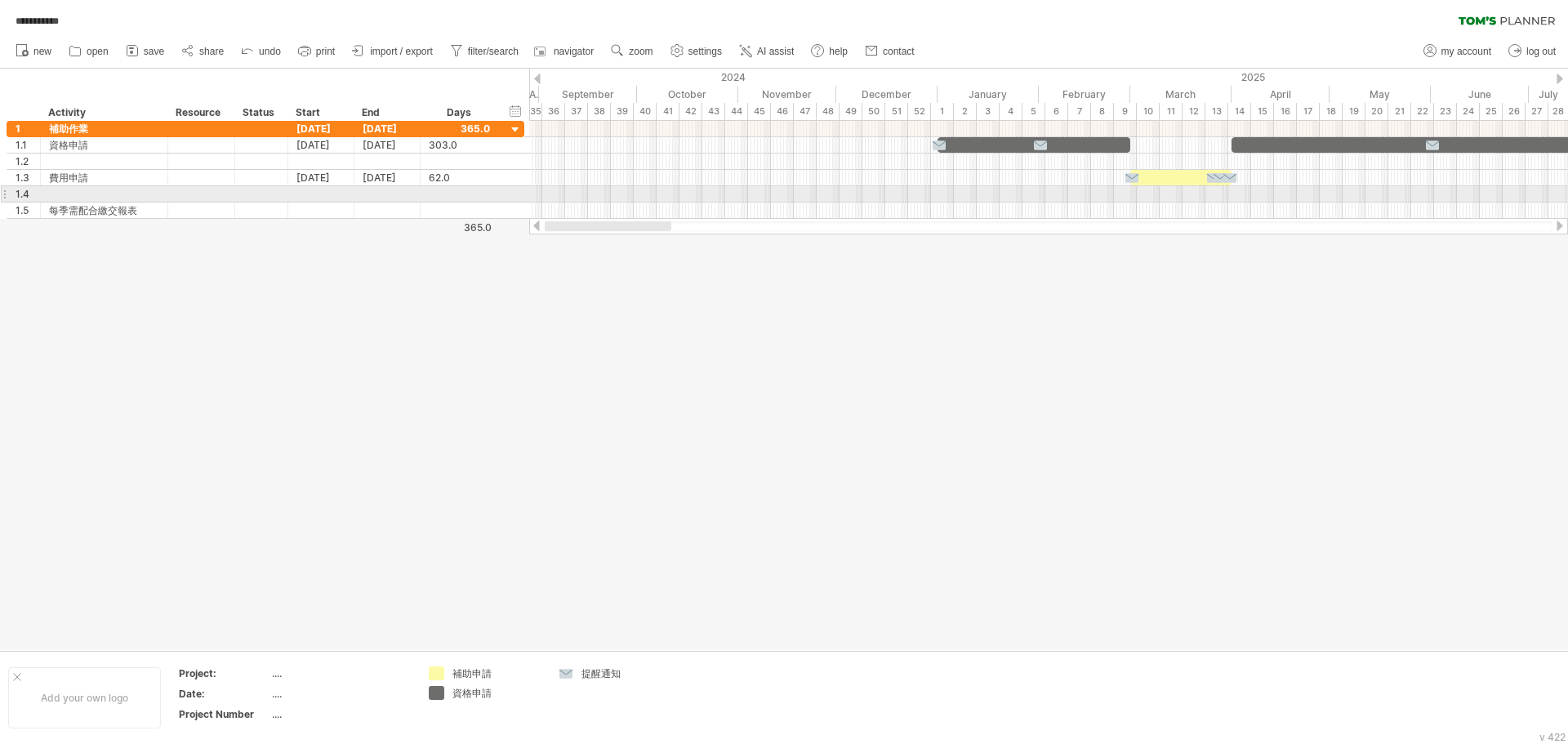
drag, startPoint x: 1038, startPoint y: 227, endPoint x: 520, endPoint y: 198, distance: 518.8
click at [520, 198] on div "**********" at bounding box center [784, 372] width 1568 height 744
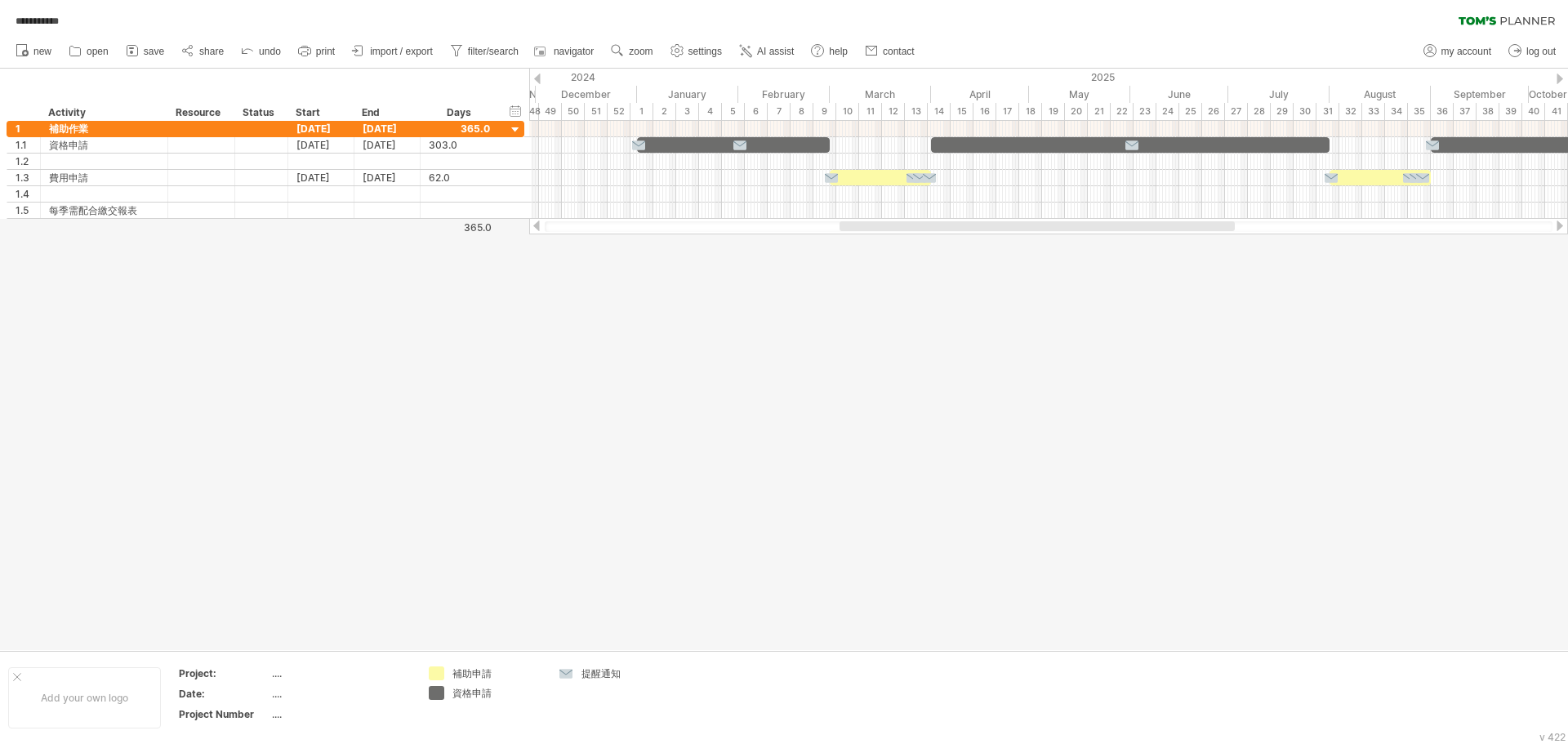
drag, startPoint x: 866, startPoint y: 231, endPoint x: 991, endPoint y: 236, distance: 125.1
click at [699, 236] on div "**********" at bounding box center [784, 372] width 1568 height 744
click at [699, 227] on div at bounding box center [1560, 226] width 13 height 11
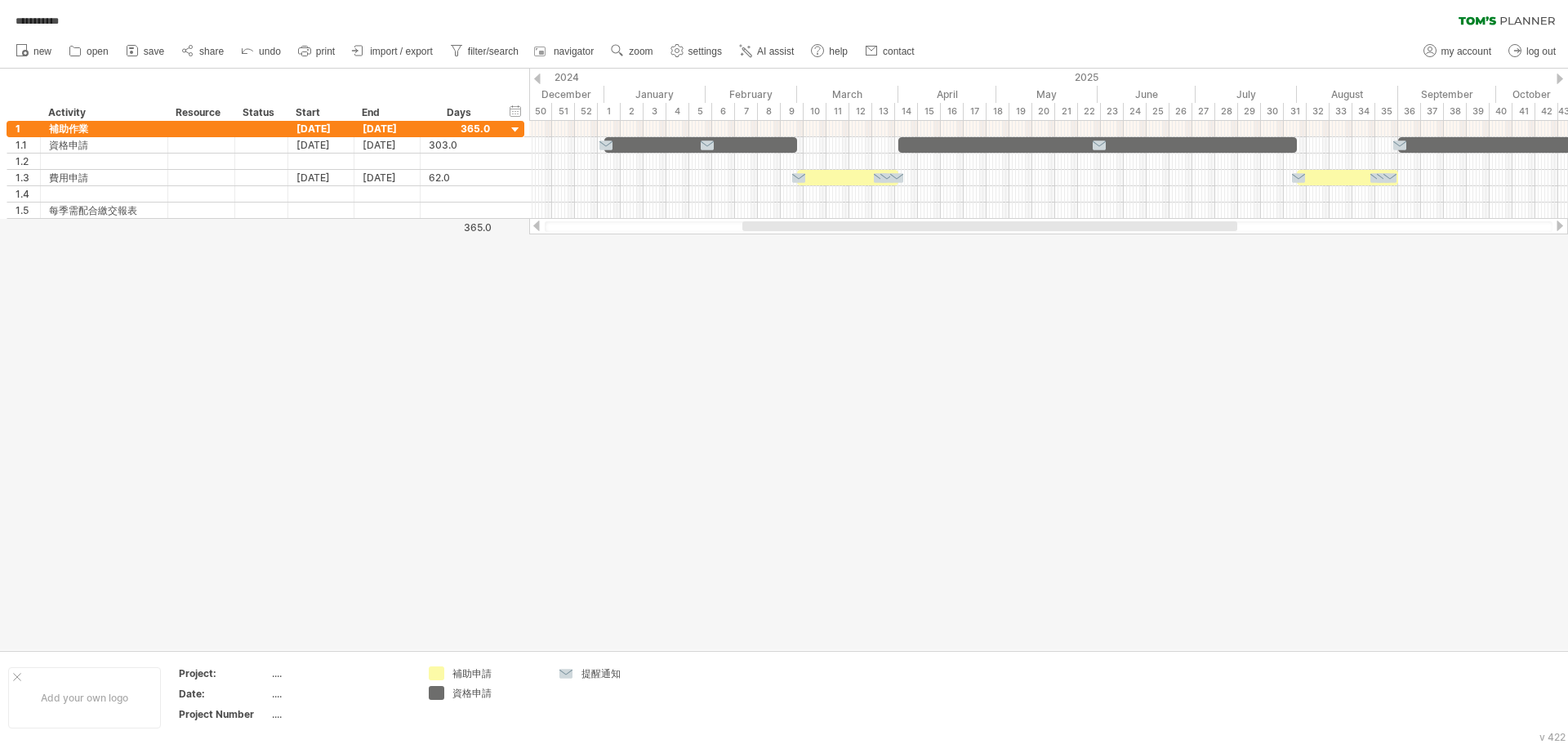
click at [699, 227] on div at bounding box center [1560, 226] width 13 height 11
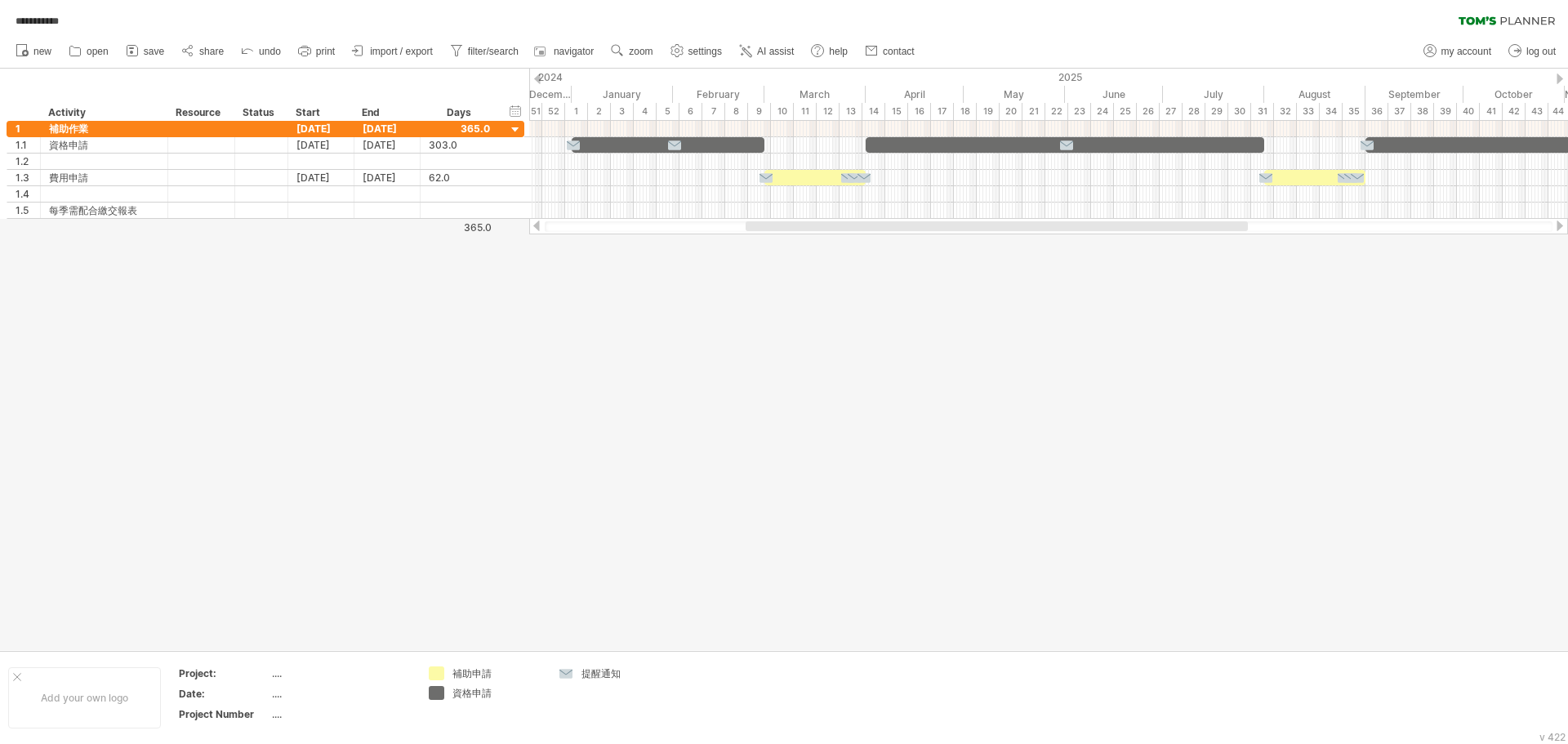
click at [699, 227] on div at bounding box center [1560, 226] width 13 height 11
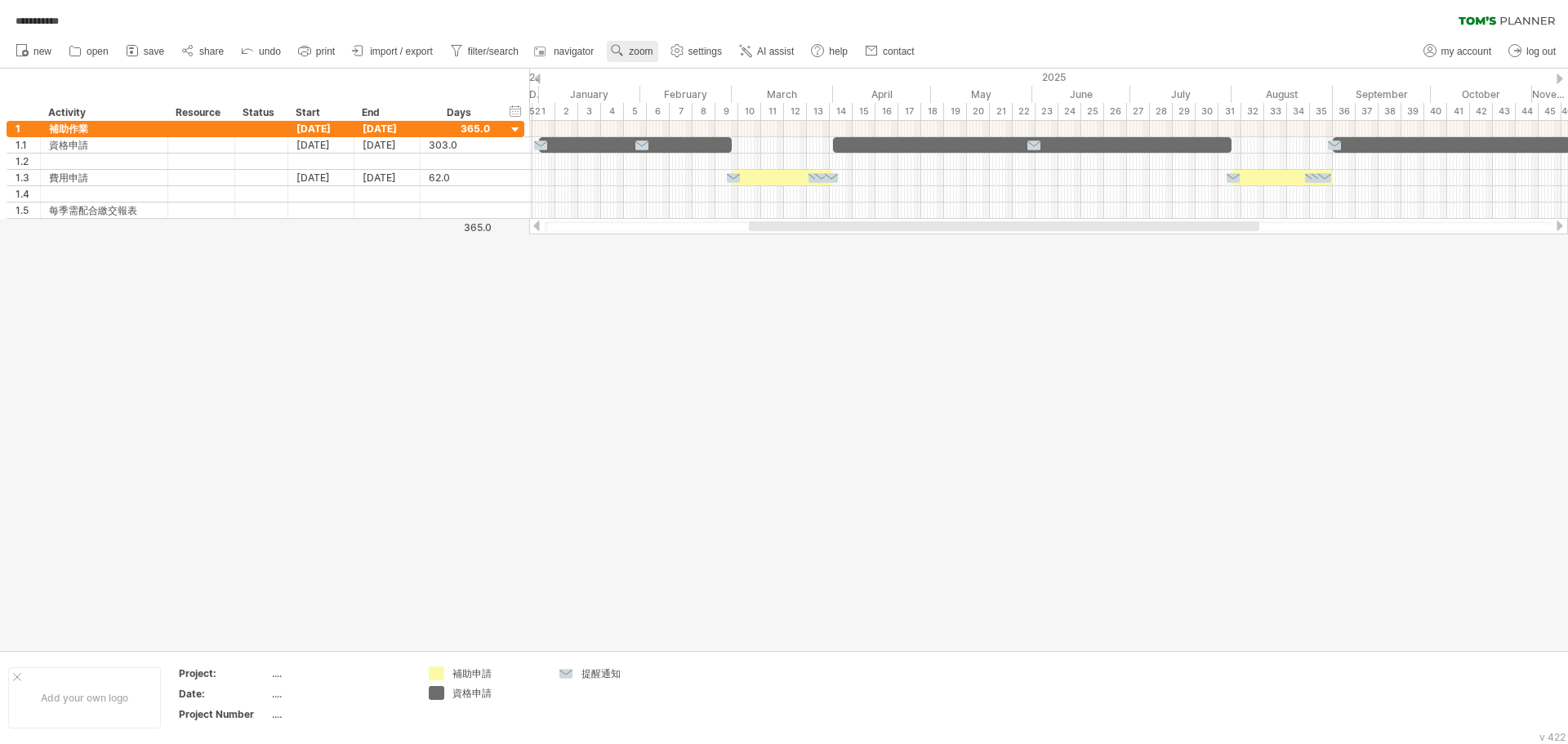
click at [651, 53] on span "zoom" at bounding box center [640, 52] width 24 height 11
click at [699, 81] on div "Month" at bounding box center [704, 74] width 91 height 26
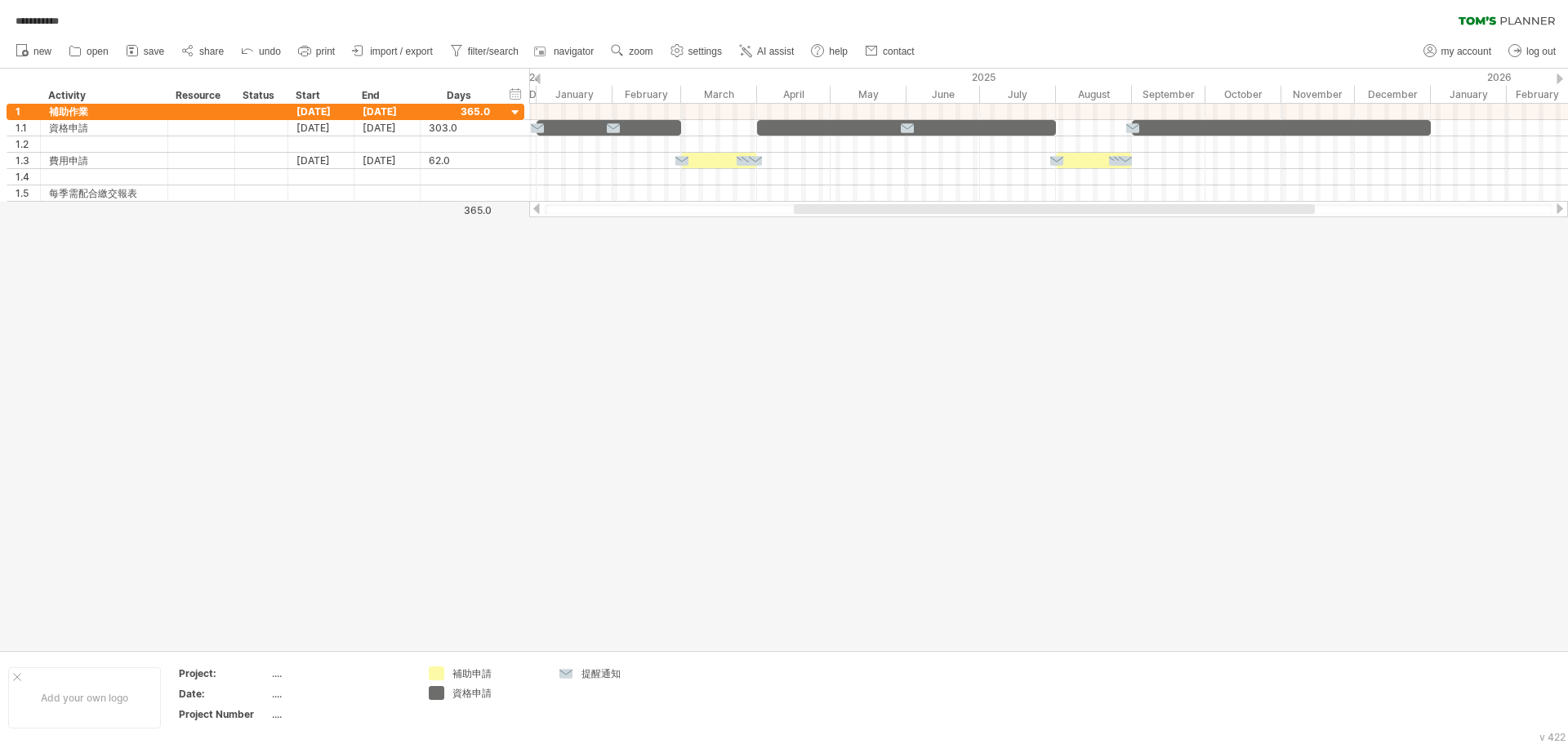
click at [540, 212] on div at bounding box center [537, 208] width 13 height 11
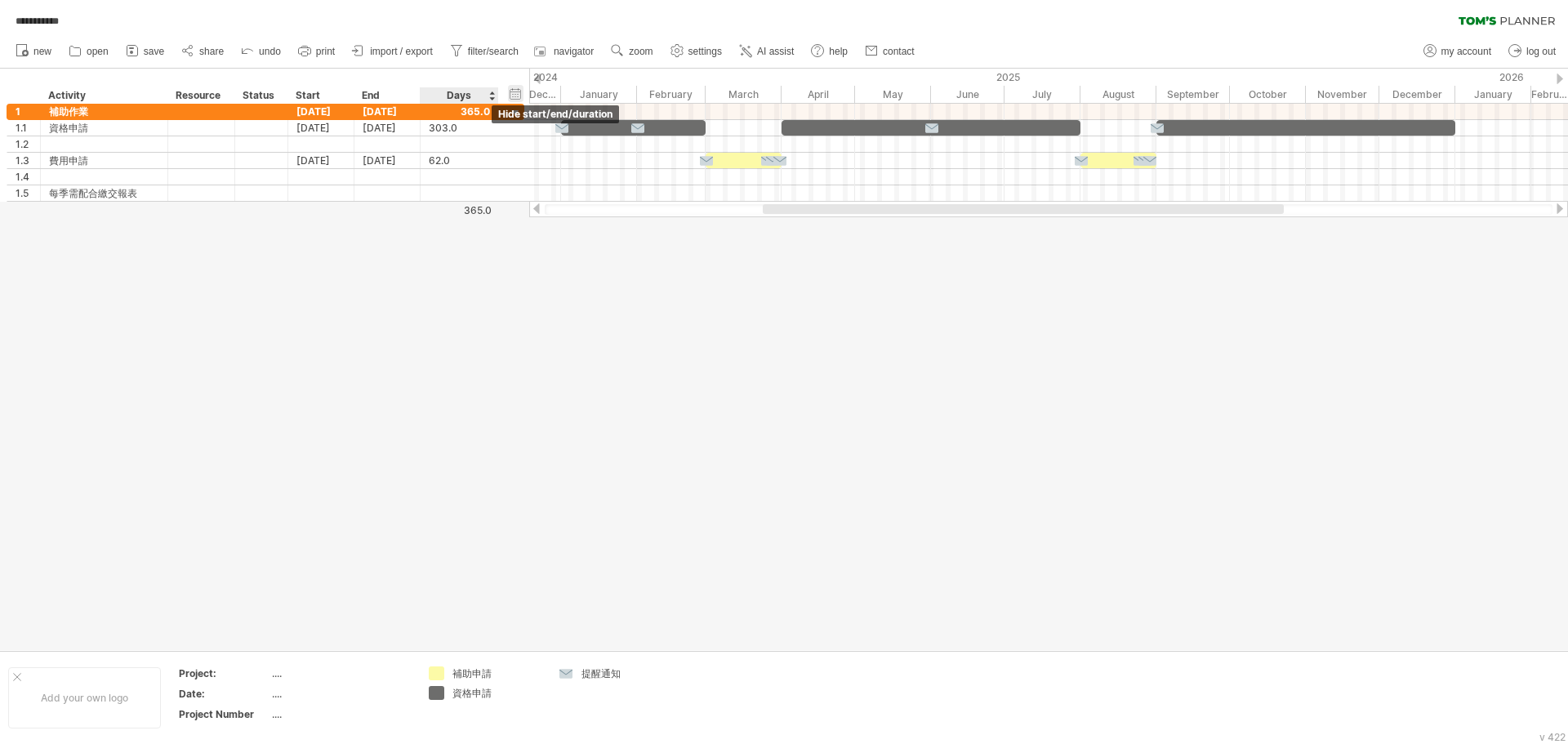
click at [518, 96] on div "hide start/end/duration show start/end/duration" at bounding box center [516, 93] width 16 height 17
